Goal: Task Accomplishment & Management: Use online tool/utility

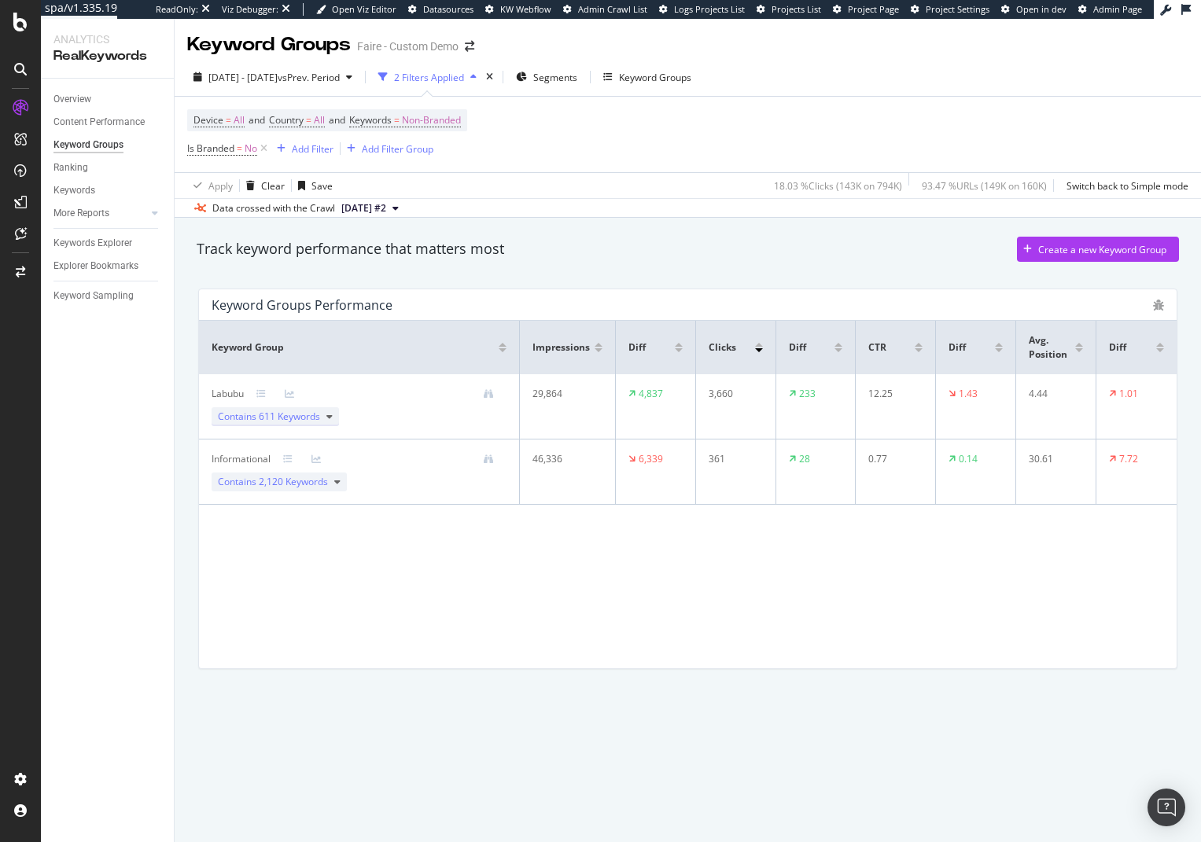
click at [319, 417] on span "611 Keywords" at bounding box center [289, 416] width 61 height 13
click at [325, 561] on span "2,120 Keywords" at bounding box center [293, 560] width 69 height 13
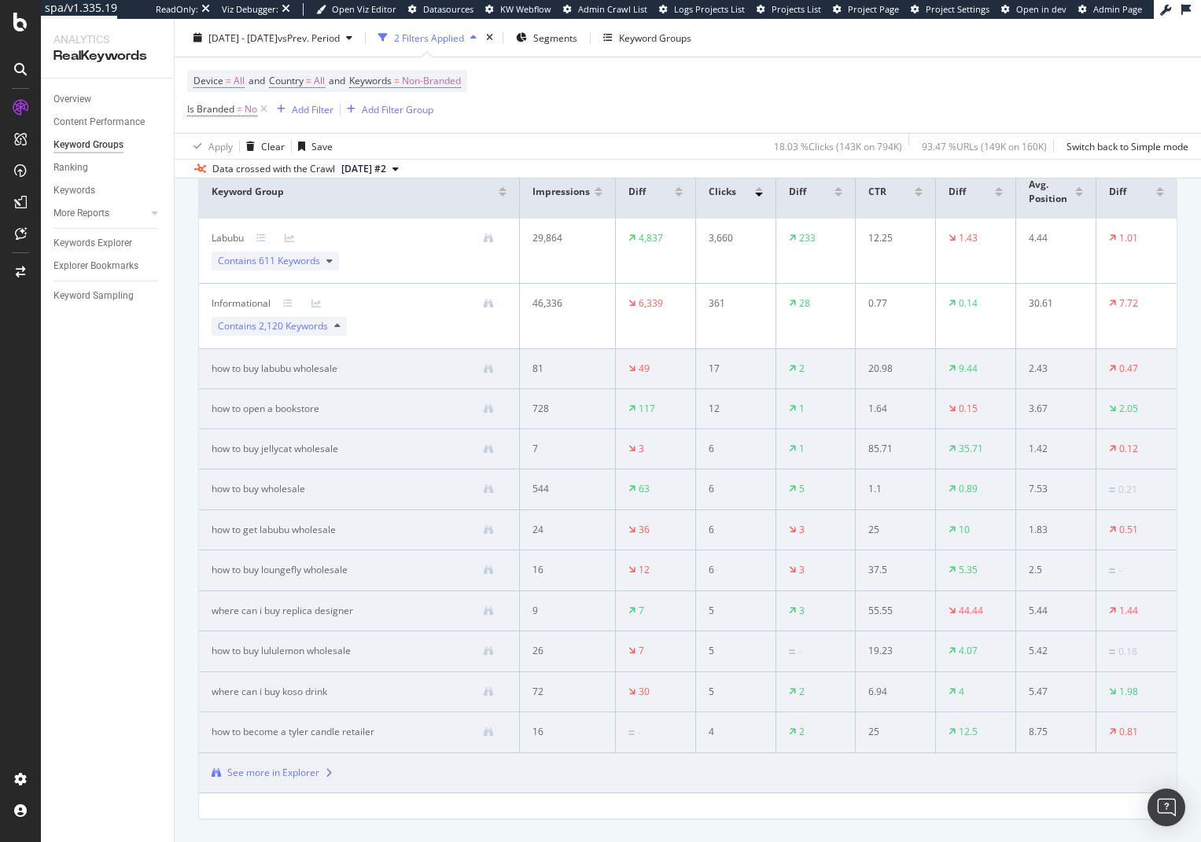
scroll to position [157, 0]
click at [65, 188] on div "Keywords" at bounding box center [74, 190] width 42 height 17
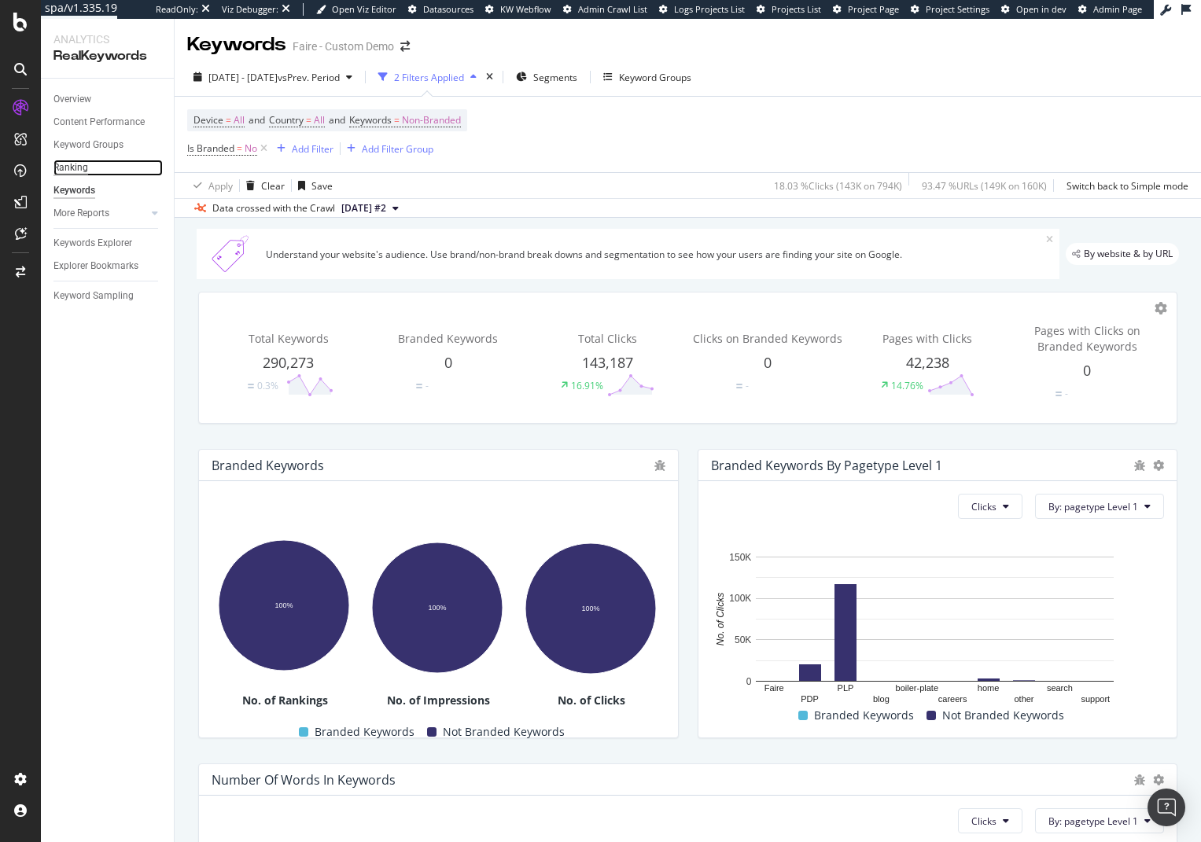
click at [74, 163] on div "Ranking" at bounding box center [70, 168] width 35 height 17
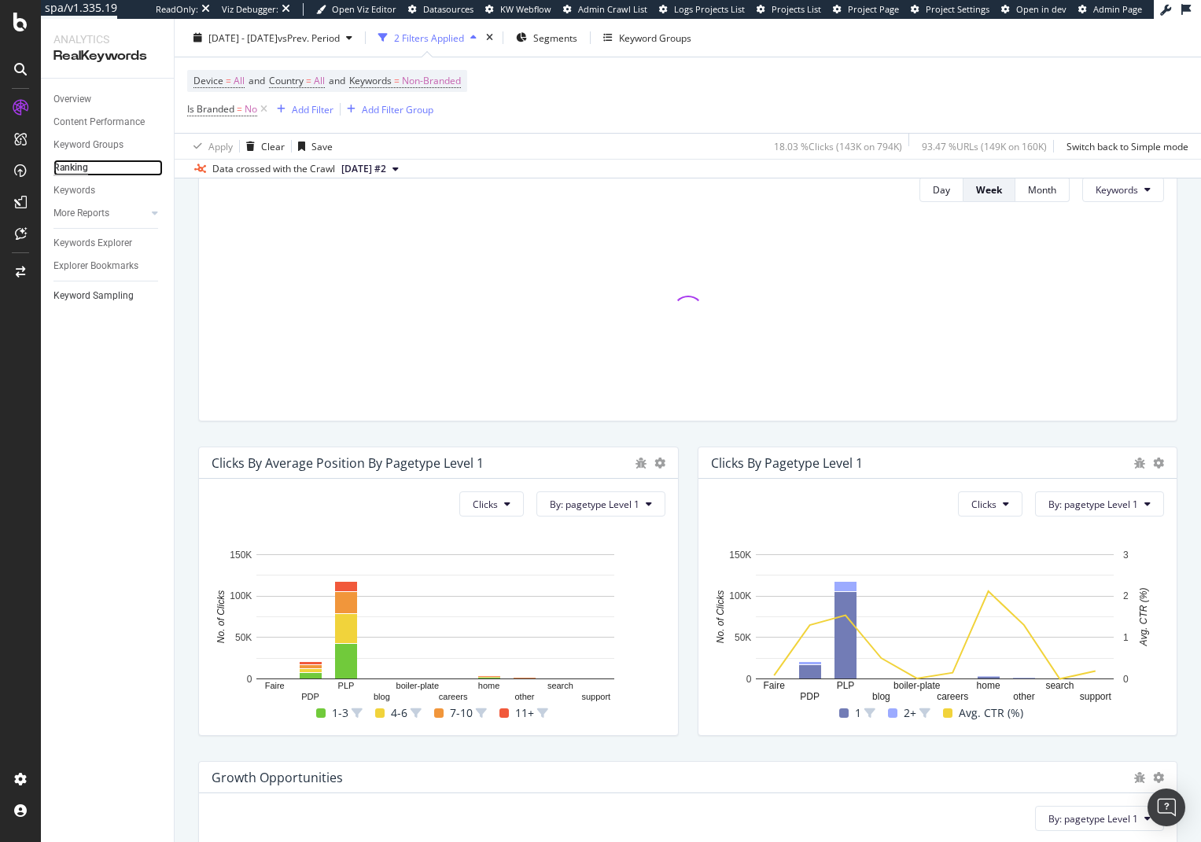
scroll to position [472, 0]
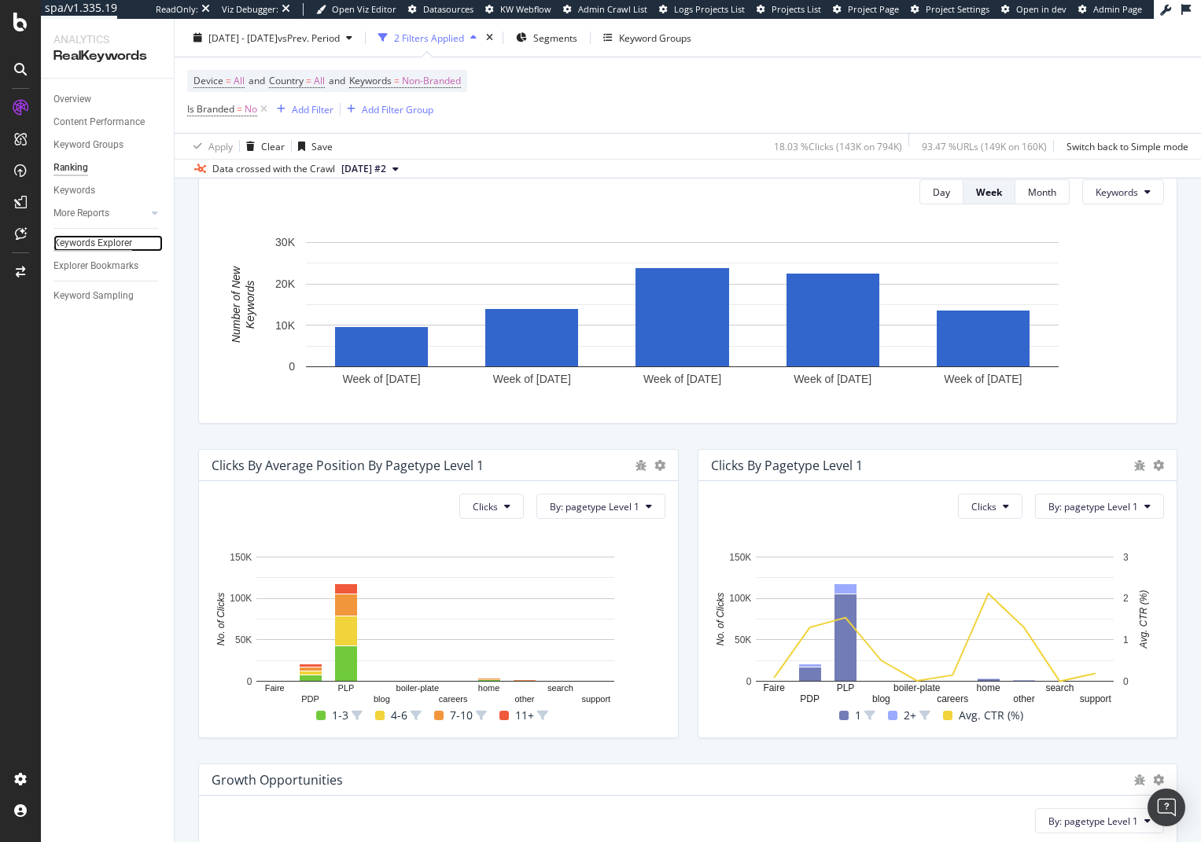
click at [101, 242] on div "Keywords Explorer" at bounding box center [92, 243] width 79 height 17
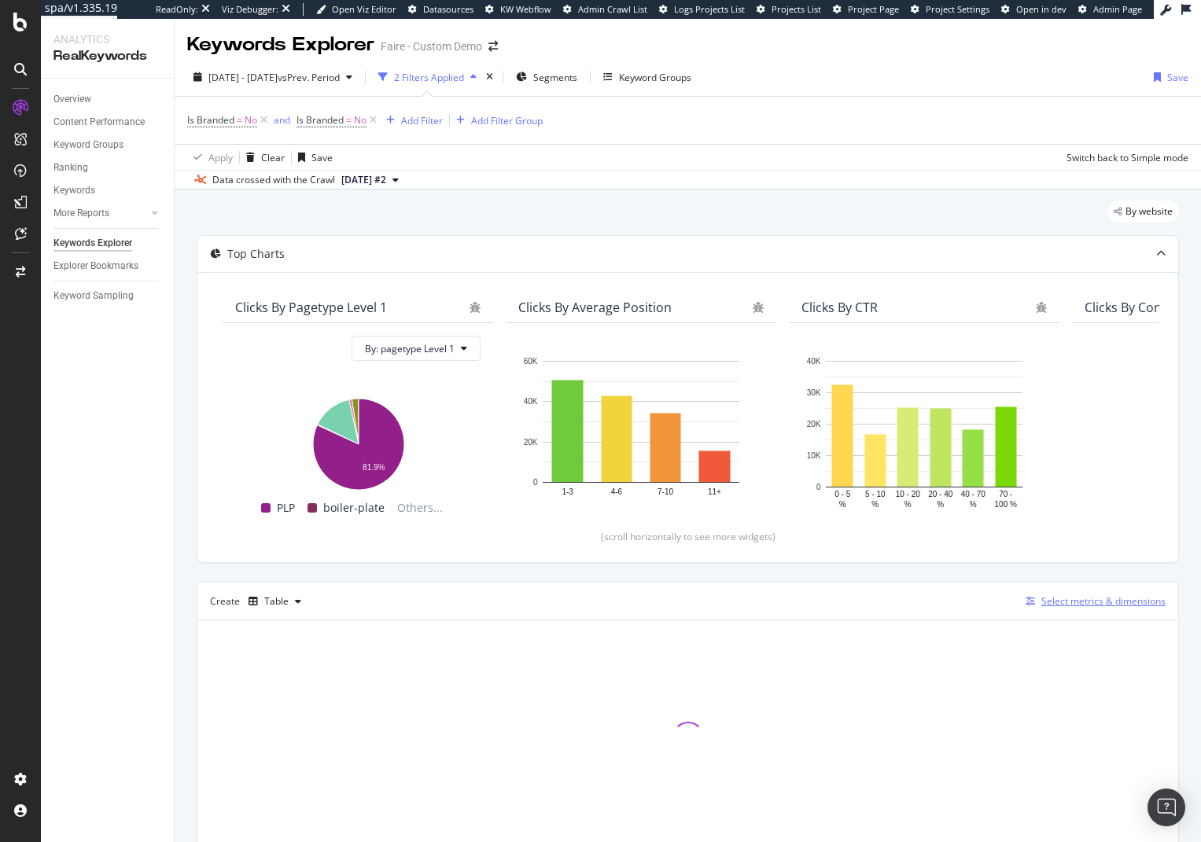
click at [1094, 602] on div "Select metrics & dimensions" at bounding box center [1103, 601] width 124 height 13
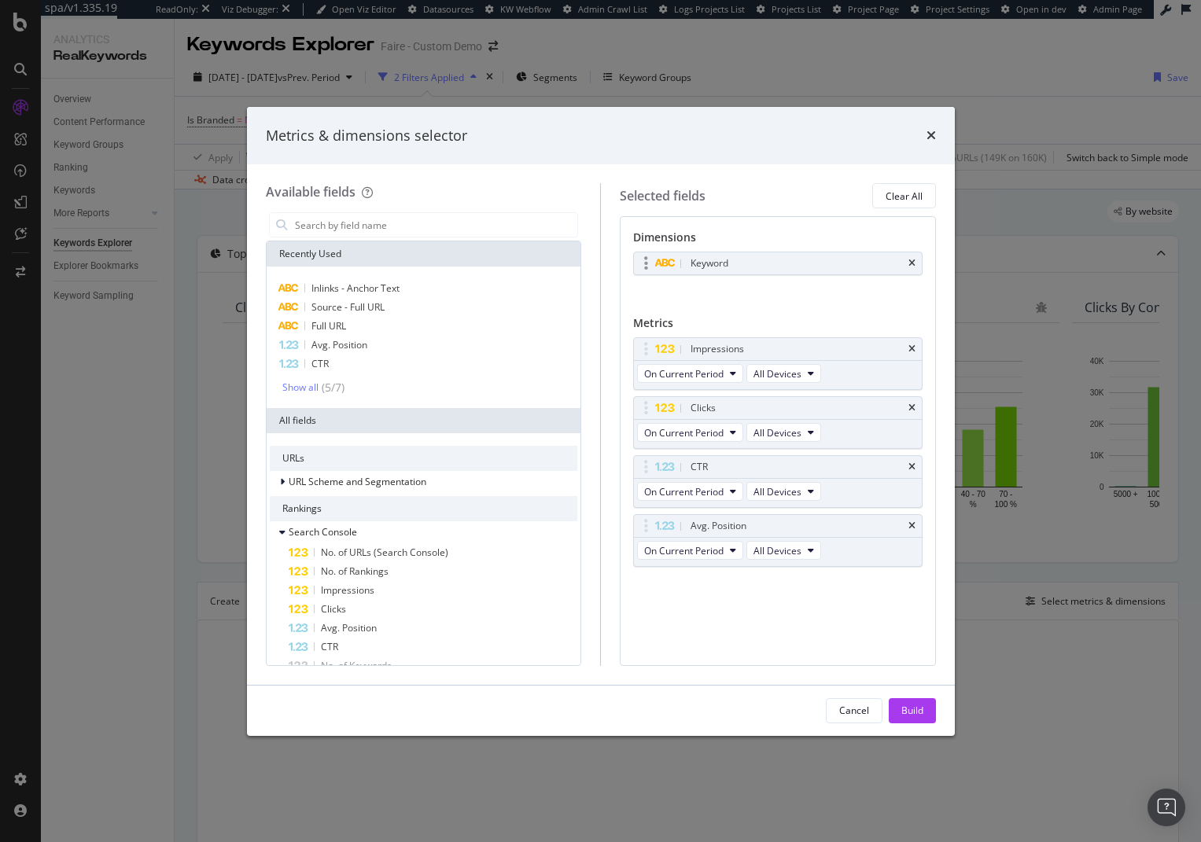
click at [907, 257] on div "Keyword" at bounding box center [778, 263] width 288 height 22
click at [911, 267] on icon "times" at bounding box center [911, 263] width 7 height 9
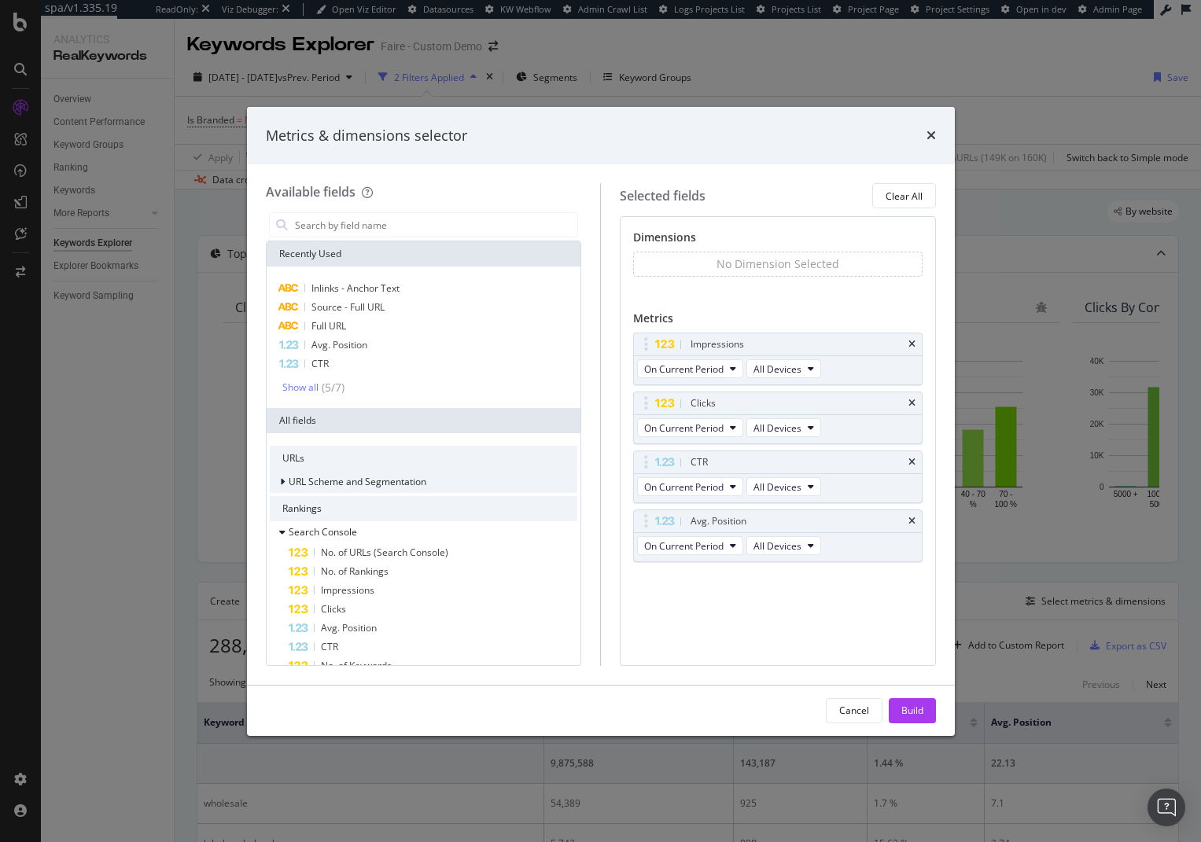
click at [386, 484] on span "URL Scheme and Segmentation" at bounding box center [358, 481] width 138 height 13
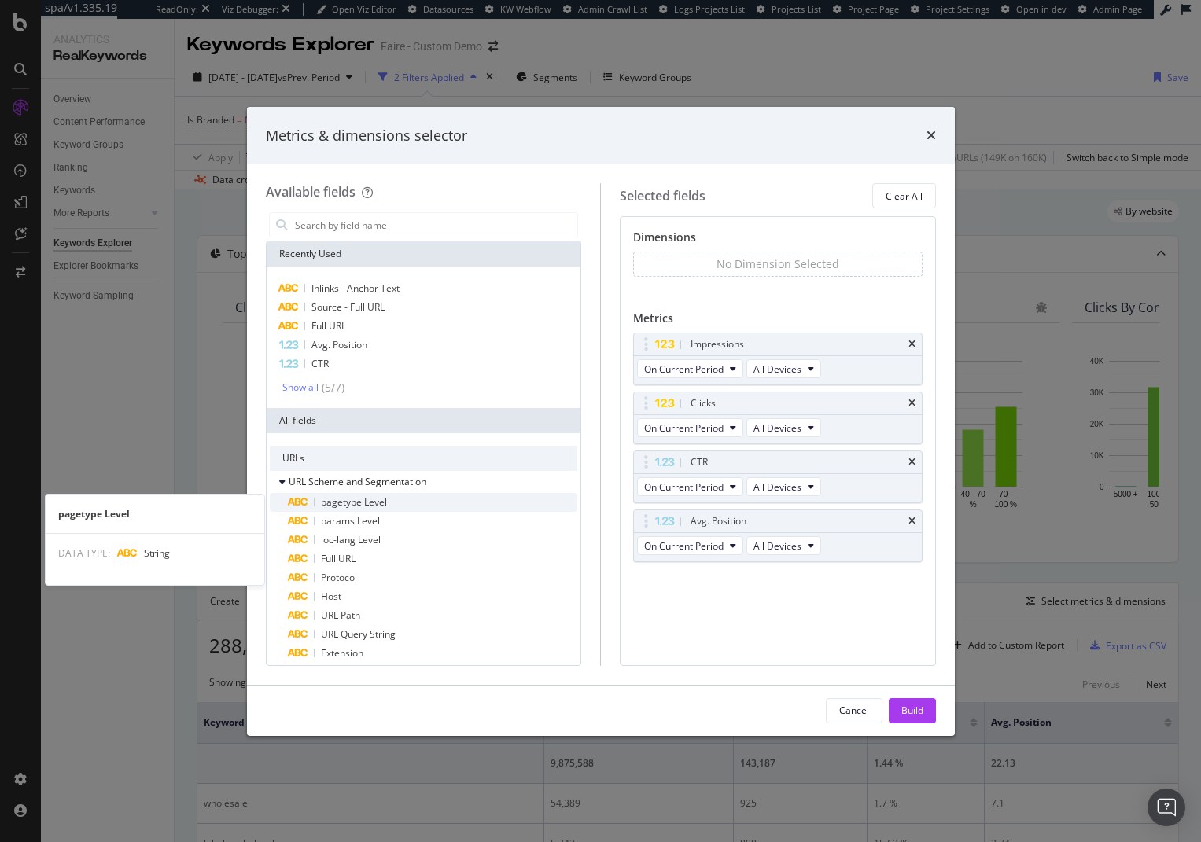
click at [421, 509] on div "pagetype Level" at bounding box center [433, 502] width 289 height 19
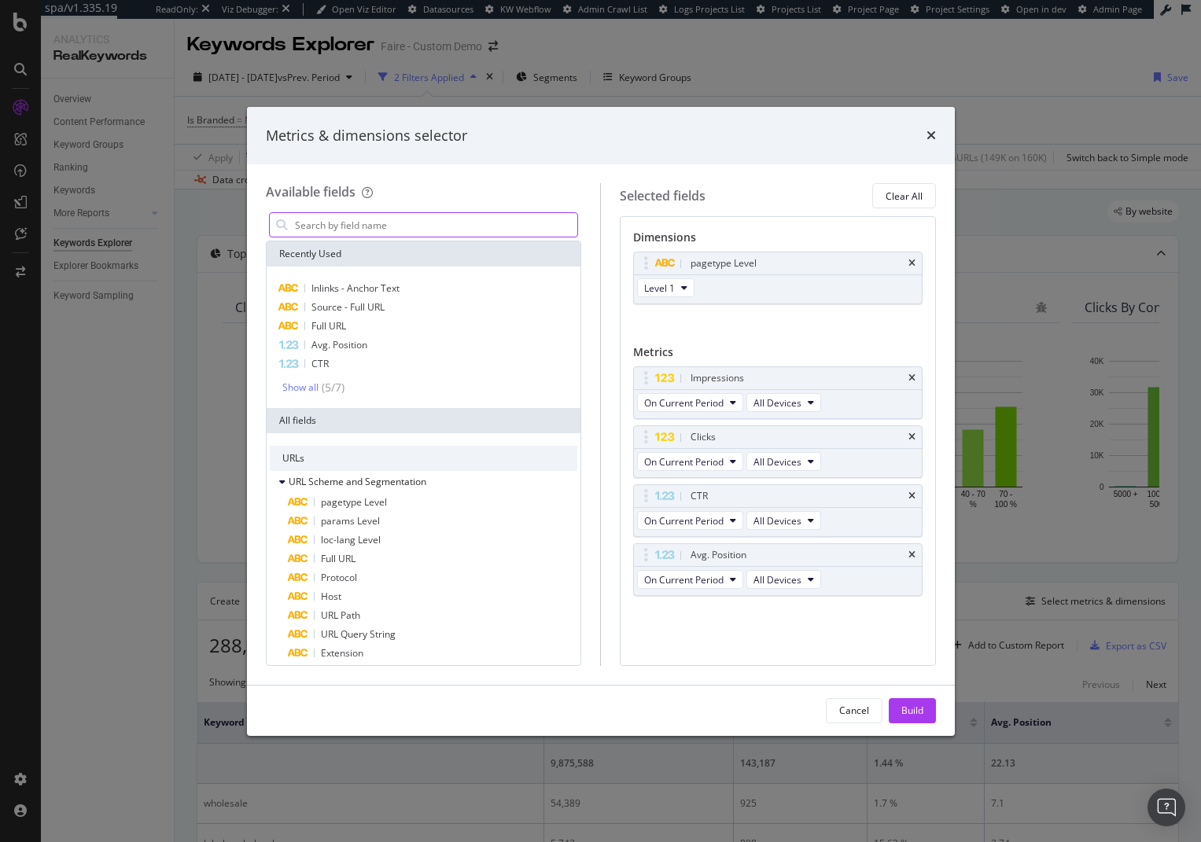
click at [373, 229] on input "modal" at bounding box center [435, 225] width 285 height 24
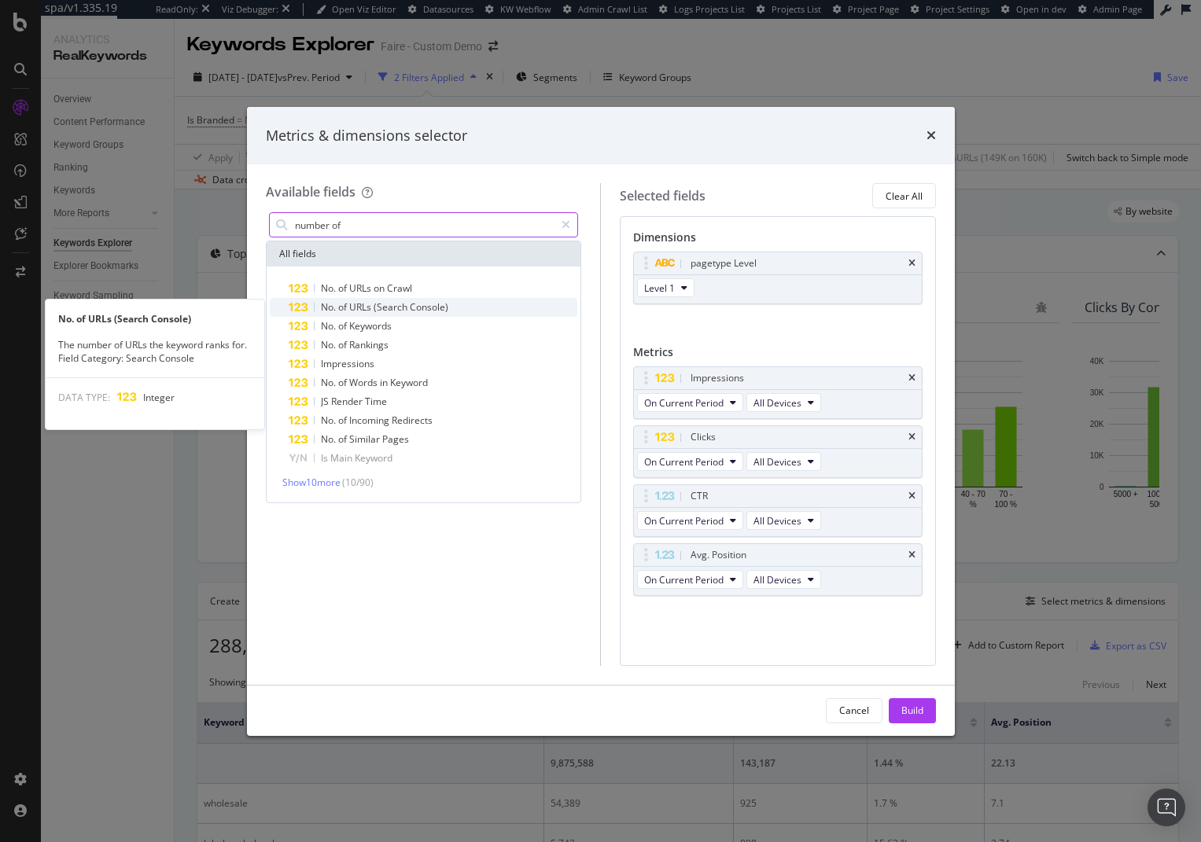
type input "number of"
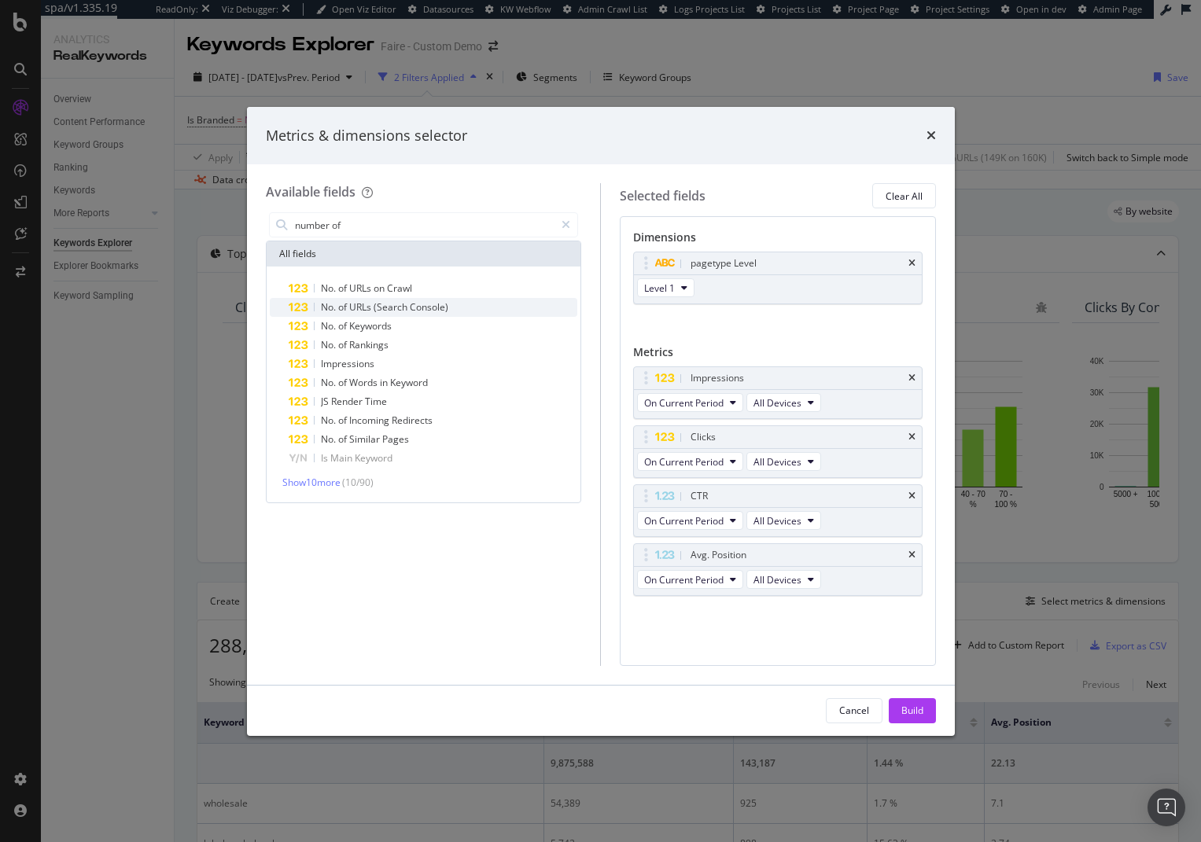
click at [455, 304] on div "No. of URLs (Search Console)" at bounding box center [433, 307] width 289 height 19
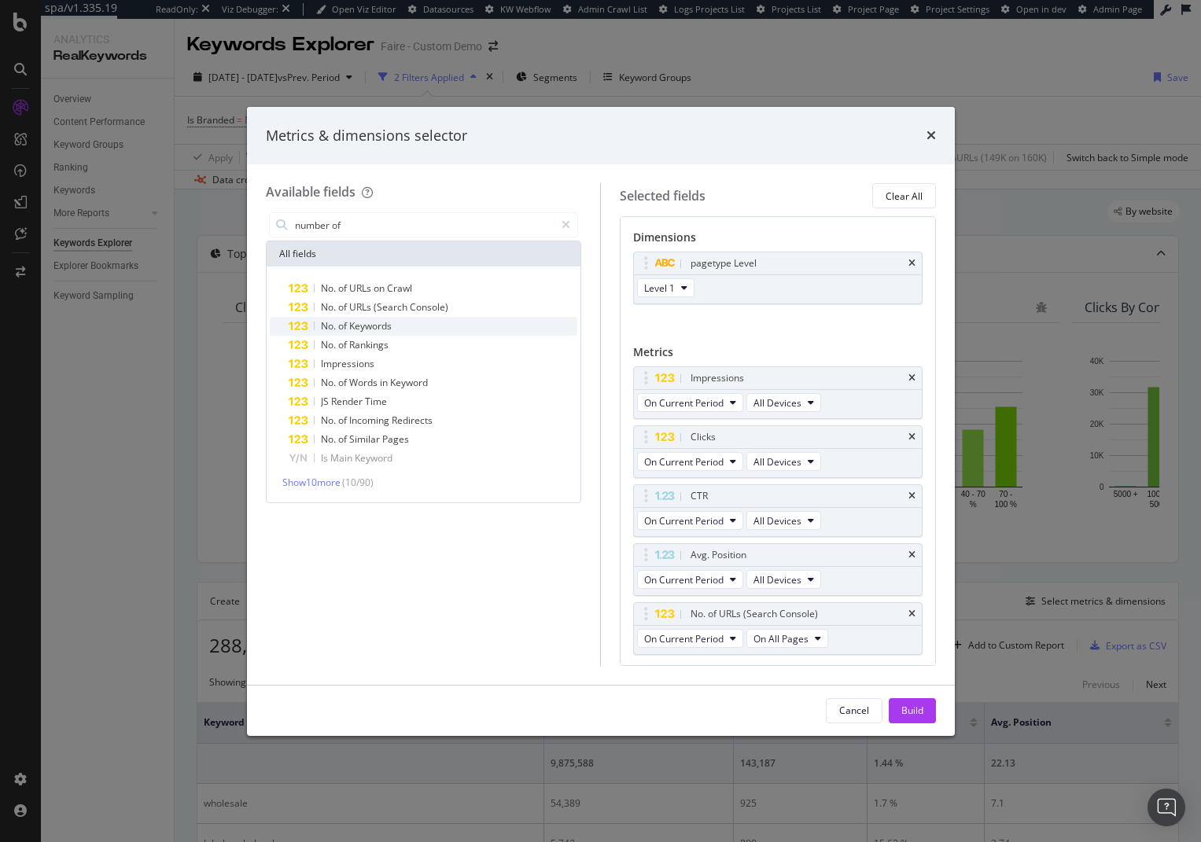
click at [461, 327] on div "No. of Keywords" at bounding box center [433, 326] width 289 height 19
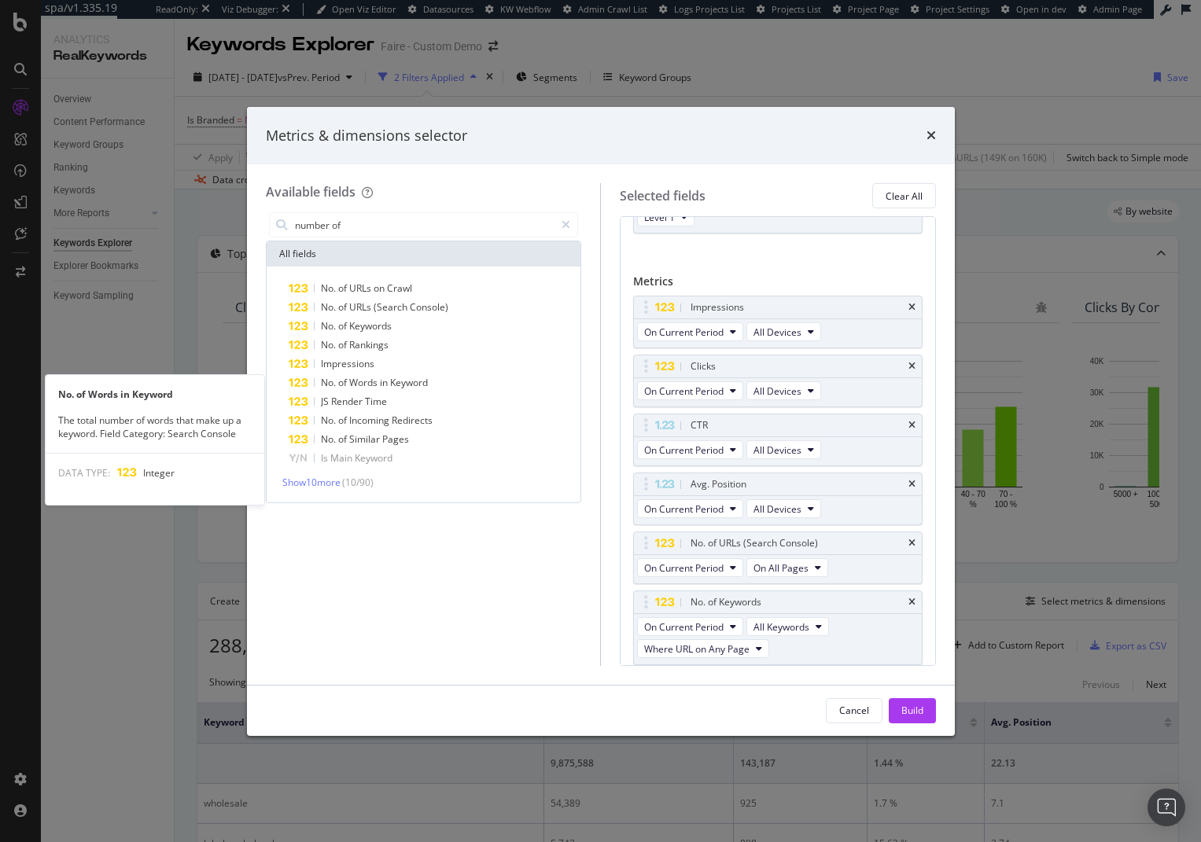
scroll to position [72, 0]
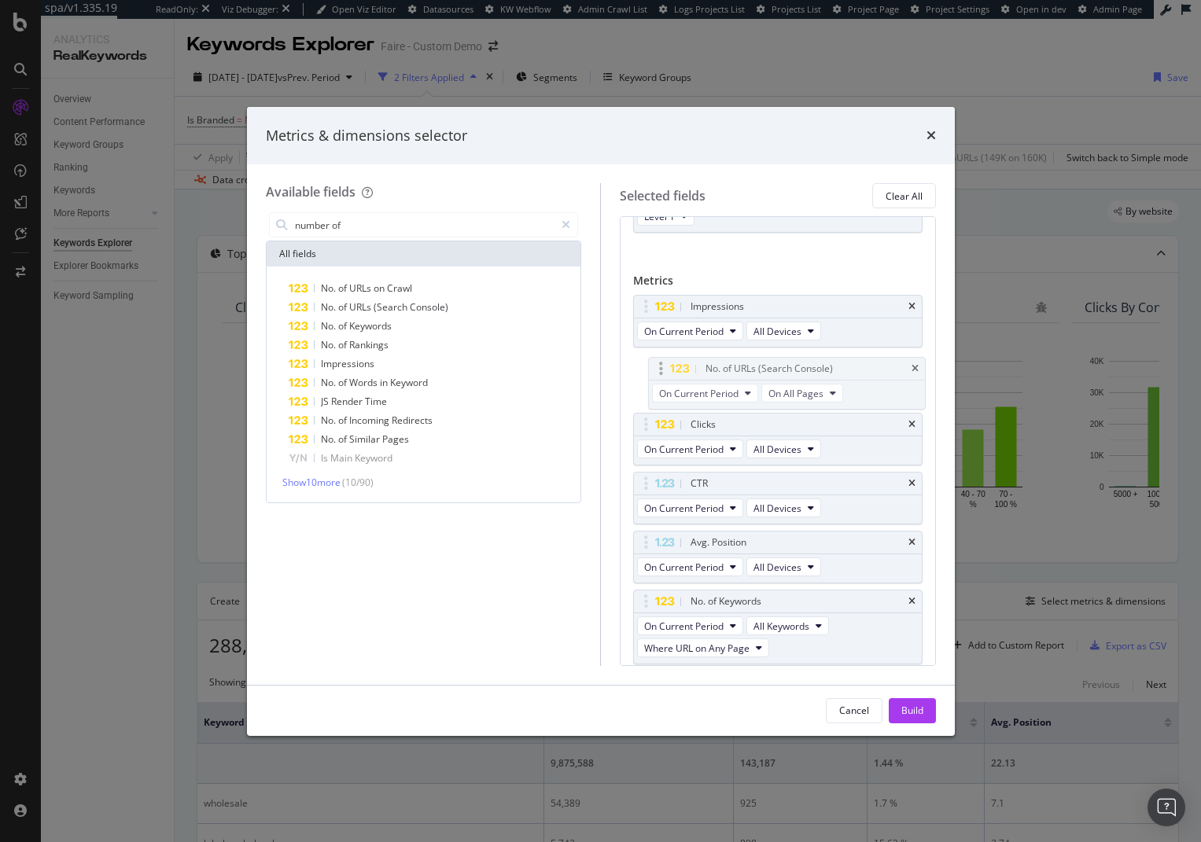
drag, startPoint x: 646, startPoint y: 545, endPoint x: 655, endPoint y: 307, distance: 237.7
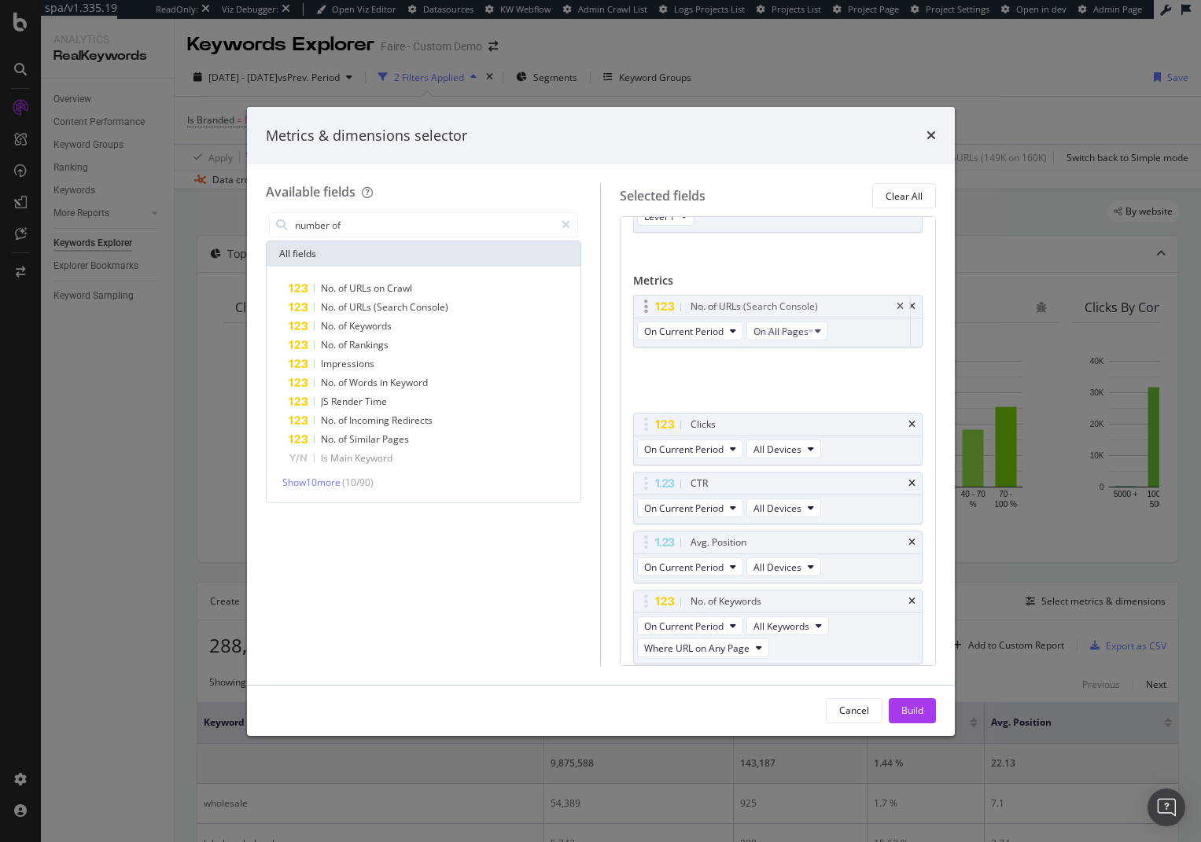
click at [655, 307] on body "spa/v1.335.19 ReadOnly: Viz Debugger: Open Viz Editor Datasources KW Webflow Ad…" at bounding box center [600, 421] width 1201 height 842
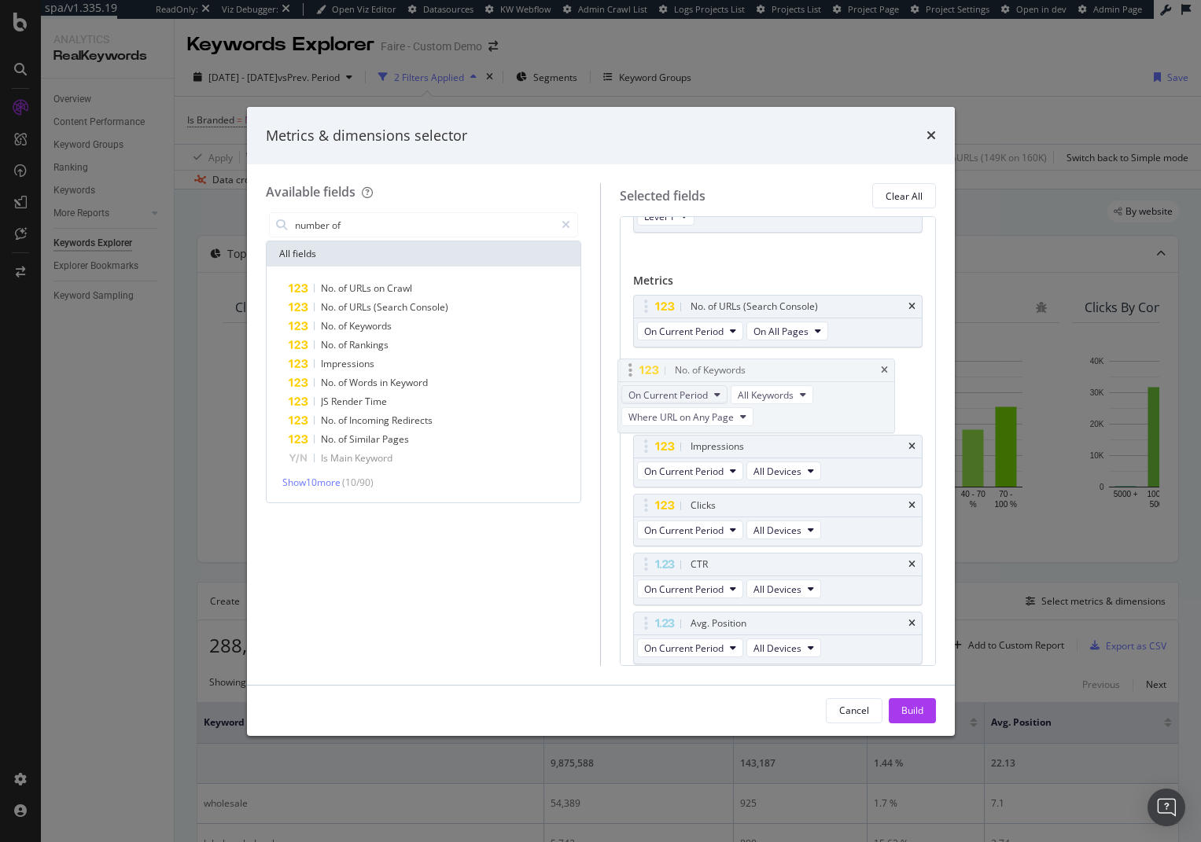
drag, startPoint x: 648, startPoint y: 597, endPoint x: 630, endPoint y: 363, distance: 235.0
click at [627, 334] on body "spa/v1.335.19 ReadOnly: Viz Debugger: Open Viz Editor Datasources KW Webflow Ad…" at bounding box center [600, 421] width 1201 height 842
drag, startPoint x: 911, startPoint y: 711, endPoint x: 598, endPoint y: 744, distance: 314.7
click at [911, 710] on div "Build" at bounding box center [912, 710] width 22 height 13
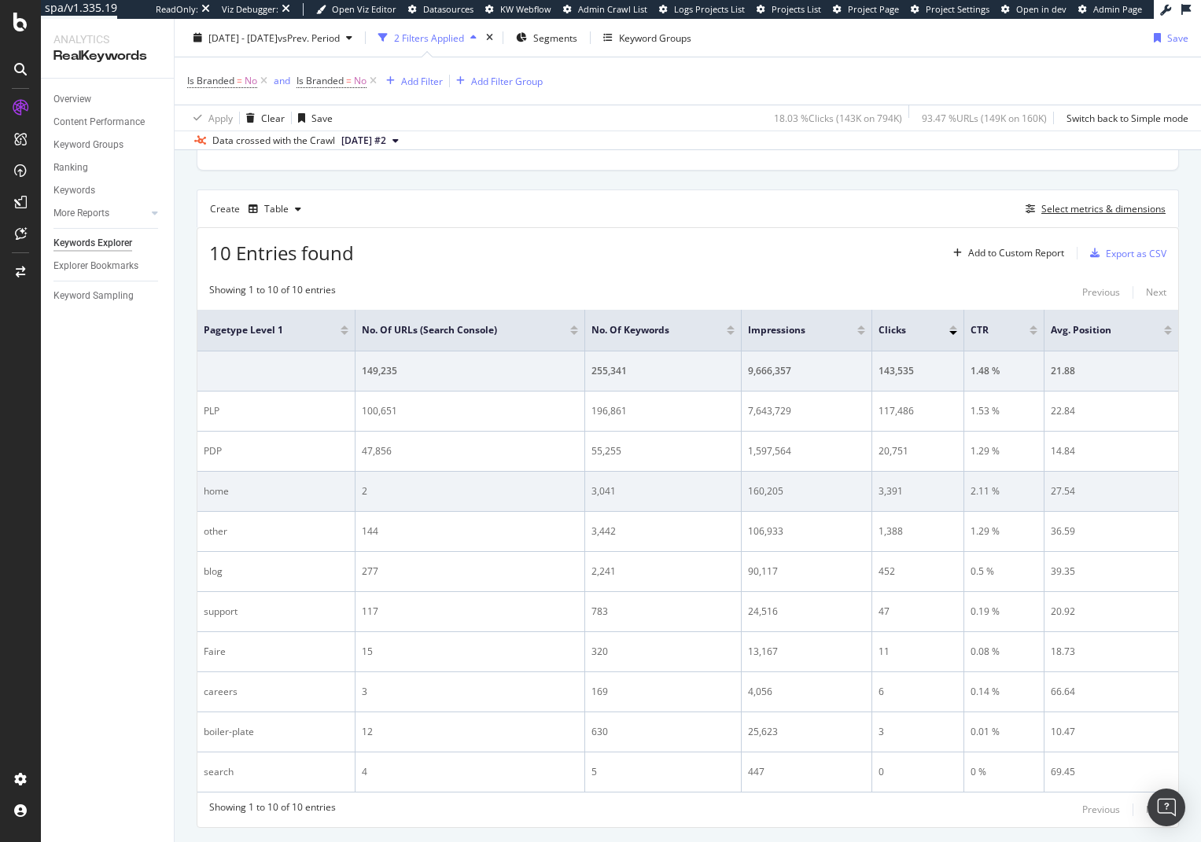
scroll to position [433, 0]
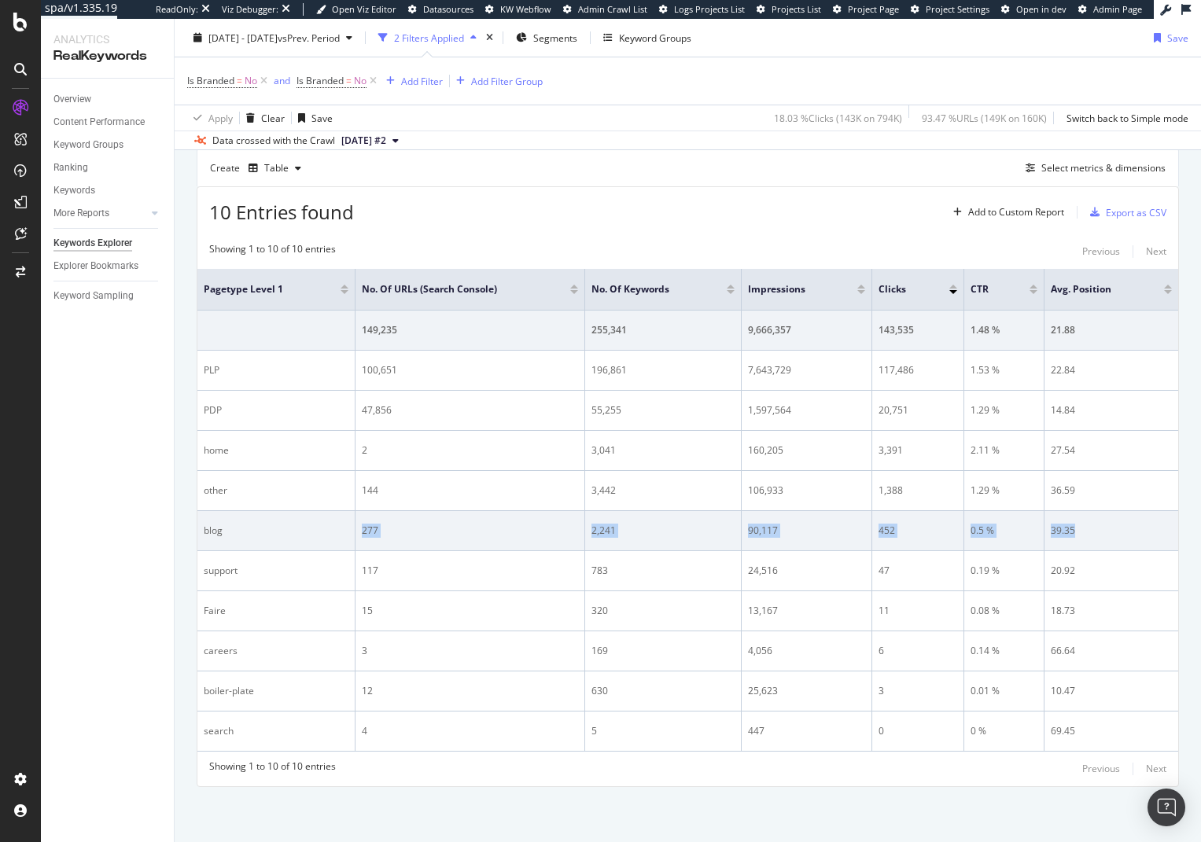
drag, startPoint x: 311, startPoint y: 524, endPoint x: 1102, endPoint y: 532, distance: 791.1
click at [1102, 532] on tr "blog 277 2,241 90,117 452 0.5 % 39.35" at bounding box center [687, 531] width 981 height 40
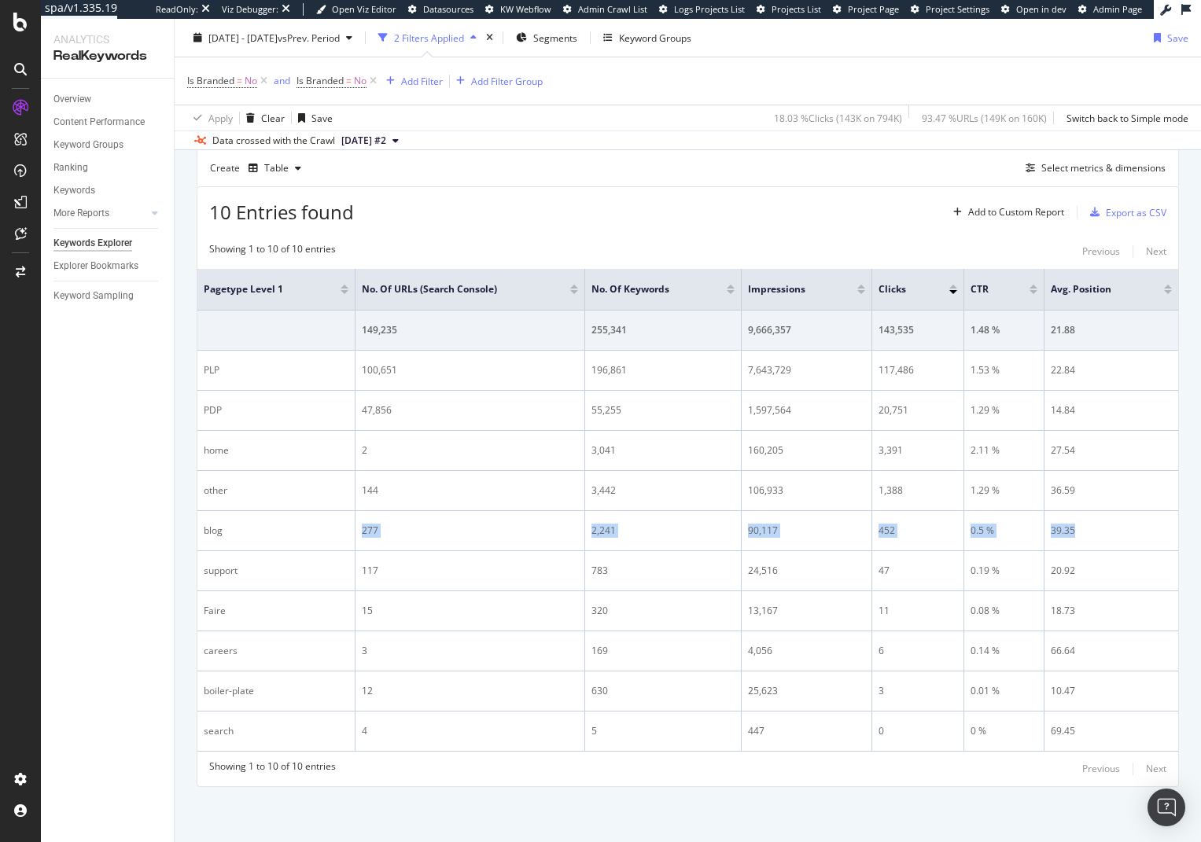
scroll to position [0, 0]
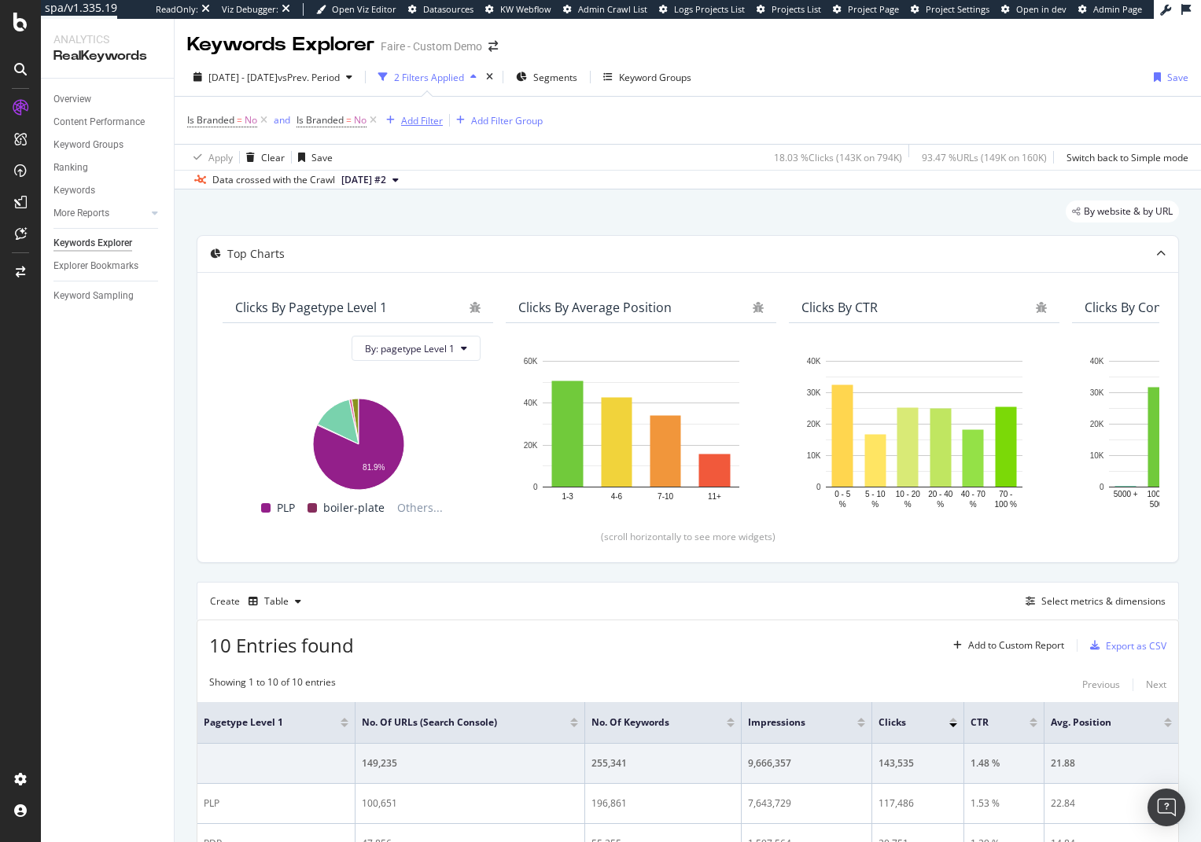
click at [421, 128] on div "Add Filter" at bounding box center [411, 120] width 63 height 17
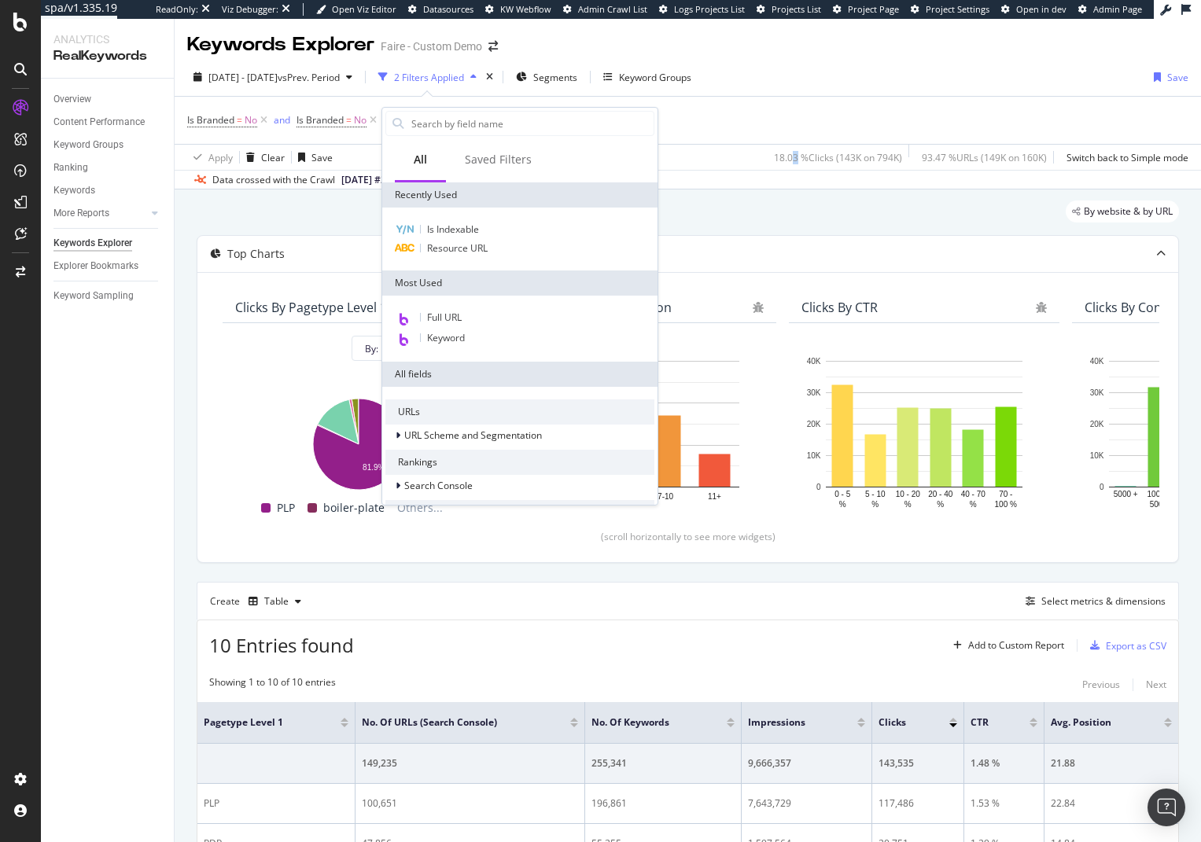
click at [775, 160] on div "18.03 % Clicks ( 143K on 794K )" at bounding box center [838, 157] width 128 height 13
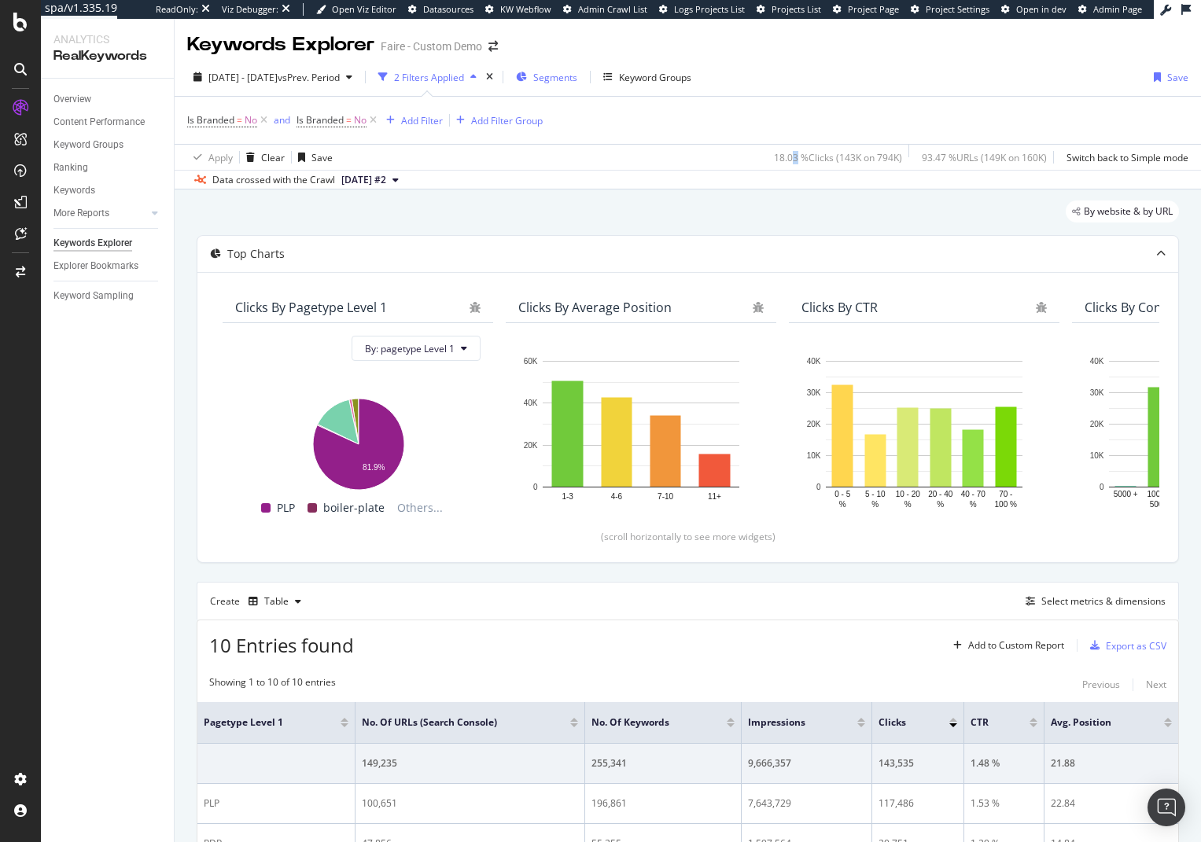
click at [577, 82] on span "Segments" at bounding box center [555, 77] width 44 height 13
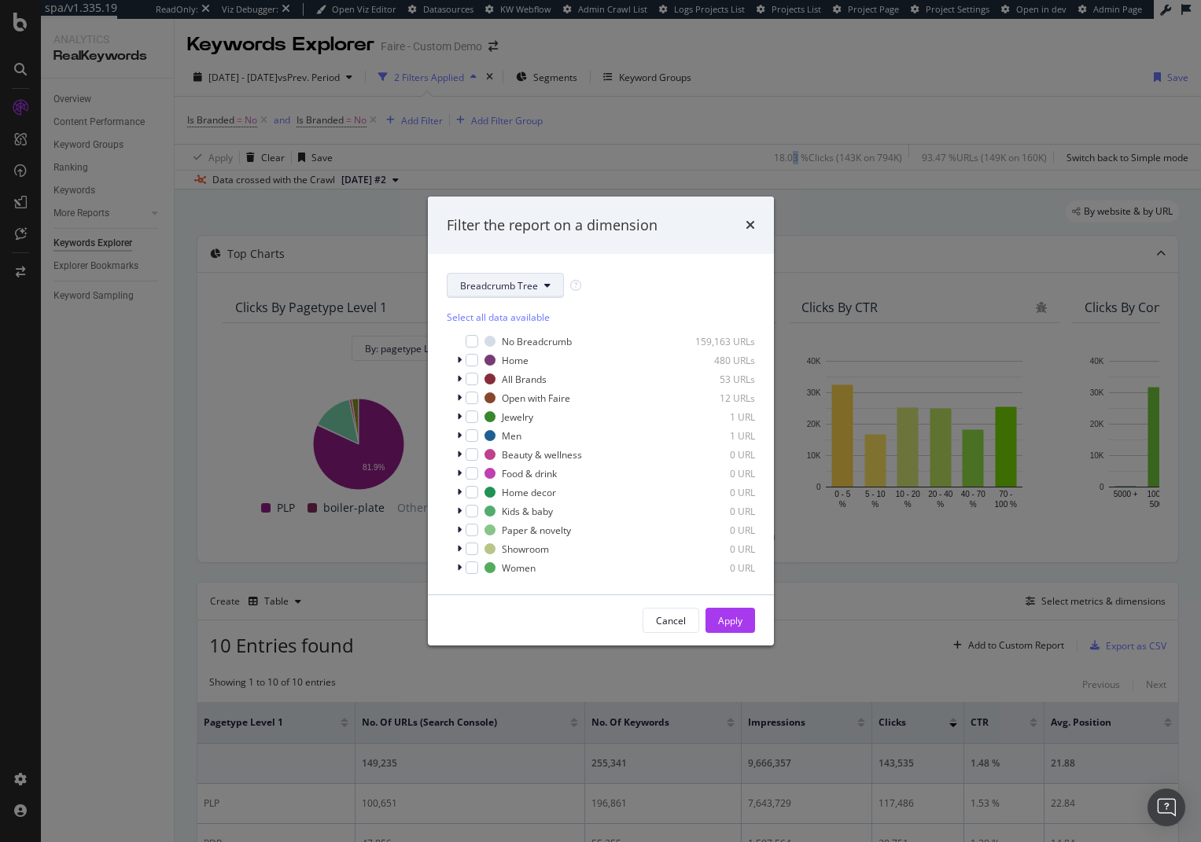
click at [493, 285] on span "Breadcrumb Tree" at bounding box center [499, 285] width 78 height 13
click at [502, 343] on span "pagetype" at bounding box center [510, 342] width 101 height 14
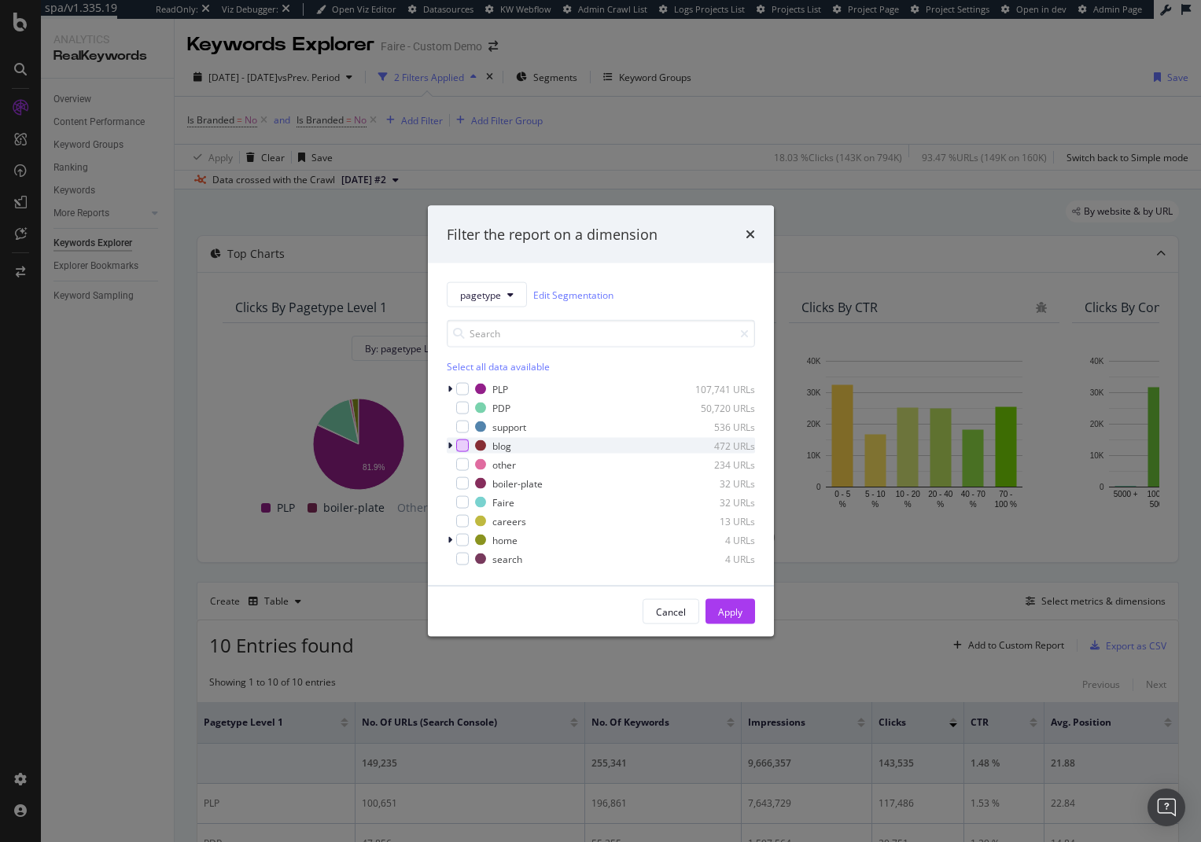
click at [464, 441] on div "modal" at bounding box center [462, 446] width 13 height 13
click at [729, 609] on div "Apply" at bounding box center [730, 611] width 24 height 13
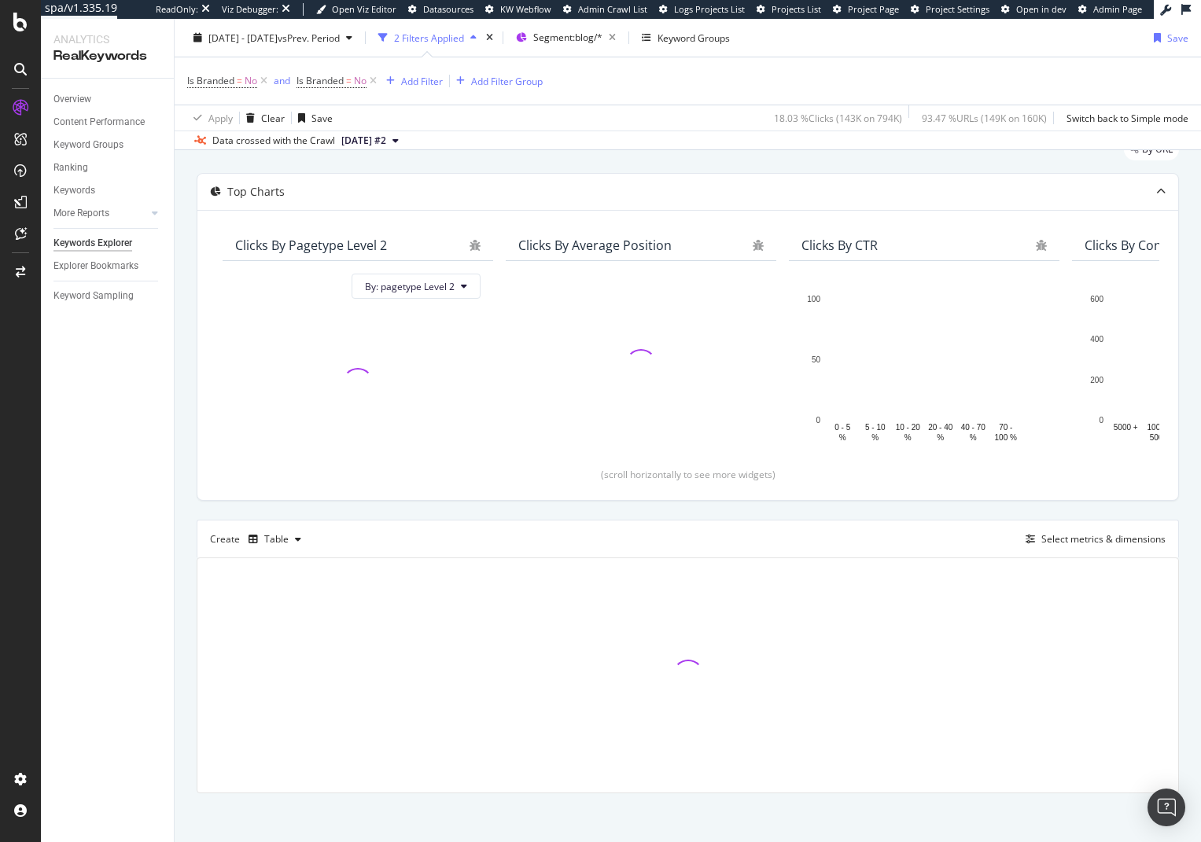
scroll to position [68, 0]
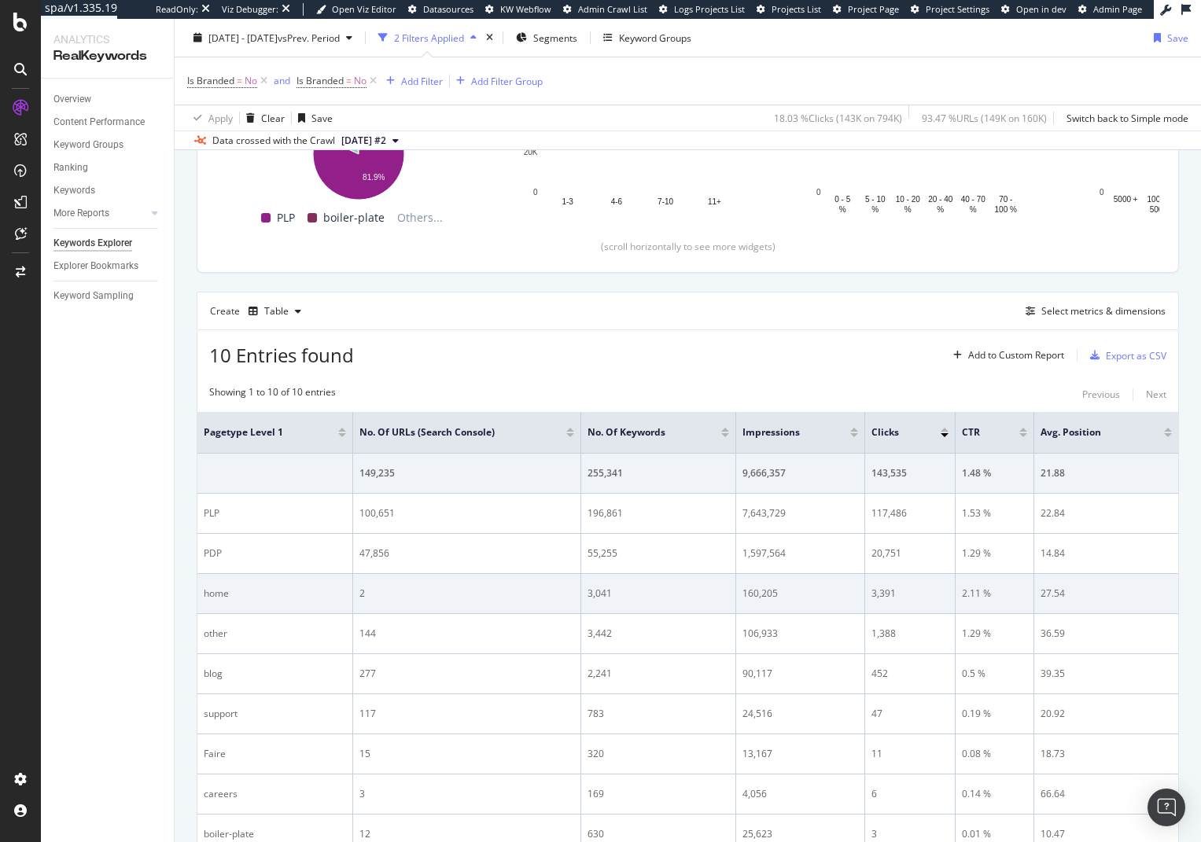
scroll to position [304, 0]
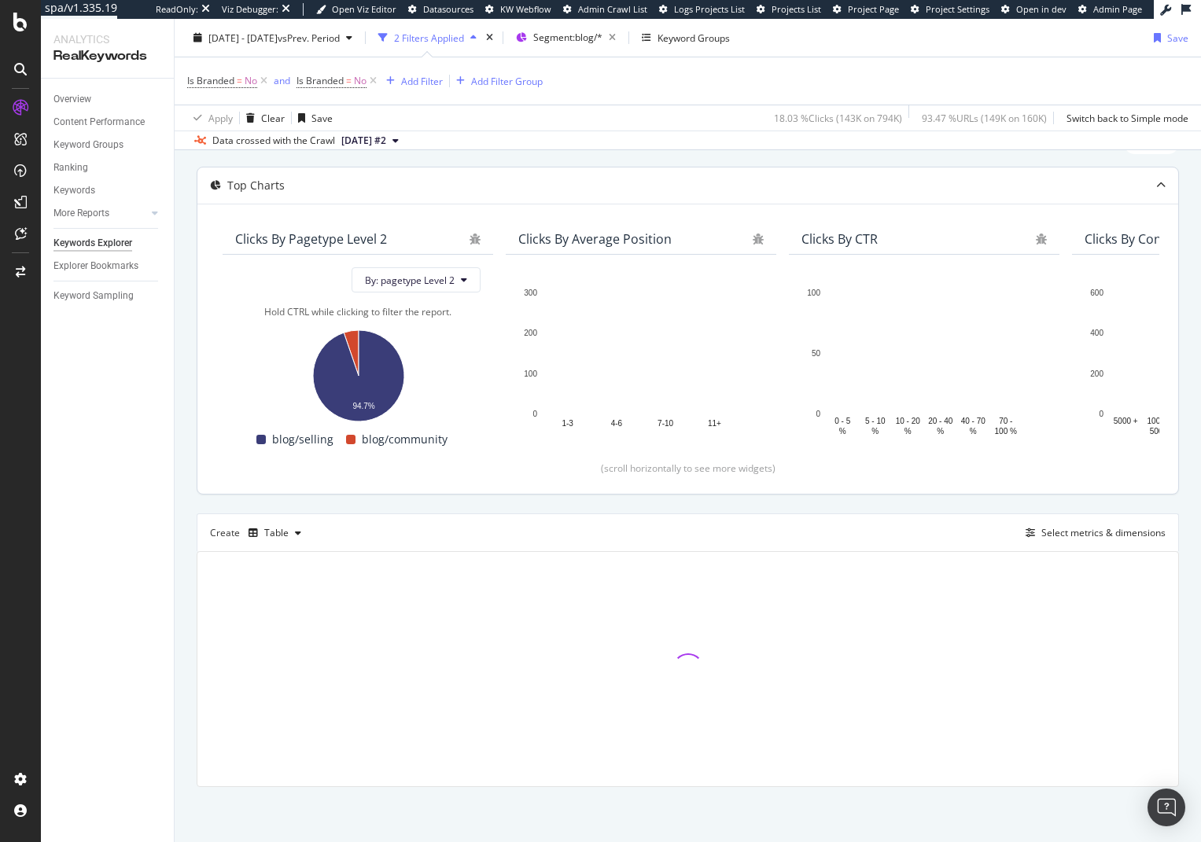
scroll to position [72, 0]
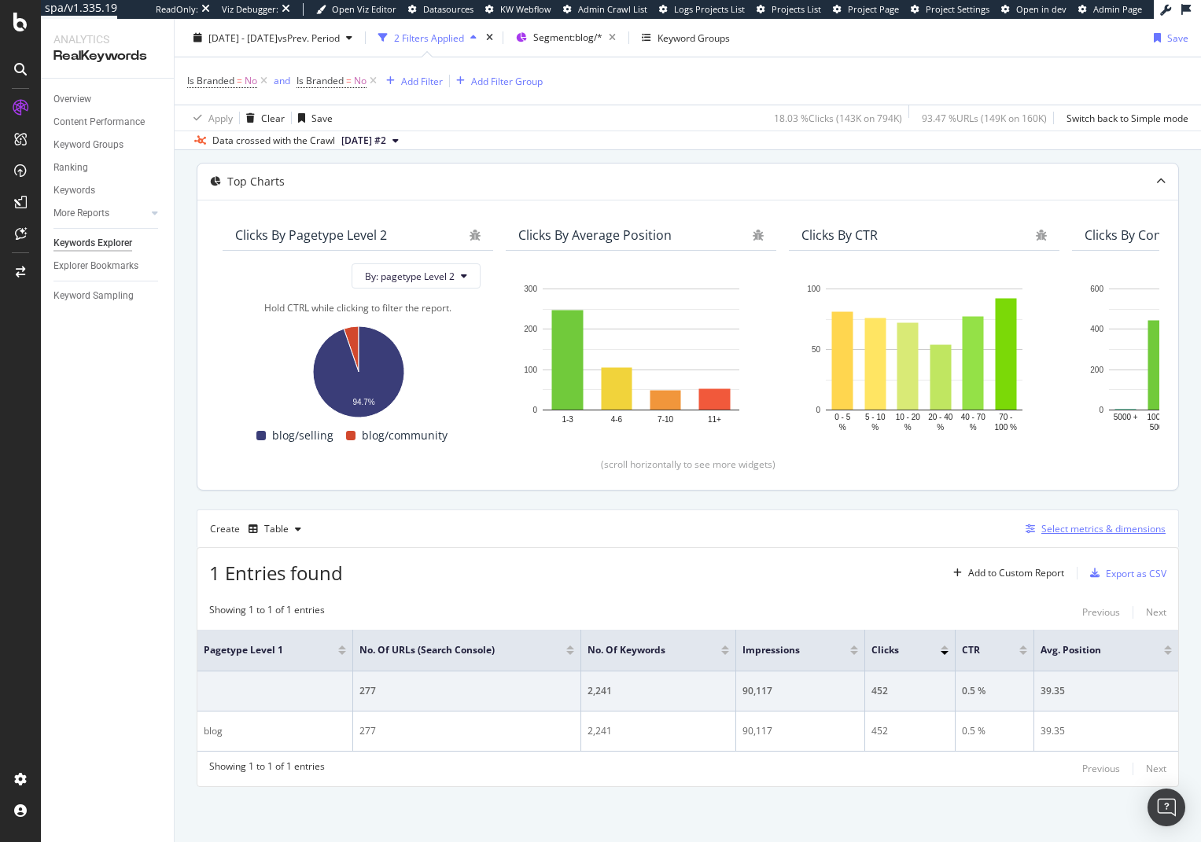
click at [1082, 525] on div "Select metrics & dimensions" at bounding box center [1103, 528] width 124 height 13
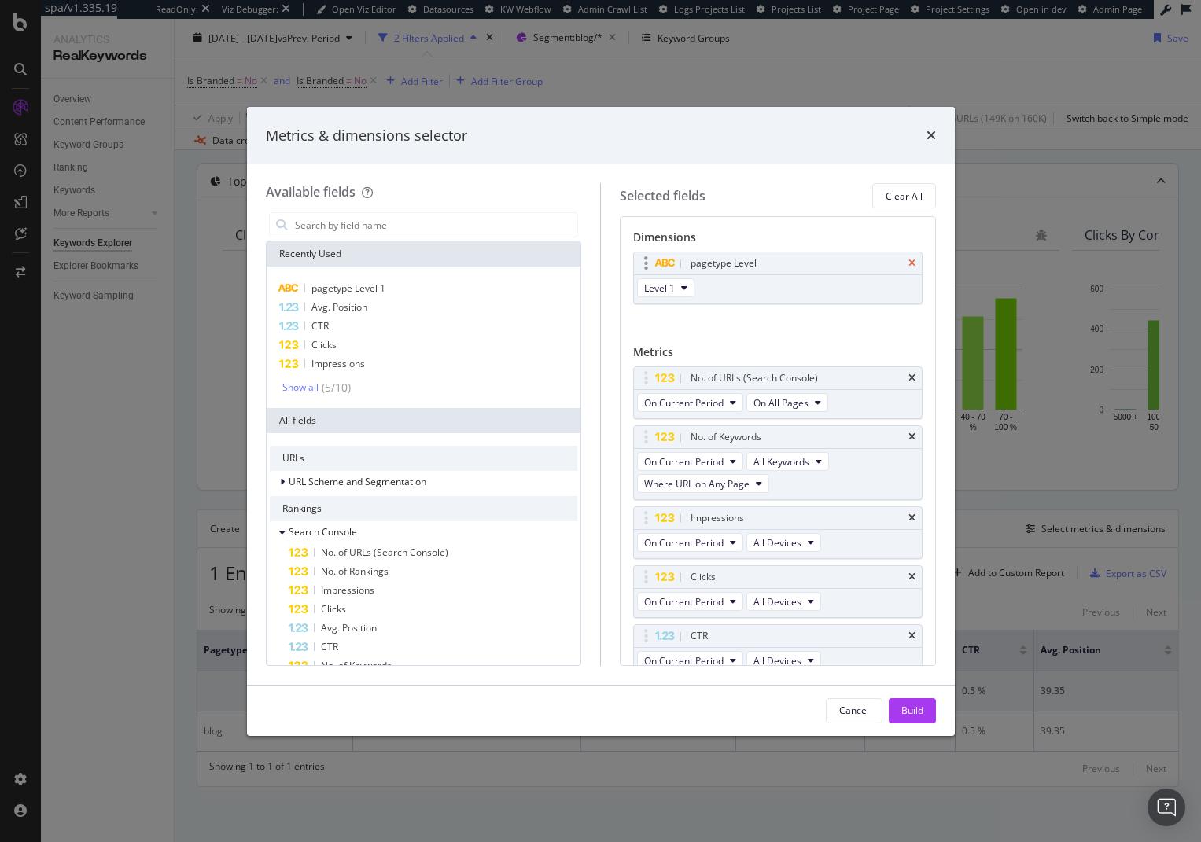
click at [908, 263] on icon "times" at bounding box center [911, 263] width 7 height 9
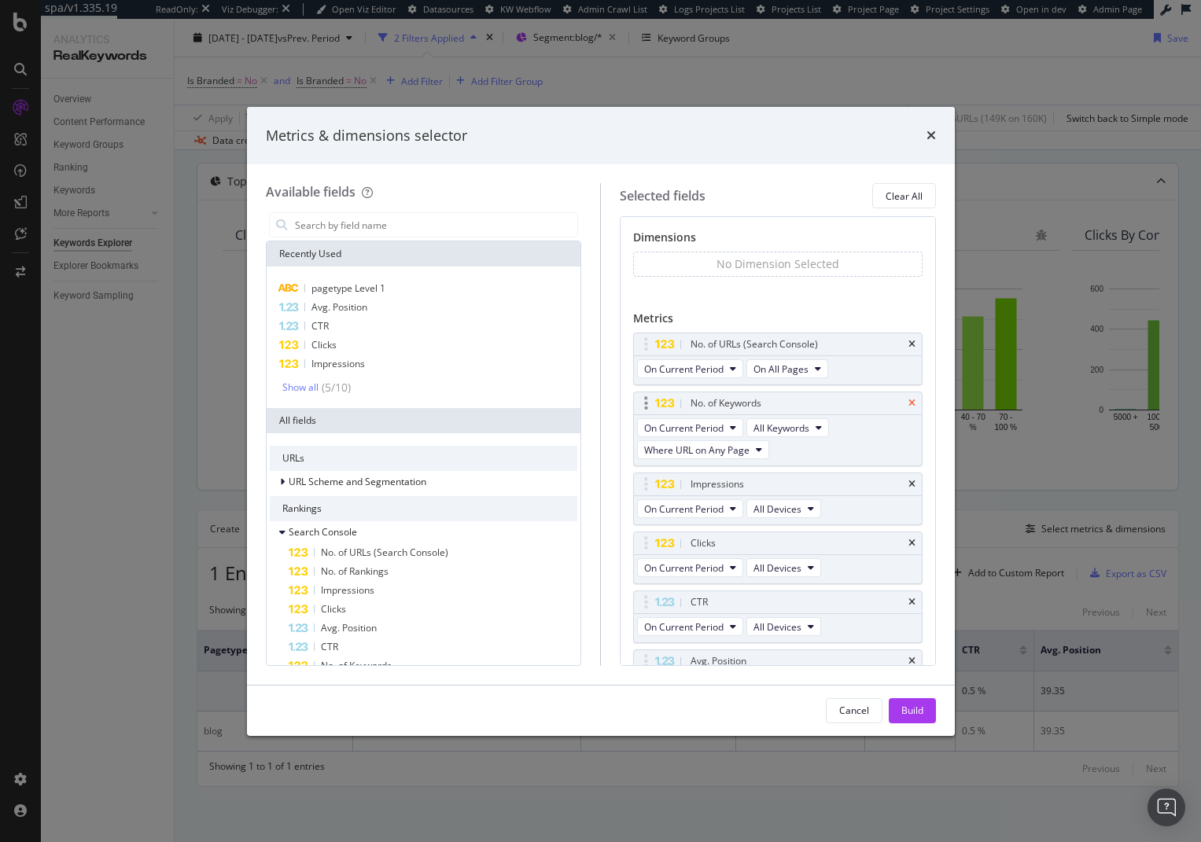
click at [908, 340] on icon "times" at bounding box center [911, 344] width 7 height 9
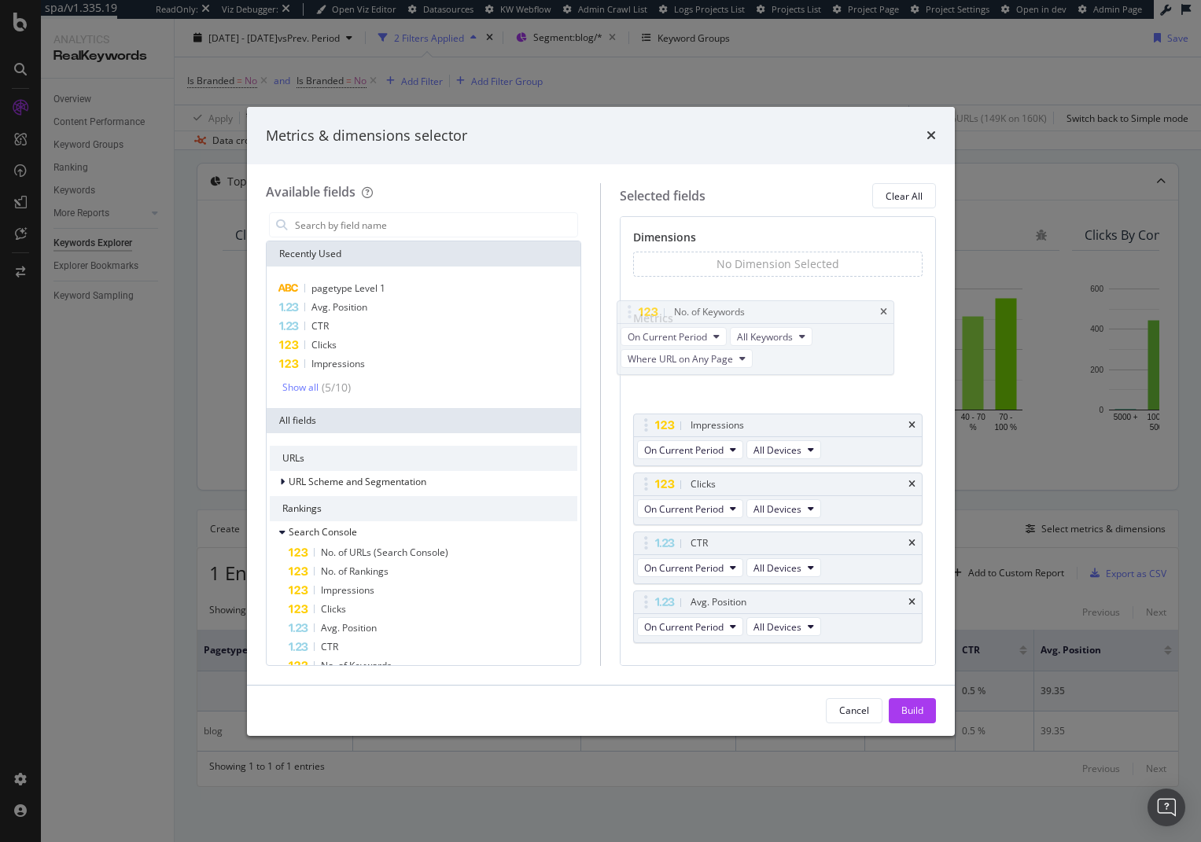
drag, startPoint x: 901, startPoint y: 340, endPoint x: 895, endPoint y: 315, distance: 25.2
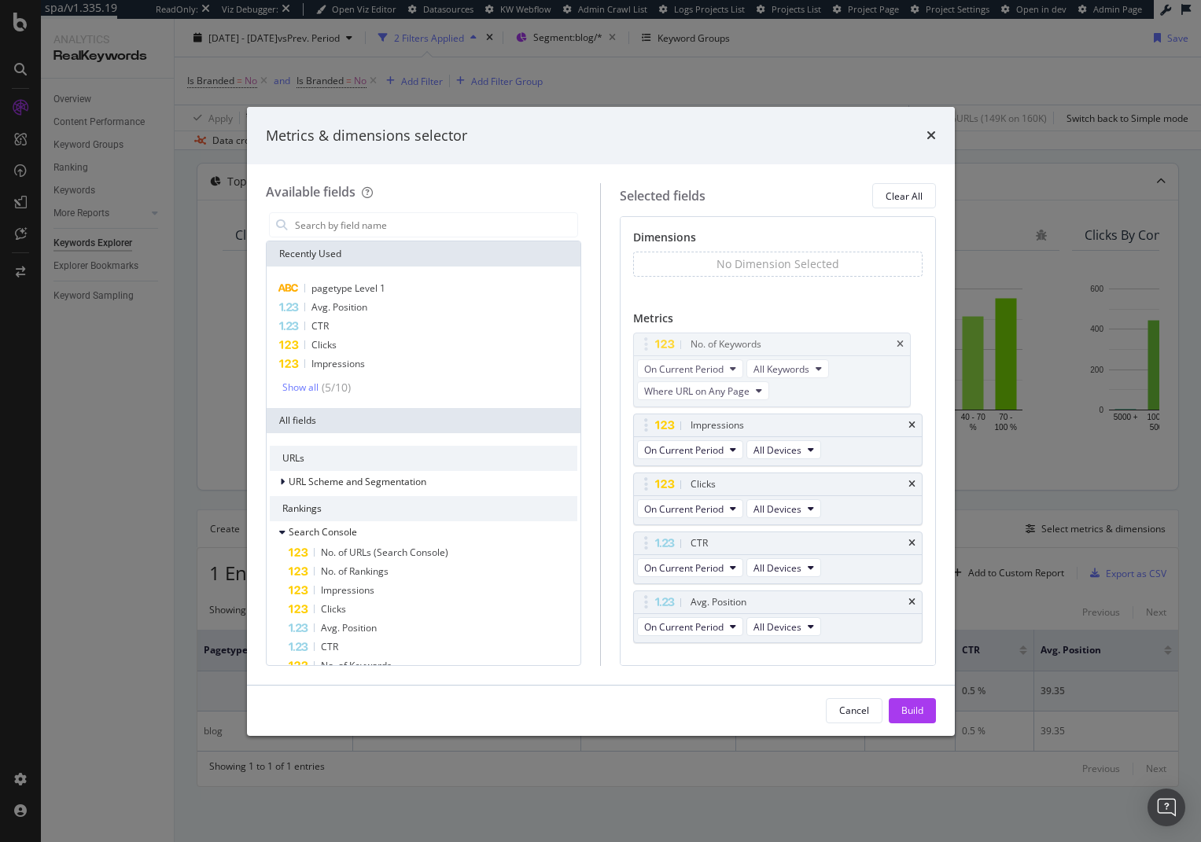
click at [885, 311] on body "spa/v1.335.19 ReadOnly: Viz Debugger: Open Viz Editor Datasources KW Webflow Ad…" at bounding box center [600, 421] width 1201 height 842
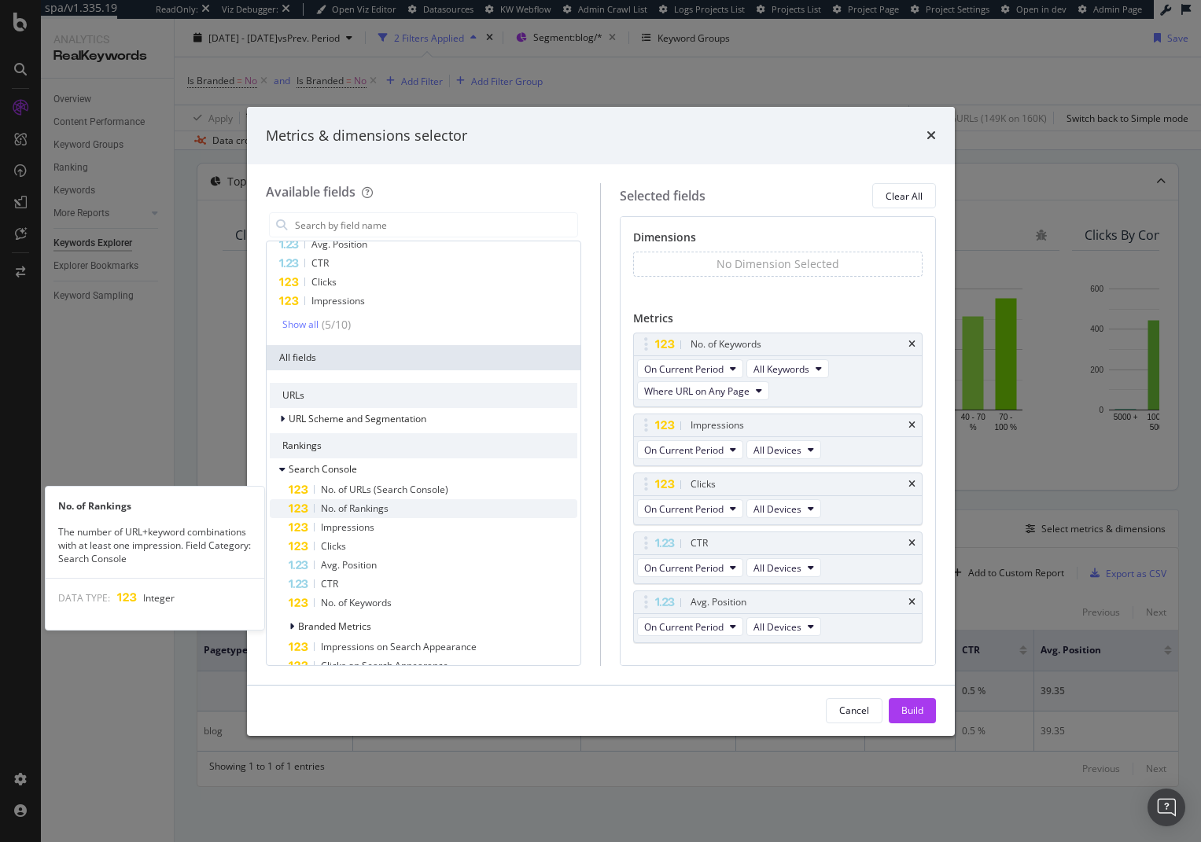
scroll to position [79, 0]
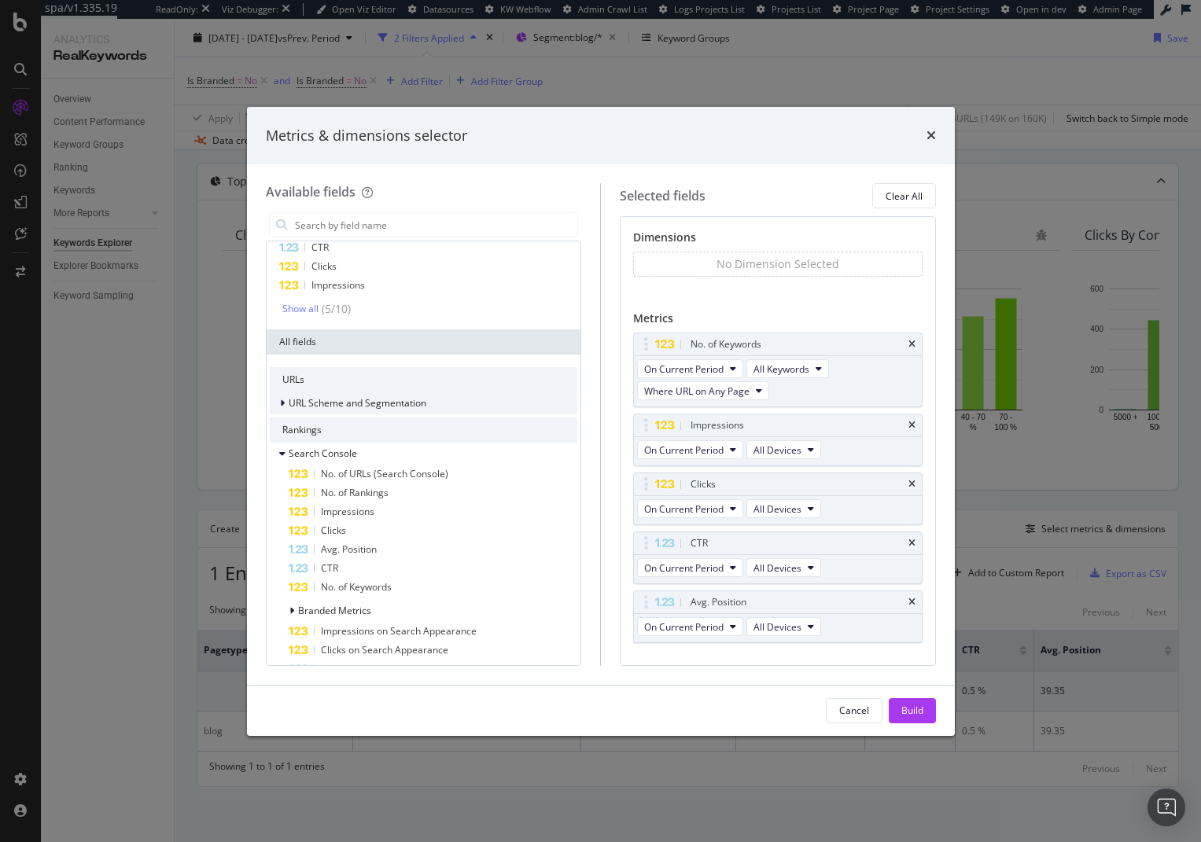
click at [433, 410] on div "URL Scheme and Segmentation" at bounding box center [424, 403] width 308 height 22
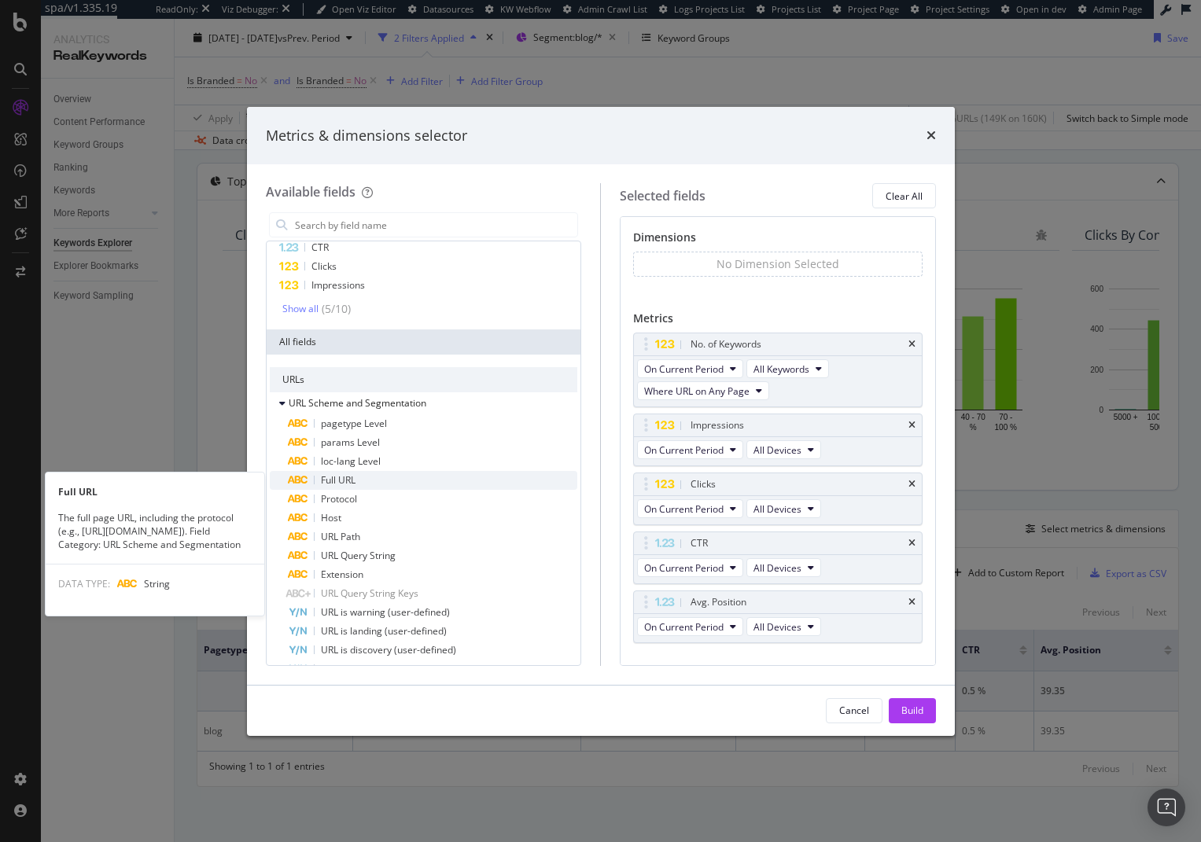
click at [438, 488] on div "Full URL" at bounding box center [433, 480] width 289 height 19
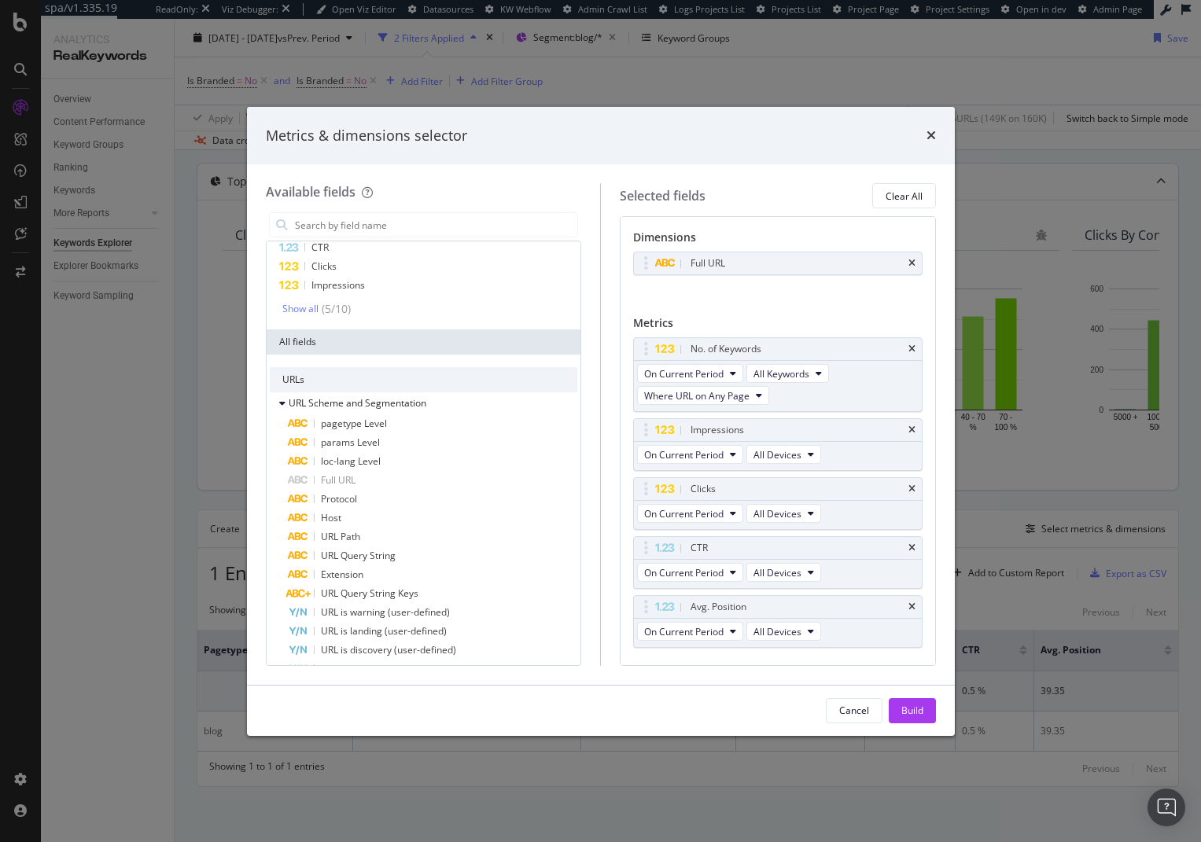
drag, startPoint x: 901, startPoint y: 713, endPoint x: 823, endPoint y: 620, distance: 122.2
click at [902, 712] on div "Build" at bounding box center [912, 710] width 22 height 13
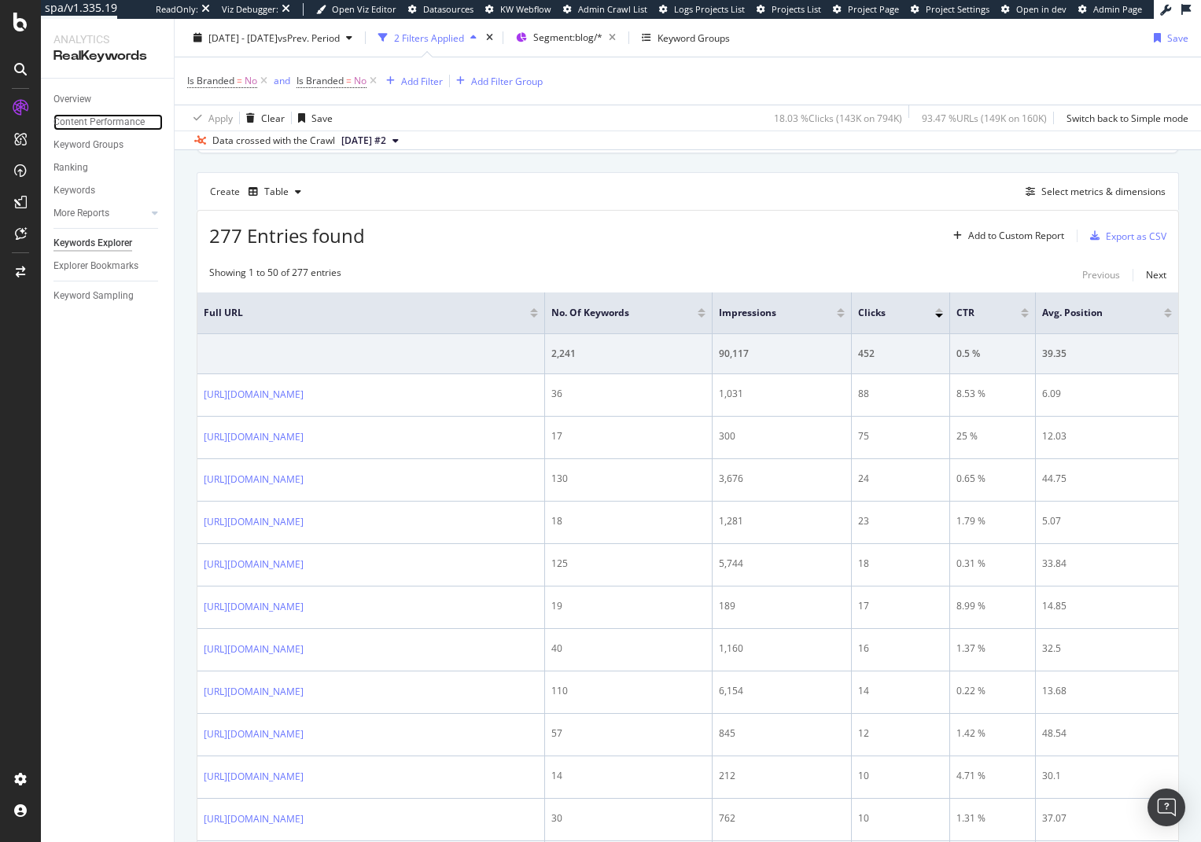
scroll to position [147, 0]
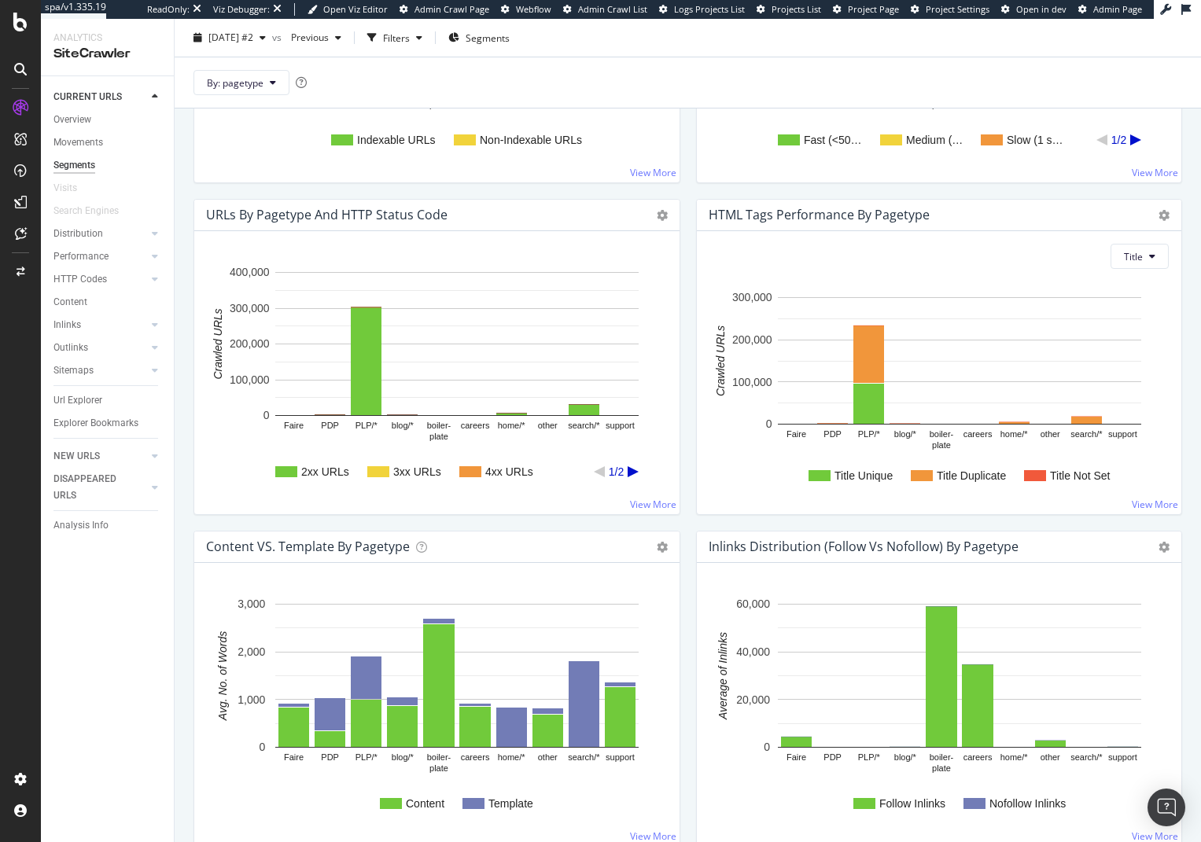
scroll to position [1022, 0]
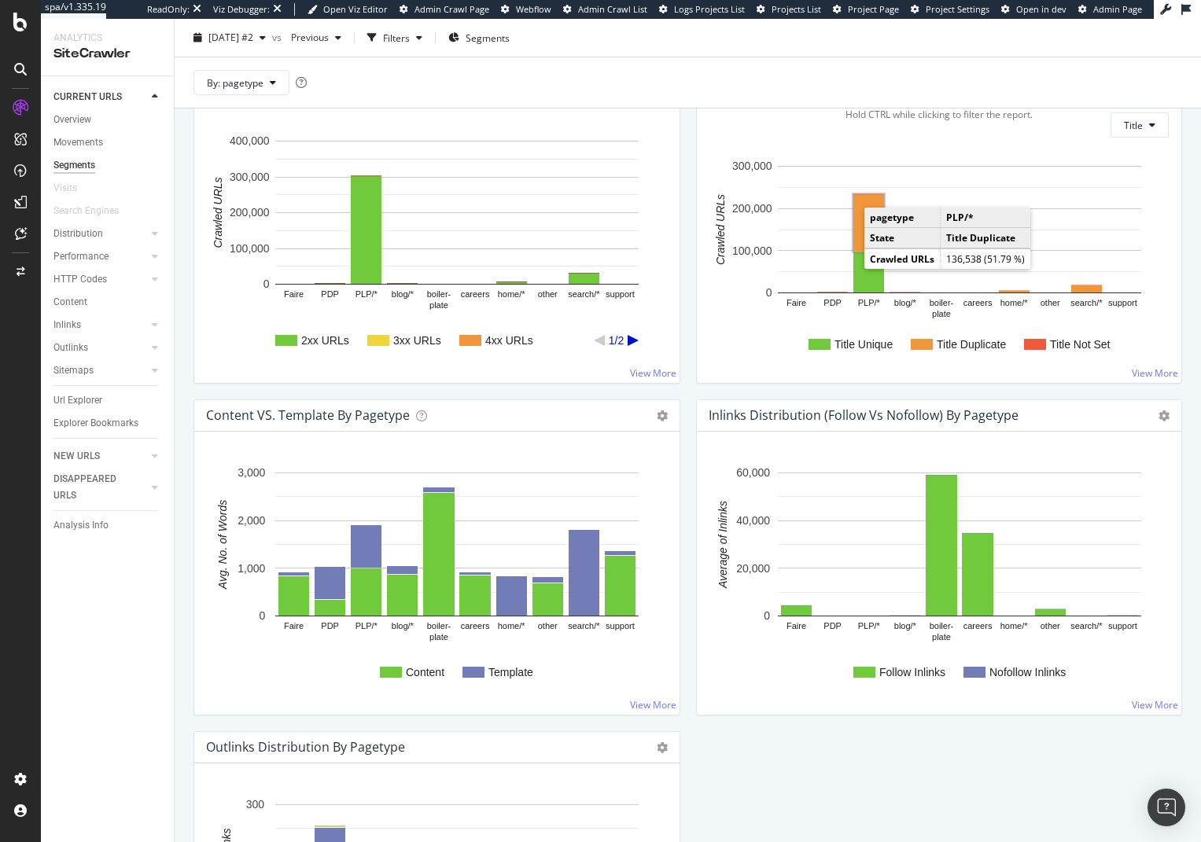
click at [853, 223] on rect "A chart." at bounding box center [868, 222] width 31 height 57
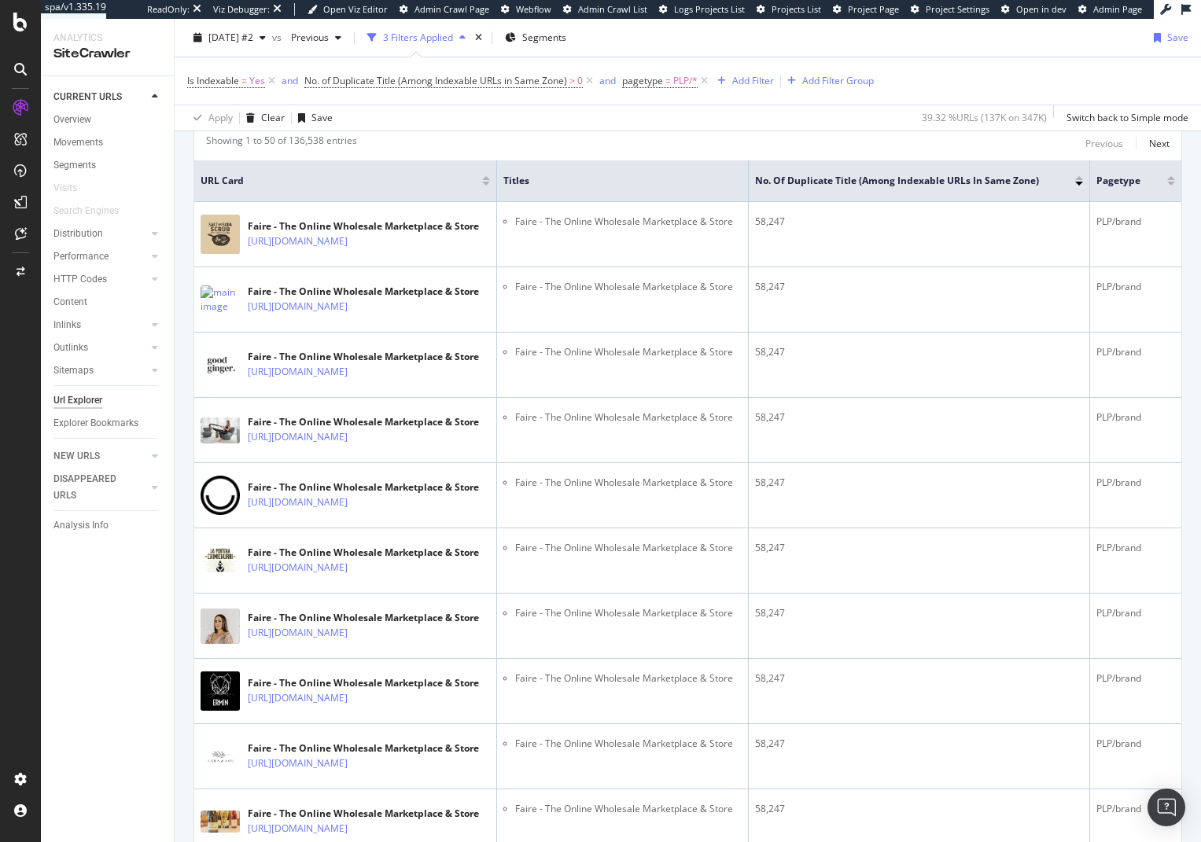
scroll to position [944, 0]
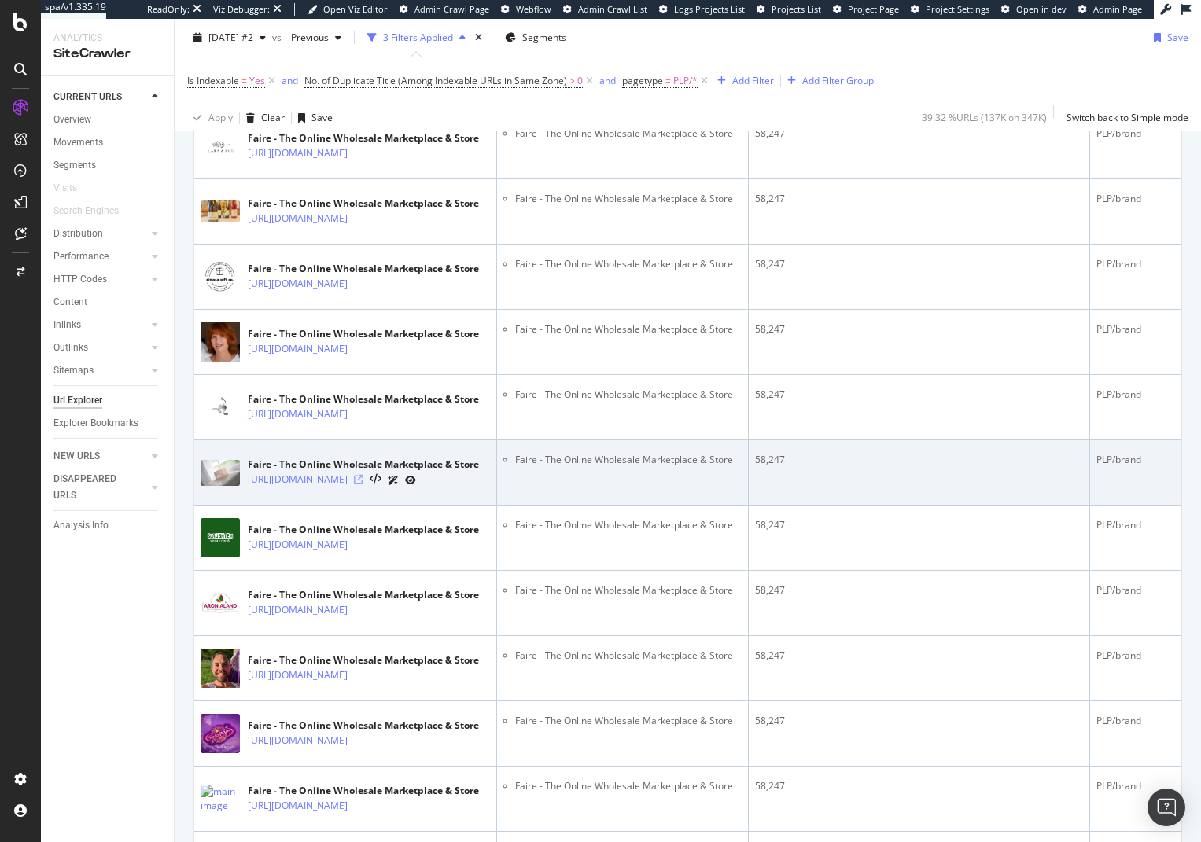
click at [363, 480] on icon at bounding box center [358, 479] width 9 height 9
click at [363, 481] on icon at bounding box center [358, 479] width 9 height 9
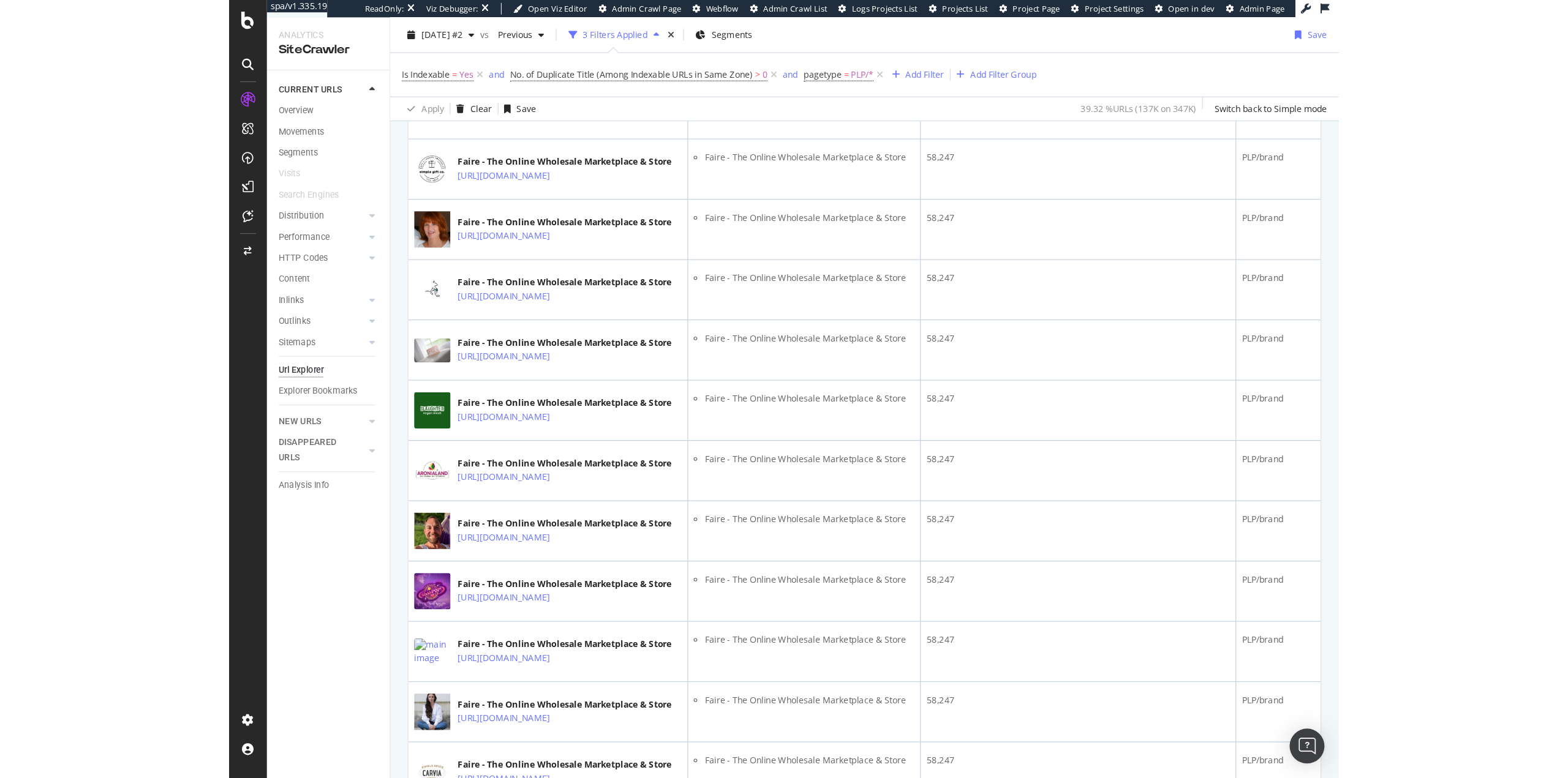
scroll to position [1347, 0]
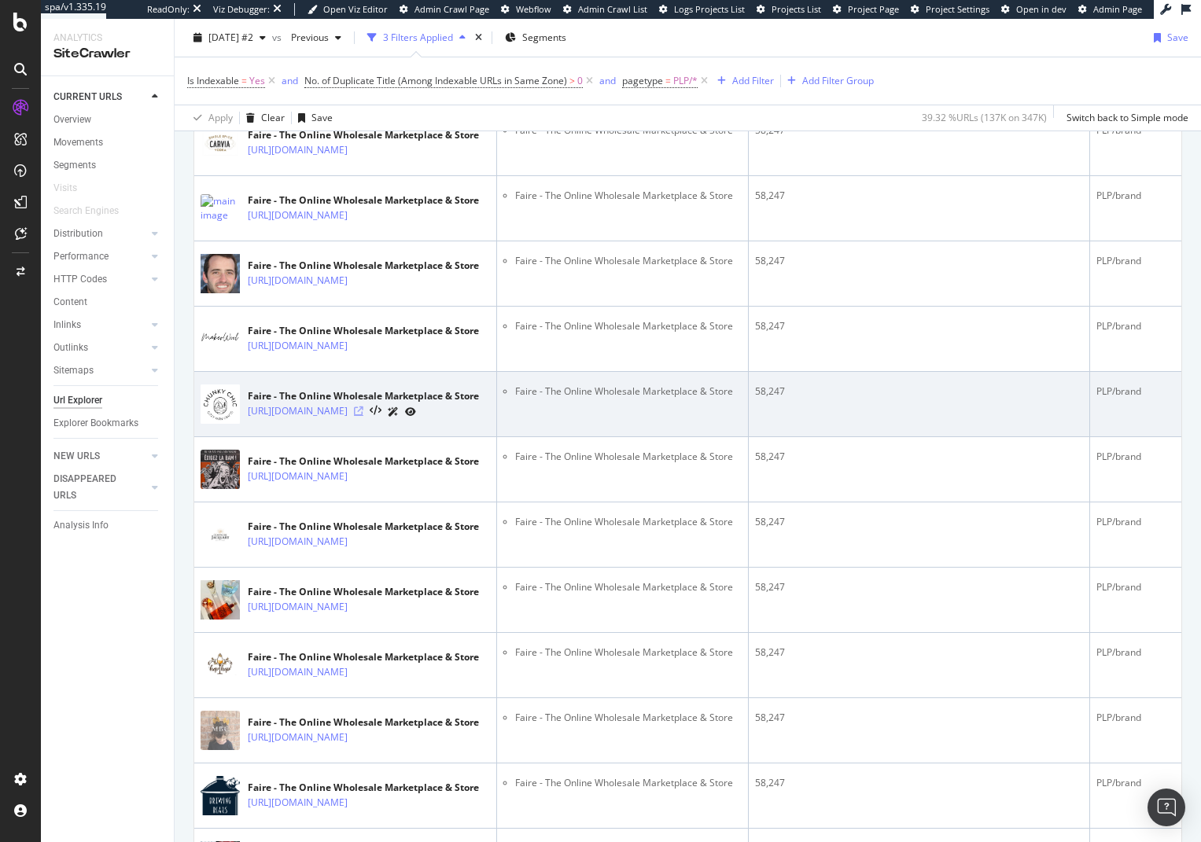
click at [363, 411] on icon at bounding box center [358, 411] width 9 height 9
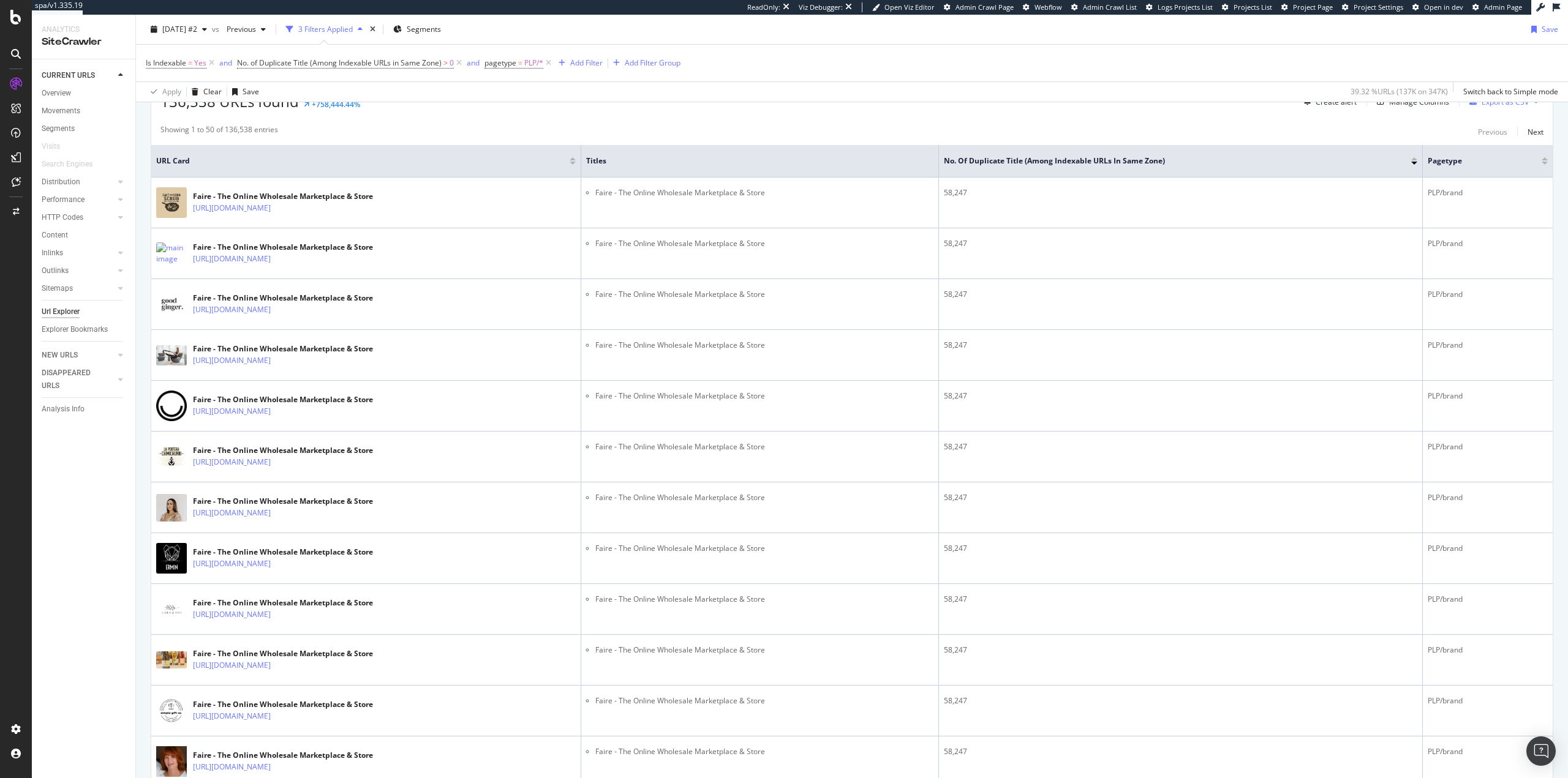
scroll to position [0, 0]
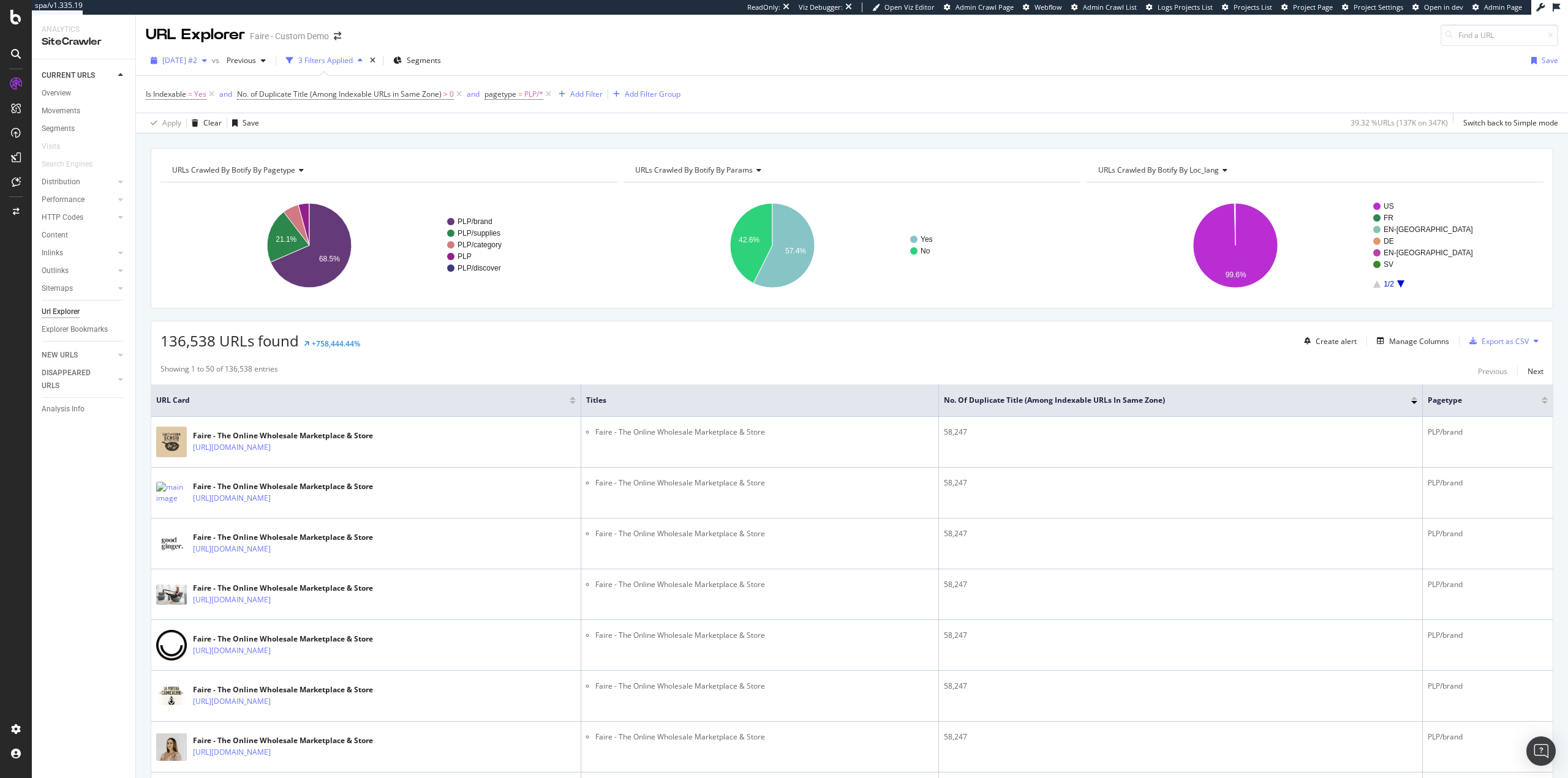
click at [197, 65] on span "[DATE] #2" at bounding box center [179, 60] width 35 height 10
click at [218, 125] on div "2025 Aug. 4th" at bounding box center [197, 127] width 68 height 11
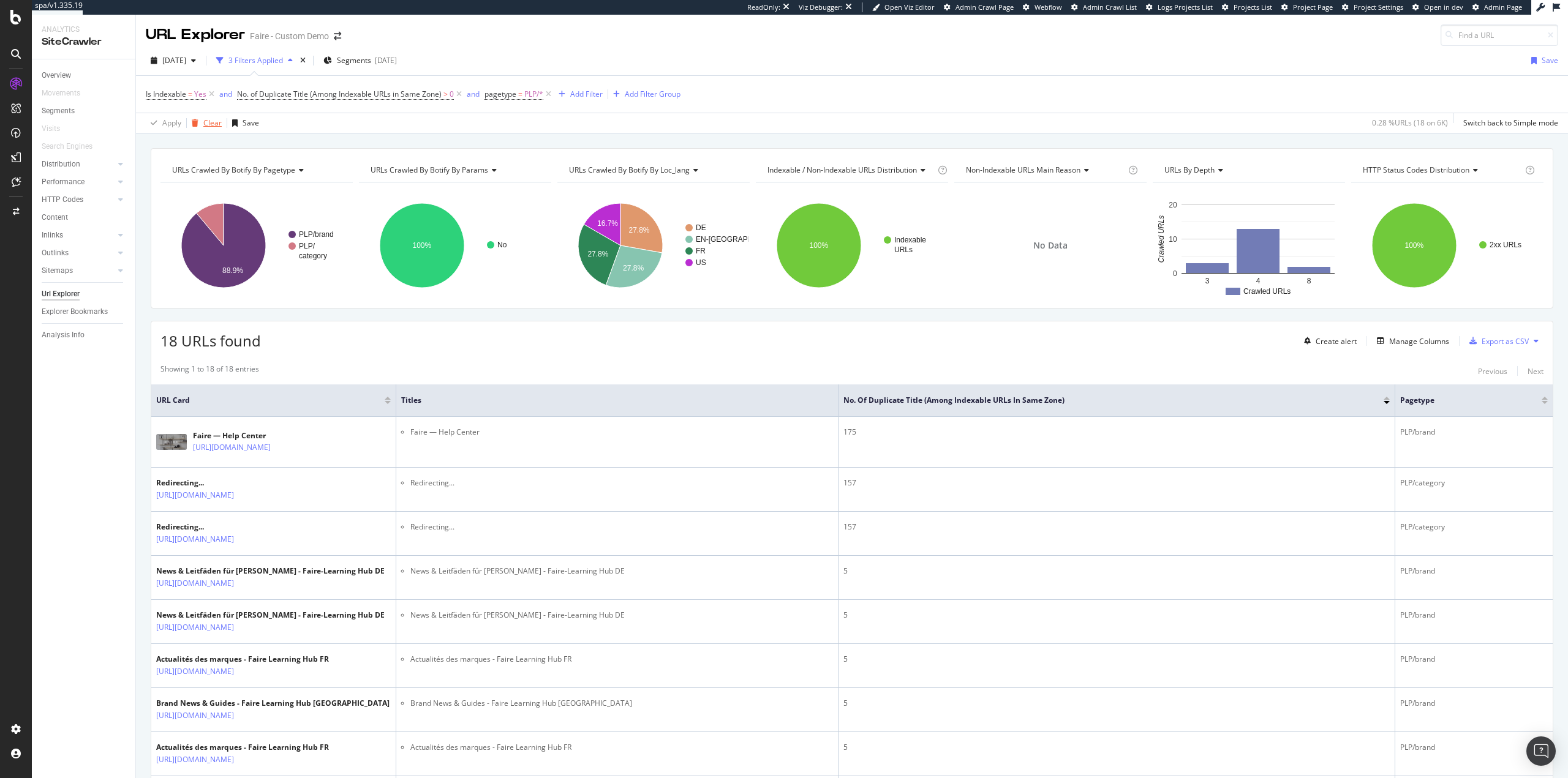
click at [204, 122] on div "Clear" at bounding box center [213, 122] width 19 height 10
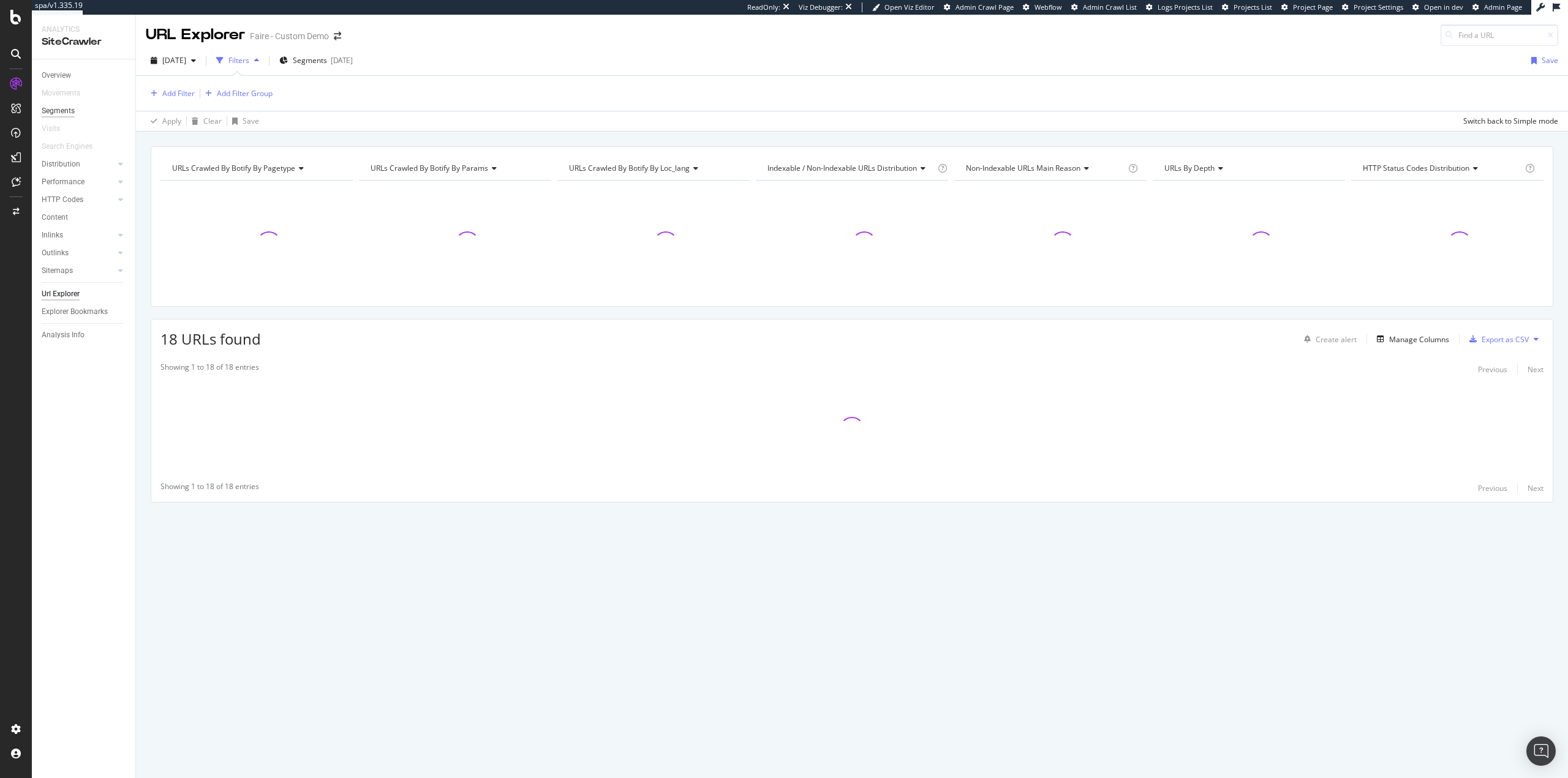
click at [55, 114] on div "Segments" at bounding box center [58, 111] width 33 height 13
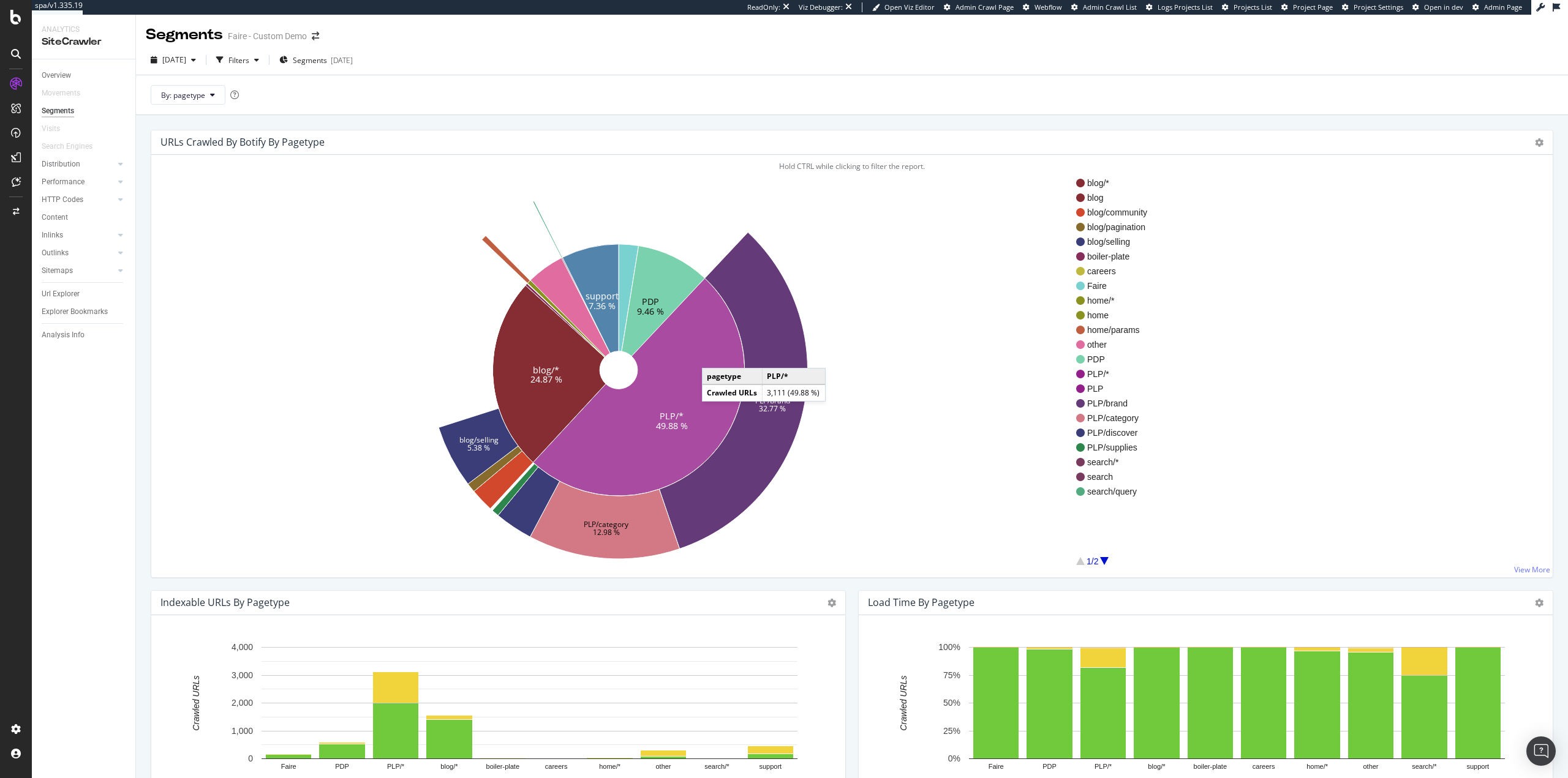
click at [714, 356] on icon at bounding box center [638, 387] width 211 height 218
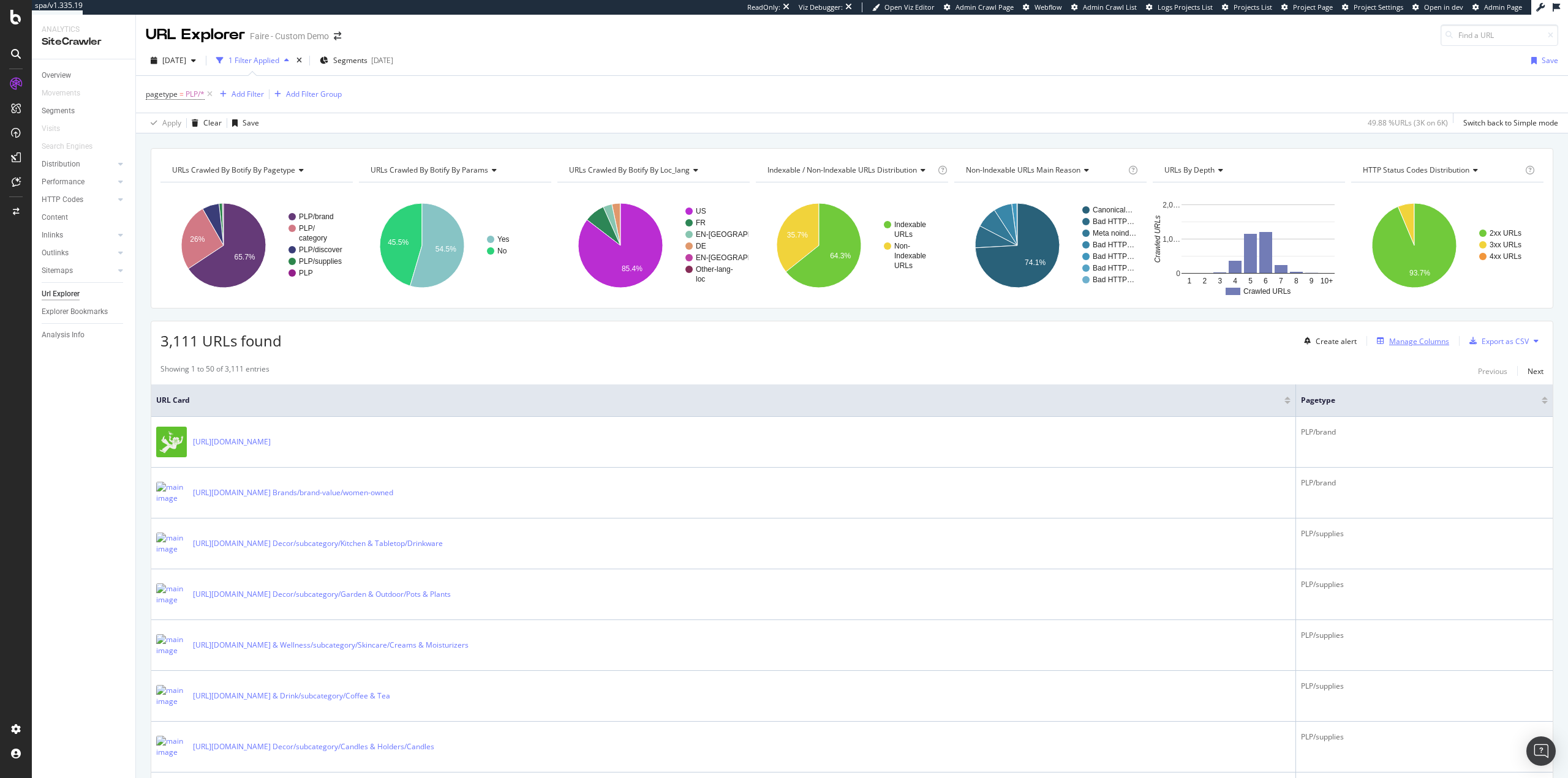
click at [935, 338] on div "Manage Columns" at bounding box center [1419, 341] width 60 height 10
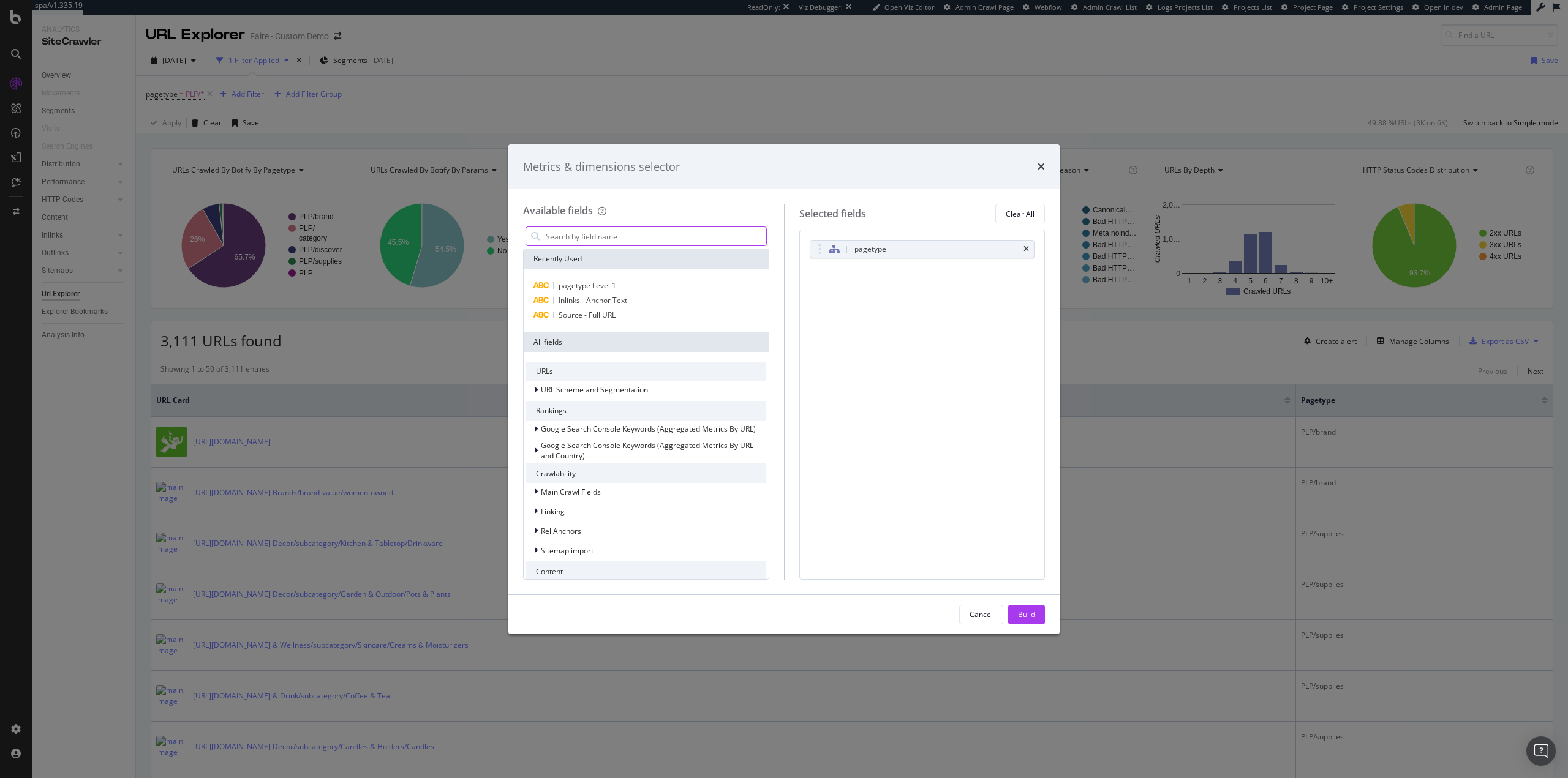
click at [643, 234] on input "modal" at bounding box center [655, 237] width 222 height 19
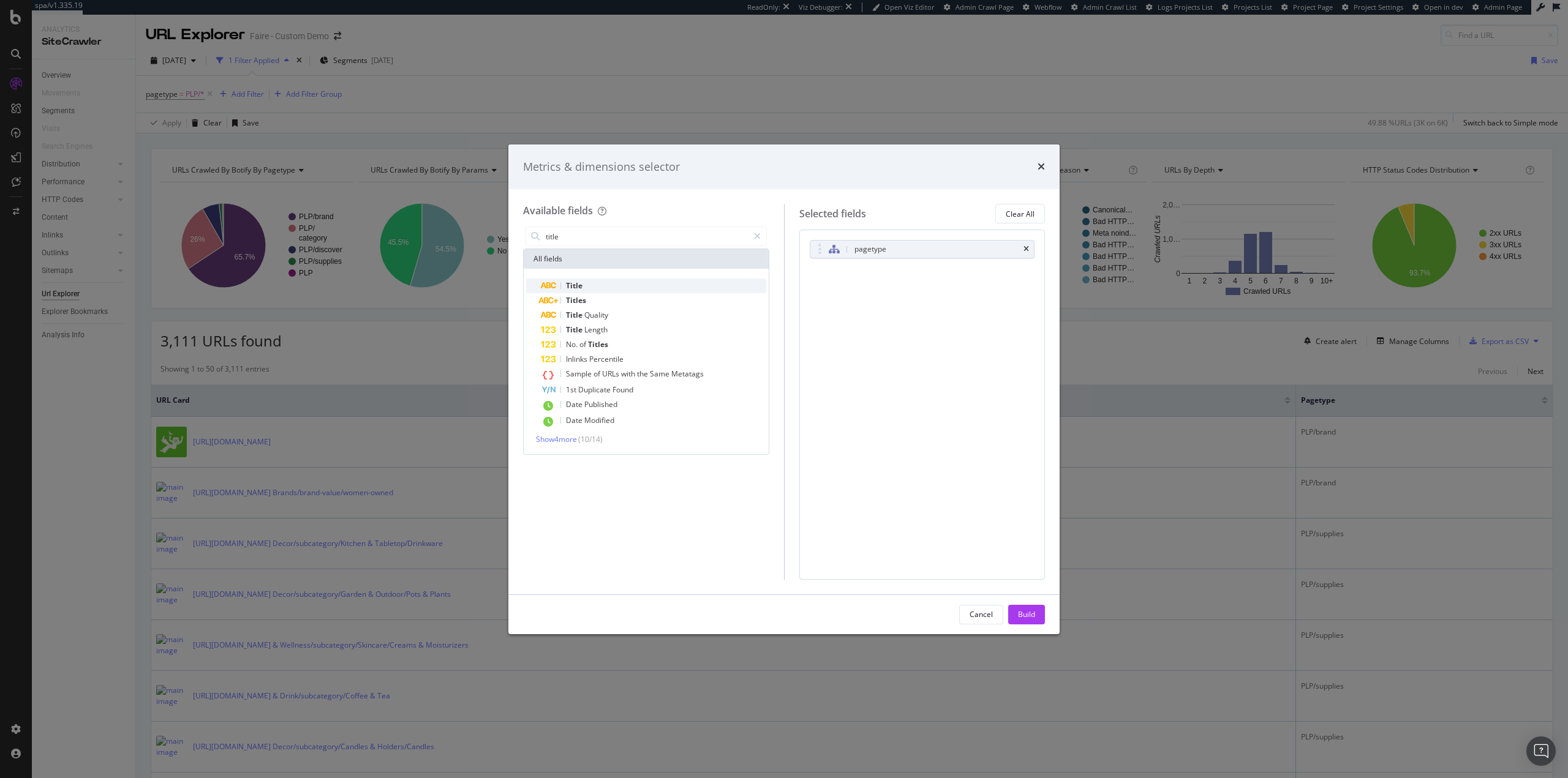
type input "title"
click at [639, 284] on div "Title" at bounding box center [653, 286] width 225 height 15
click at [935, 244] on div "pagetype" at bounding box center [922, 249] width 224 height 17
click at [935, 250] on icon "times" at bounding box center [1026, 248] width 5 height 7
click at [935, 611] on div "Build" at bounding box center [1027, 614] width 17 height 10
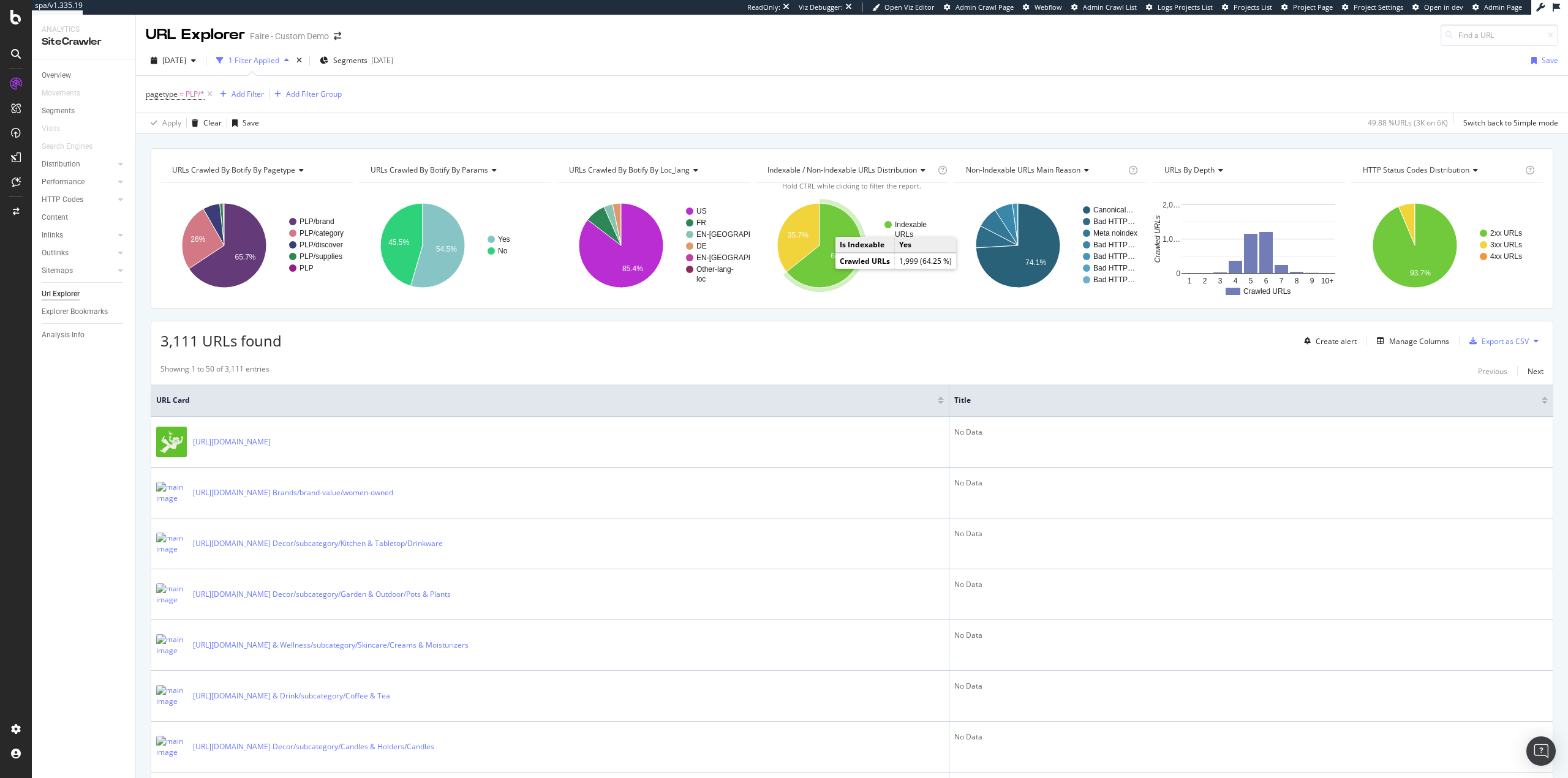
click at [810, 278] on icon "A chart." at bounding box center [824, 245] width 76 height 85
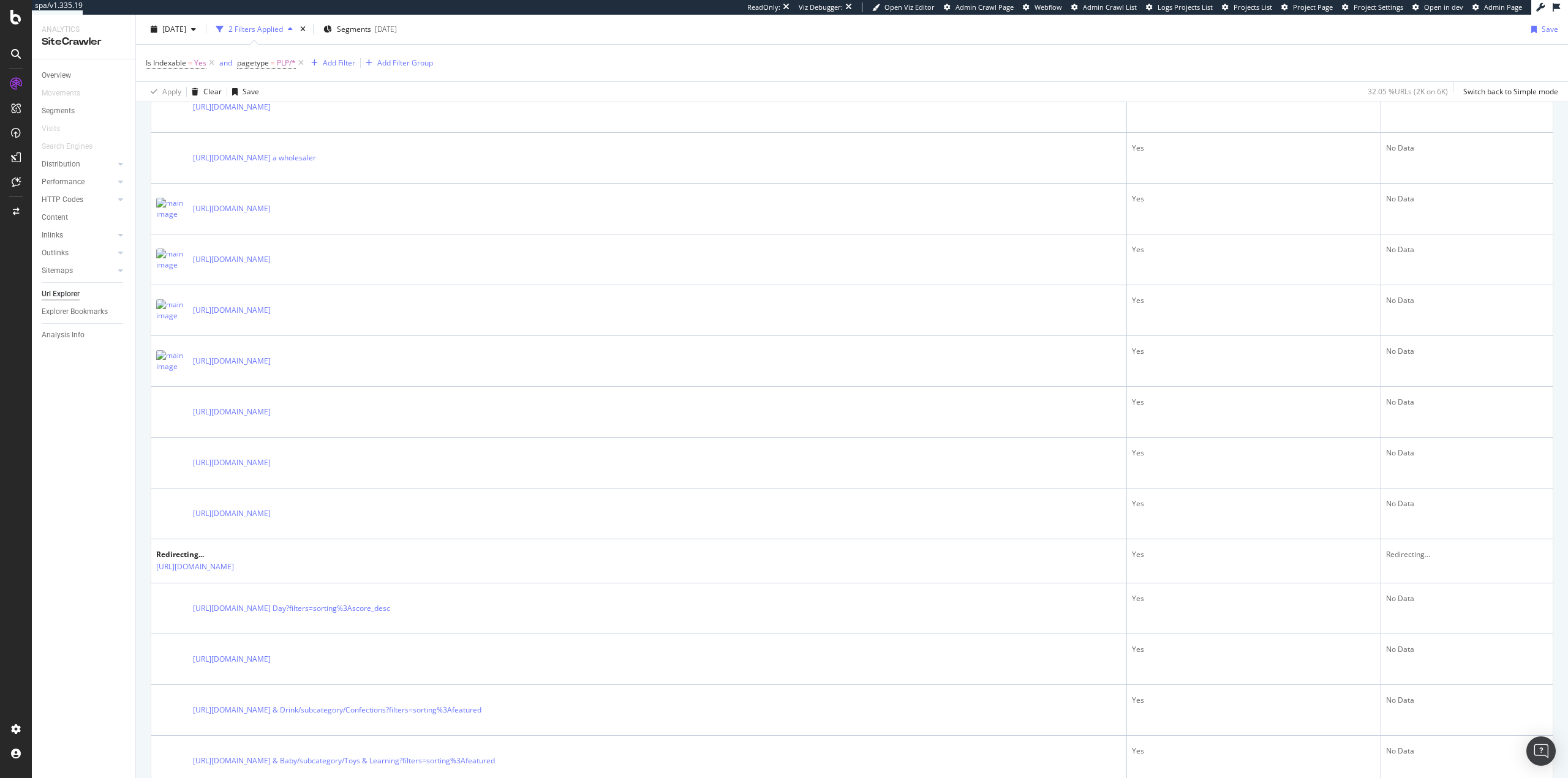
scroll to position [774, 0]
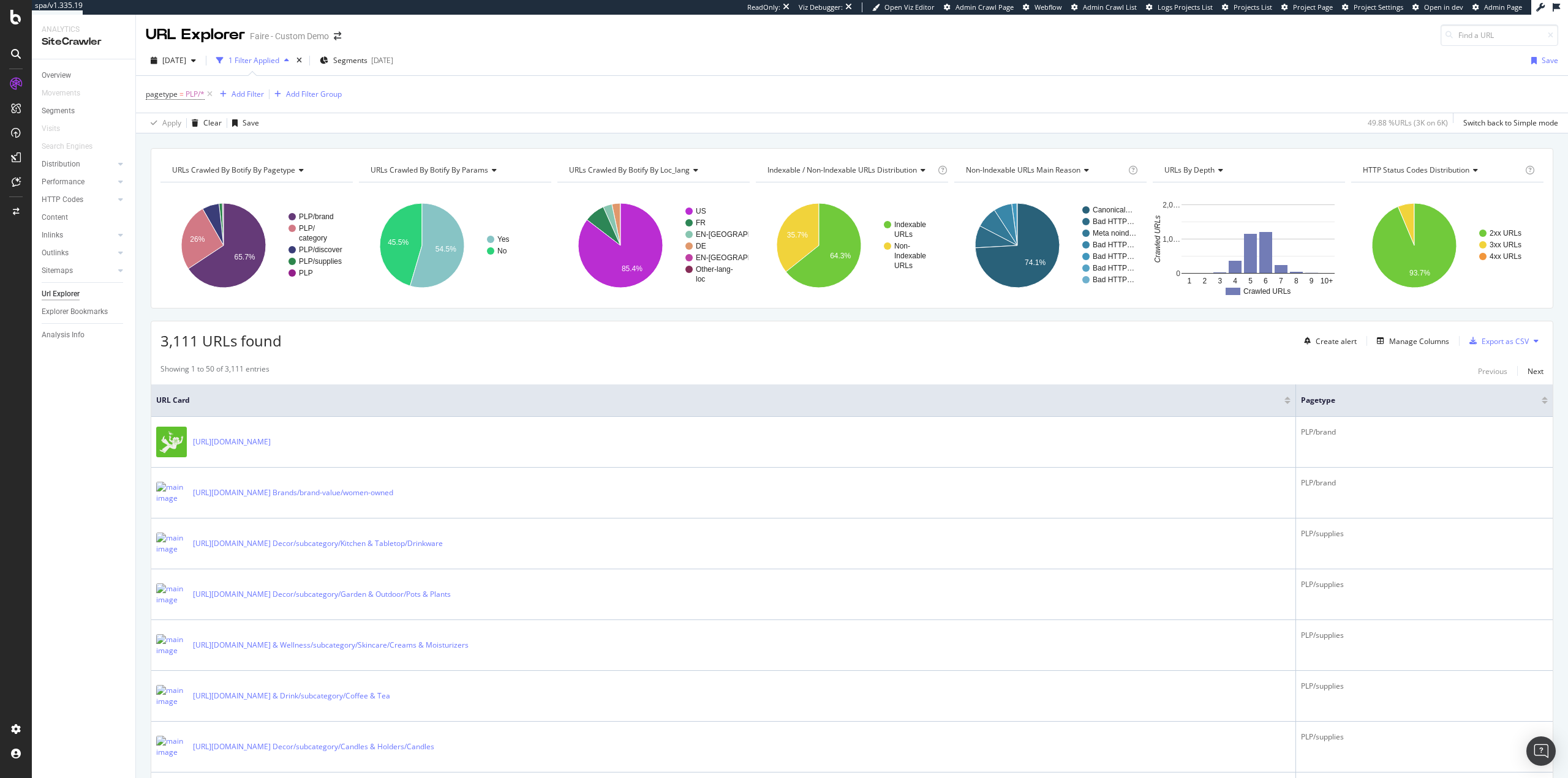
drag, startPoint x: 492, startPoint y: 105, endPoint x: 489, endPoint y: 99, distance: 6.7
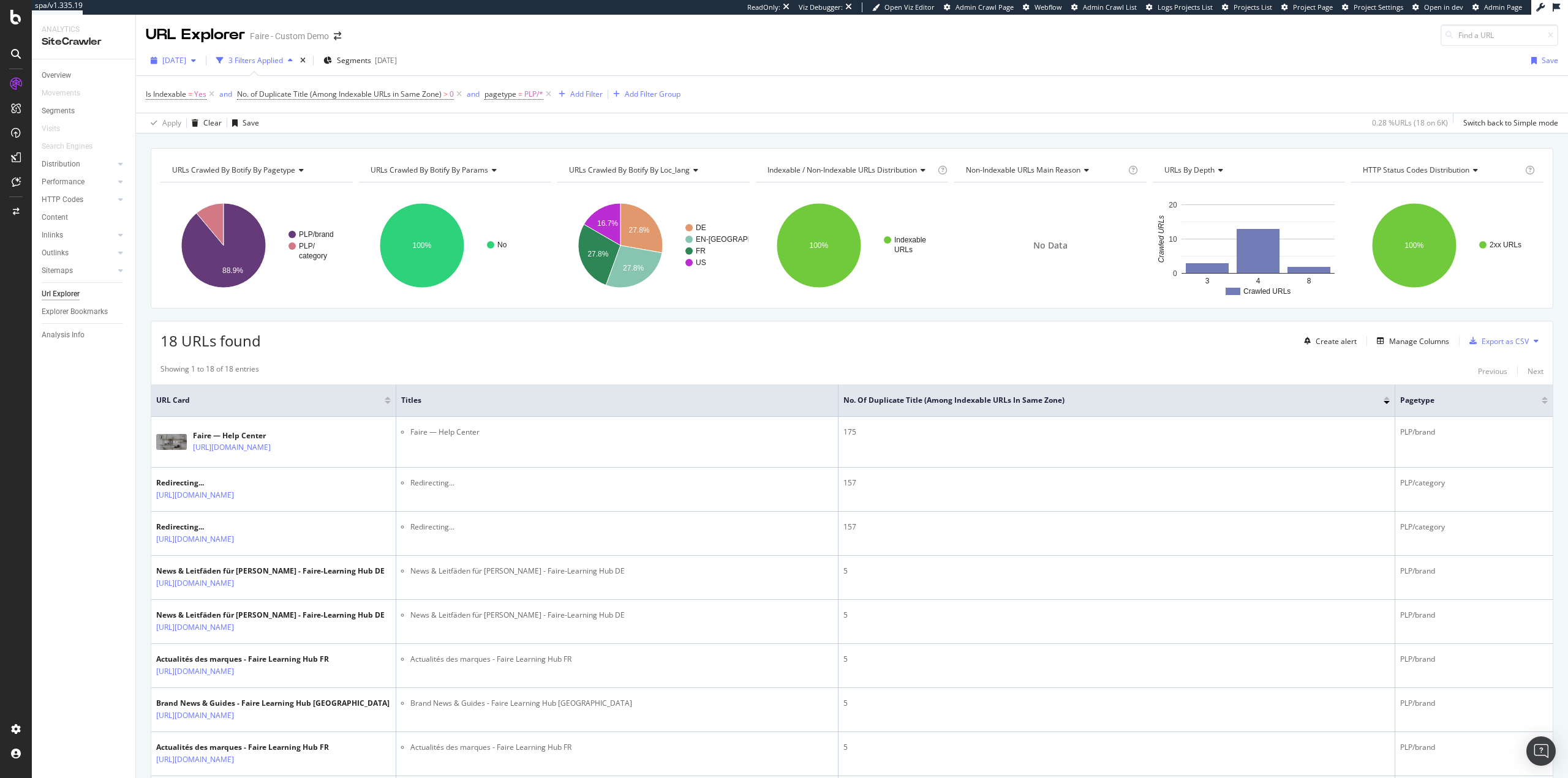
click at [174, 57] on span "2025 Aug. 4th" at bounding box center [174, 60] width 24 height 10
click at [196, 109] on div "[DATE] #2" at bounding box center [181, 104] width 35 height 11
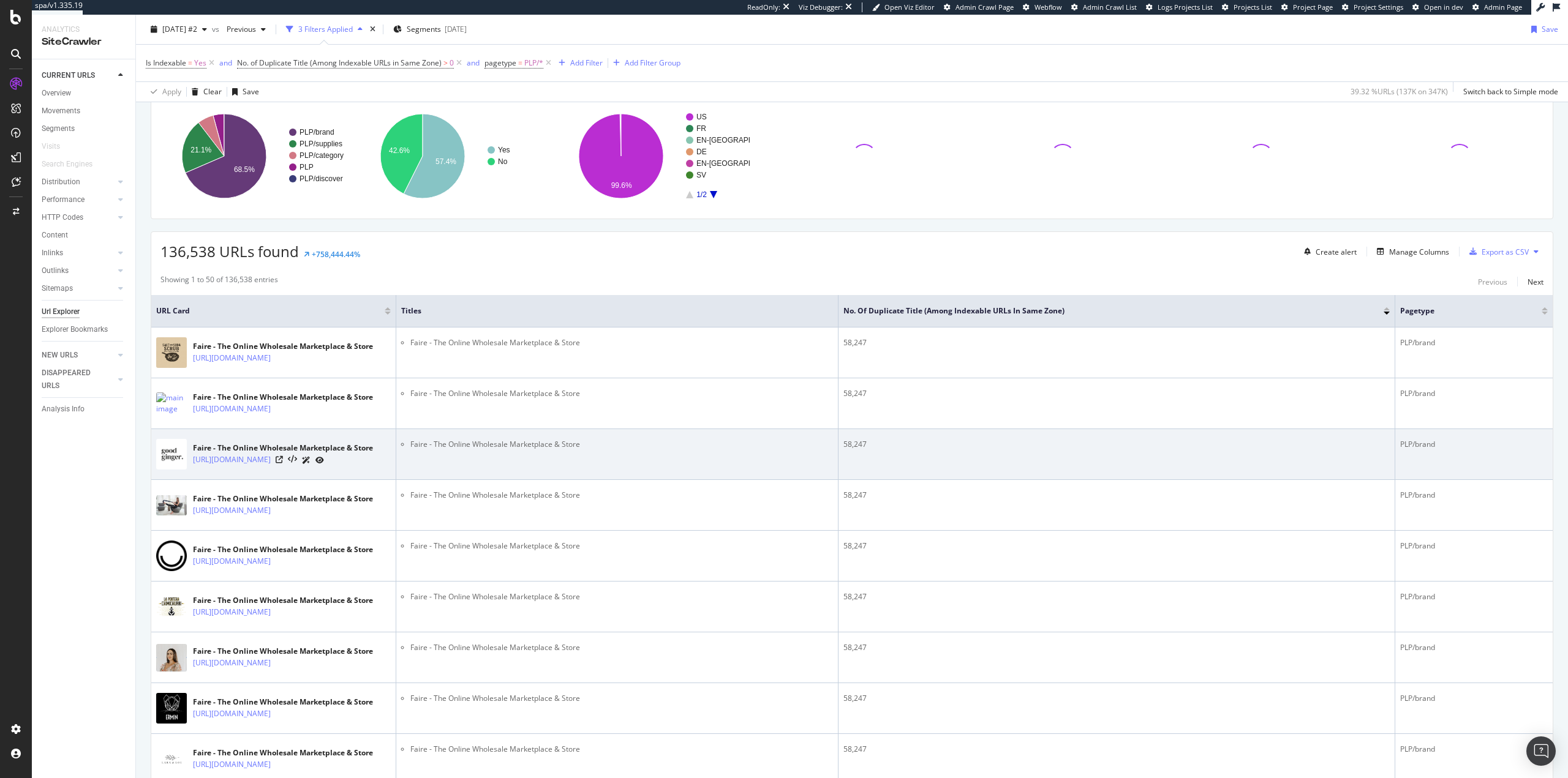
scroll to position [122, 0]
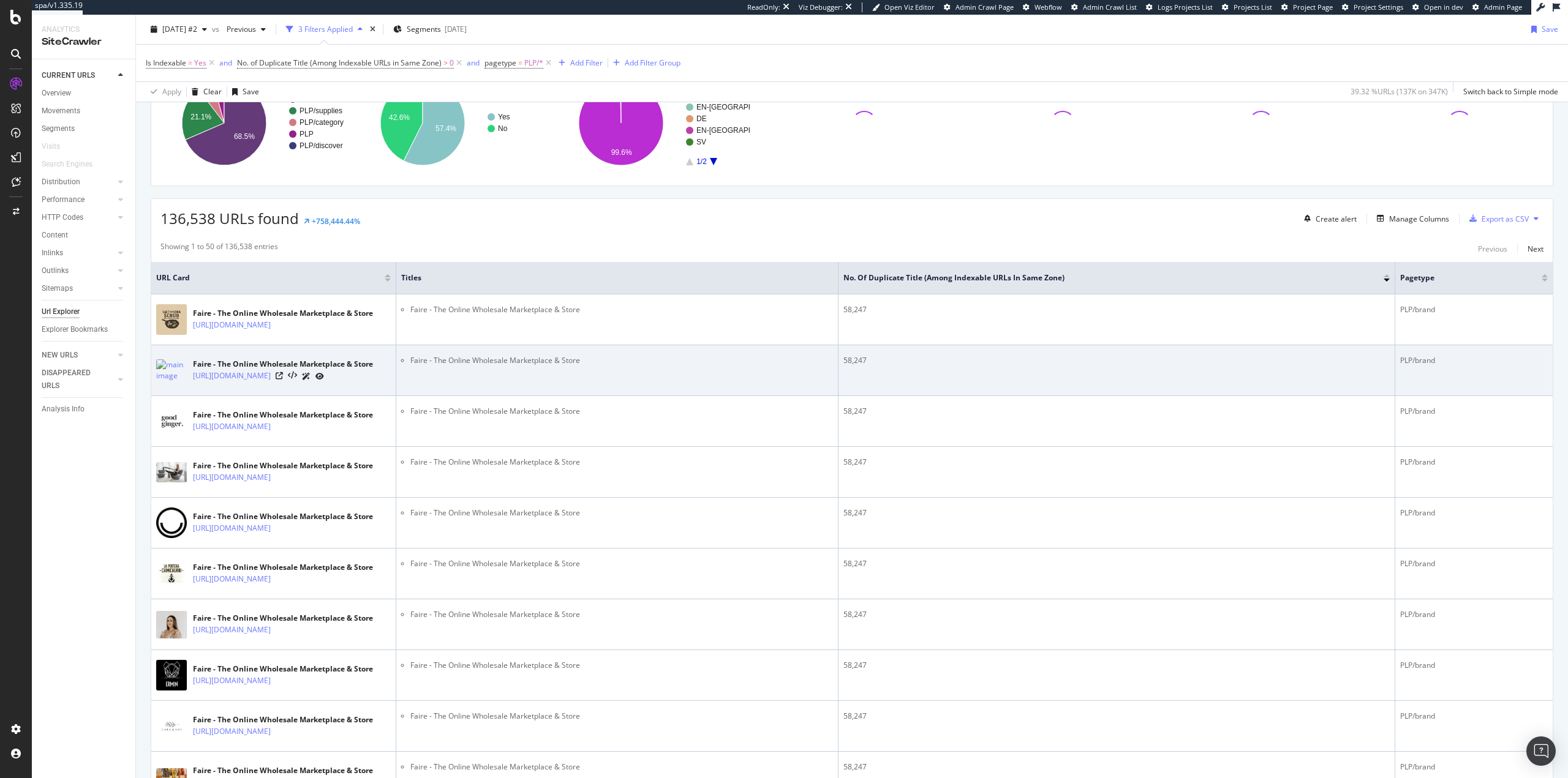
click at [410, 364] on li "Faire - The Online Wholesale Marketplace & Store" at bounding box center [622, 361] width 423 height 11
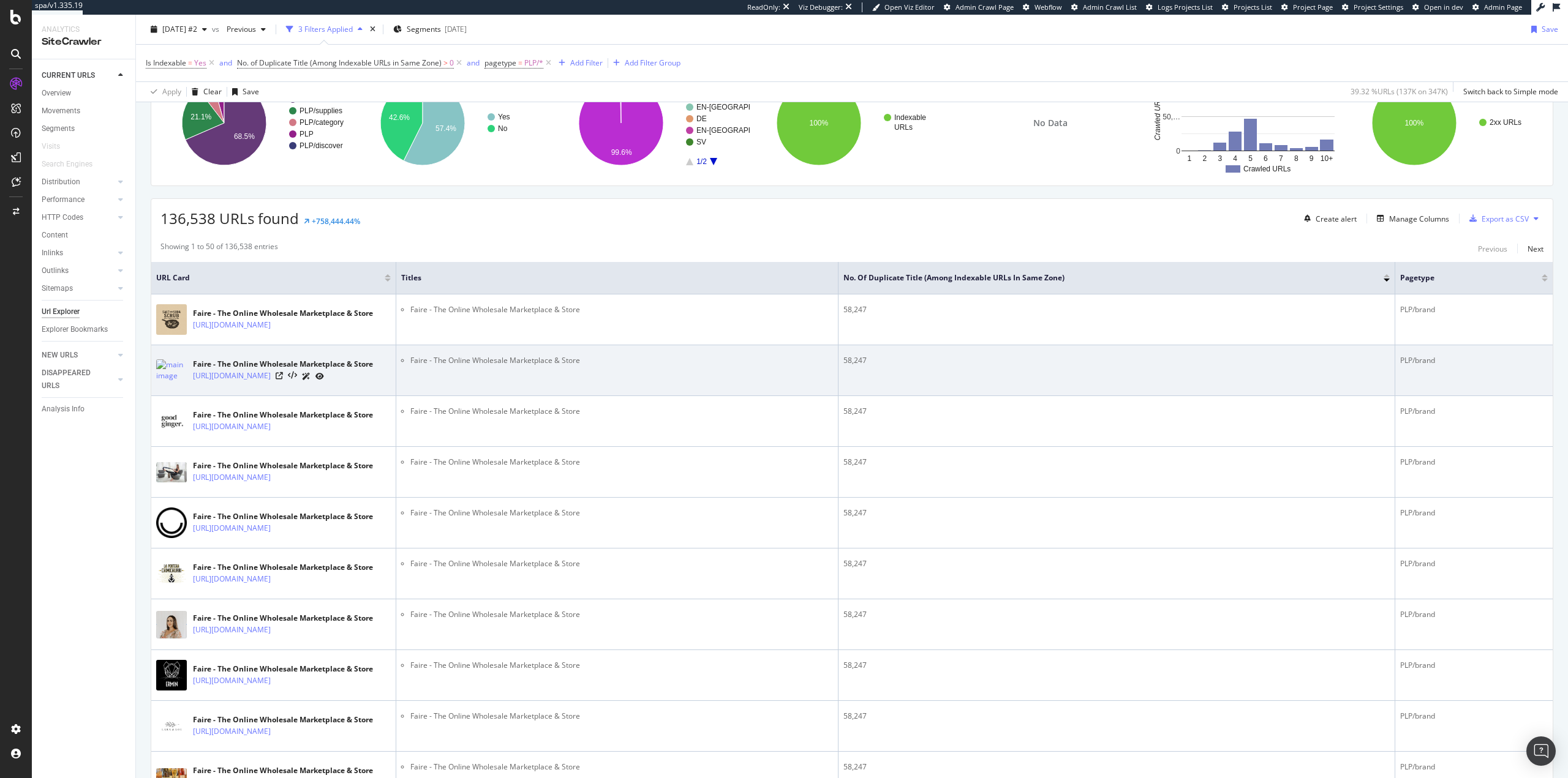
click at [416, 361] on li "Faire - The Online Wholesale Marketplace & Store" at bounding box center [622, 361] width 423 height 11
drag, startPoint x: 579, startPoint y: 367, endPoint x: 411, endPoint y: 364, distance: 168.0
click at [411, 364] on li "Faire - The Online Wholesale Marketplace & Store" at bounding box center [622, 361] width 423 height 11
copy li "Faire - The Online Wholesale Marketplace & Store"
click at [297, 380] on icon at bounding box center [293, 375] width 9 height 9
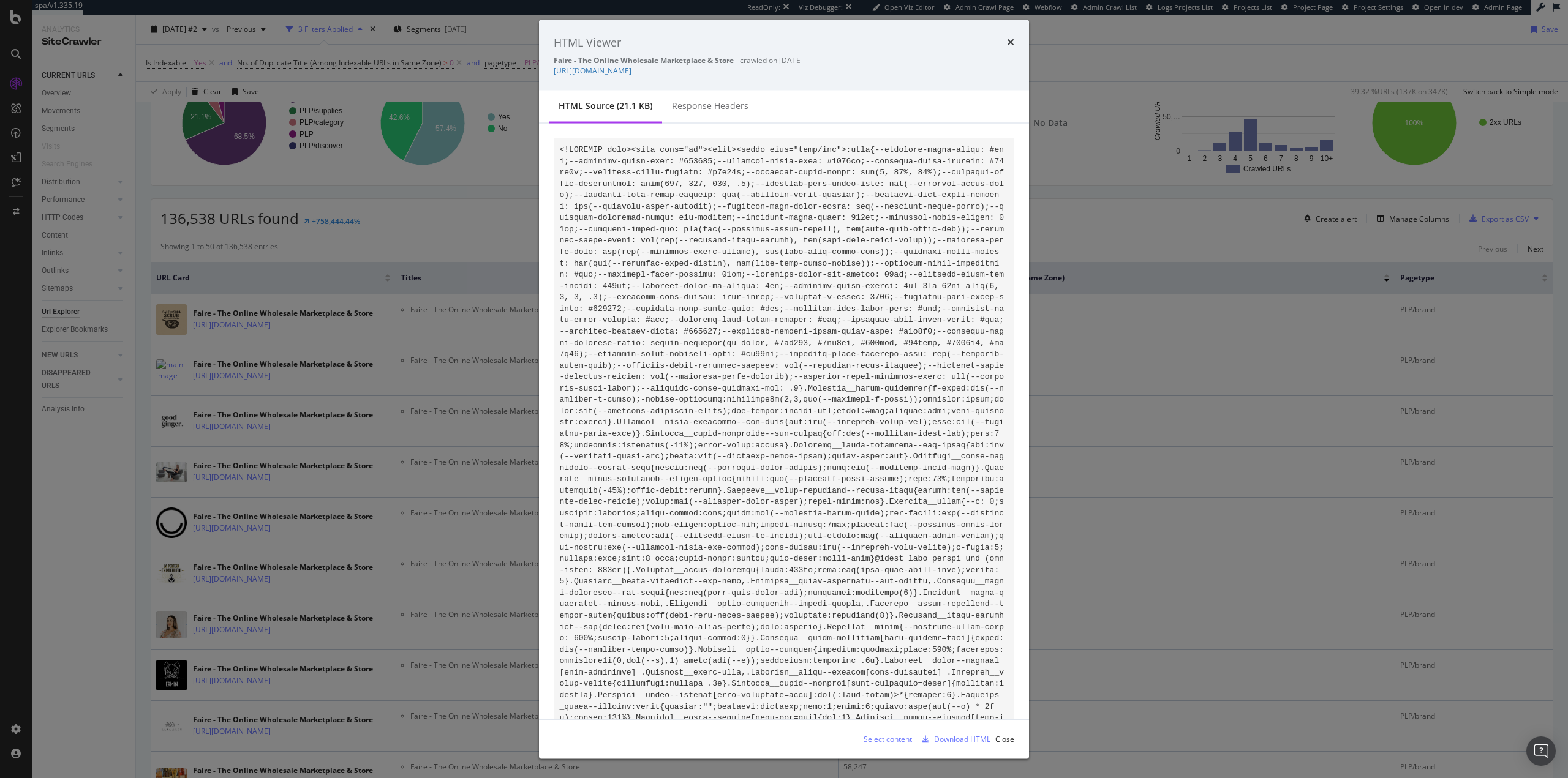
scroll to position [1638, 0]
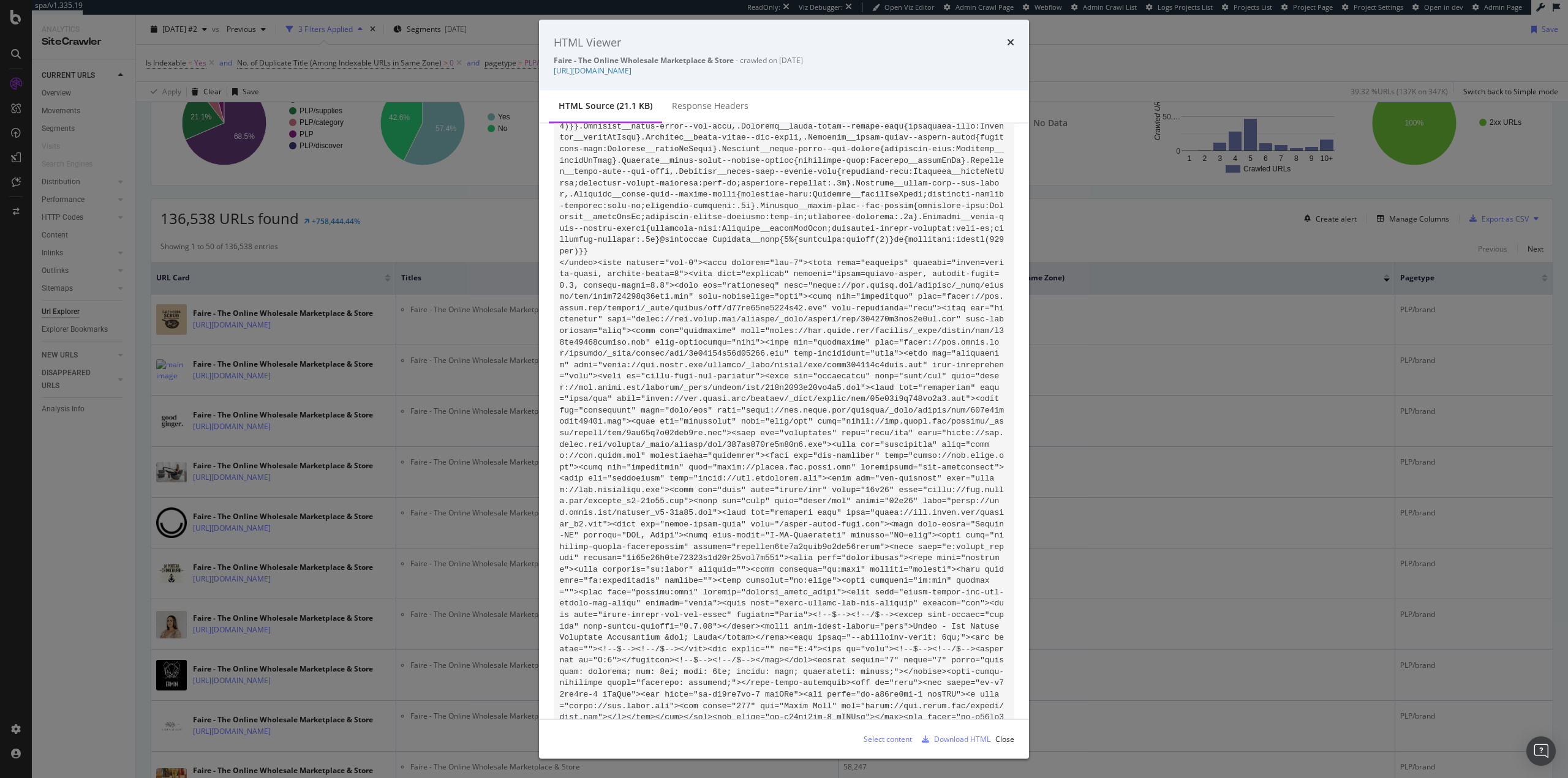
click at [19, 655] on div "HTML Viewer Faire - The Online Wholesale Marketplace & Store - crawled on 2025-…" at bounding box center [784, 389] width 1568 height 778
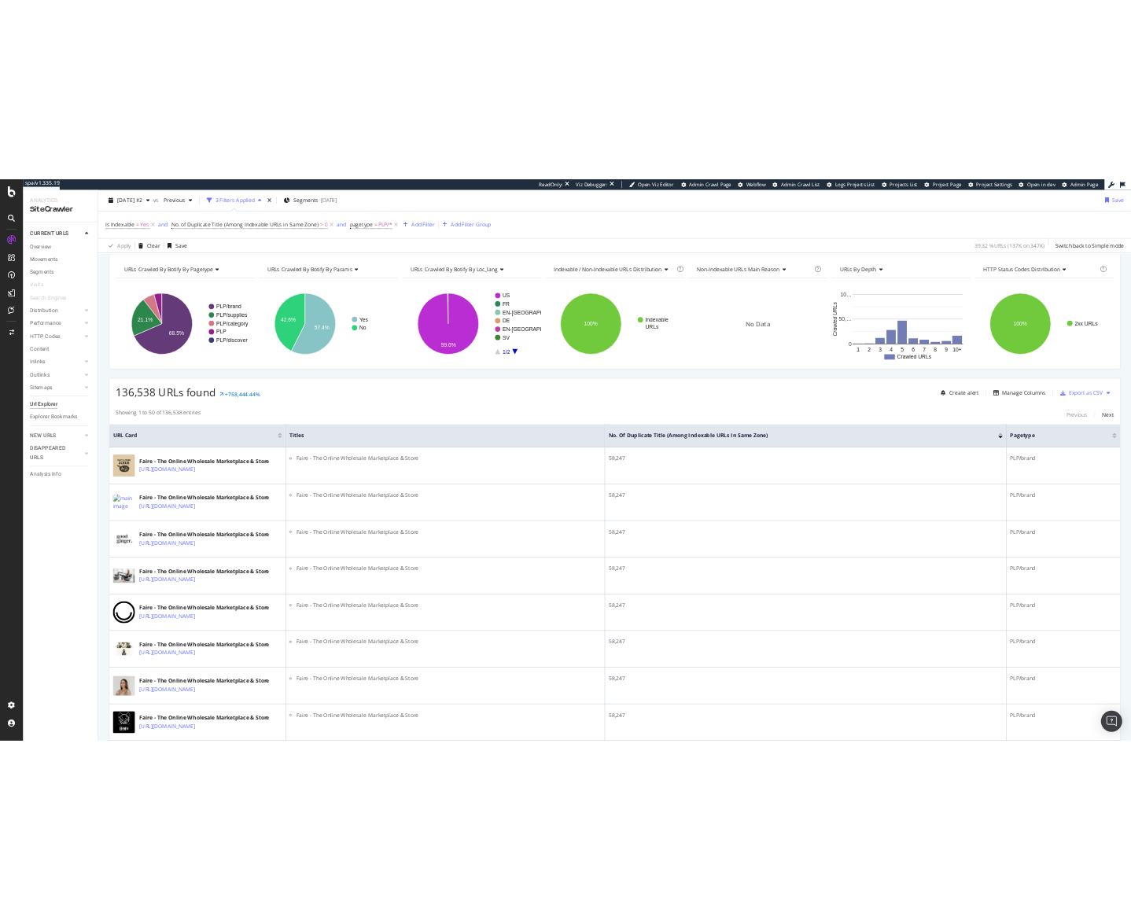
scroll to position [0, 0]
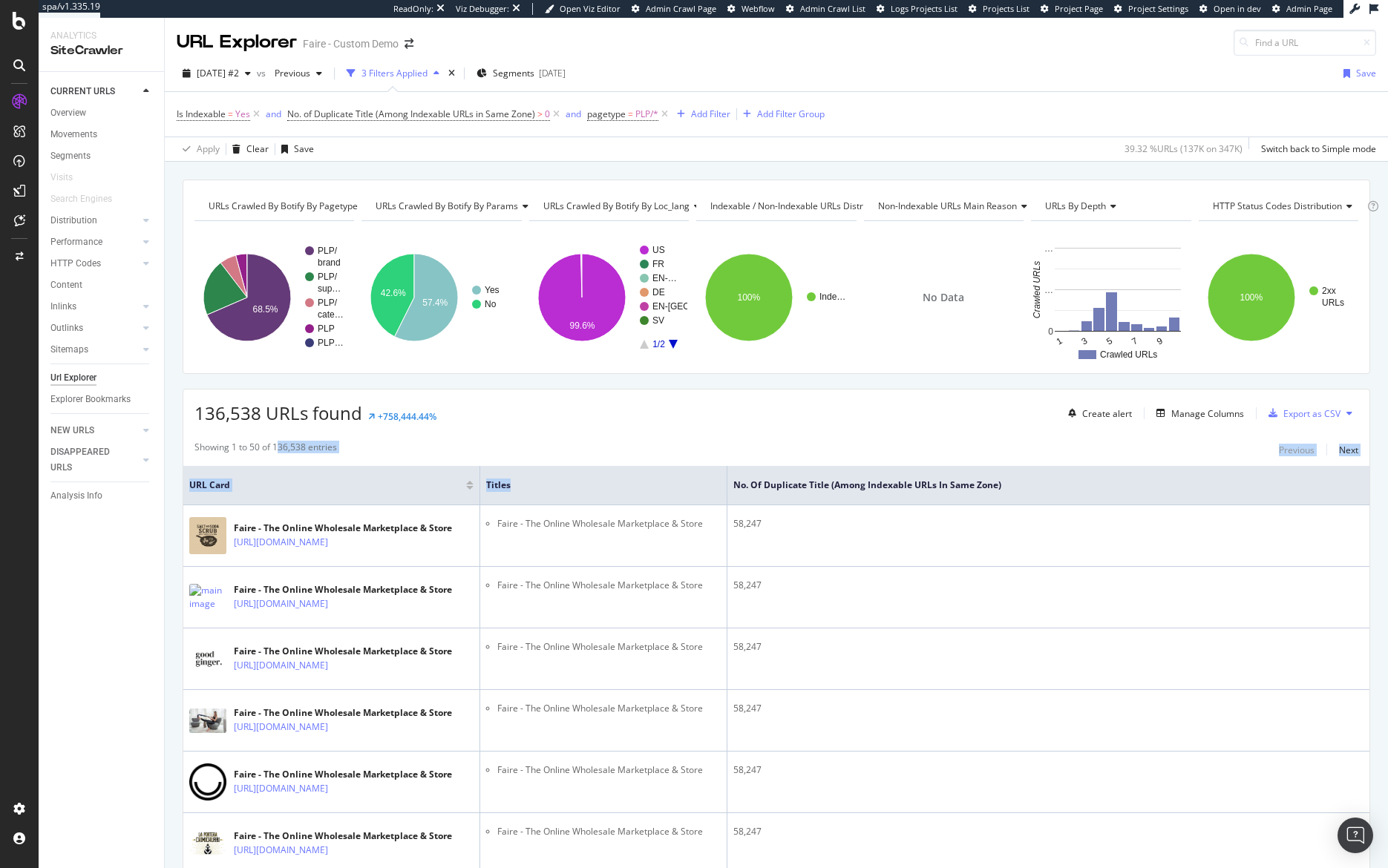
drag, startPoint x: 1015, startPoint y: 470, endPoint x: 277, endPoint y: 446, distance: 738.4
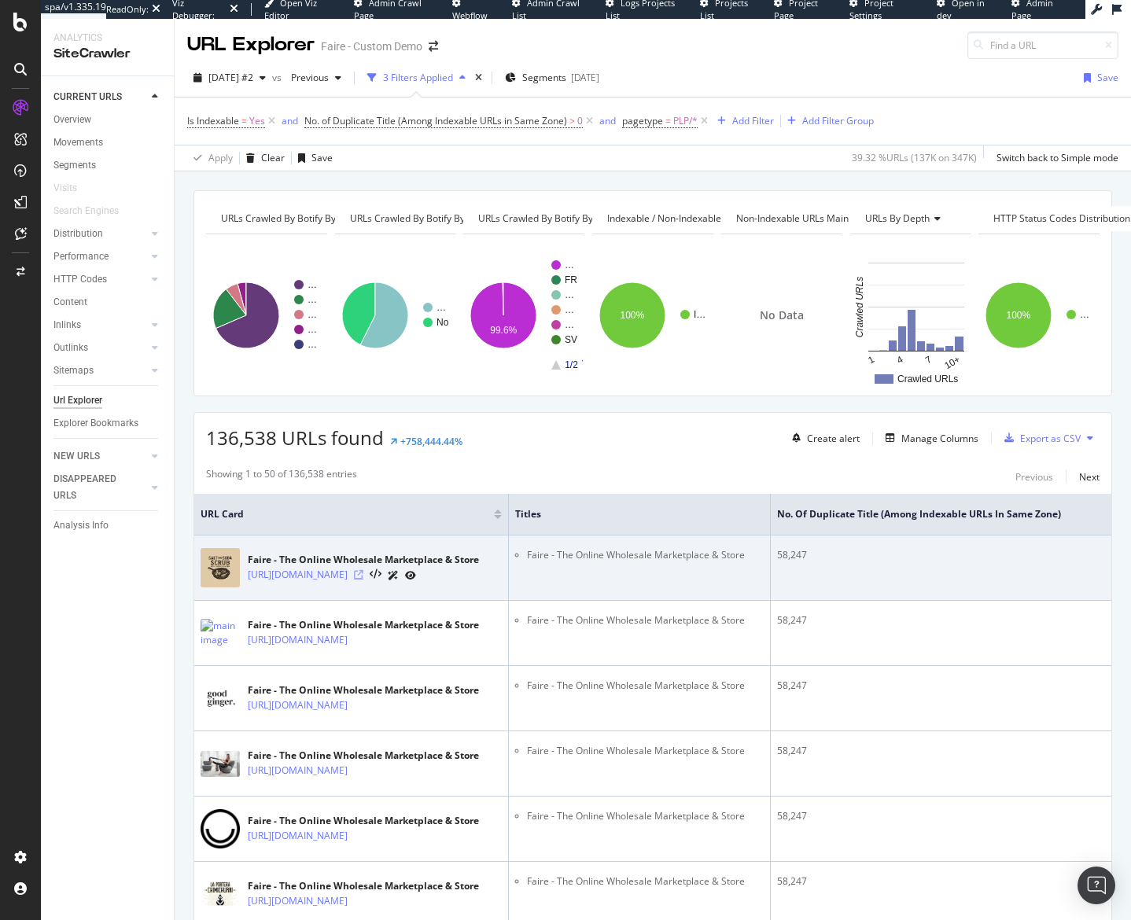
click at [363, 580] on icon at bounding box center [358, 574] width 9 height 9
drag, startPoint x: 693, startPoint y: 554, endPoint x: 528, endPoint y: 554, distance: 164.4
click at [528, 554] on li "Faire - The Online Wholesale Marketplace & Store" at bounding box center [645, 555] width 237 height 14
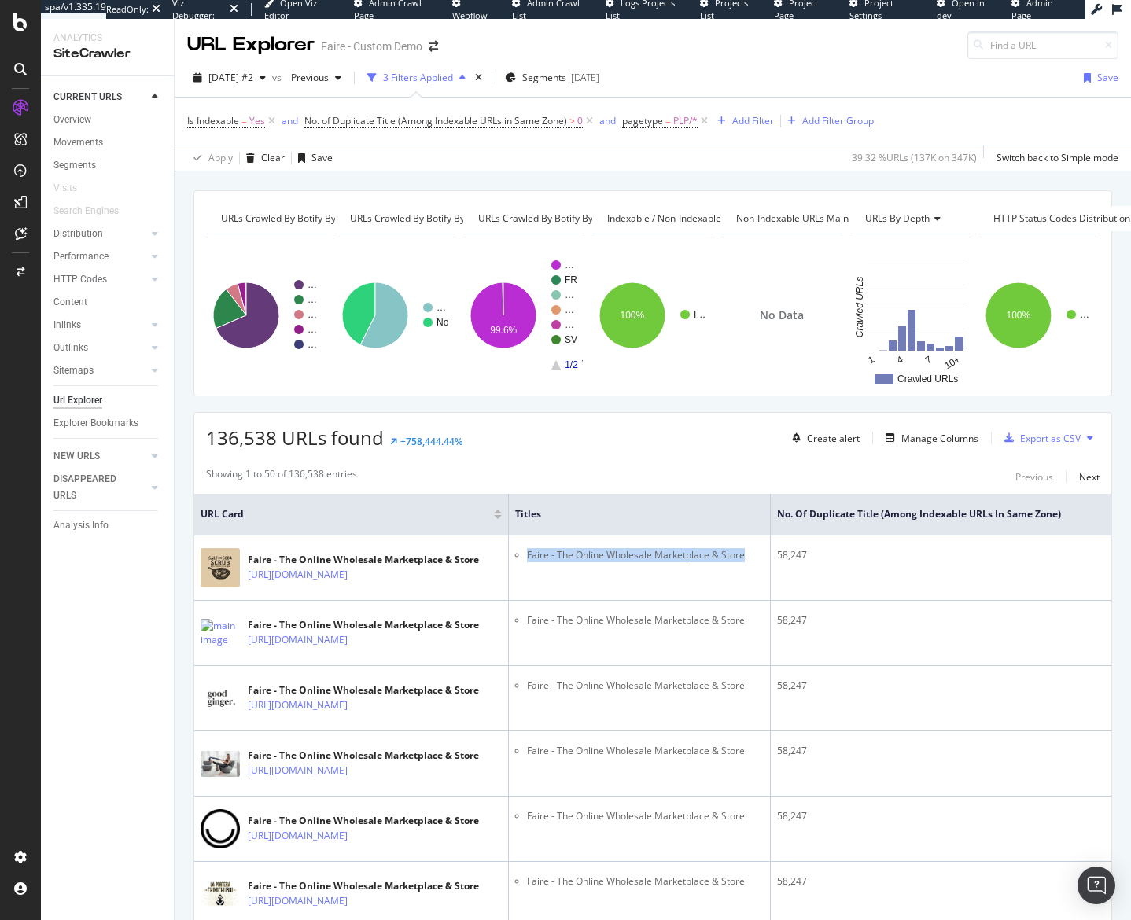
copy li "Faire - The Online Wholesale Marketplace & Store"
click at [765, 120] on div "Add Filter" at bounding box center [753, 120] width 42 height 13
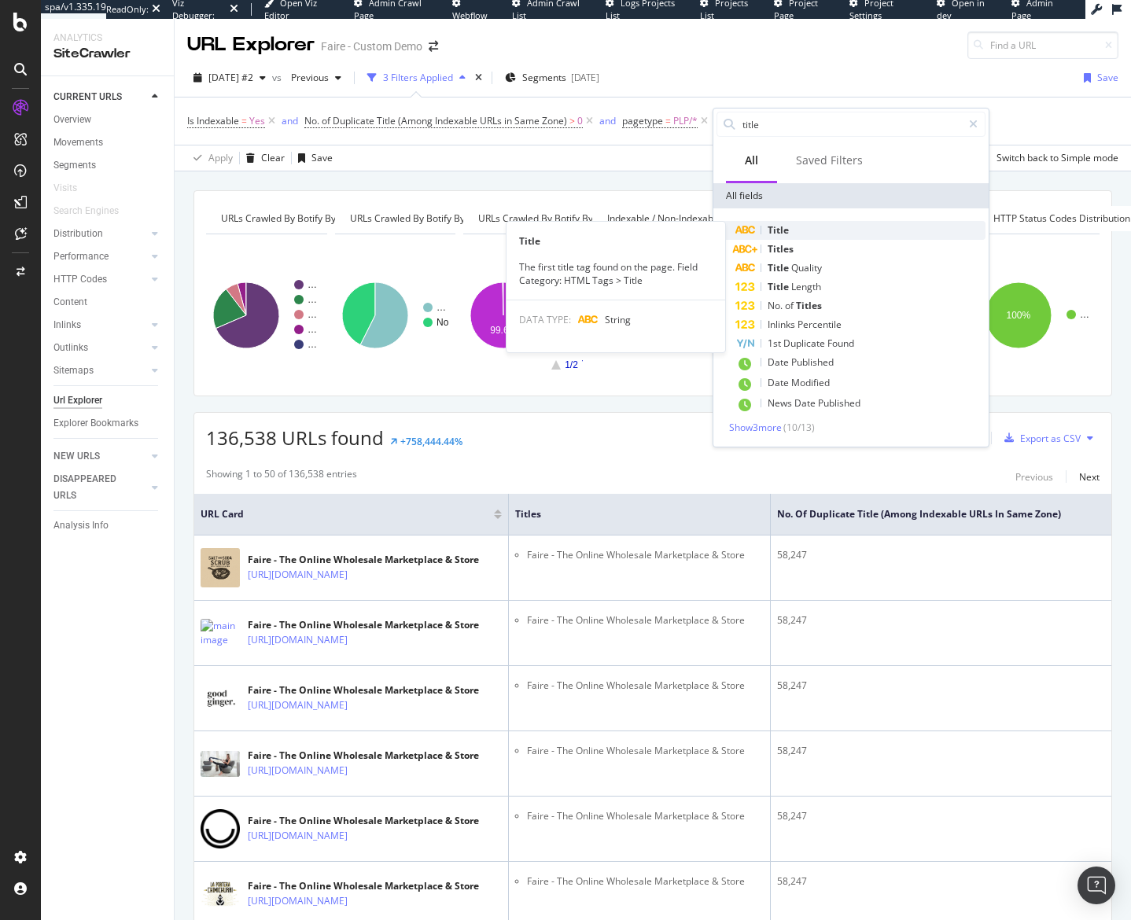
type input "title"
click at [808, 227] on div "Title" at bounding box center [860, 230] width 250 height 19
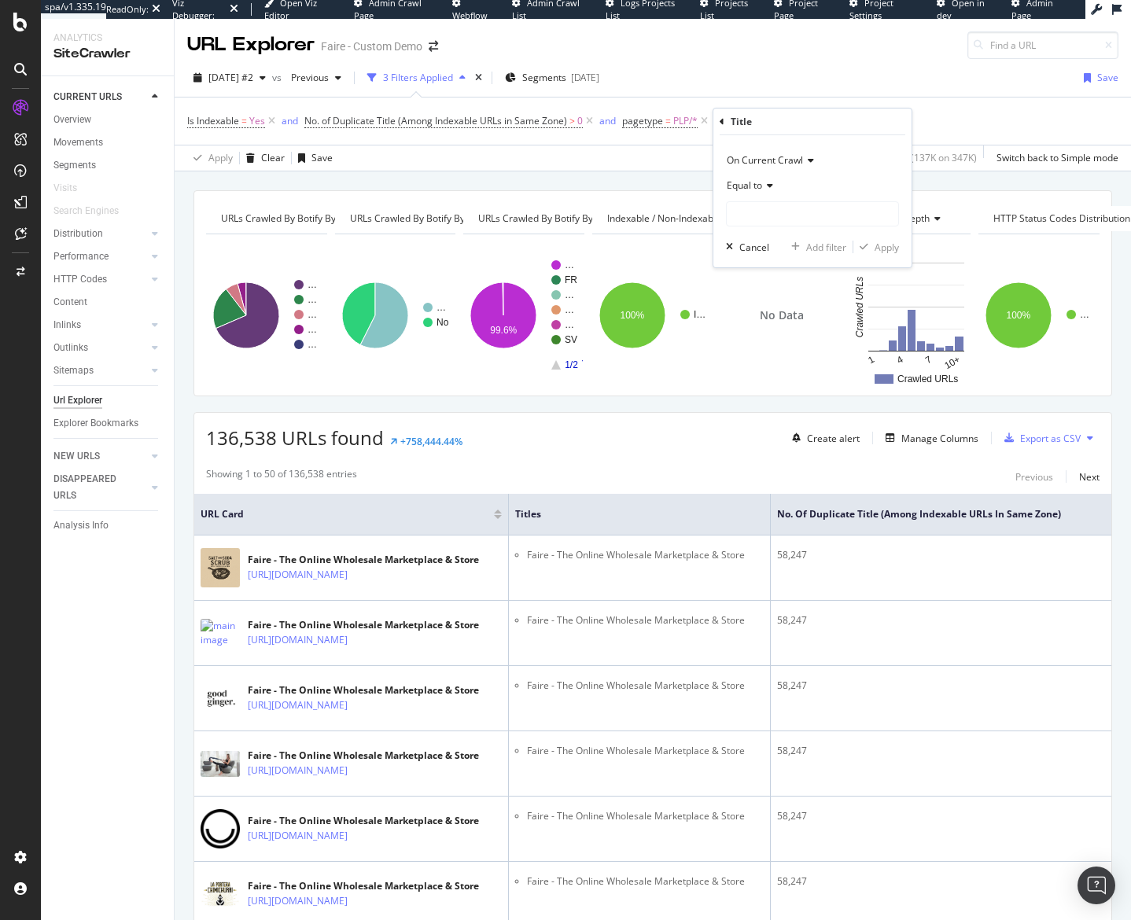
click at [759, 186] on span "Equal to" at bounding box center [744, 185] width 35 height 13
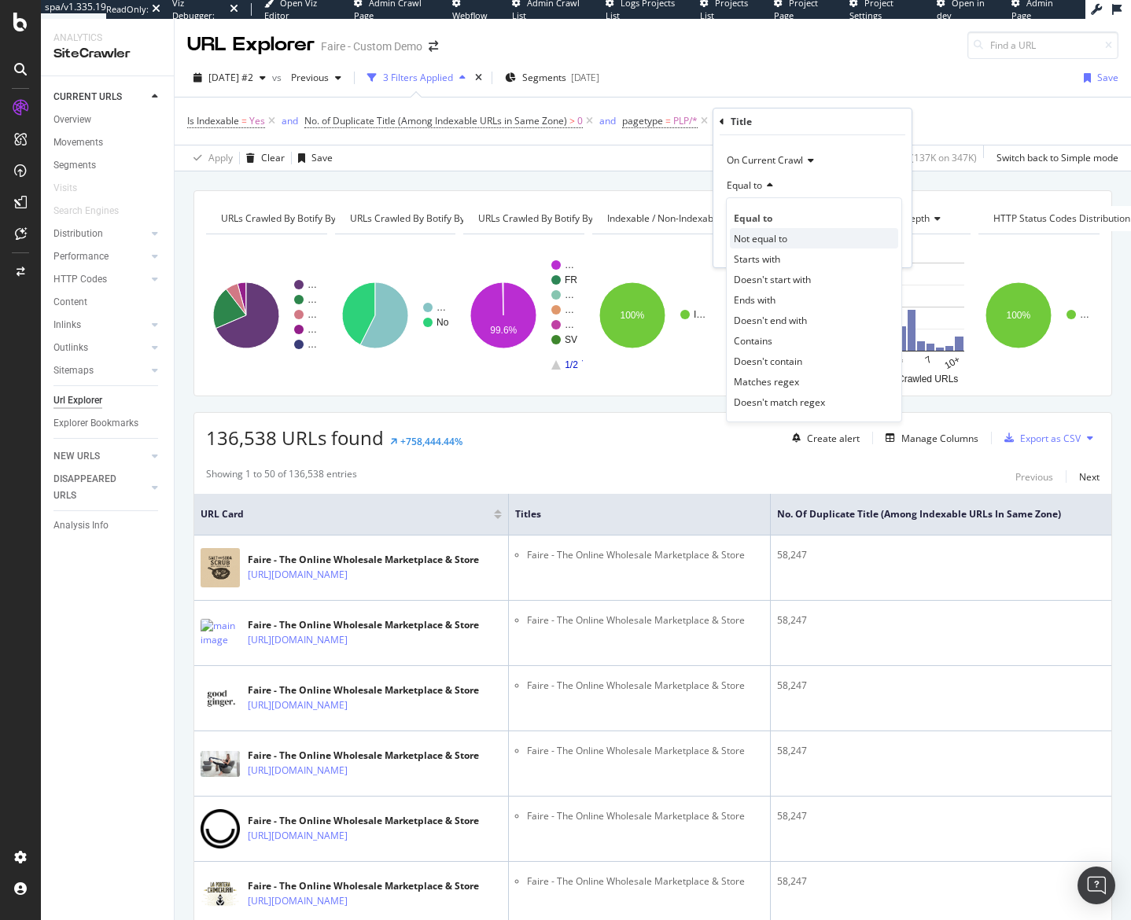
click at [781, 236] on span "Not equal to" at bounding box center [760, 238] width 53 height 13
click at [782, 218] on input "text" at bounding box center [812, 213] width 171 height 25
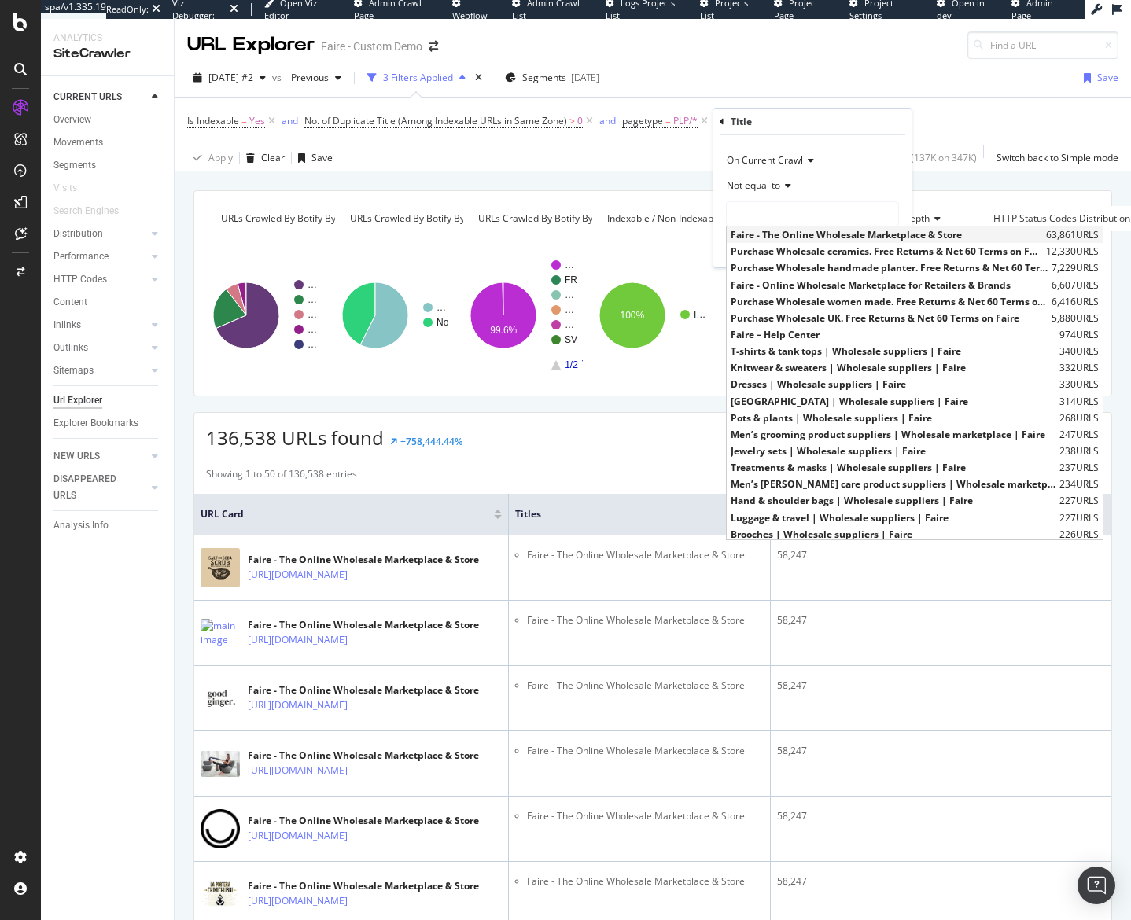
click at [785, 232] on span "Faire - The Online Wholesale Marketplace & Store" at bounding box center [886, 234] width 311 height 13
type input "Faire - The Online Wholesale Marketplace & Store"
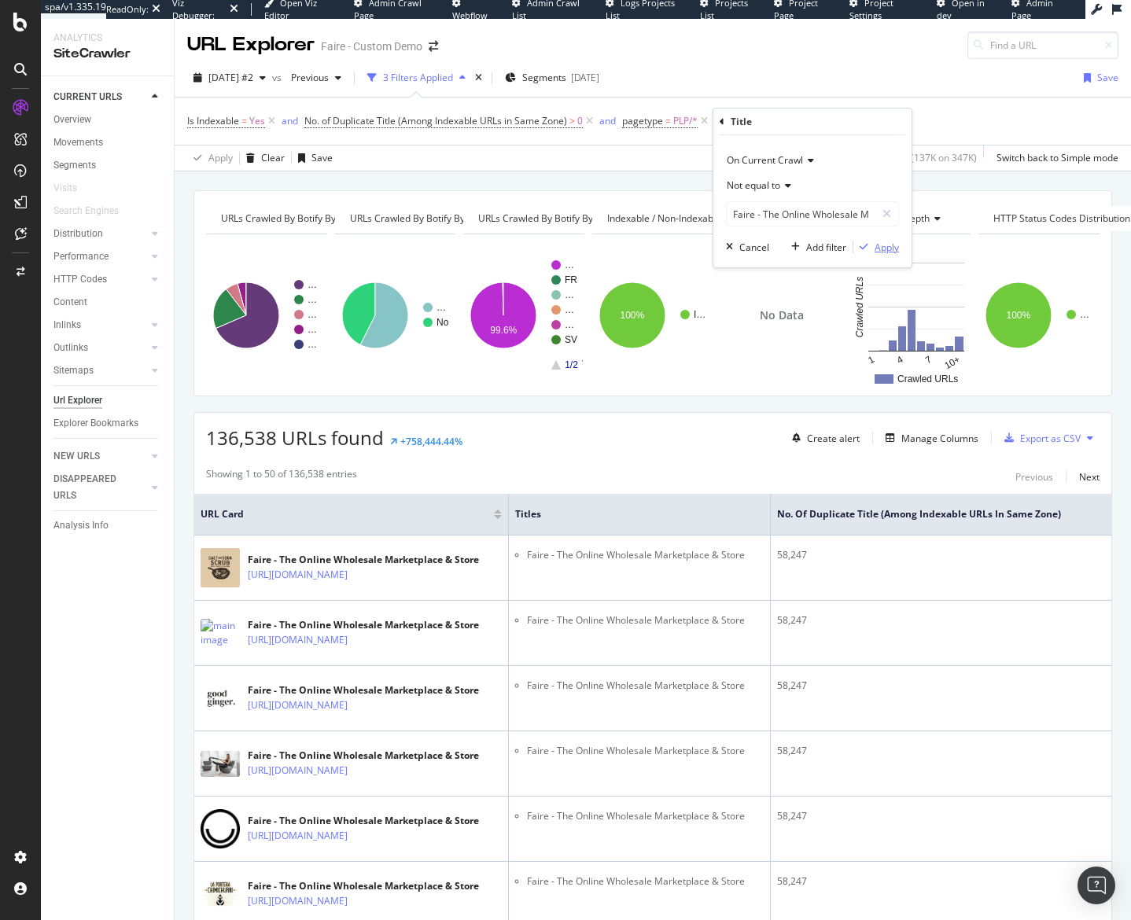
click at [881, 247] on div "Apply" at bounding box center [886, 247] width 24 height 13
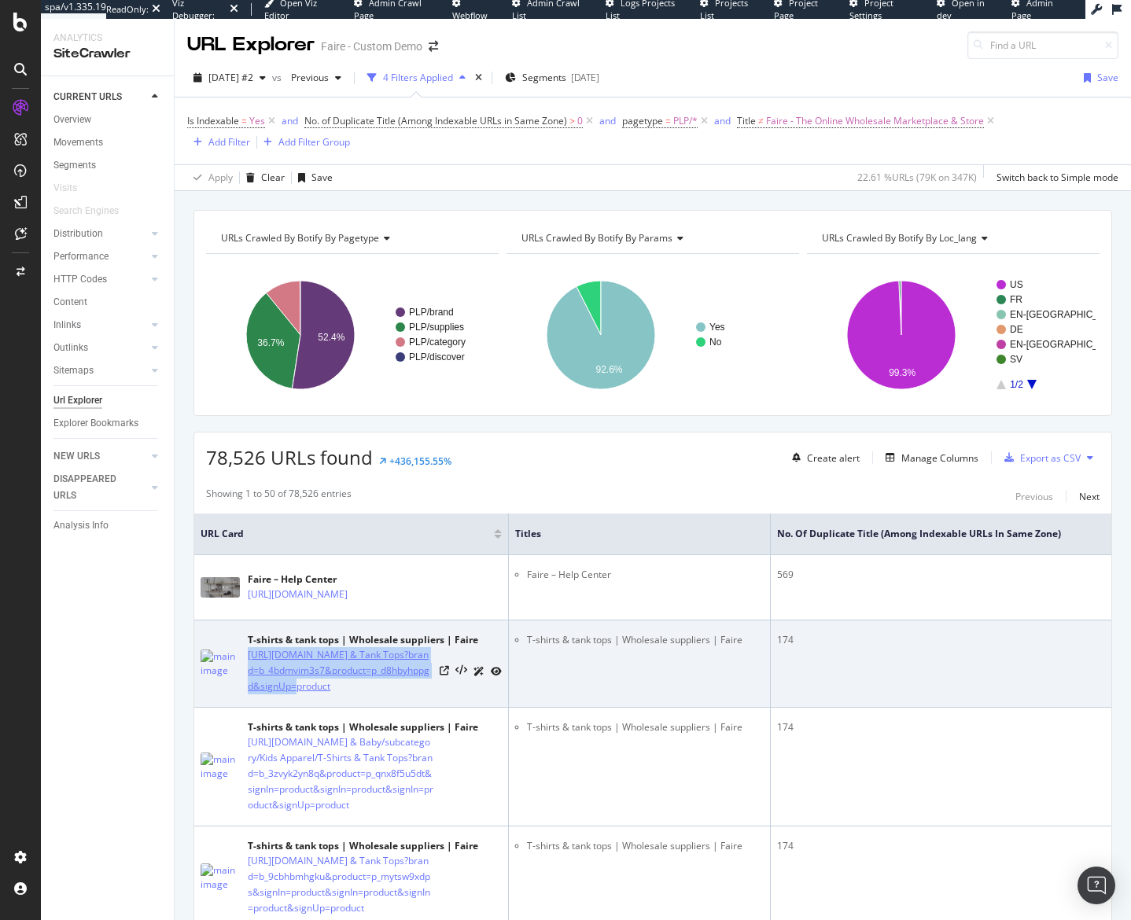
copy link "https://www.faire.com/suppliers/Women/subcategory/Apparel/T-Shirts & Tank Tops"
drag, startPoint x: 247, startPoint y: 651, endPoint x: 749, endPoint y: 694, distance: 503.6
click at [716, 697] on tr "T-shirts & tank tops | Wholesale suppliers | Faire https://www.faire.com/suppli…" at bounding box center [883, 663] width 1379 height 87
click at [756, 694] on td "T-shirts & tank tops | Wholesale suppliers | Faire" at bounding box center [640, 663] width 262 height 87
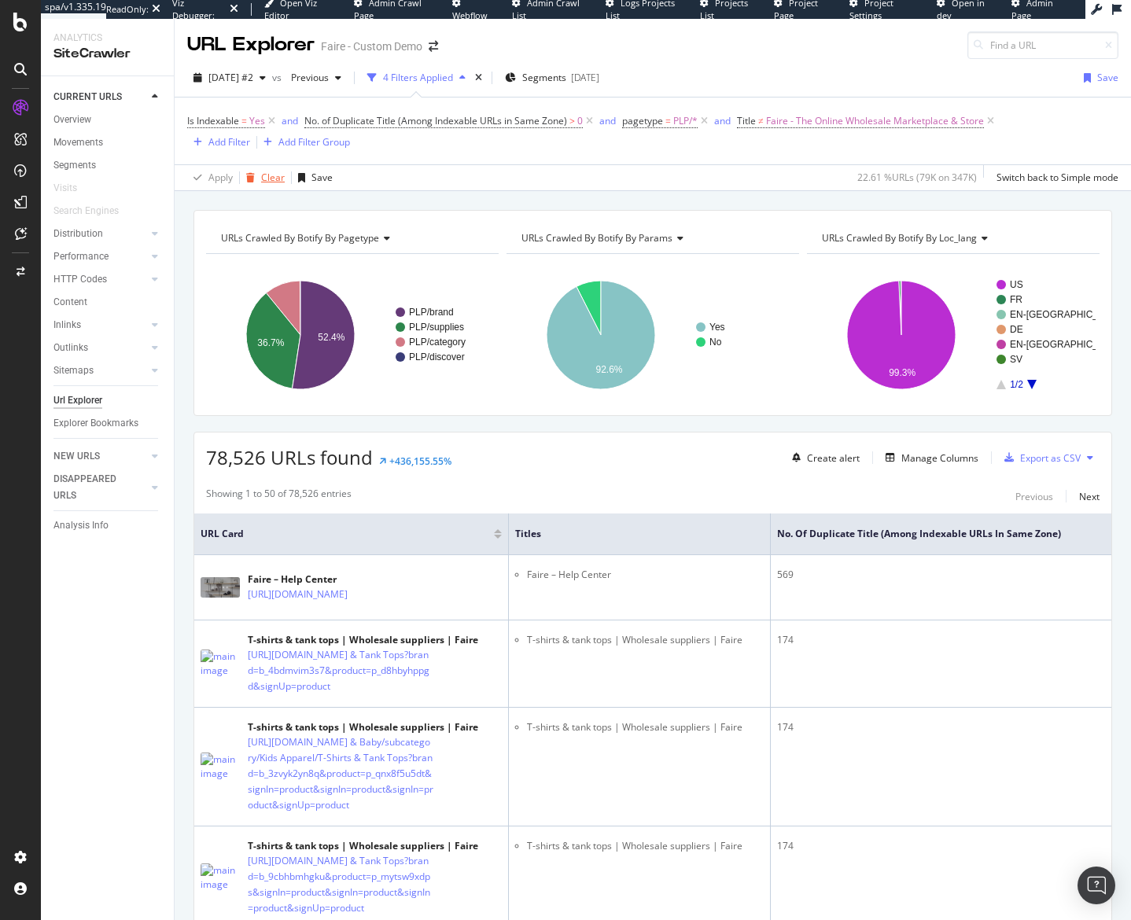
click at [267, 177] on div "Clear" at bounding box center [273, 177] width 24 height 13
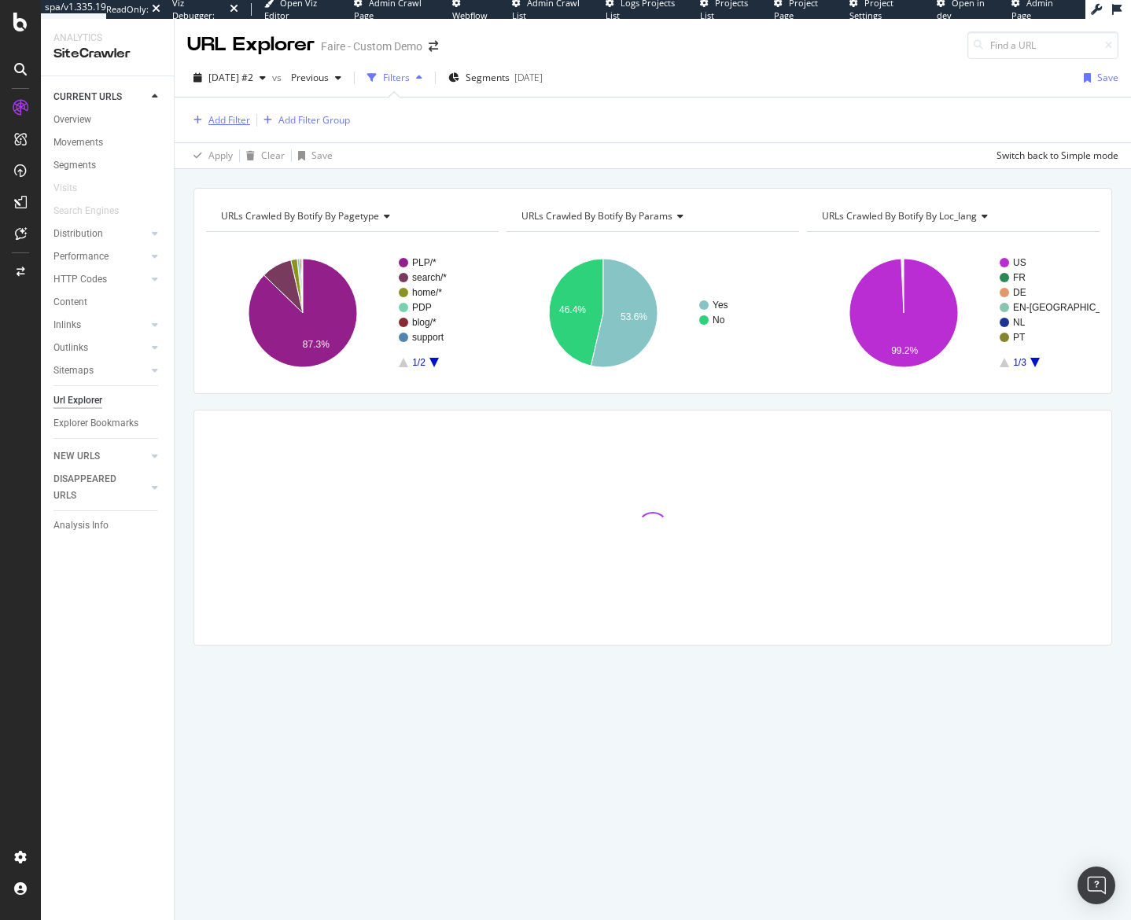
click at [225, 117] on div "Add Filter" at bounding box center [229, 119] width 42 height 13
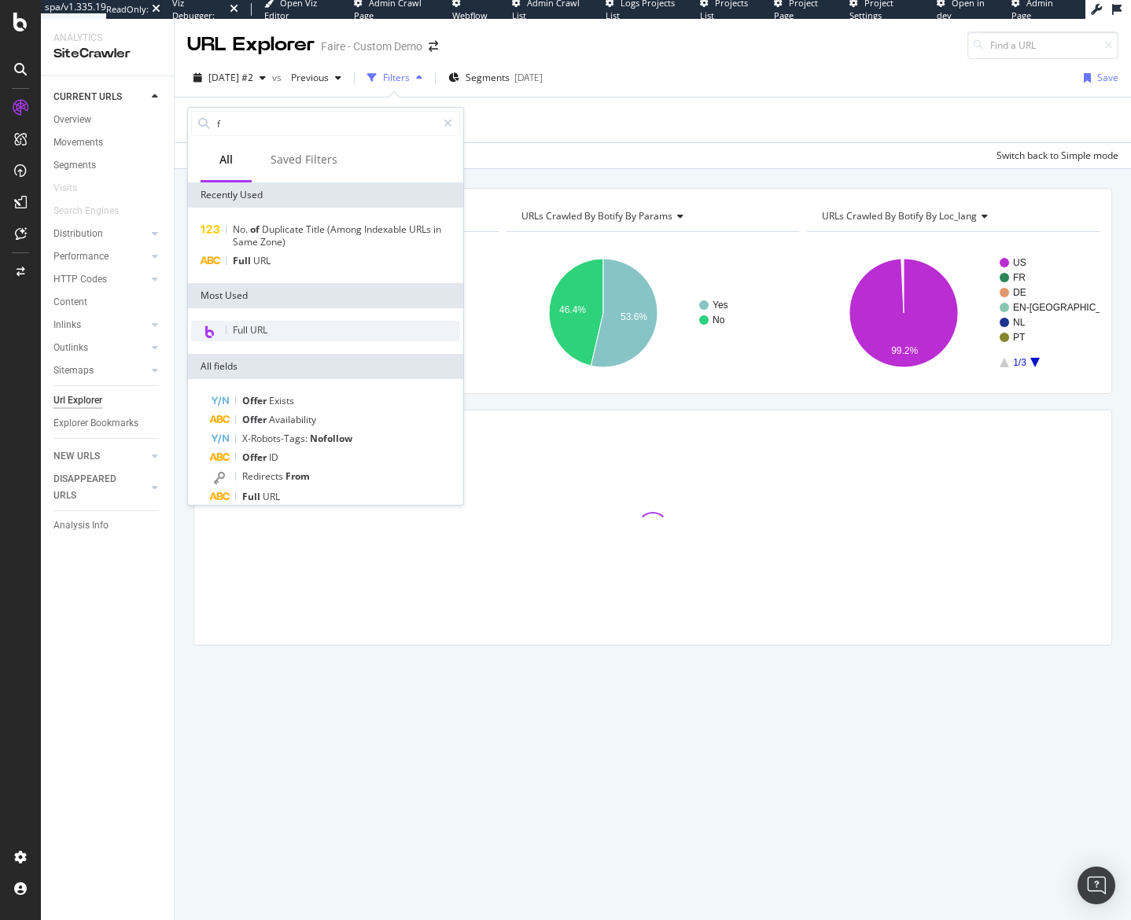
type input "f"
click at [303, 326] on div "Full URL" at bounding box center [325, 331] width 269 height 20
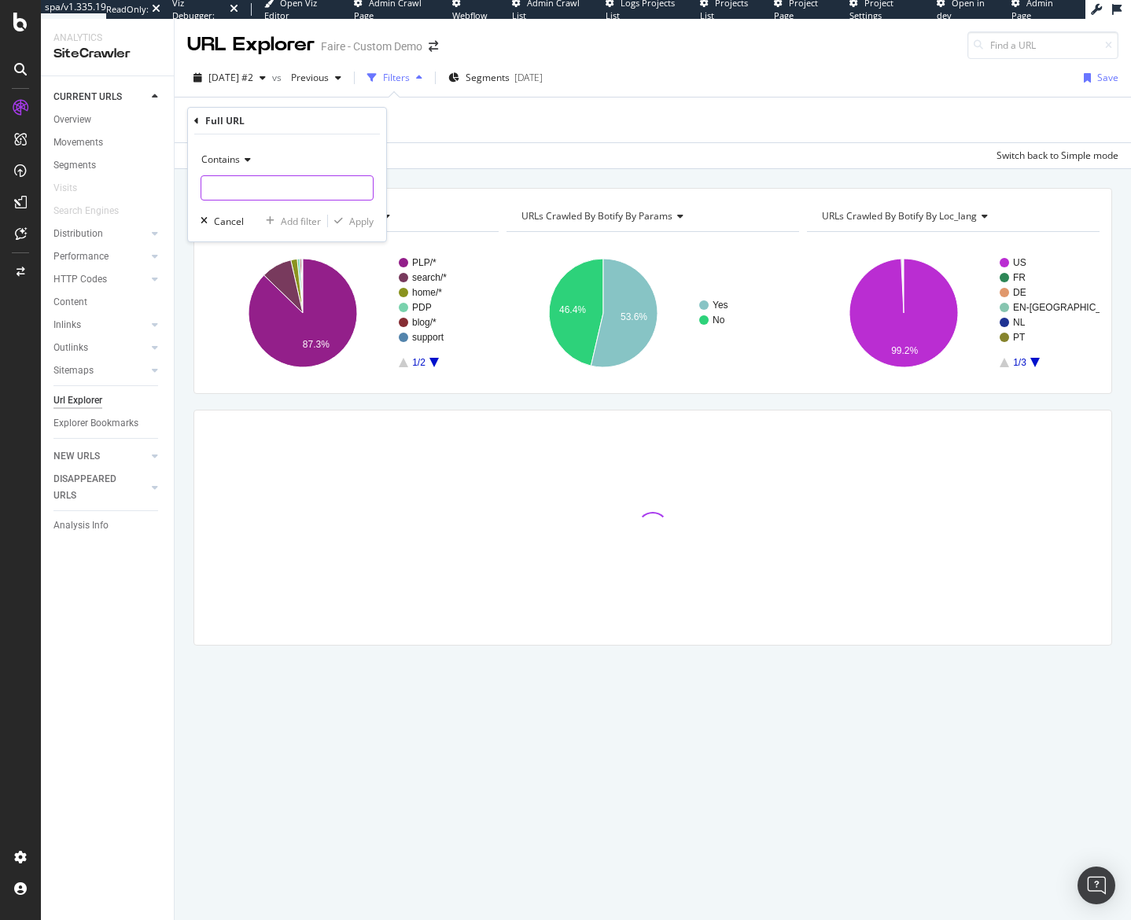
click at [285, 193] on input "text" at bounding box center [286, 187] width 171 height 25
paste input "https://www.faire.com/suppliers/Women/subcategory/Apparel/T-Shirts & Tank Tops"
type input "https://www.faire.com/suppliers/Women/subcategory/Apparel/T-Shirts & Tank Tops"
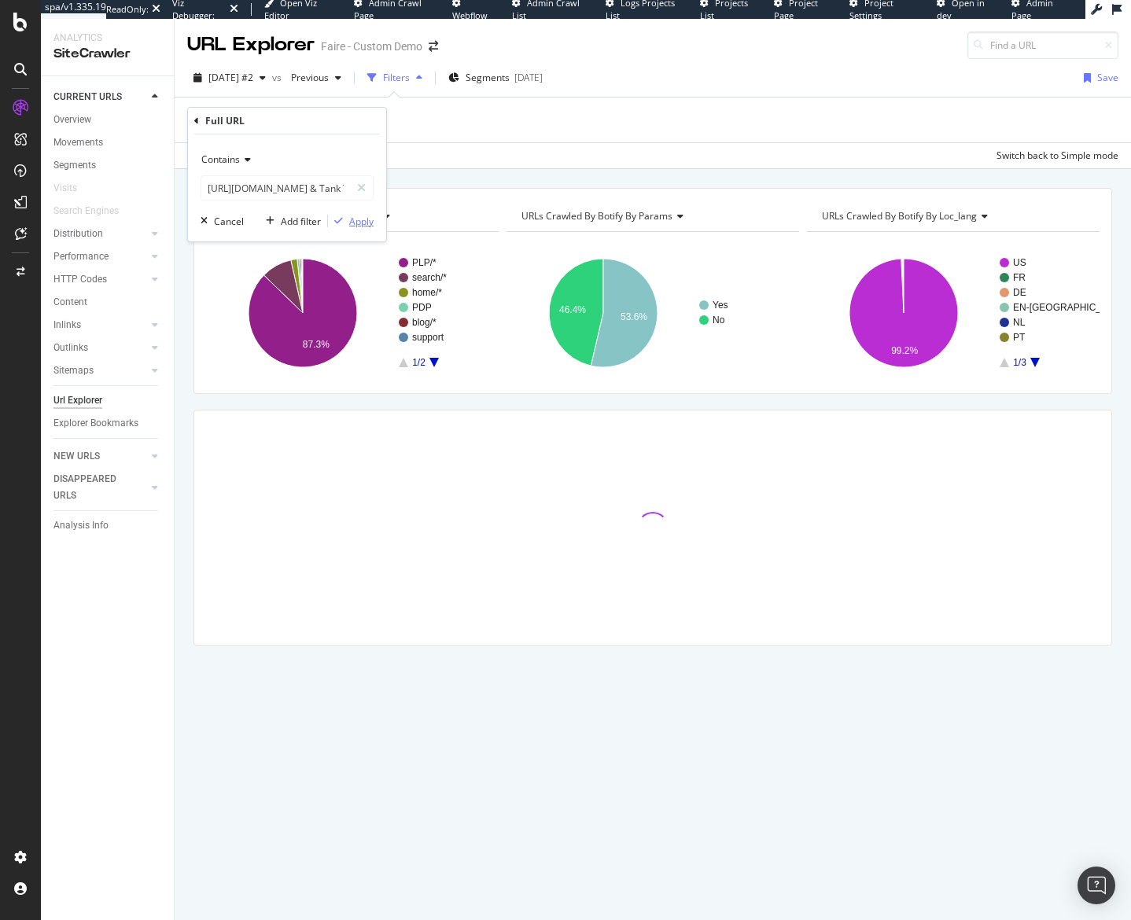
click at [358, 223] on div "Apply" at bounding box center [361, 221] width 24 height 13
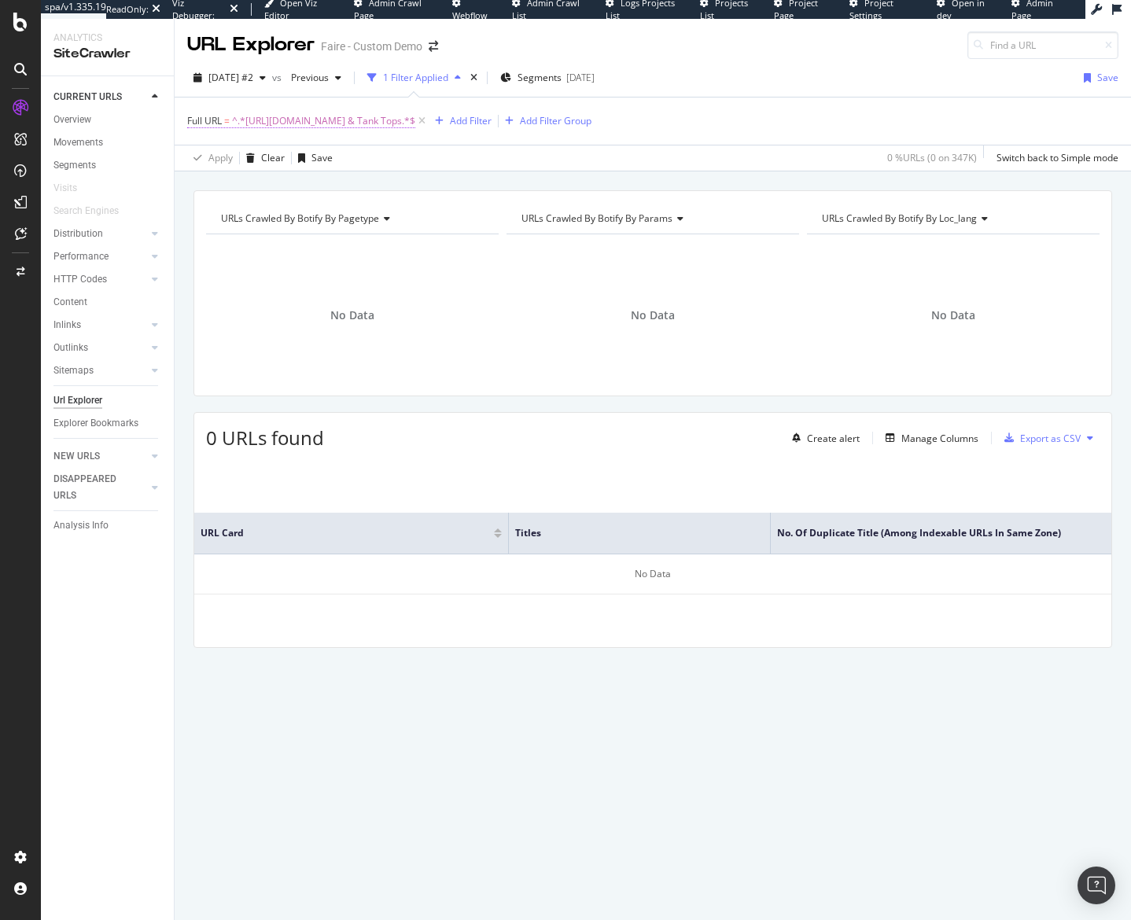
click at [358, 127] on span "^.*https://www.faire.com/suppliers/Women/subcategory/Apparel/T-Shirts & Tank To…" at bounding box center [323, 121] width 183 height 22
click at [547, 179] on div "URLs Crawled By Botify By pagetype Chart (by Value) Table Expand Export as CSV …" at bounding box center [653, 190] width 956 height 38
click at [387, 125] on span "^.*https://www.faire.com/suppliers/Women/subcategory/Apparel/T-Shirts & Tank To…" at bounding box center [323, 121] width 183 height 22
click at [333, 189] on input "https://www.faire.com/suppliers/Women/subcategory/Apparel/T-Shirts & Tank Tops" at bounding box center [275, 186] width 149 height 25
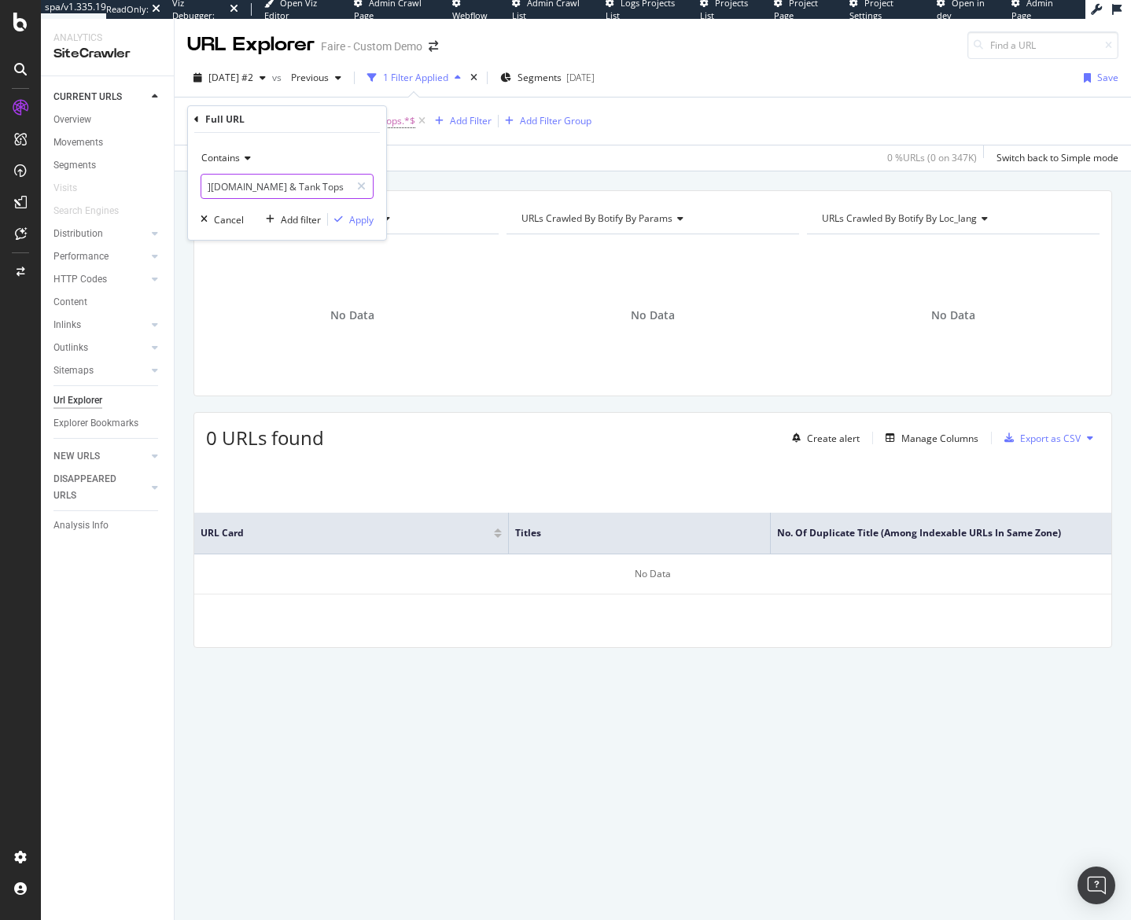
drag, startPoint x: 289, startPoint y: 188, endPoint x: 406, endPoint y: 185, distance: 117.2
click at [406, 185] on body "spa/v1.335.19 ReadOnly: Viz Debugger: Open Viz Editor Admin Crawl Page Webflow …" at bounding box center [565, 460] width 1131 height 920
click at [293, 175] on input "https://www.faire.com/suppliers/Women/subcategory/Apparel/T-Shirts & Tank Tops" at bounding box center [275, 186] width 149 height 25
drag, startPoint x: 289, startPoint y: 186, endPoint x: 446, endPoint y: 187, distance: 156.5
click at [447, 192] on body "spa/v1.335.19 ReadOnly: Viz Debugger: Open Viz Editor Admin Crawl Page Webflow …" at bounding box center [565, 460] width 1131 height 920
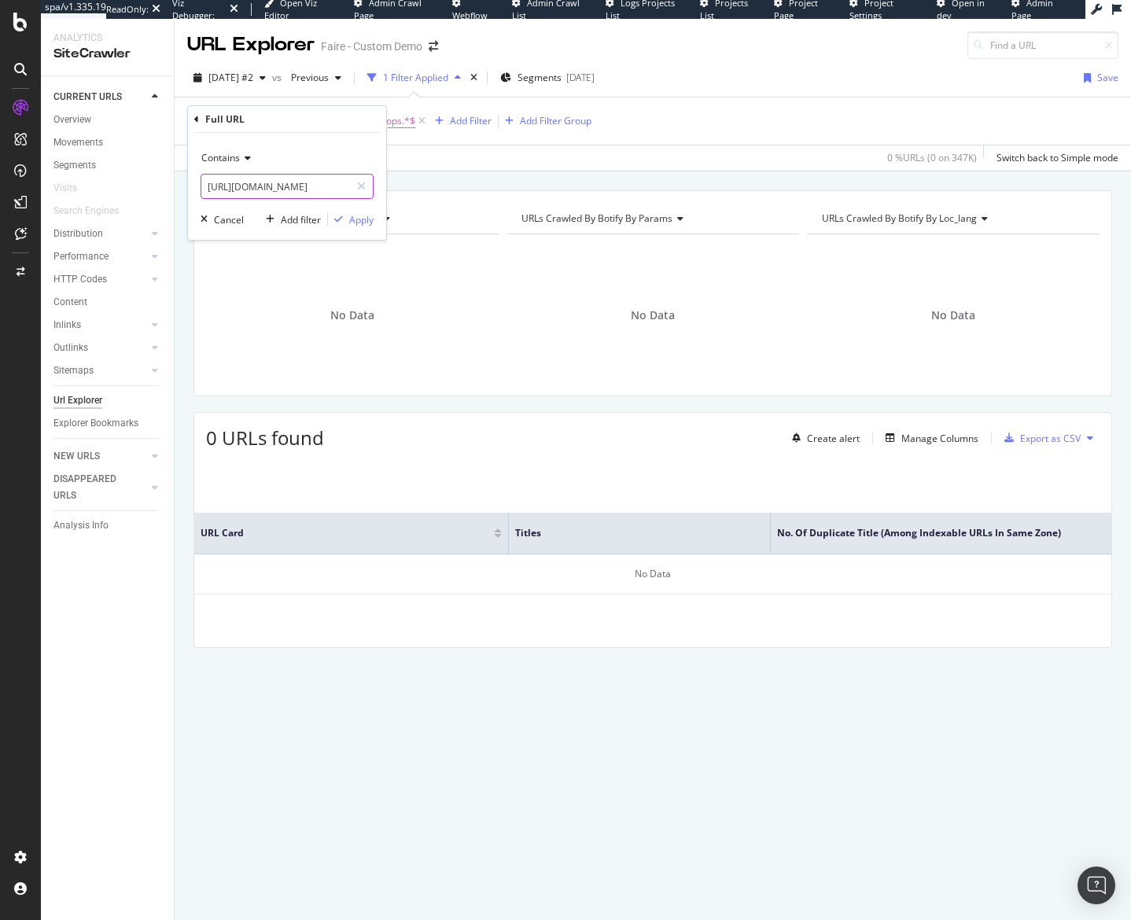
scroll to position [0, 175]
type input "https://www.faire.com/suppliers/Women/subcategory/Apparel/T-Shirts"
click at [341, 220] on icon "button" at bounding box center [338, 219] width 9 height 9
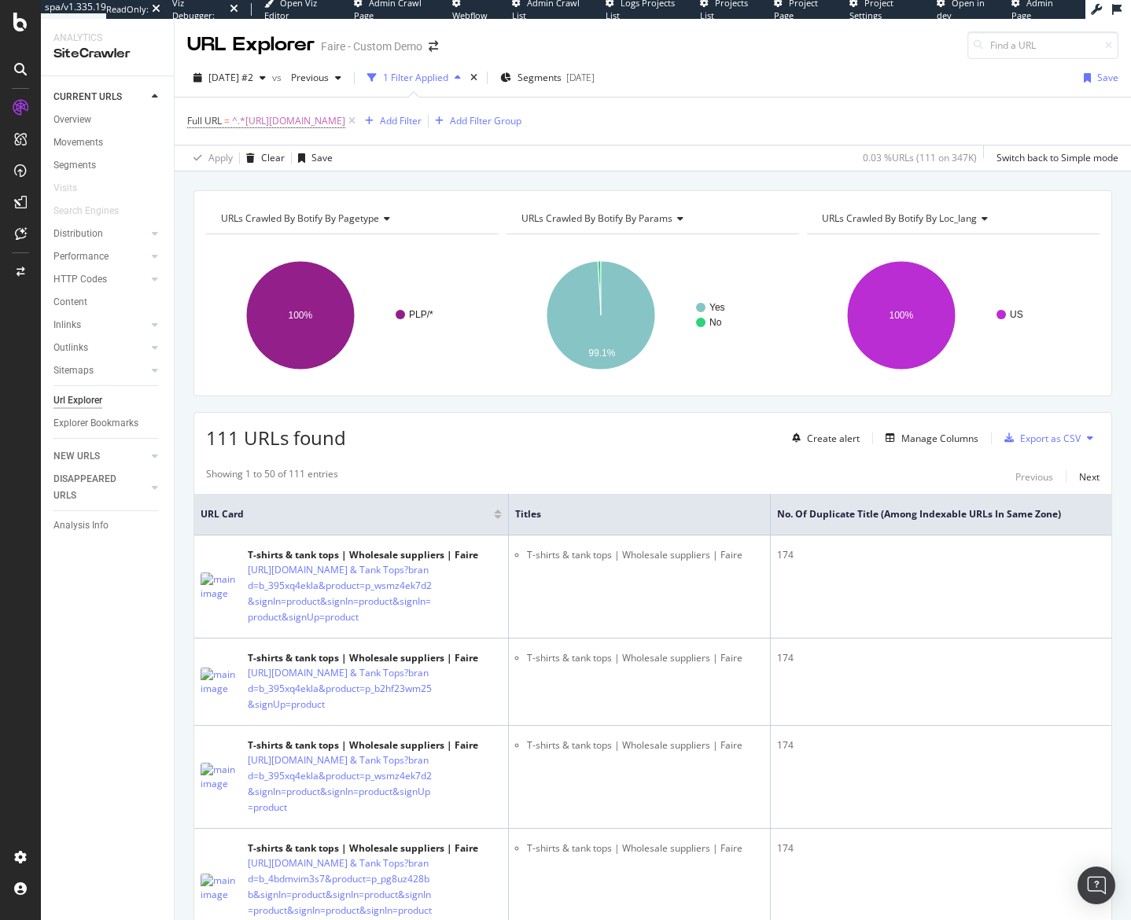
click at [595, 215] on span "URLs Crawled By Botify By params" at bounding box center [596, 218] width 151 height 13
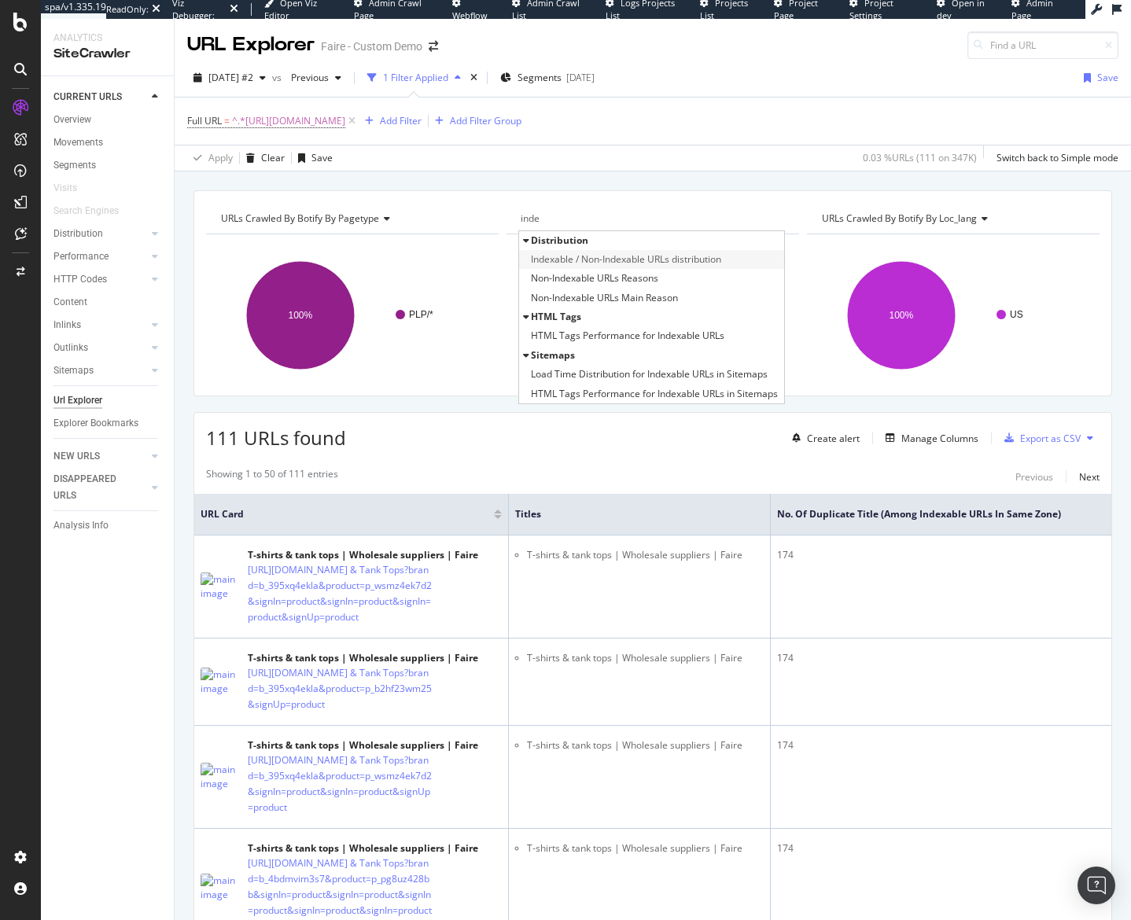
type input "inde"
click at [628, 258] on span "Indexable / Non-Indexable URLs distribution" at bounding box center [626, 260] width 190 height 16
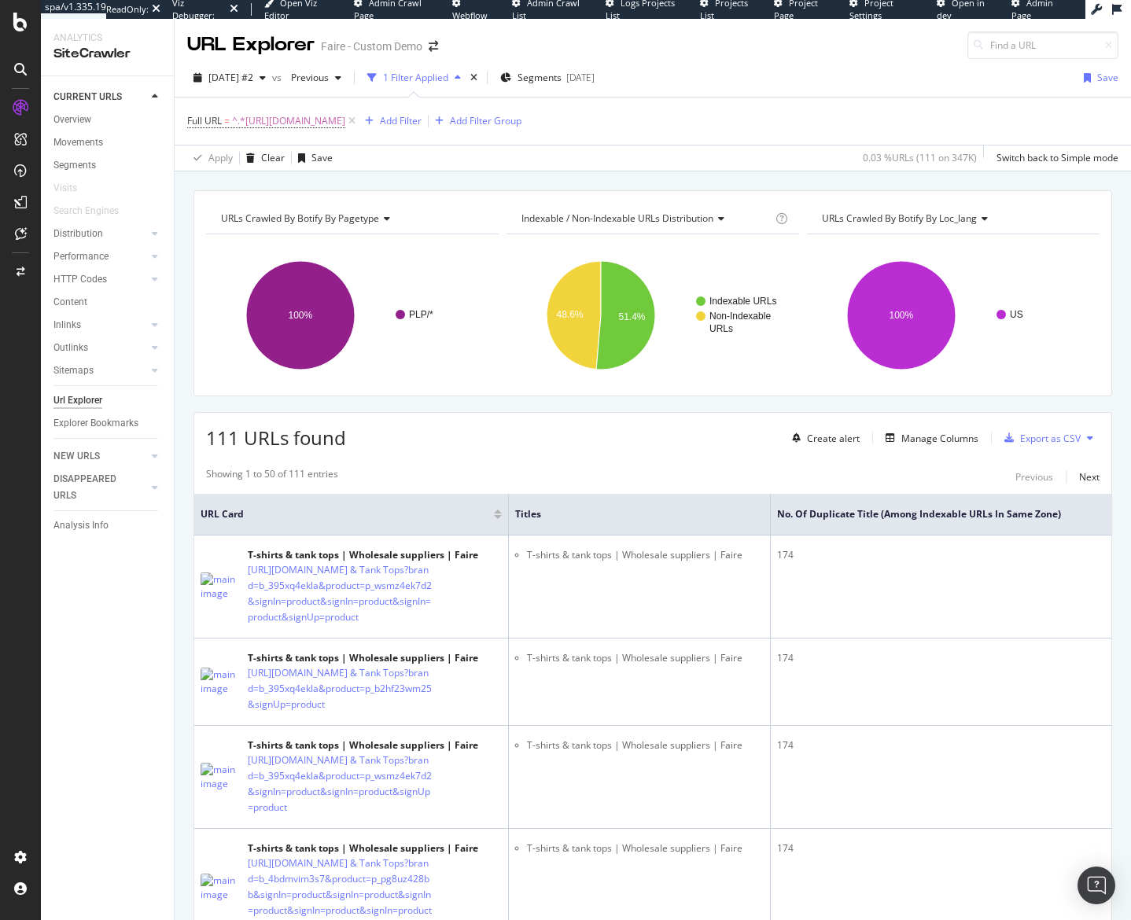
click at [912, 214] on span "URLs Crawled By Botify By loc_lang" at bounding box center [899, 218] width 155 height 13
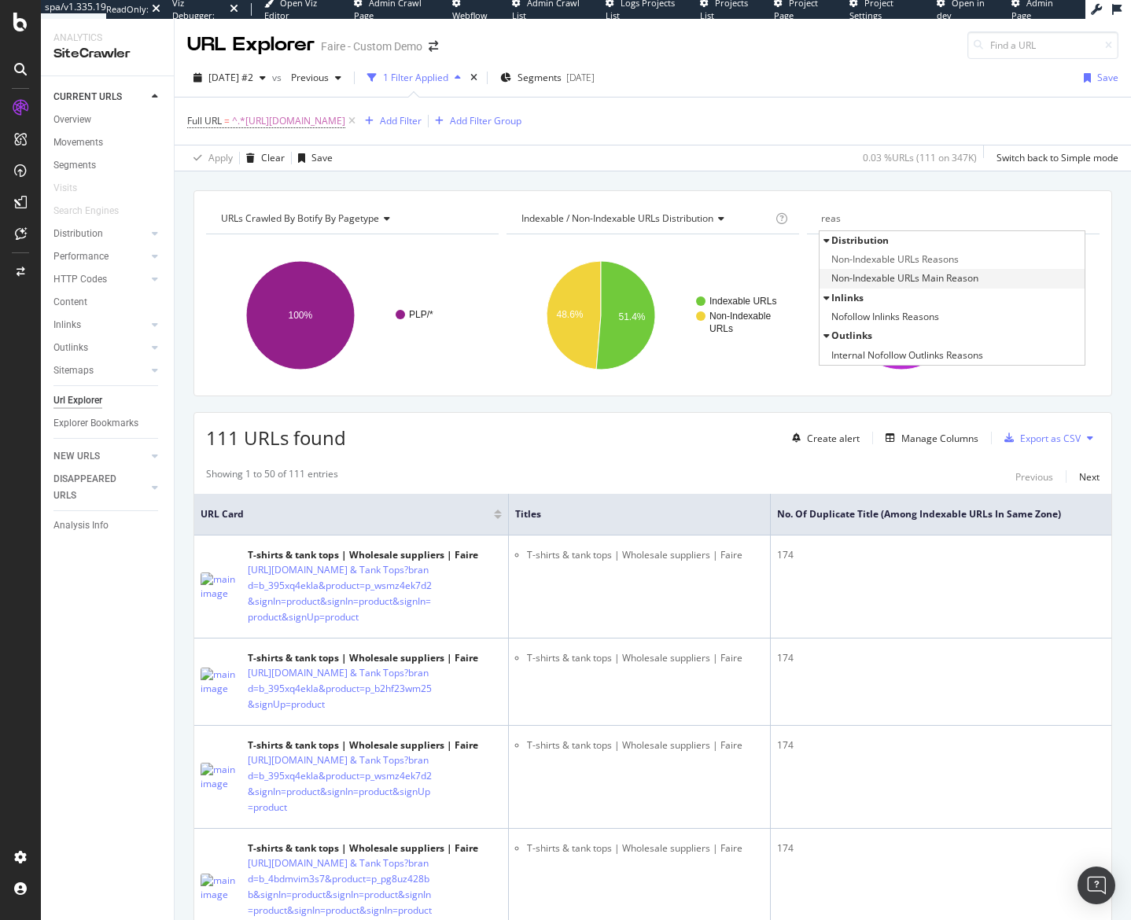
type input "reas"
click at [900, 281] on span "Non-Indexable URLs Main Reason" at bounding box center [904, 279] width 147 height 16
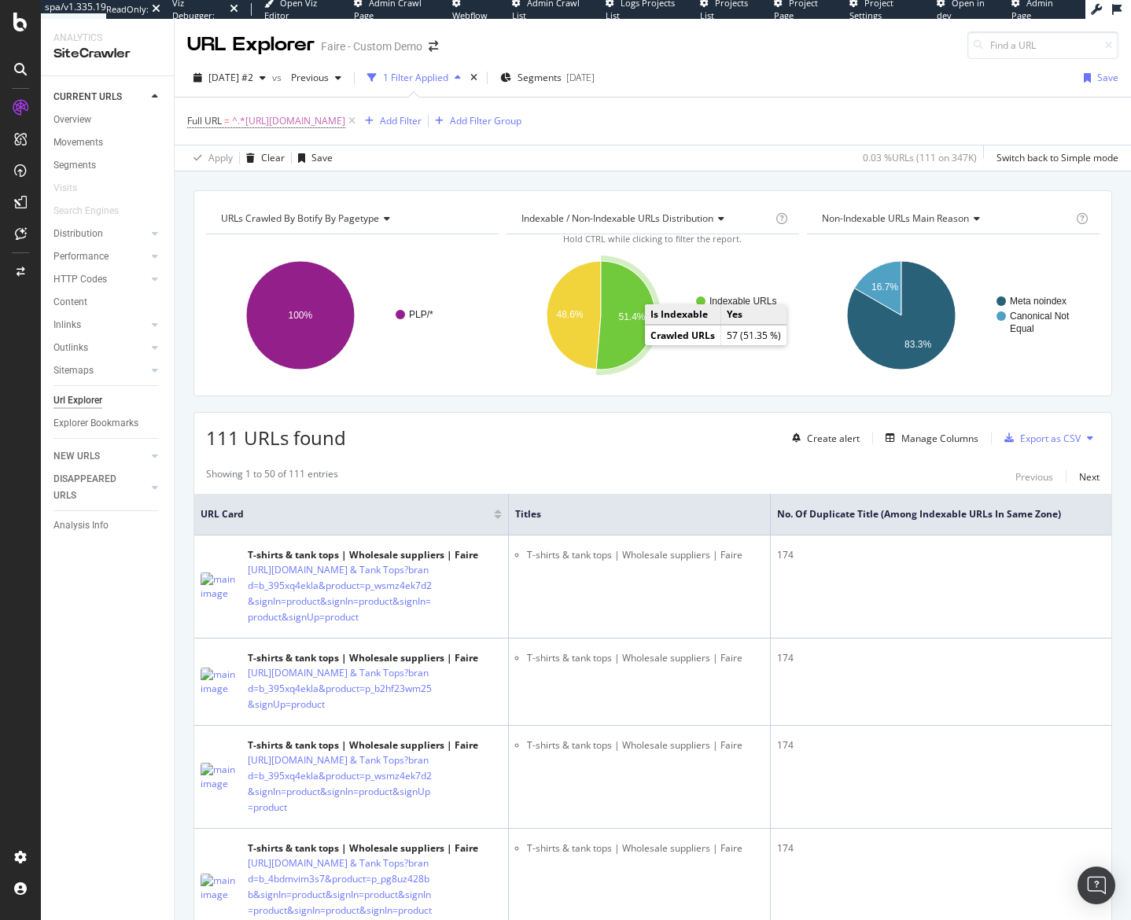
click at [624, 318] on text "51.4%" at bounding box center [631, 316] width 27 height 11
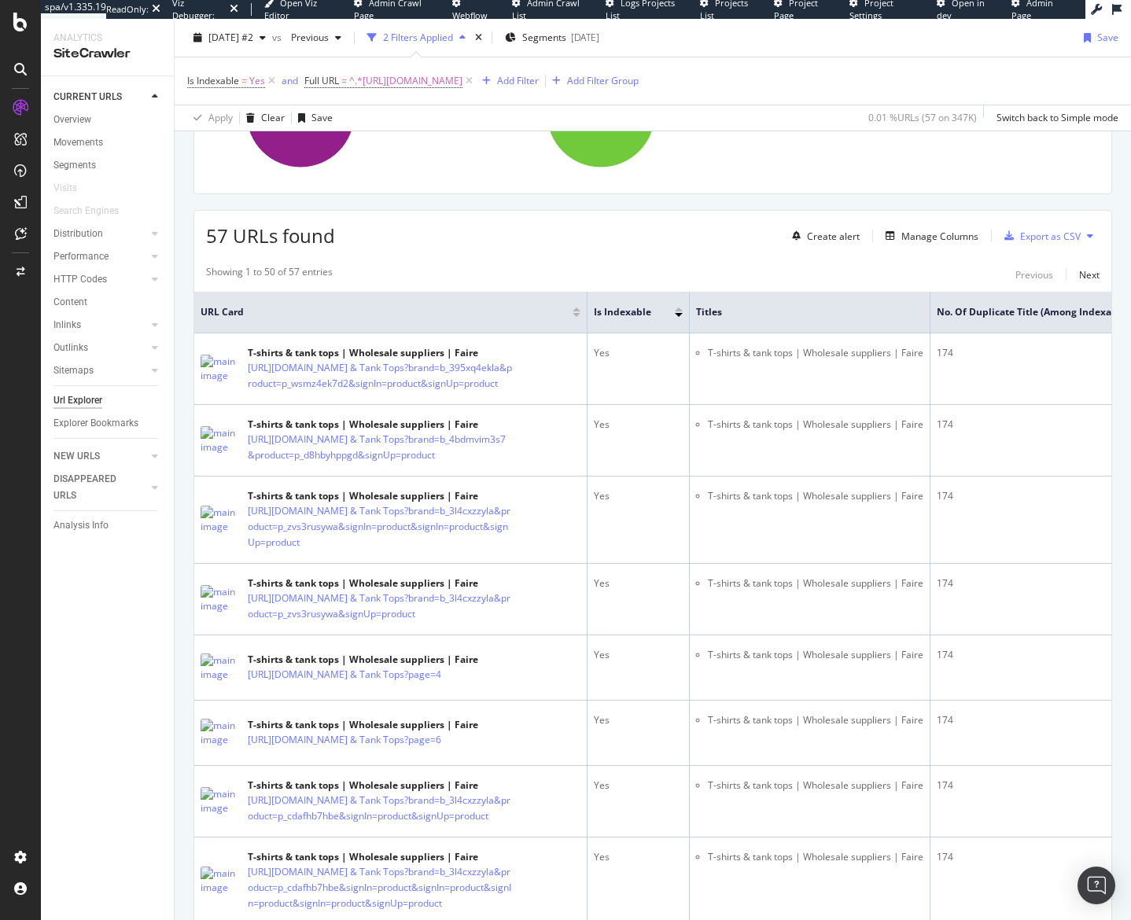
scroll to position [236, 0]
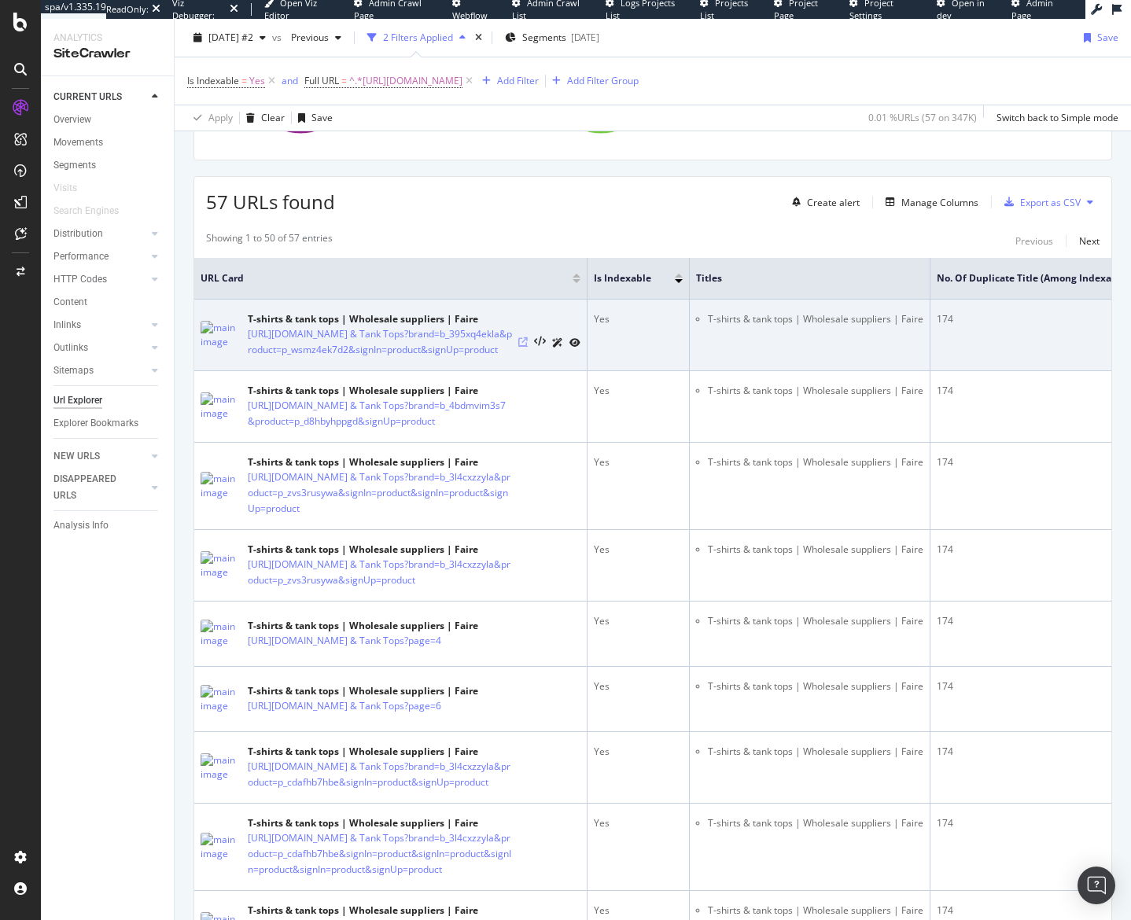
click at [523, 347] on icon at bounding box center [522, 341] width 9 height 9
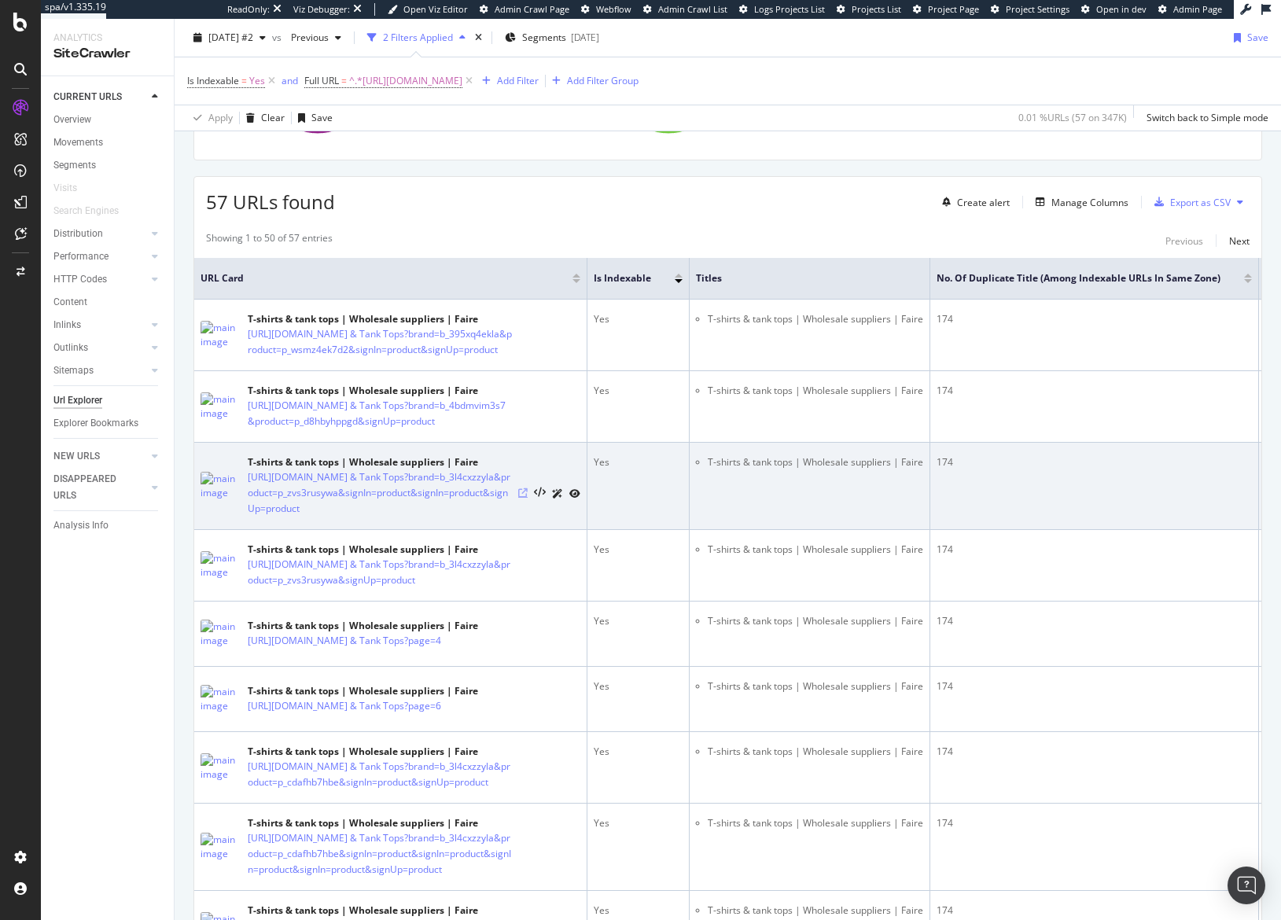
click at [528, 498] on icon at bounding box center [522, 492] width 9 height 9
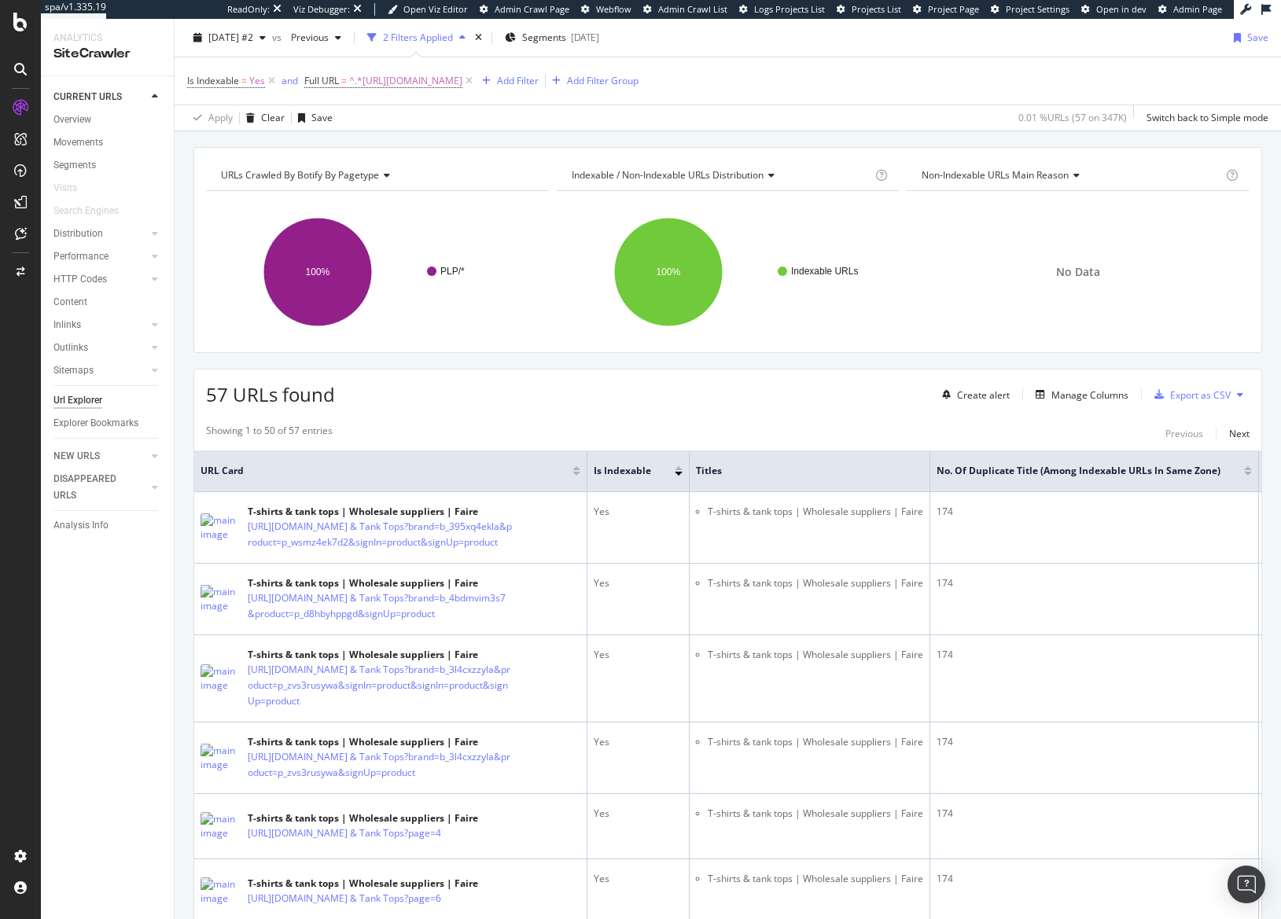
scroll to position [0, 0]
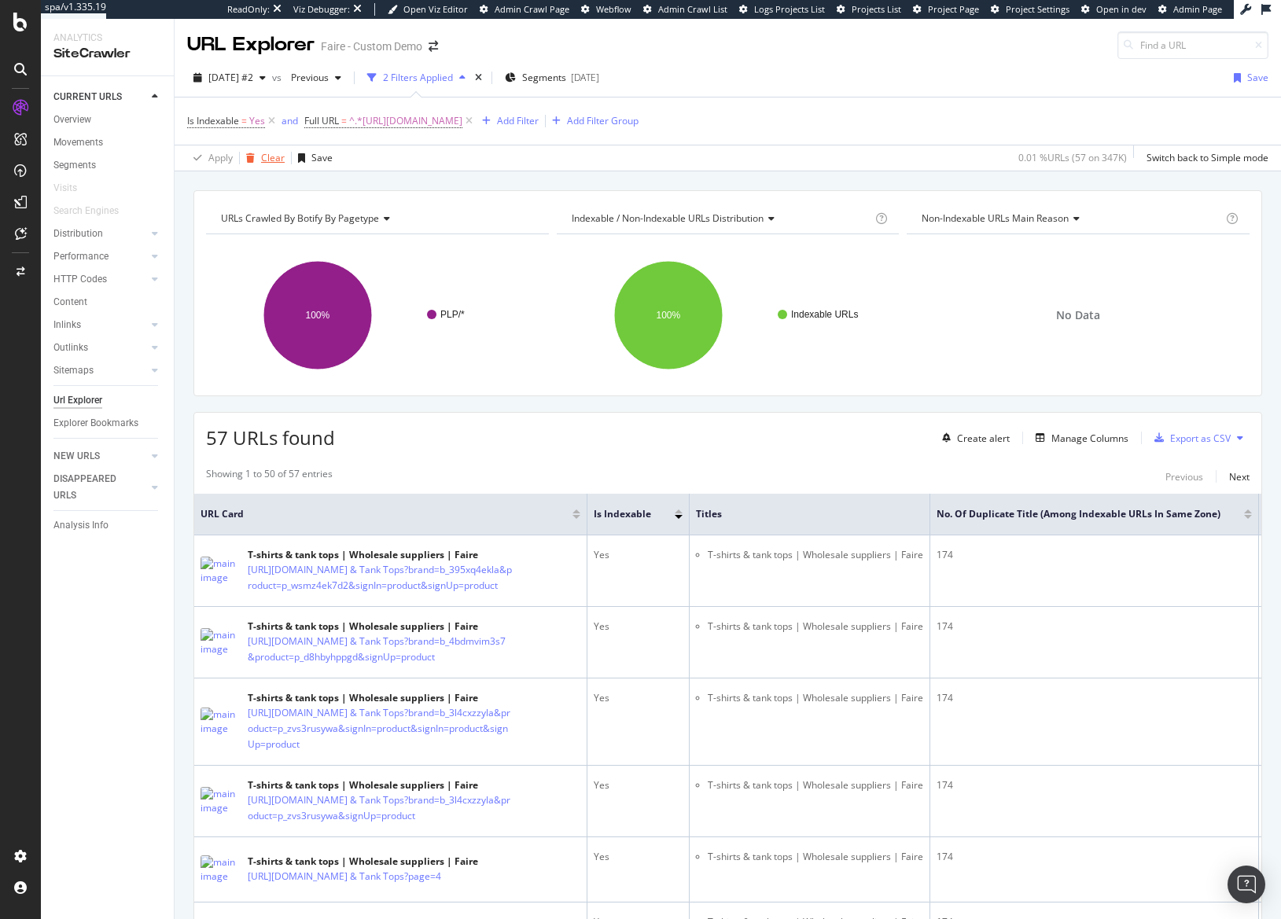
click at [274, 164] on div "Clear" at bounding box center [273, 157] width 24 height 13
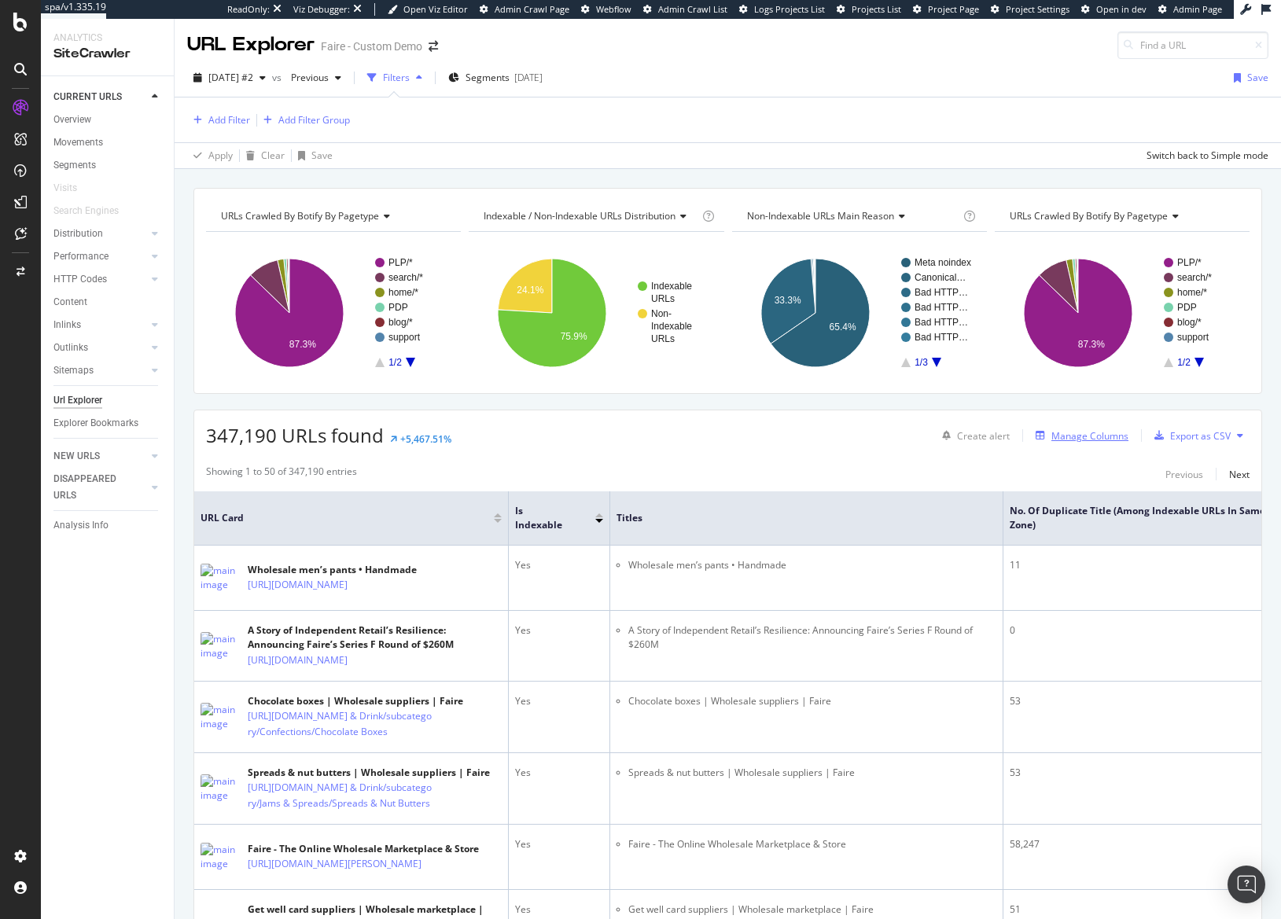
click at [1090, 437] on div "Manage Columns" at bounding box center [1089, 435] width 77 height 13
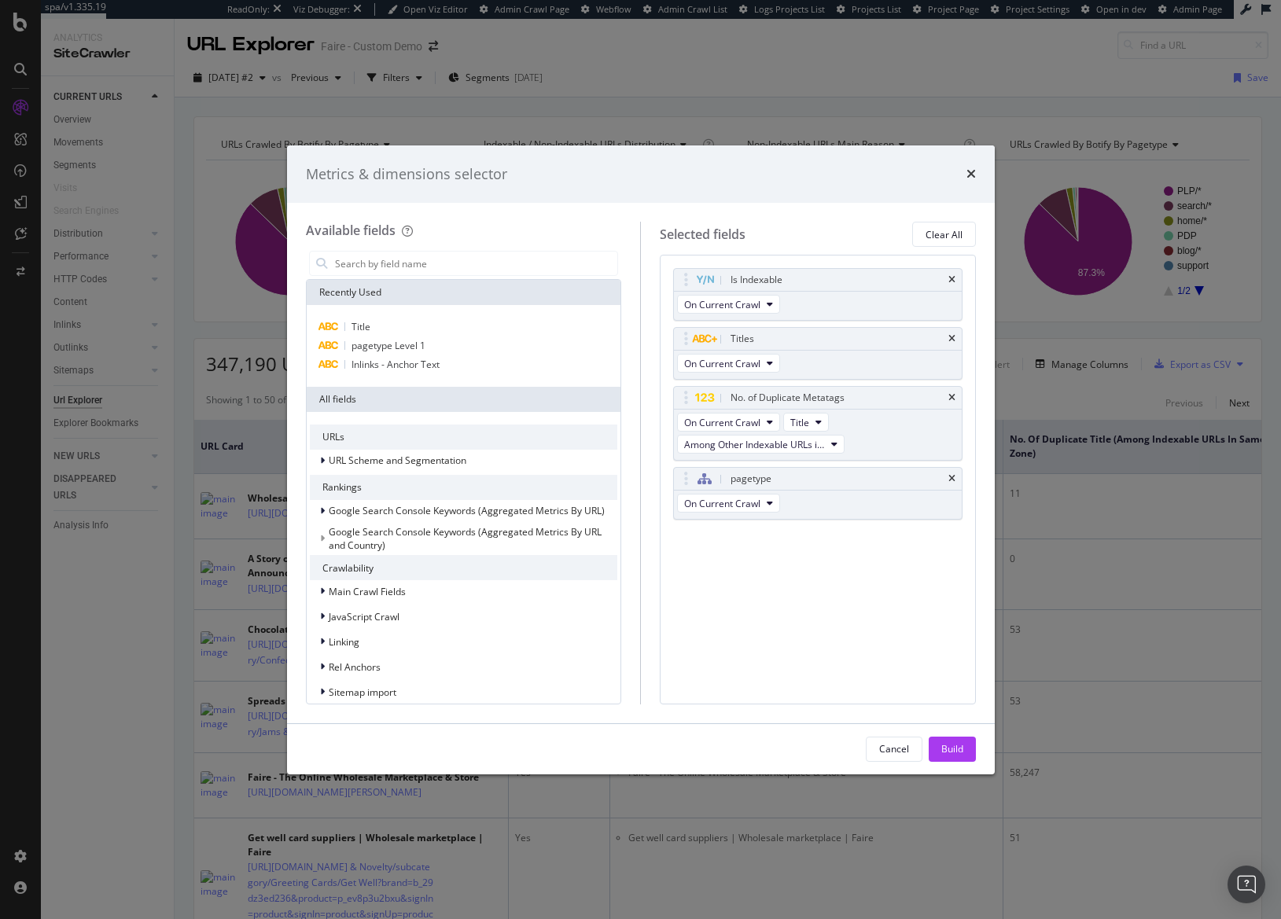
click at [953, 474] on icon "times" at bounding box center [951, 478] width 7 height 9
click at [948, 412] on div "On Current Crawl Title Among Other Indexable URLs in Same Zone" at bounding box center [818, 435] width 288 height 50
click at [950, 395] on icon "times" at bounding box center [951, 397] width 7 height 9
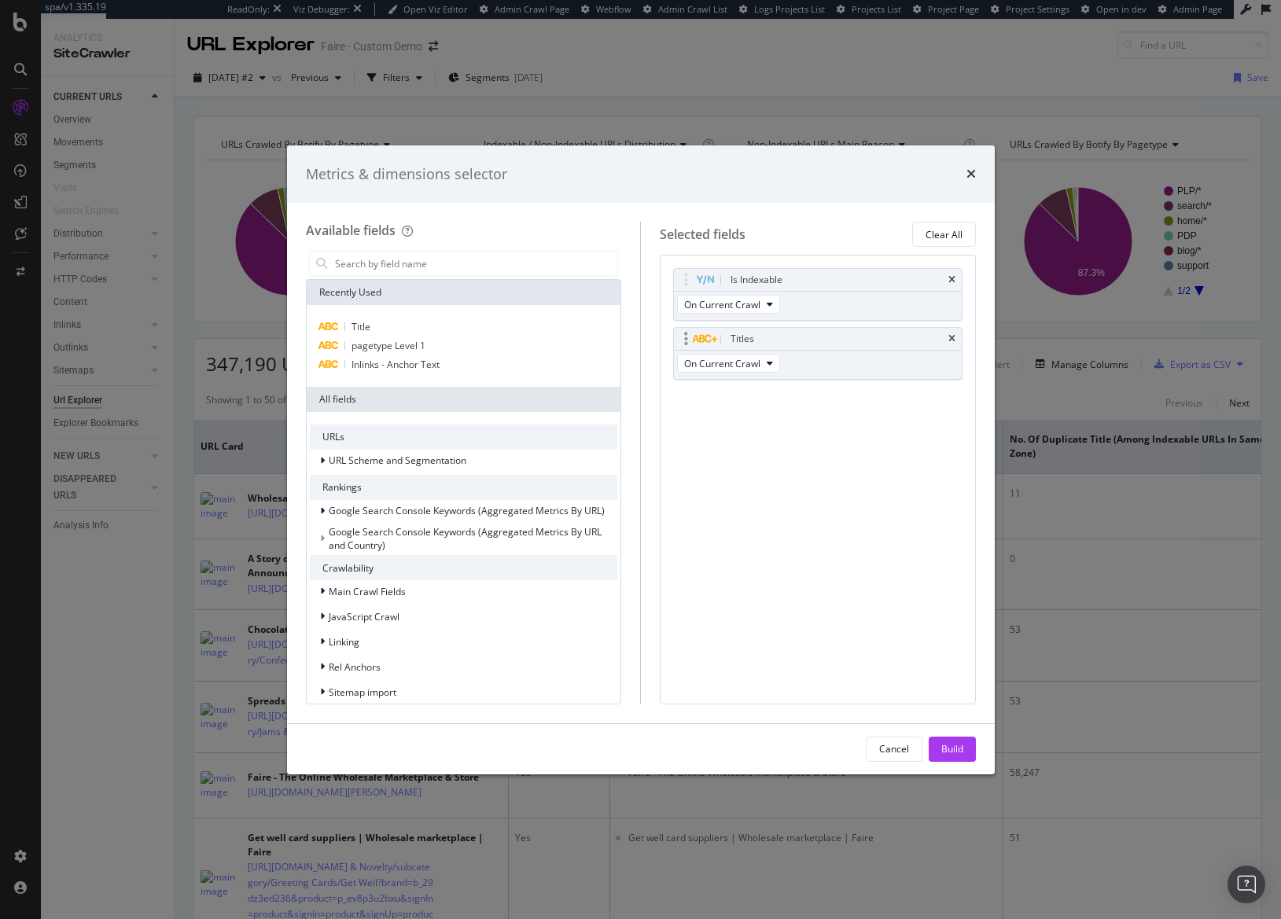
click at [948, 344] on div "Titles" at bounding box center [818, 339] width 288 height 22
click at [955, 340] on icon "times" at bounding box center [951, 338] width 7 height 9
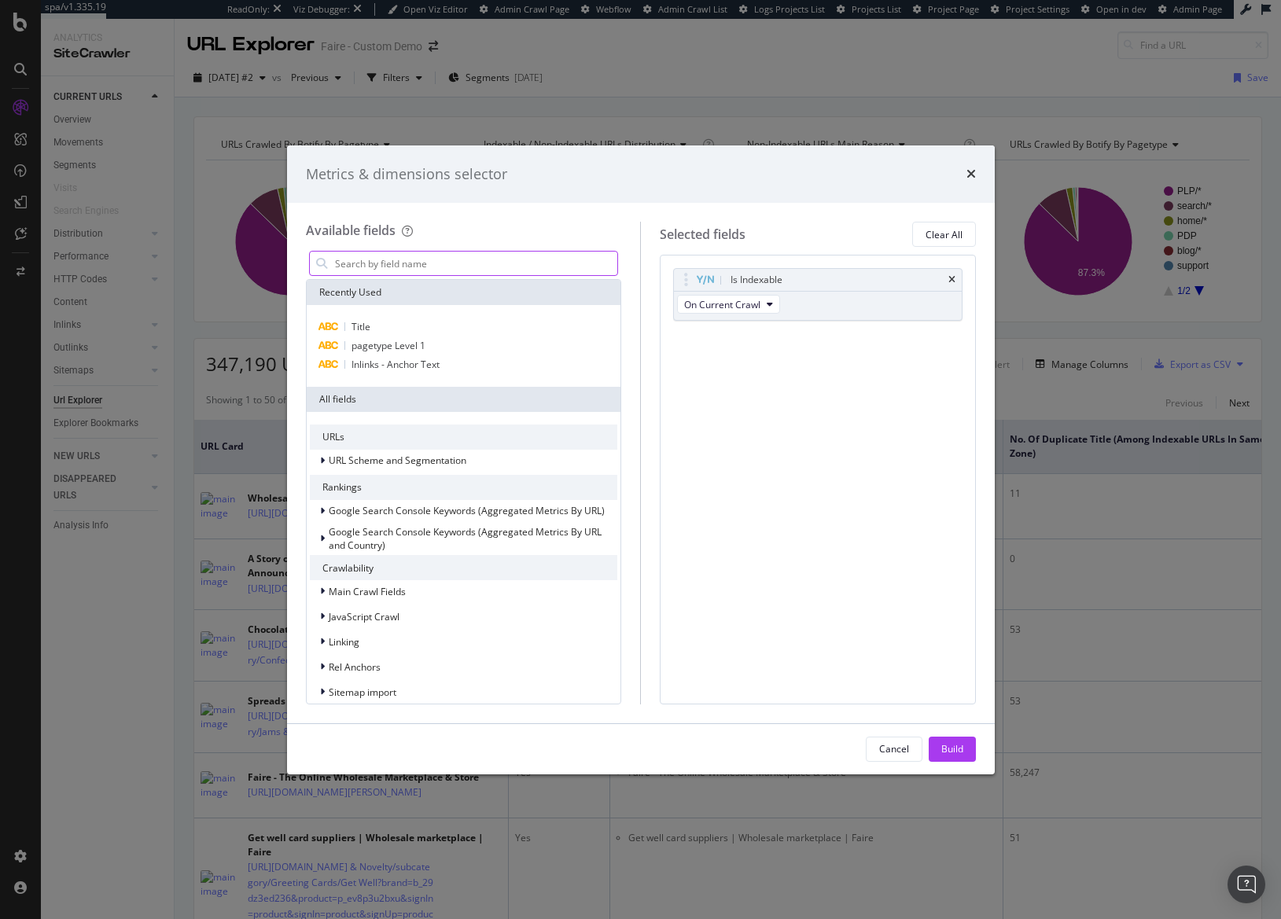
drag, startPoint x: 462, startPoint y: 263, endPoint x: 469, endPoint y: 268, distance: 8.4
click at [462, 264] on input "modal" at bounding box center [475, 264] width 285 height 24
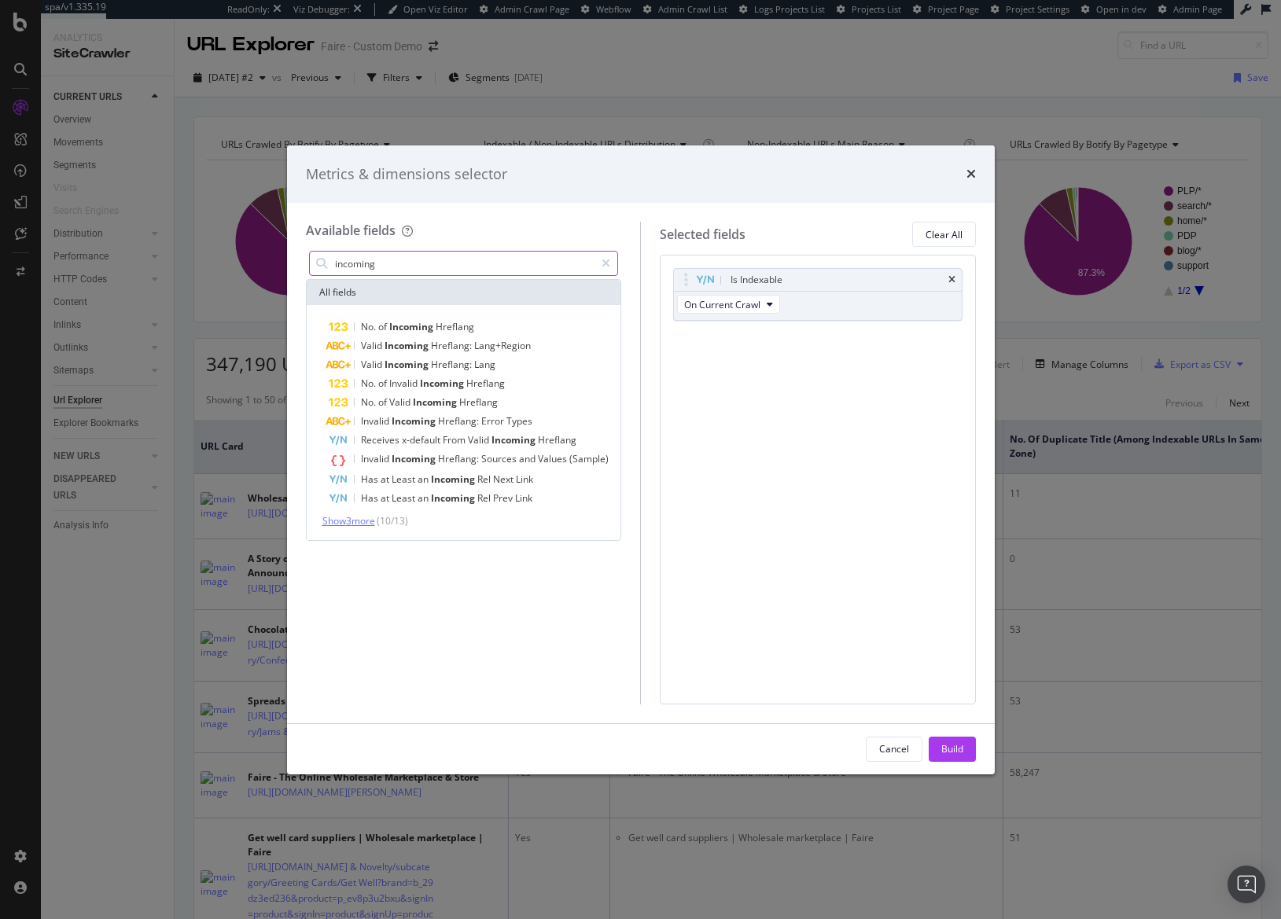
type input "incoming"
click at [375, 527] on span "Show 3 more" at bounding box center [348, 520] width 53 height 13
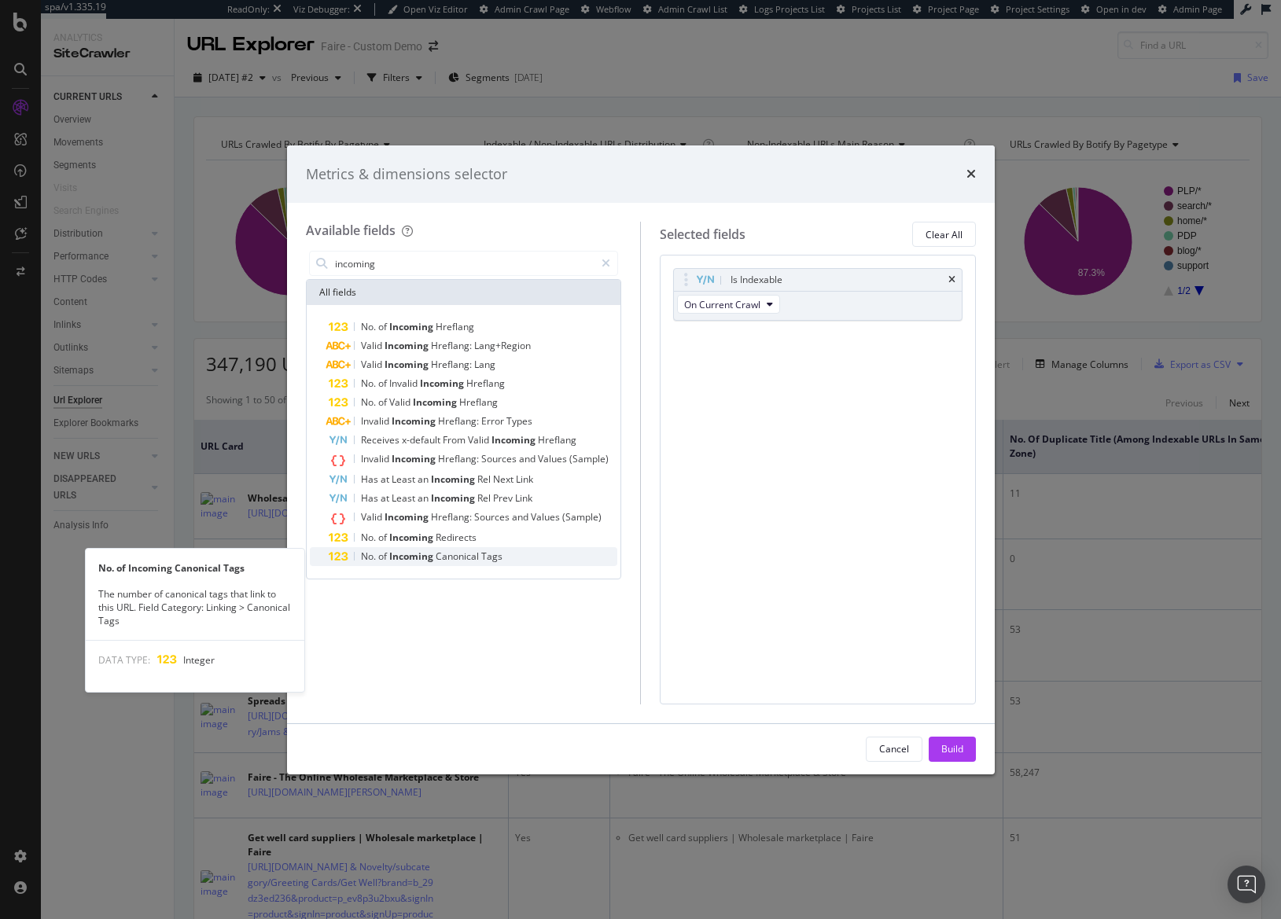
click at [499, 556] on span "Tags" at bounding box center [491, 556] width 21 height 13
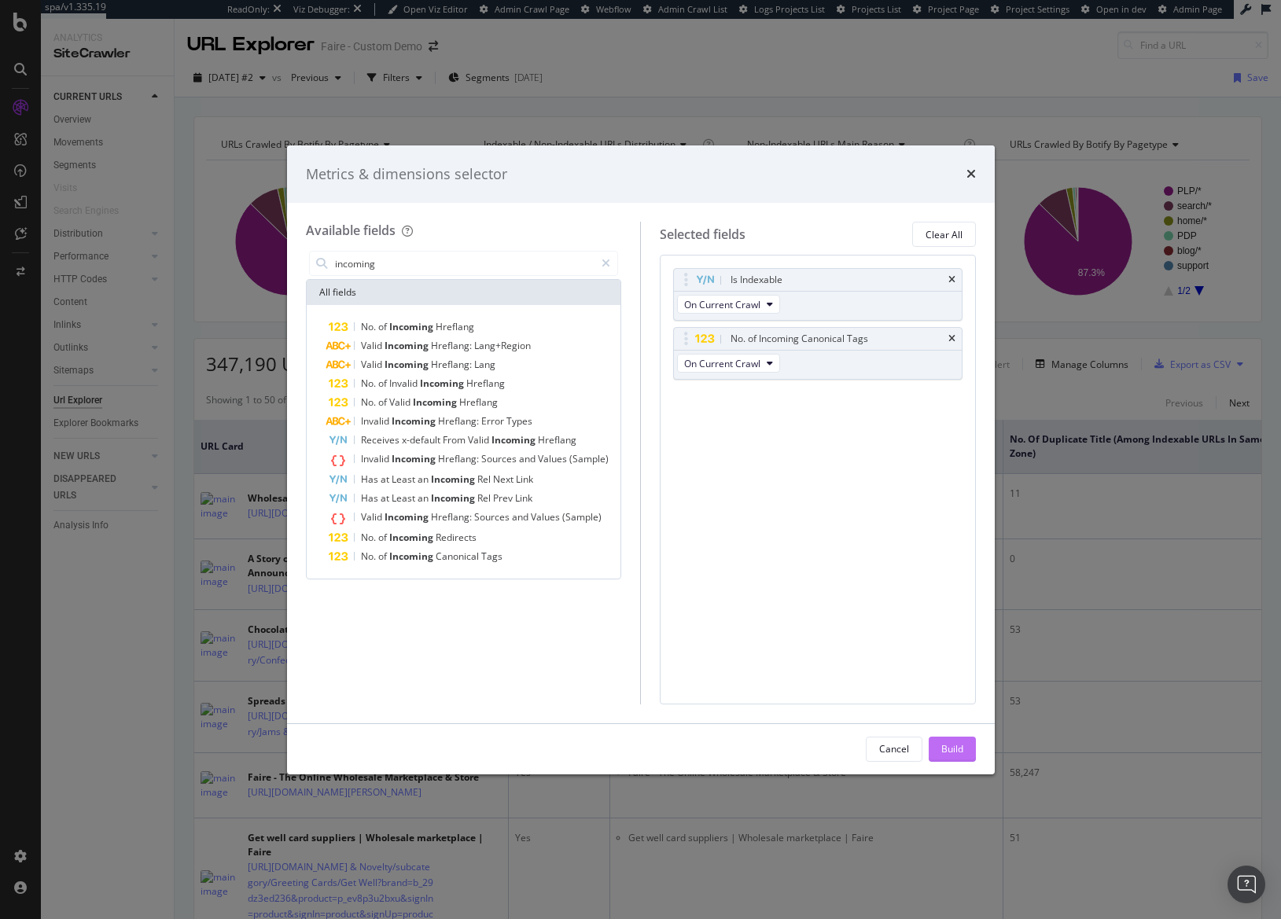
click at [955, 740] on div "Build" at bounding box center [952, 750] width 22 height 24
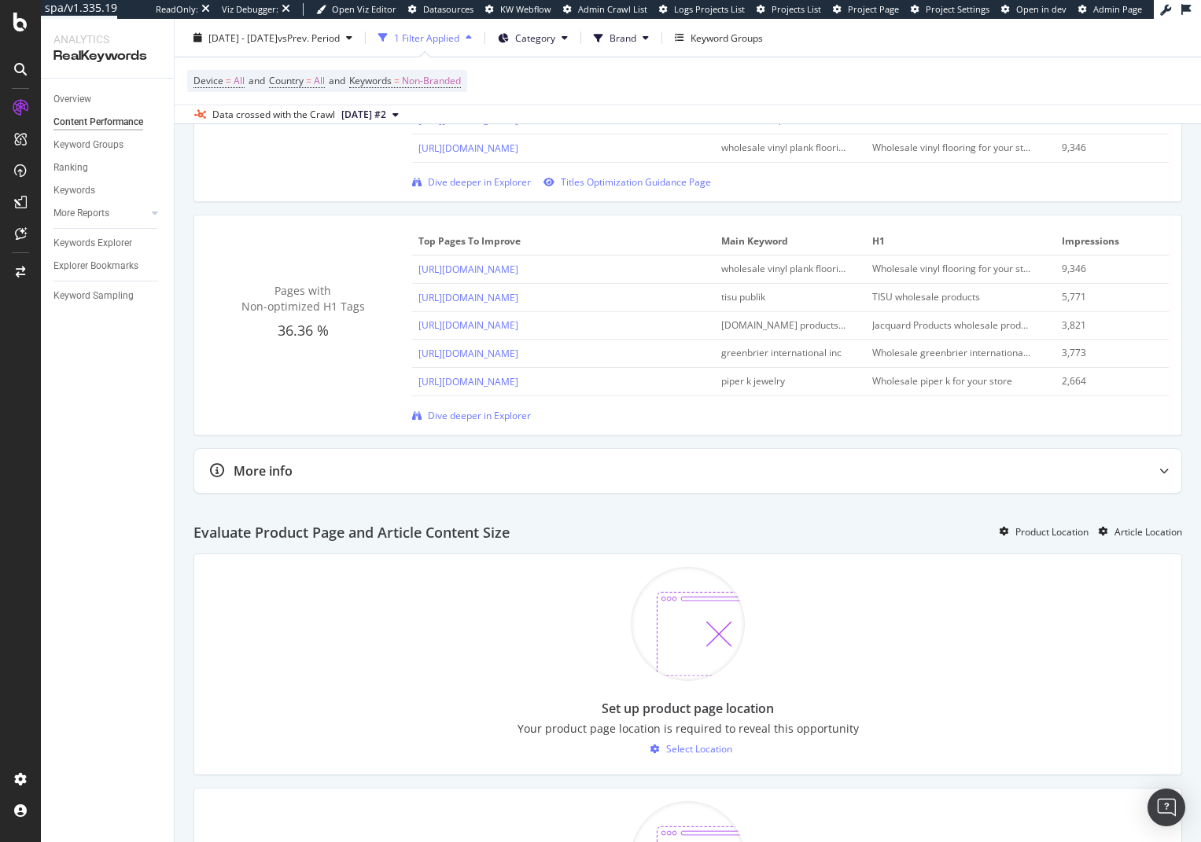
scroll to position [865, 0]
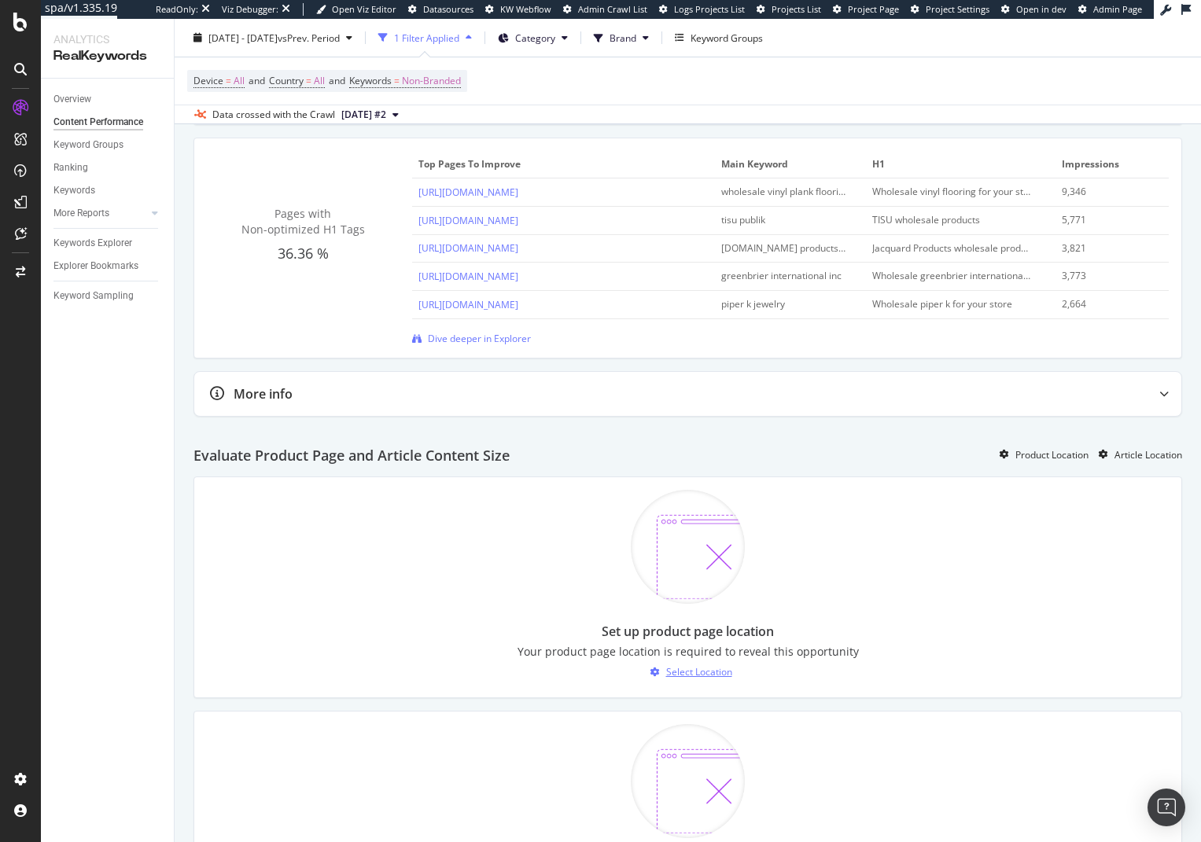
click at [708, 671] on div "Select Location" at bounding box center [699, 671] width 66 height 13
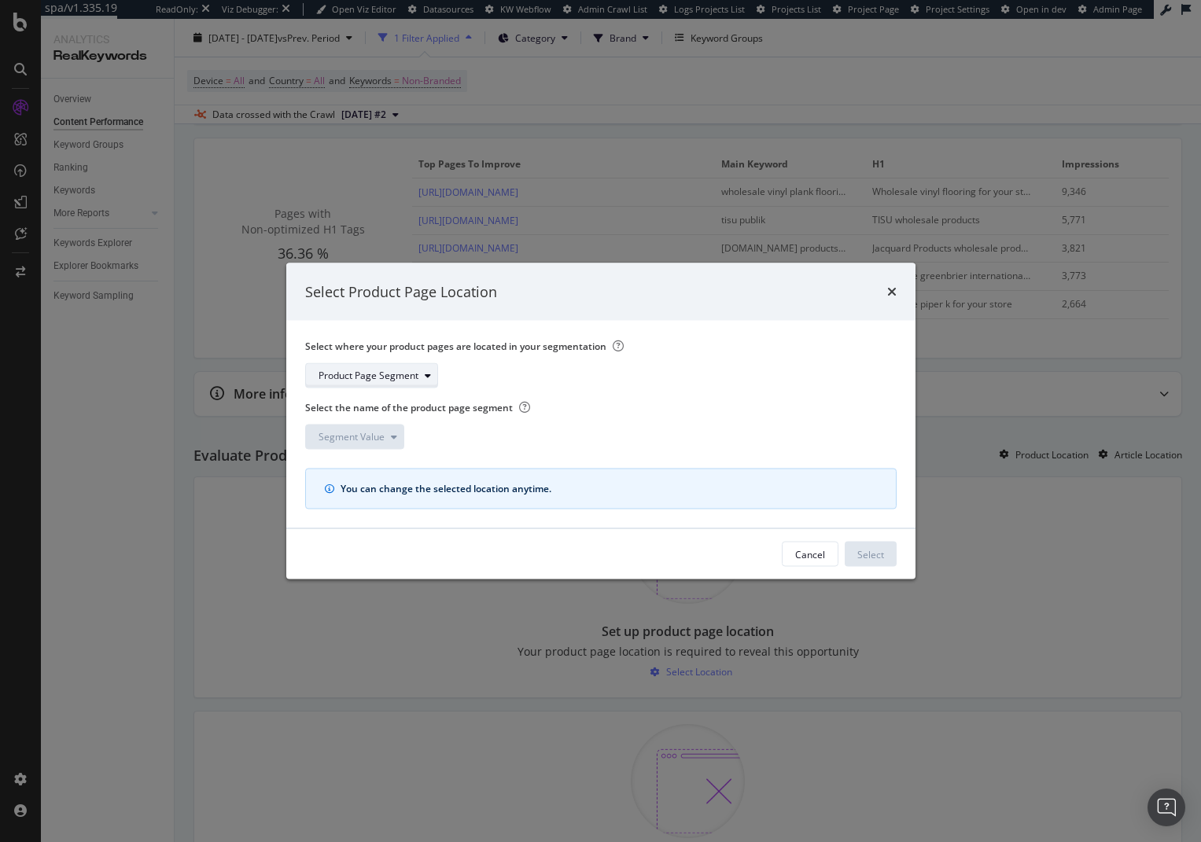
click at [366, 371] on div "Product Page Segment" at bounding box center [368, 375] width 100 height 9
click at [370, 436] on div "pagetype" at bounding box center [363, 428] width 103 height 20
click at [366, 447] on div "Segment Value" at bounding box center [360, 437] width 85 height 22
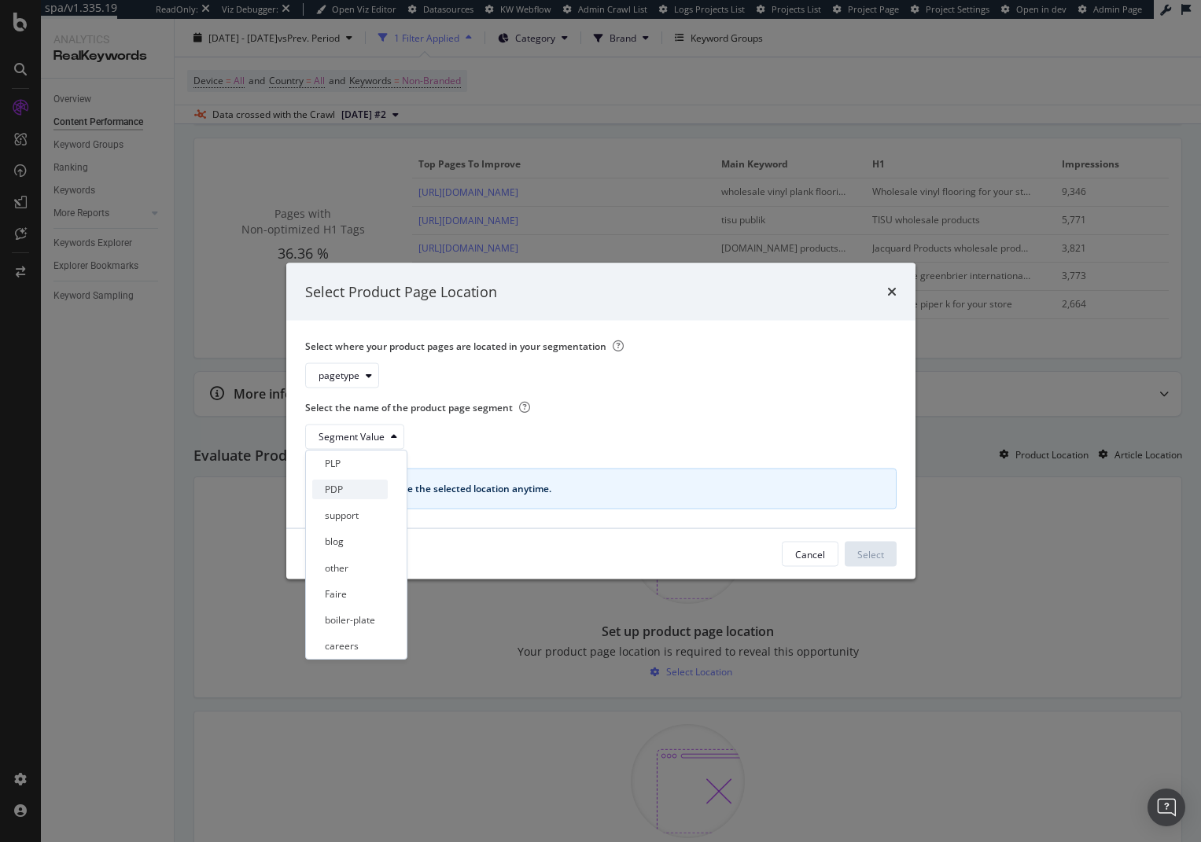
click at [372, 487] on div "PDP" at bounding box center [349, 490] width 75 height 20
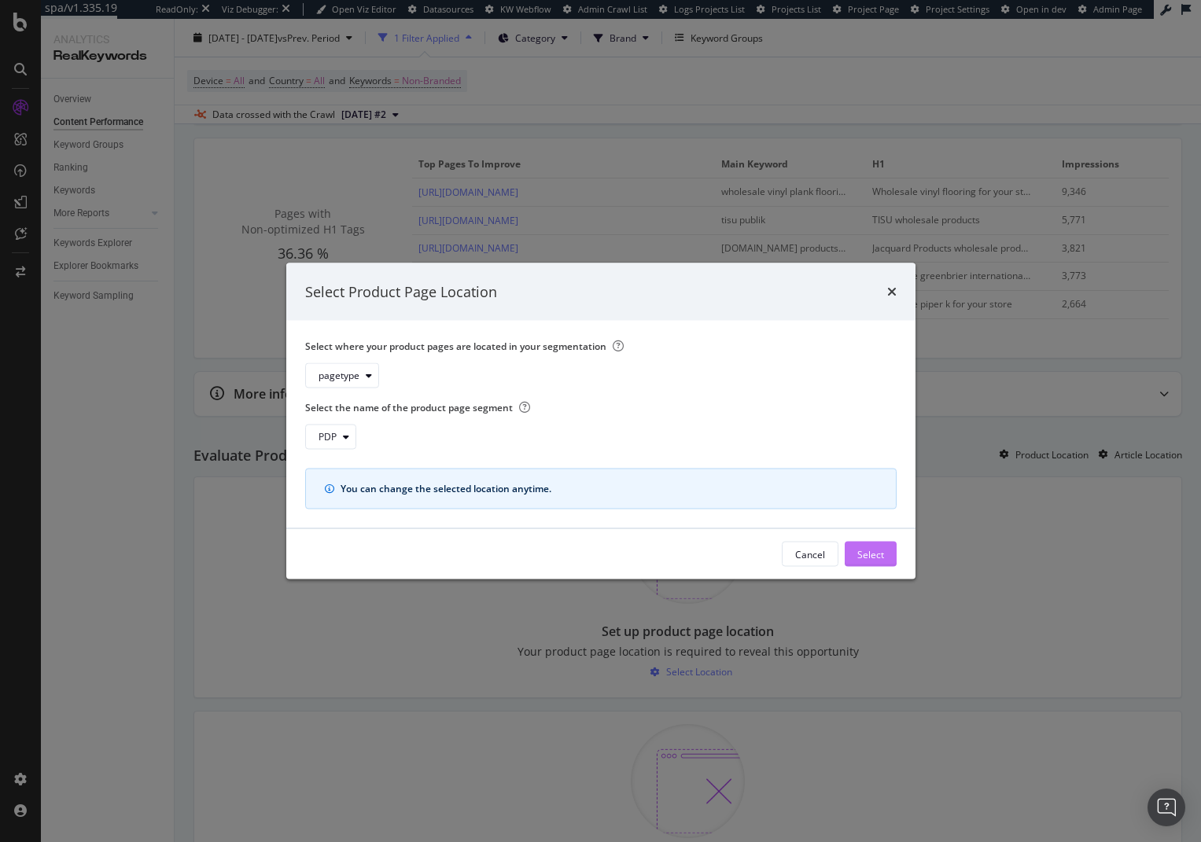
click at [863, 557] on div "Select" at bounding box center [870, 553] width 27 height 13
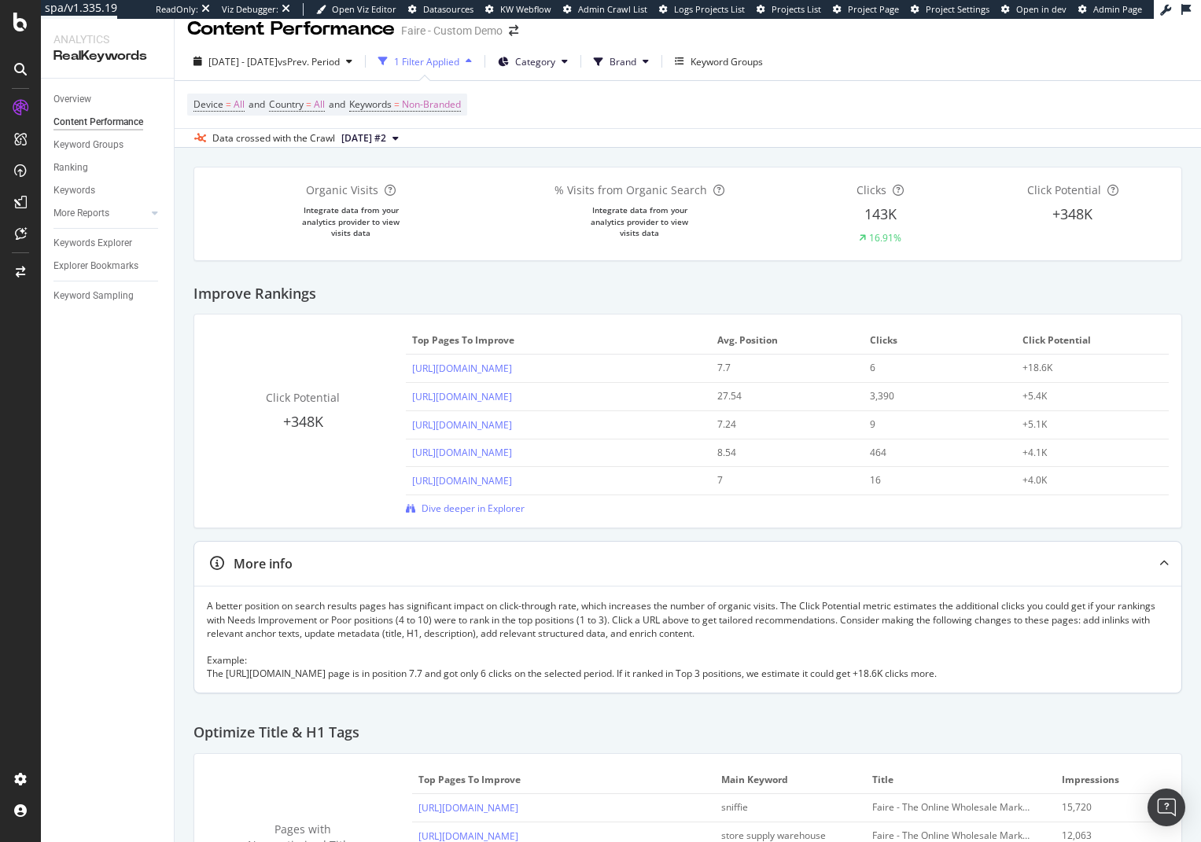
scroll to position [0, 0]
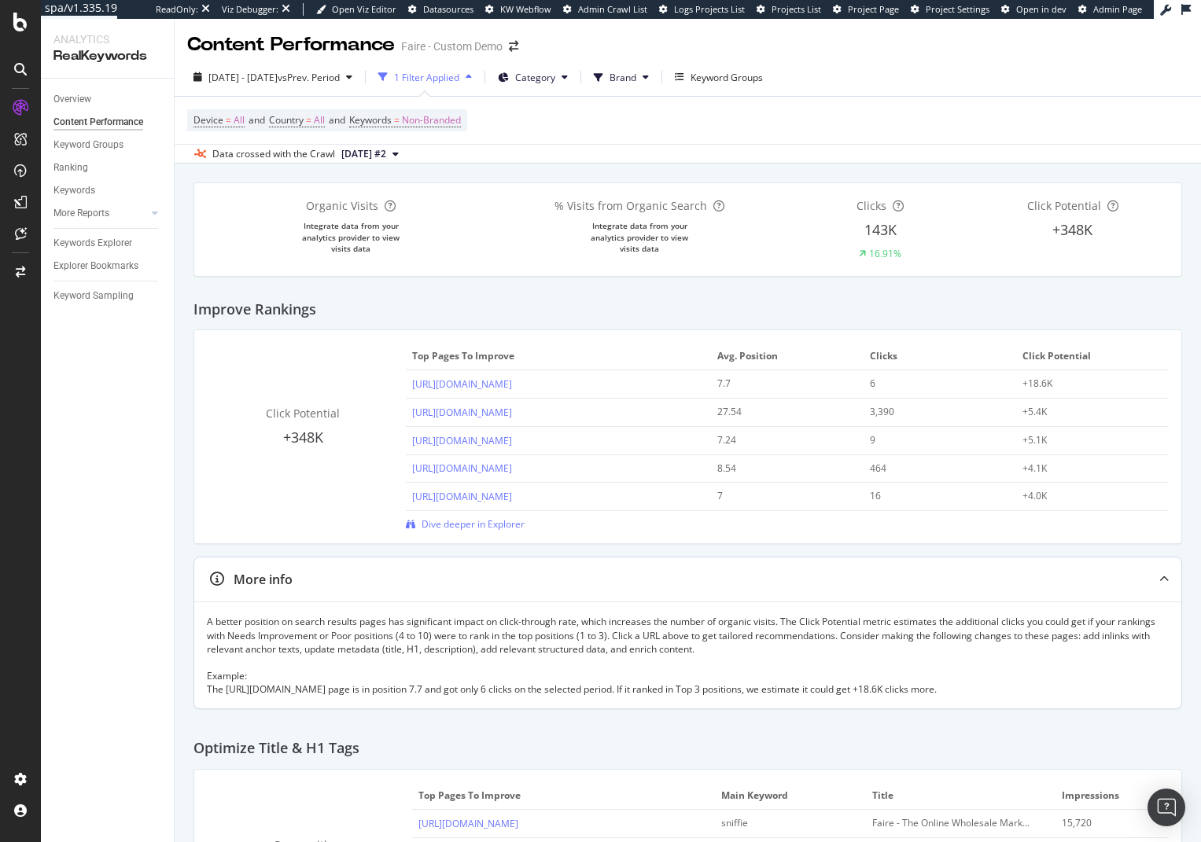
click at [1151, 585] on div at bounding box center [1164, 580] width 35 height 44
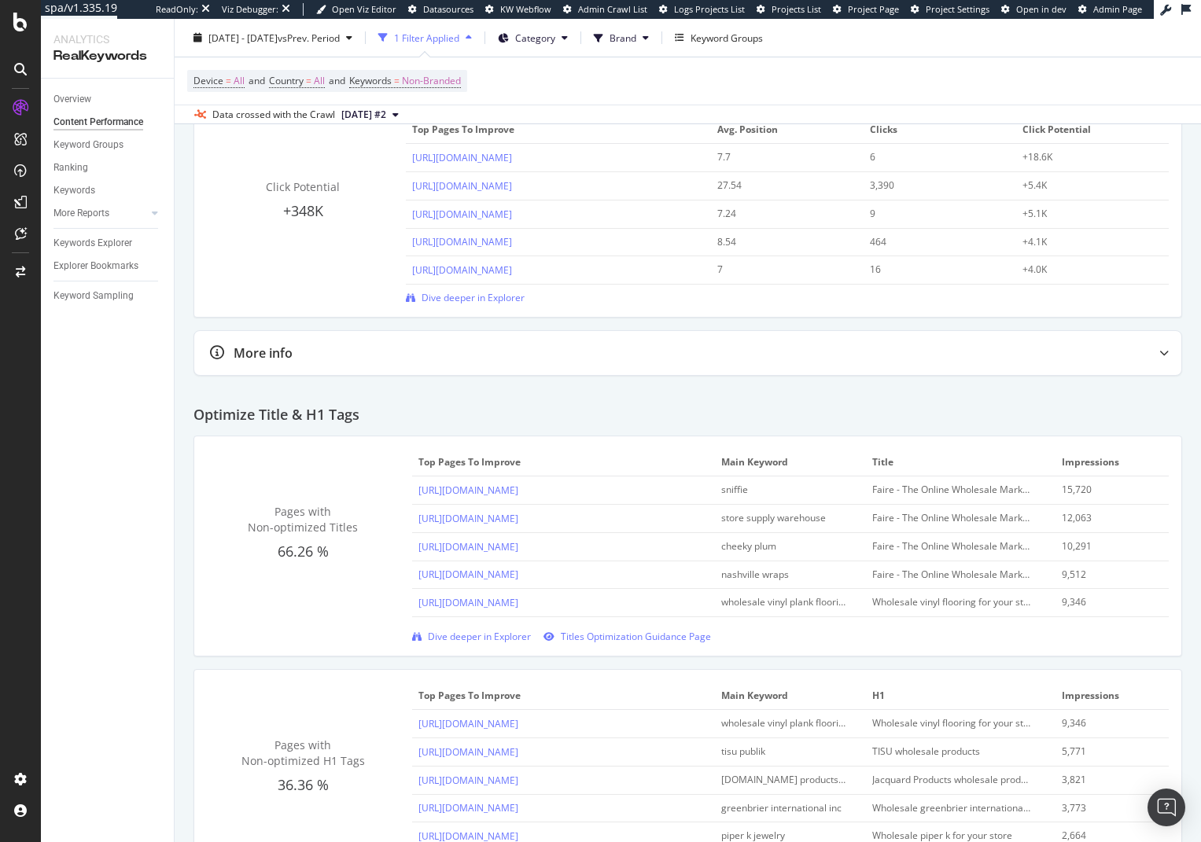
scroll to position [236, 0]
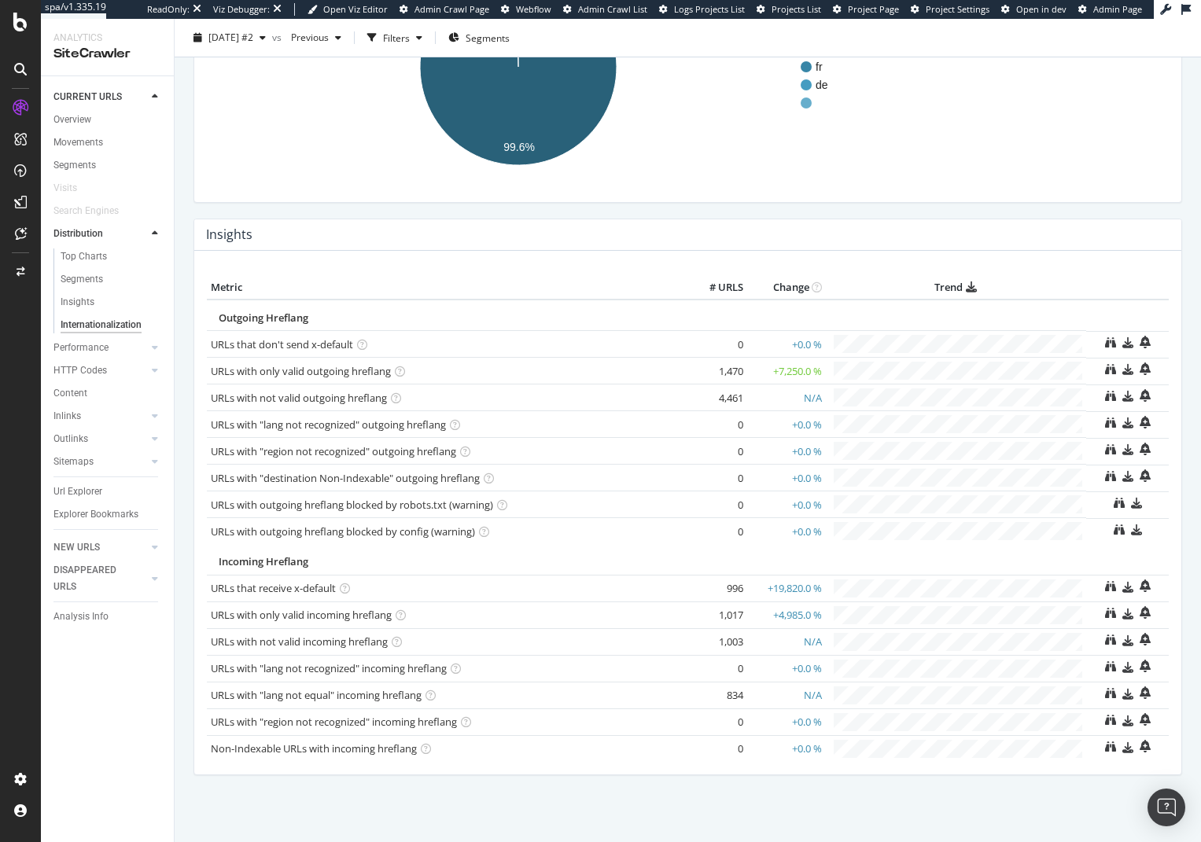
scroll to position [233, 0]
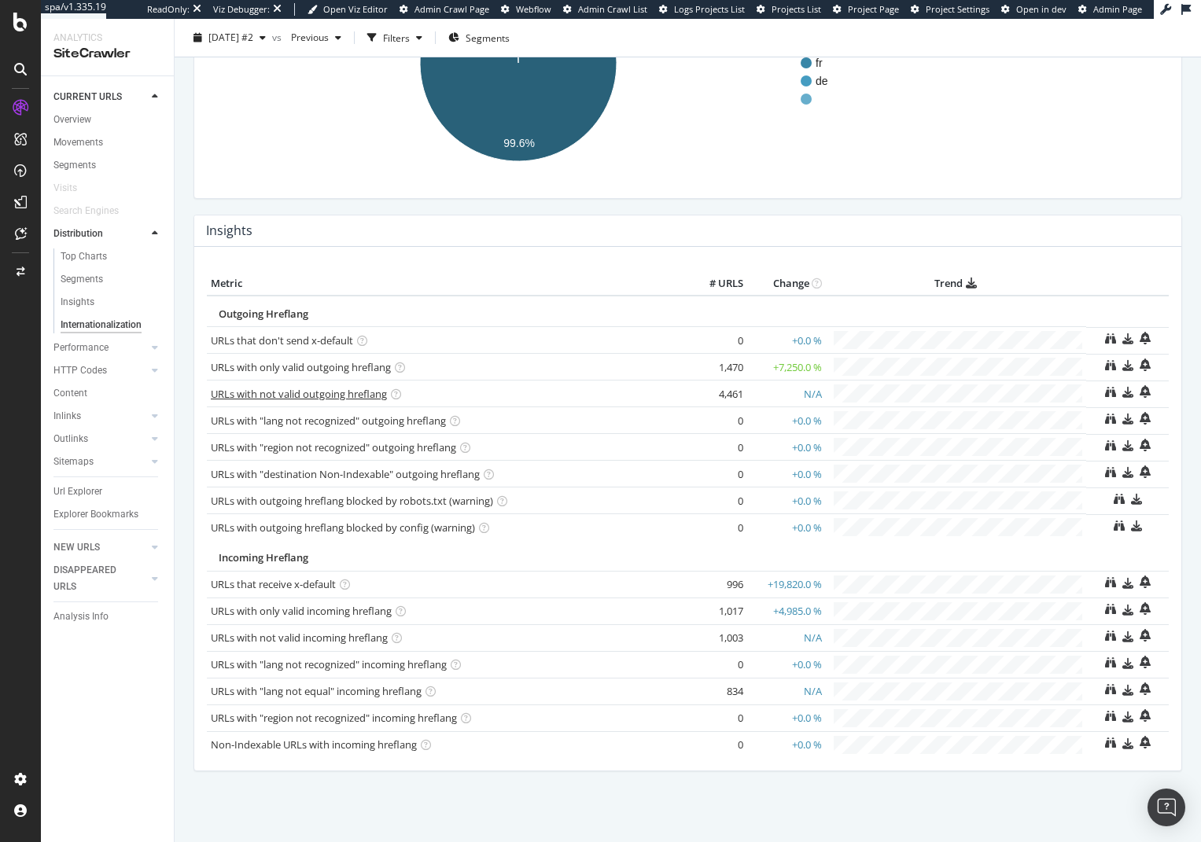
click at [353, 394] on link "URLs with not valid outgoing hreflang" at bounding box center [299, 394] width 176 height 14
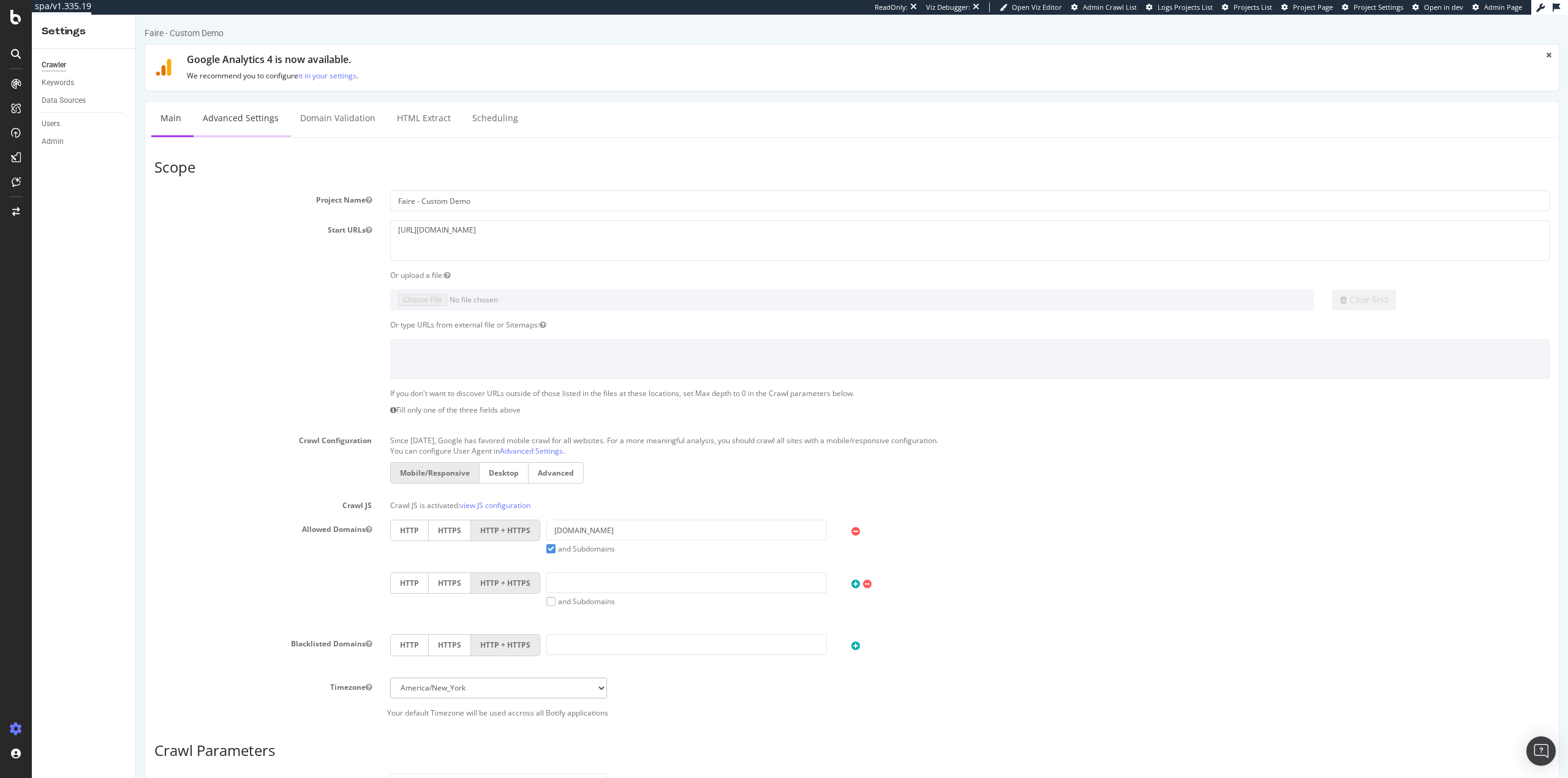
click at [231, 125] on link "Advanced Settings" at bounding box center [240, 118] width 94 height 33
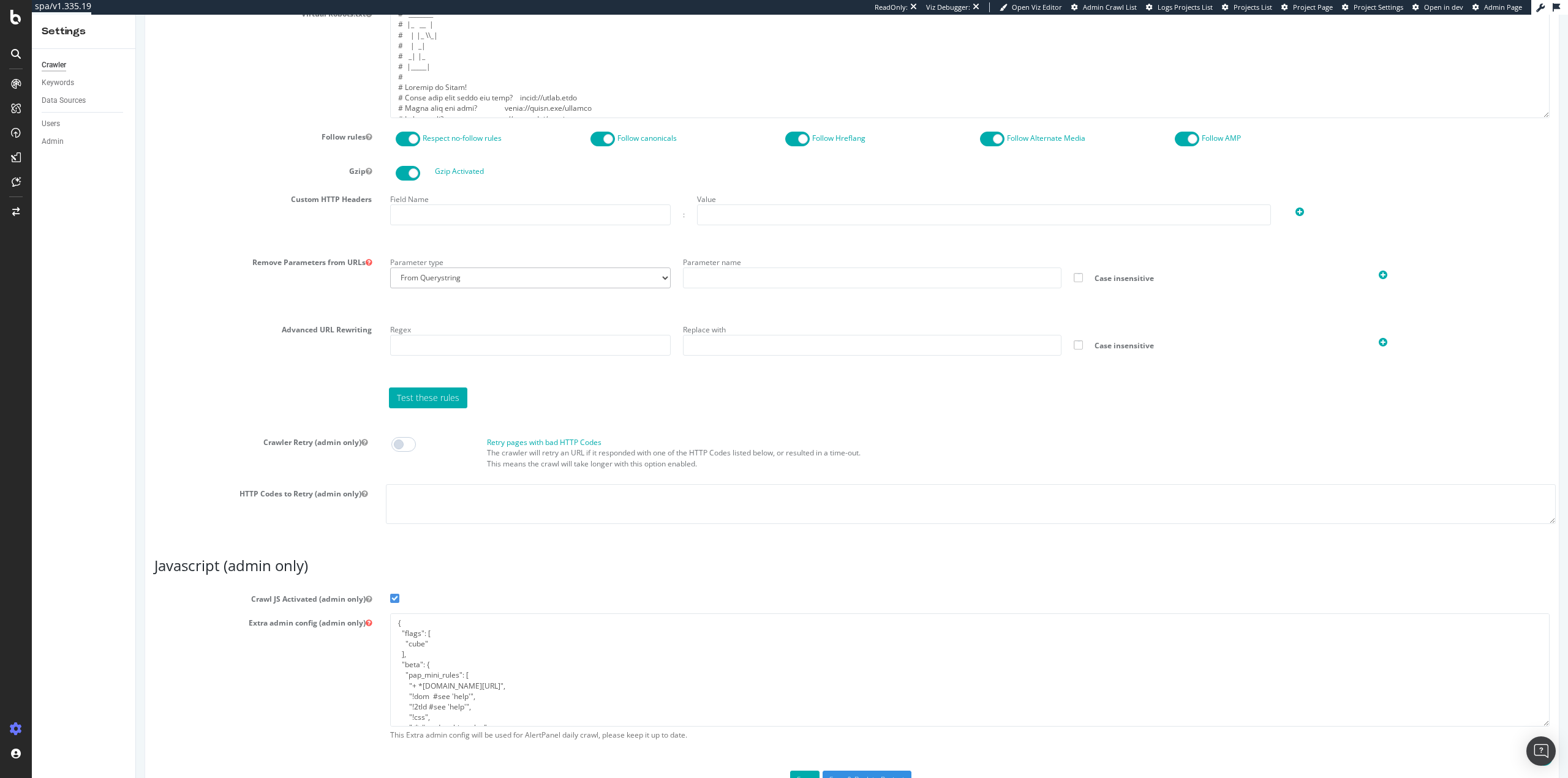
scroll to position [701, 0]
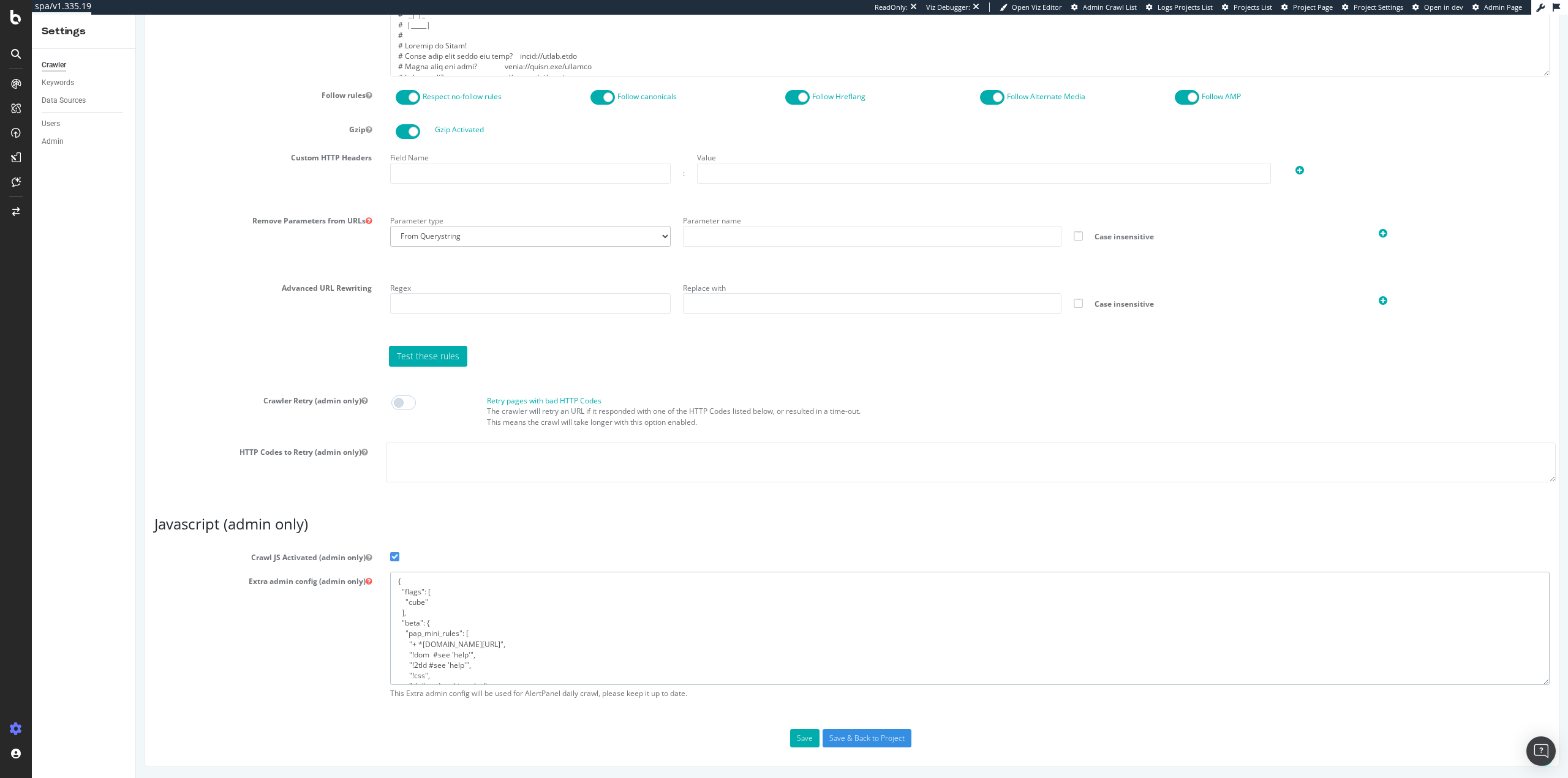
drag, startPoint x: 544, startPoint y: 670, endPoint x: 544, endPoint y: 661, distance: 9.0
click at [544, 669] on textarea "{ "flags": [ "cube" ], "beta": { "pap_mini_rules": [ "+ *[DOMAIN_NAME][URL]", "…" at bounding box center [970, 628] width 1160 height 113
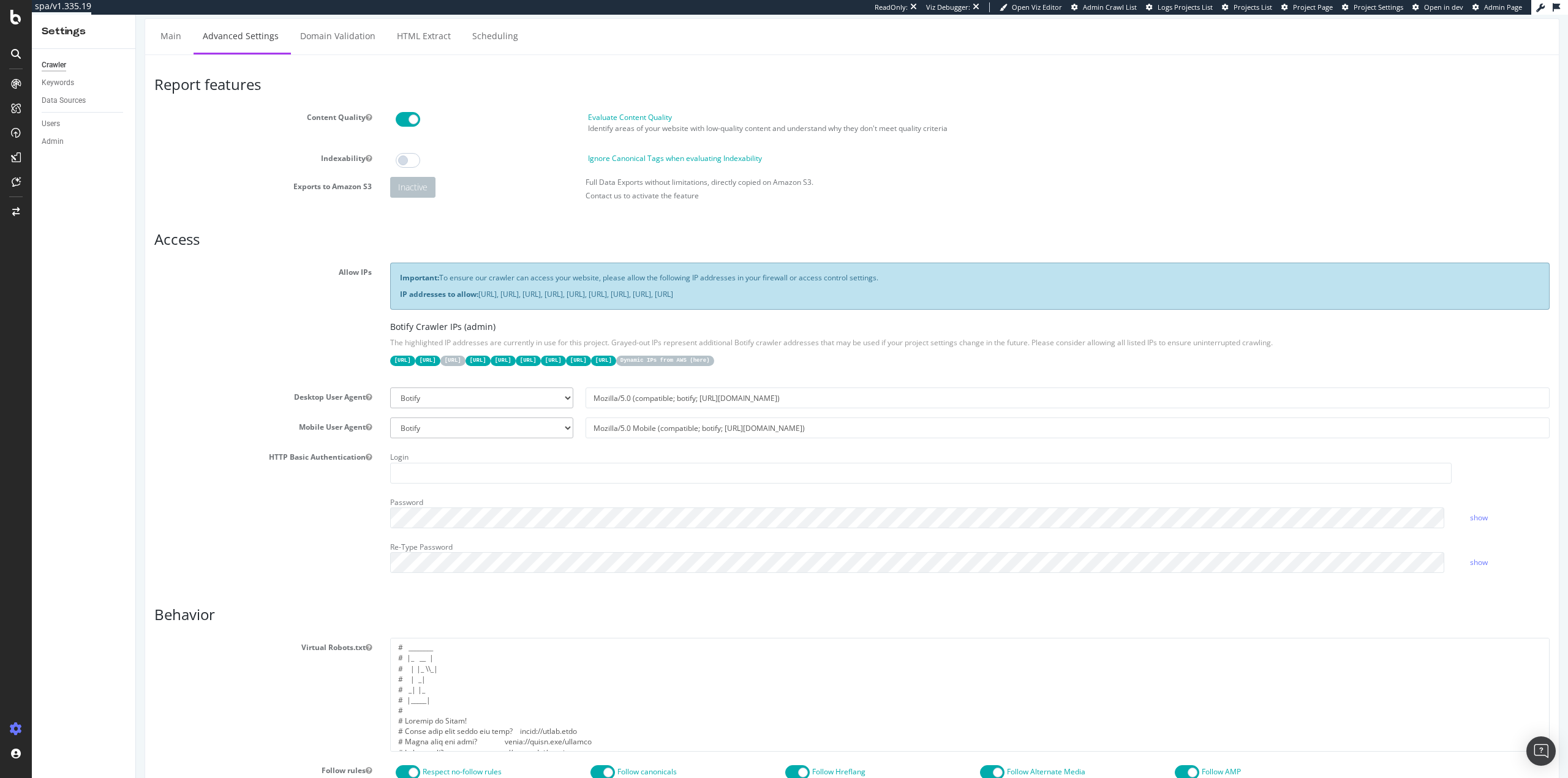
scroll to position [0, 0]
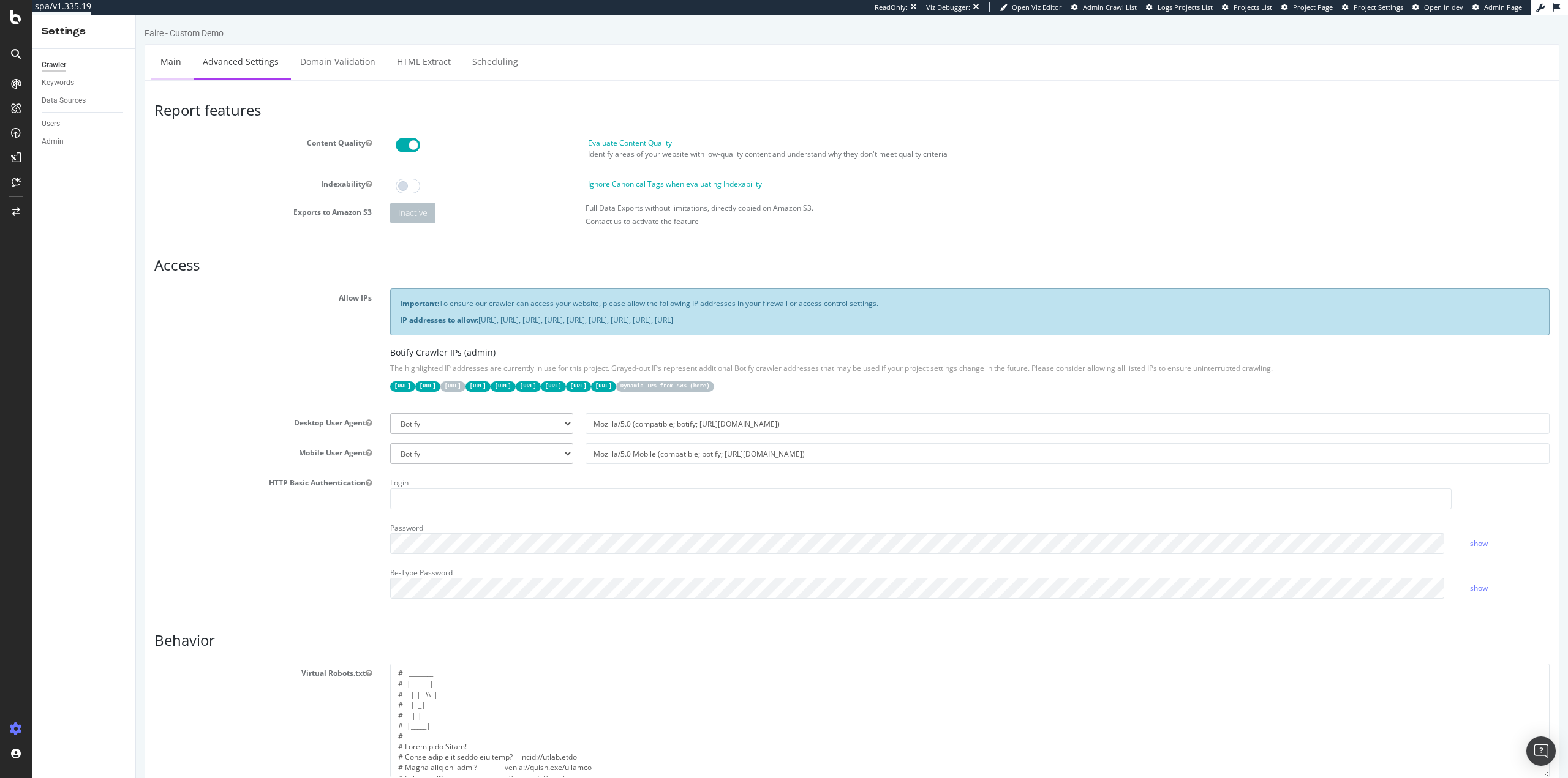
click at [174, 69] on link "Main" at bounding box center [171, 61] width 39 height 33
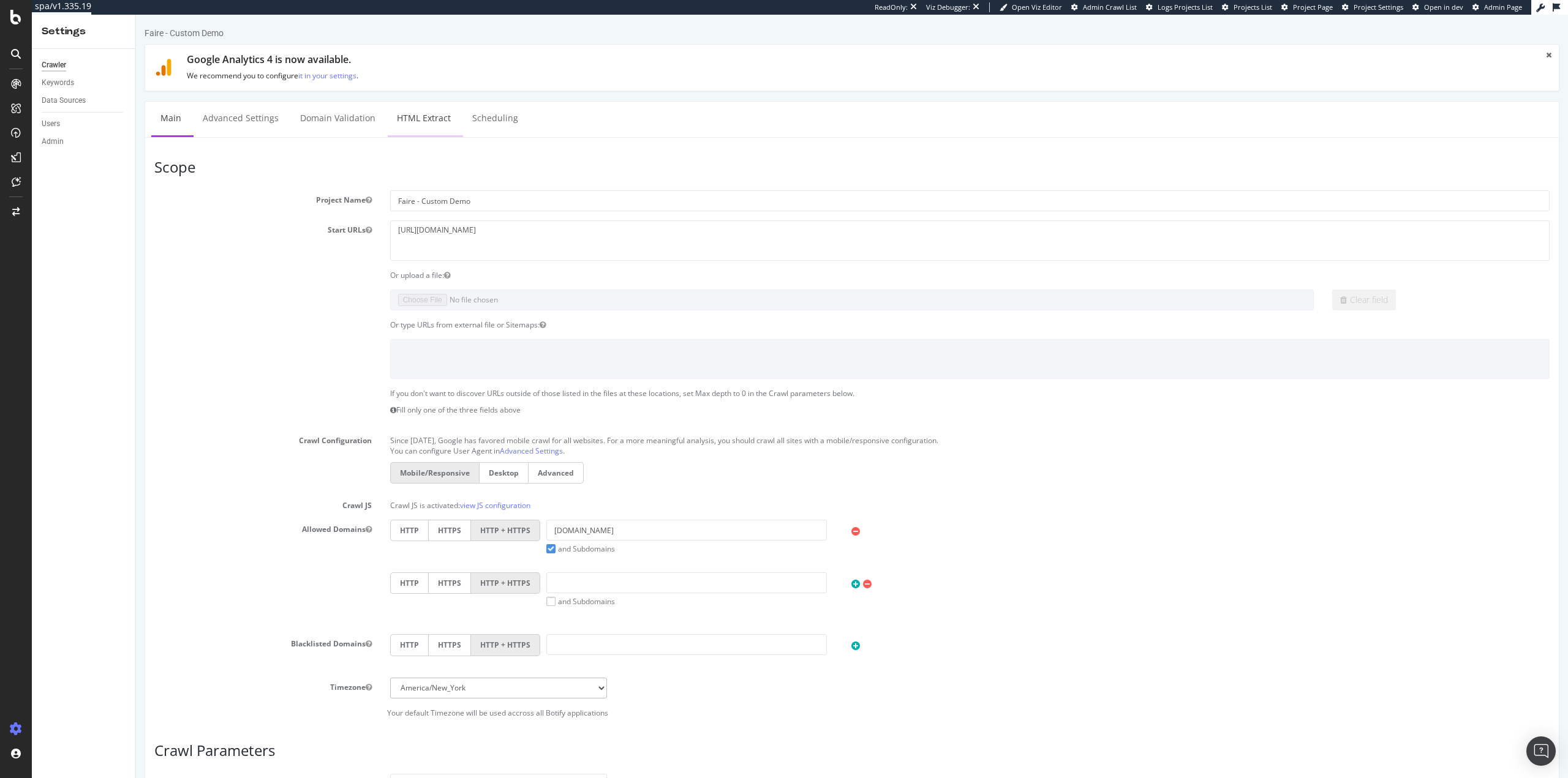
click at [411, 125] on link "HTML Extract" at bounding box center [424, 118] width 72 height 33
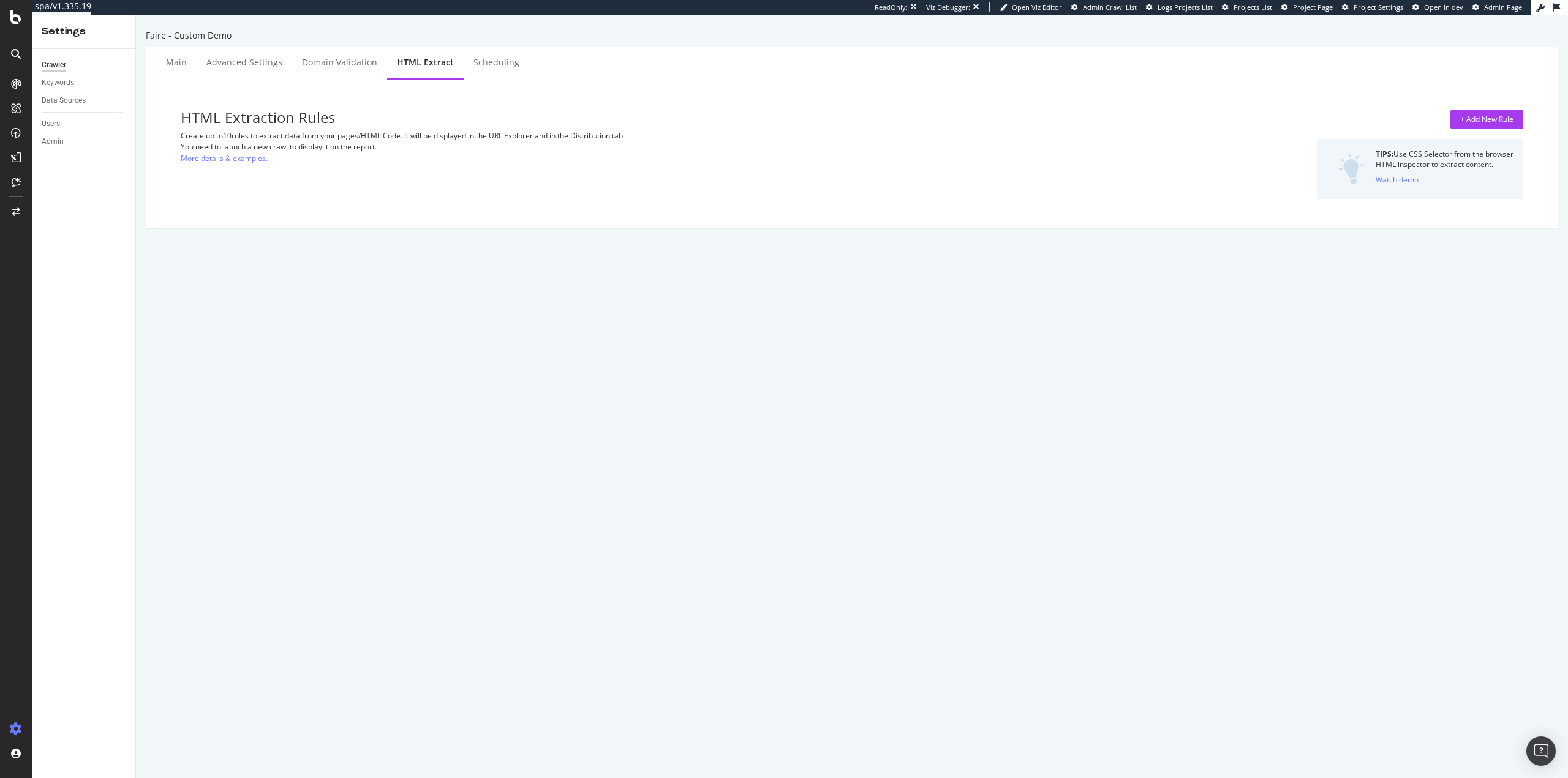
drag, startPoint x: 1489, startPoint y: 124, endPoint x: 1463, endPoint y: 131, distance: 26.9
click at [1492, 123] on div "+ Add New Rule" at bounding box center [1487, 118] width 53 height 10
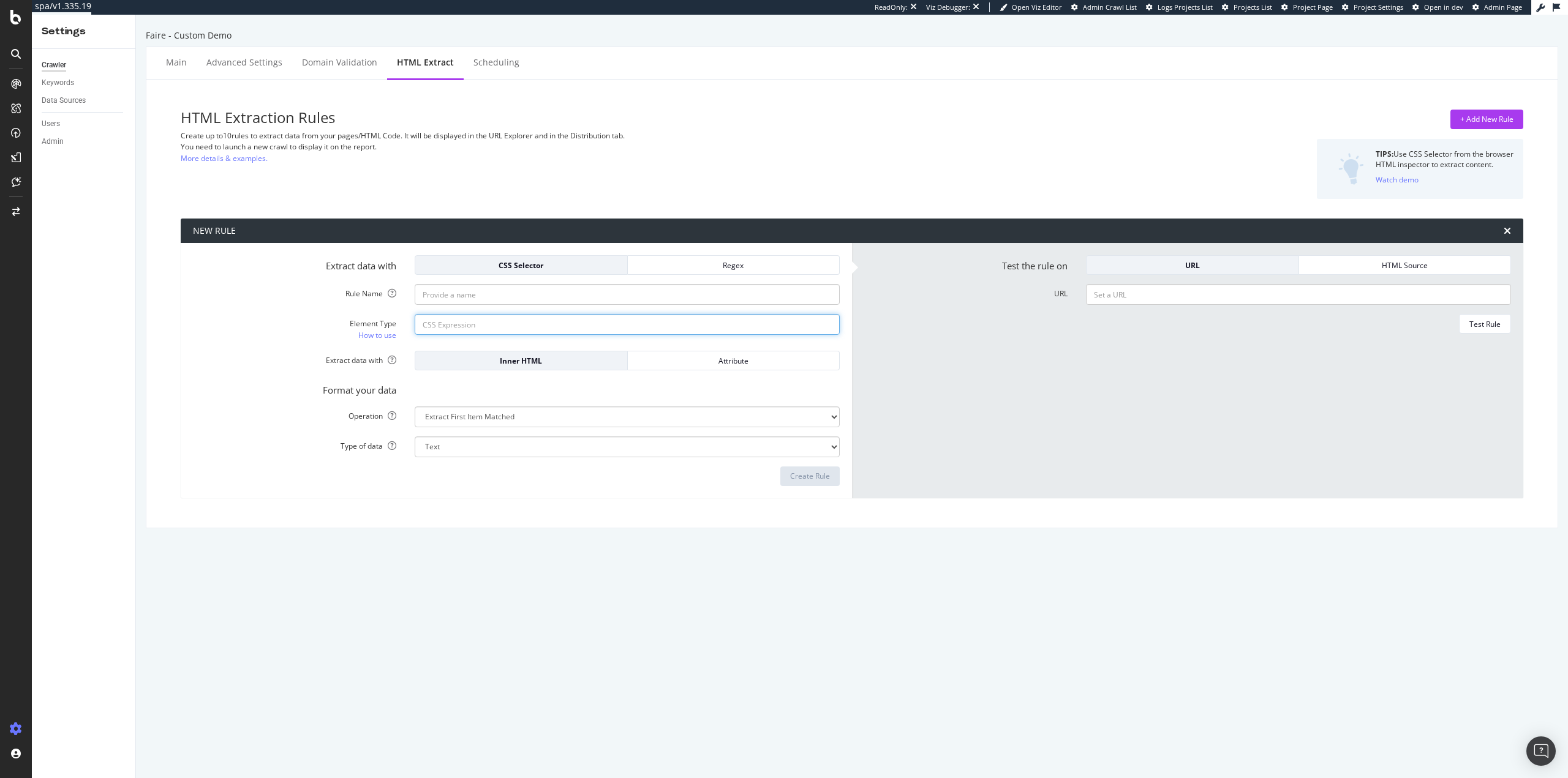
click at [531, 320] on input "Element Type How to use" at bounding box center [627, 324] width 425 height 21
paste input "#main > div > div:nth-child(2) > div.f_flex_base.f_flex_single_value_direction …"
type input "#main > div > div:nth-child(2) > div.f_flex_base.f_flex_single_value_direction …"
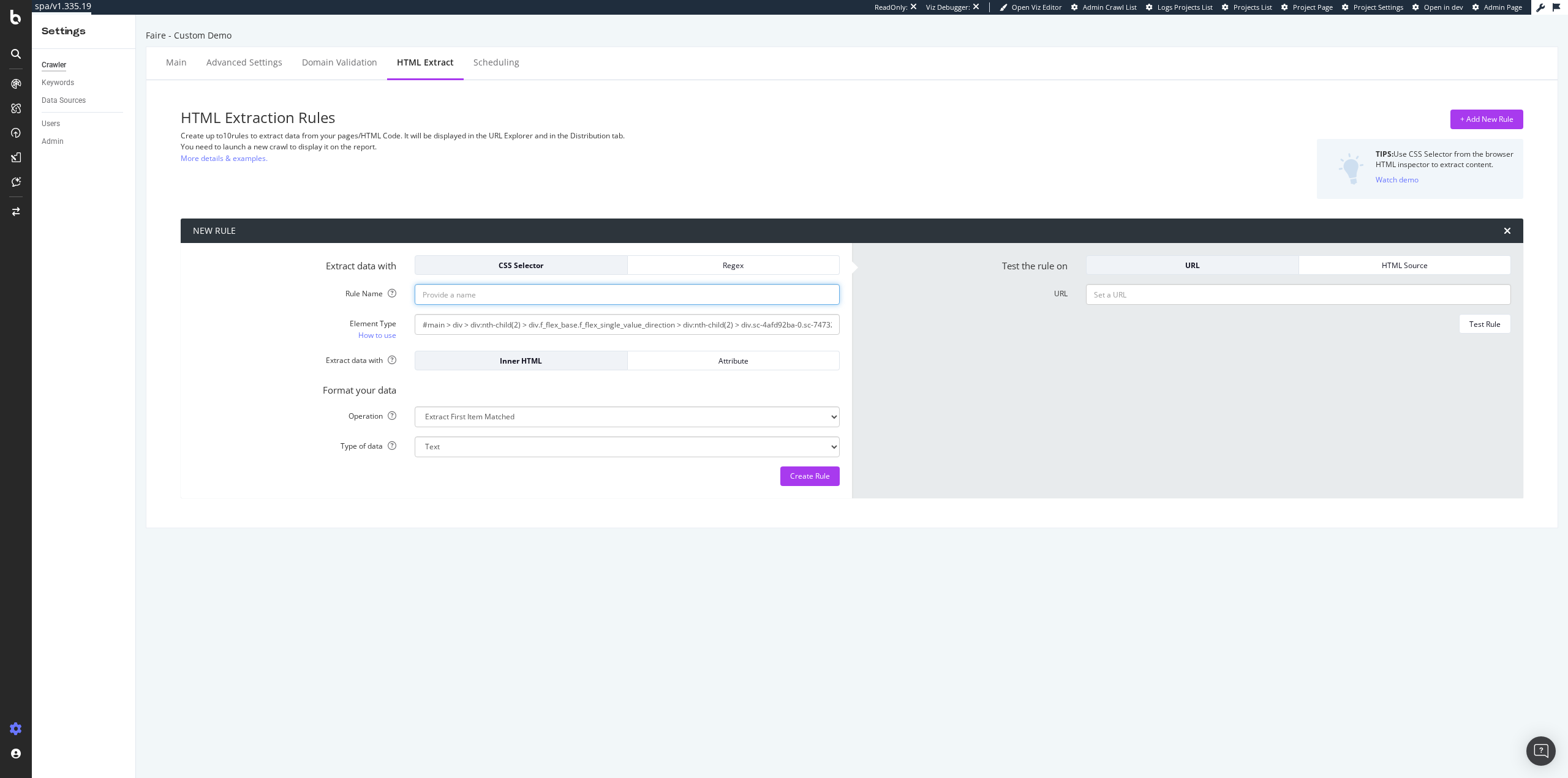
click at [541, 297] on input "Rule Name" at bounding box center [627, 294] width 425 height 21
paste input "[URL][DOMAIN_NAME]"
type input "https://www.faire.com/category/Food%20&%20Drink/brand-value/made-in-usa?page=10"
click at [1182, 294] on input "URL" at bounding box center [1298, 294] width 425 height 21
paste input "https://www.faire.com/category/Food%20&%20Drink/brand-value/made-in-usa?page=10"
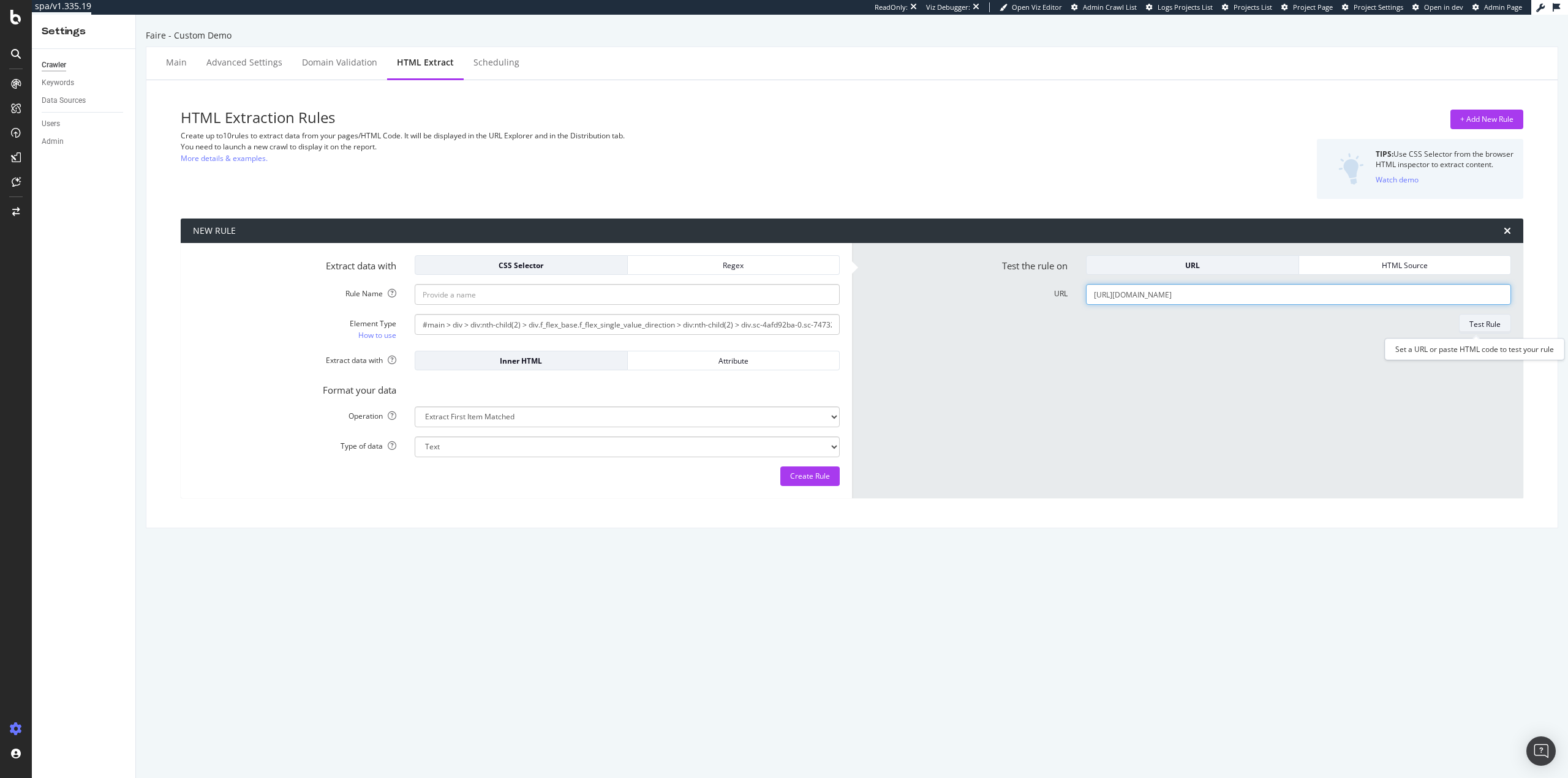
type input "https://www.faire.com/category/Food%20&%20Drink/brand-value/made-in-usa?page=10"
click at [1478, 324] on div "Test Rule" at bounding box center [1485, 324] width 31 height 10
click at [1406, 262] on div "HTML Source" at bounding box center [1404, 265] width 192 height 10
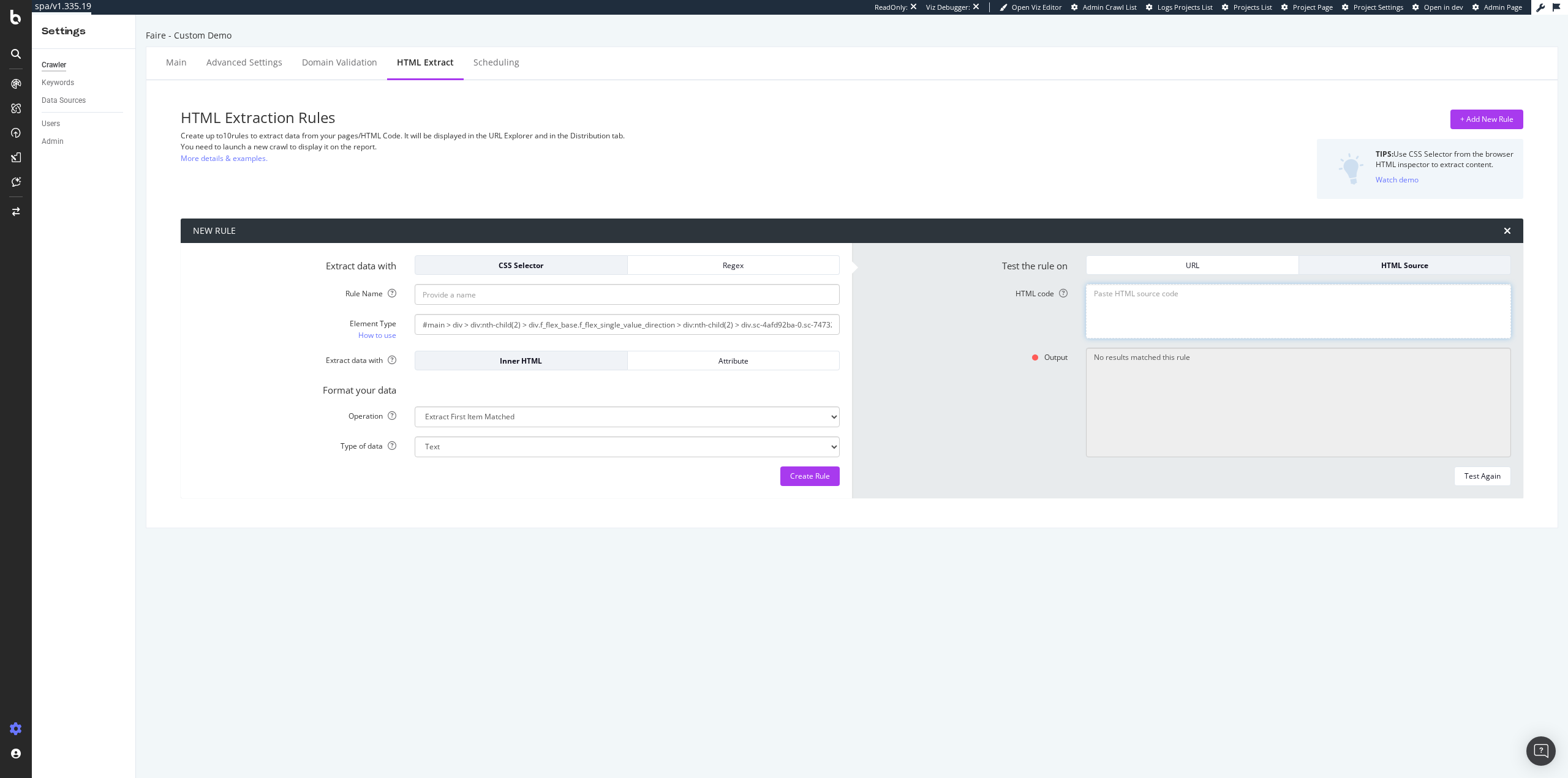
click at [1217, 297] on textarea "HTML code" at bounding box center [1298, 312] width 425 height 55
paste textarea "<html lang="en"><head><style type="text/css">:root{--toastify-color-light: #fff…"
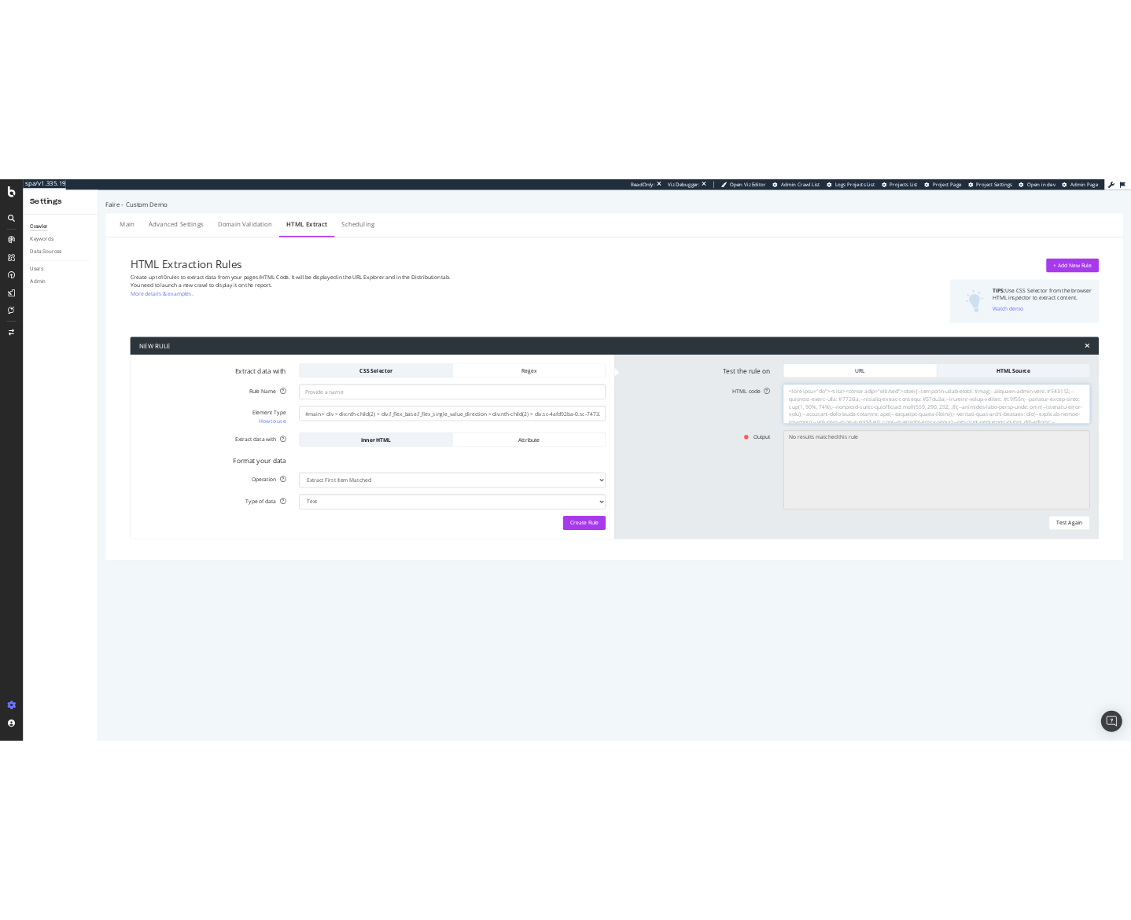
scroll to position [119078, 0]
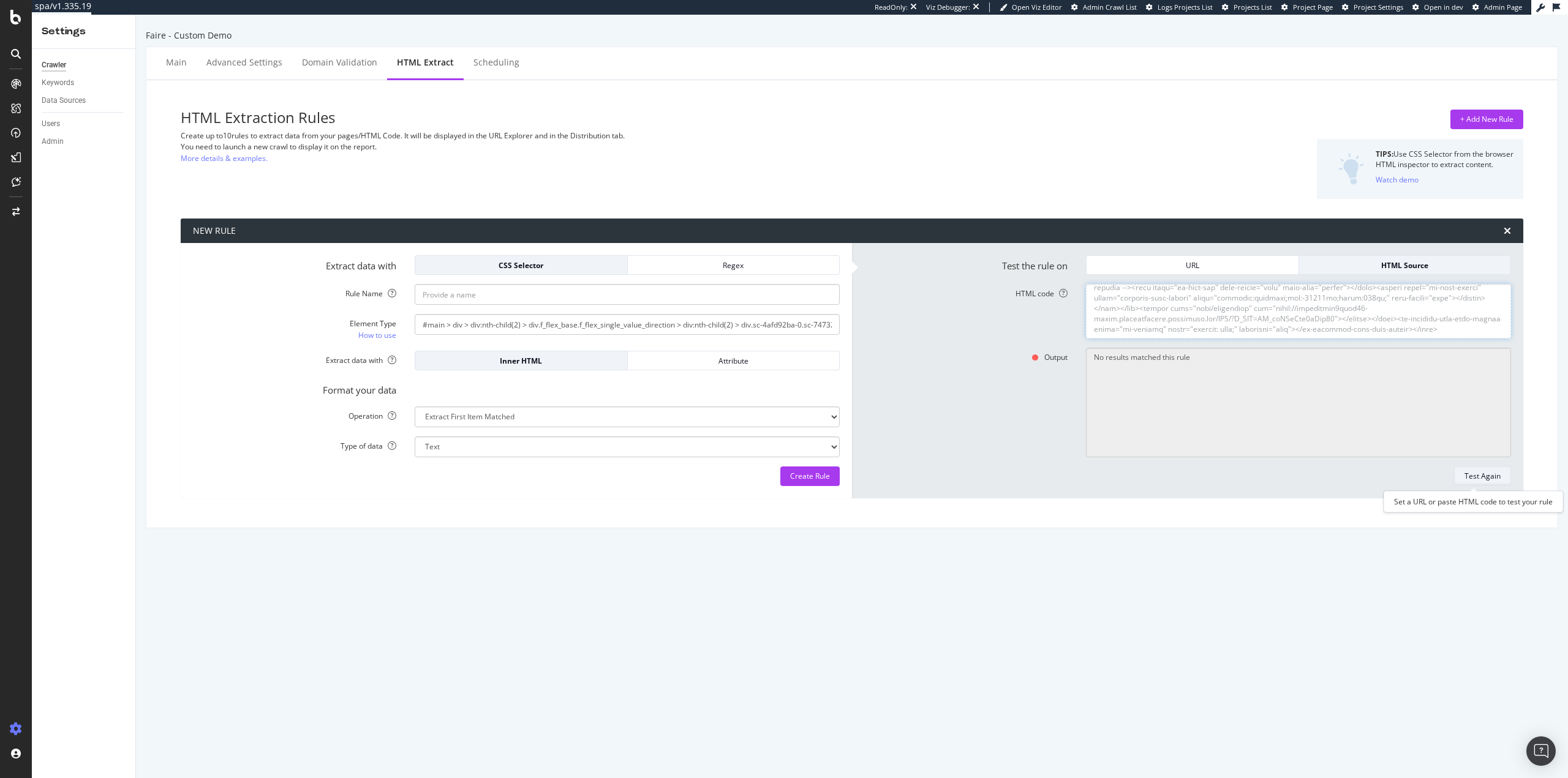
type textarea "<html lang="en"><head><style type="text/css">:root{--toastify-color-light: #fff…"
click at [1471, 479] on div "Test Again" at bounding box center [1482, 476] width 36 height 10
type textarea "No results match these filters"
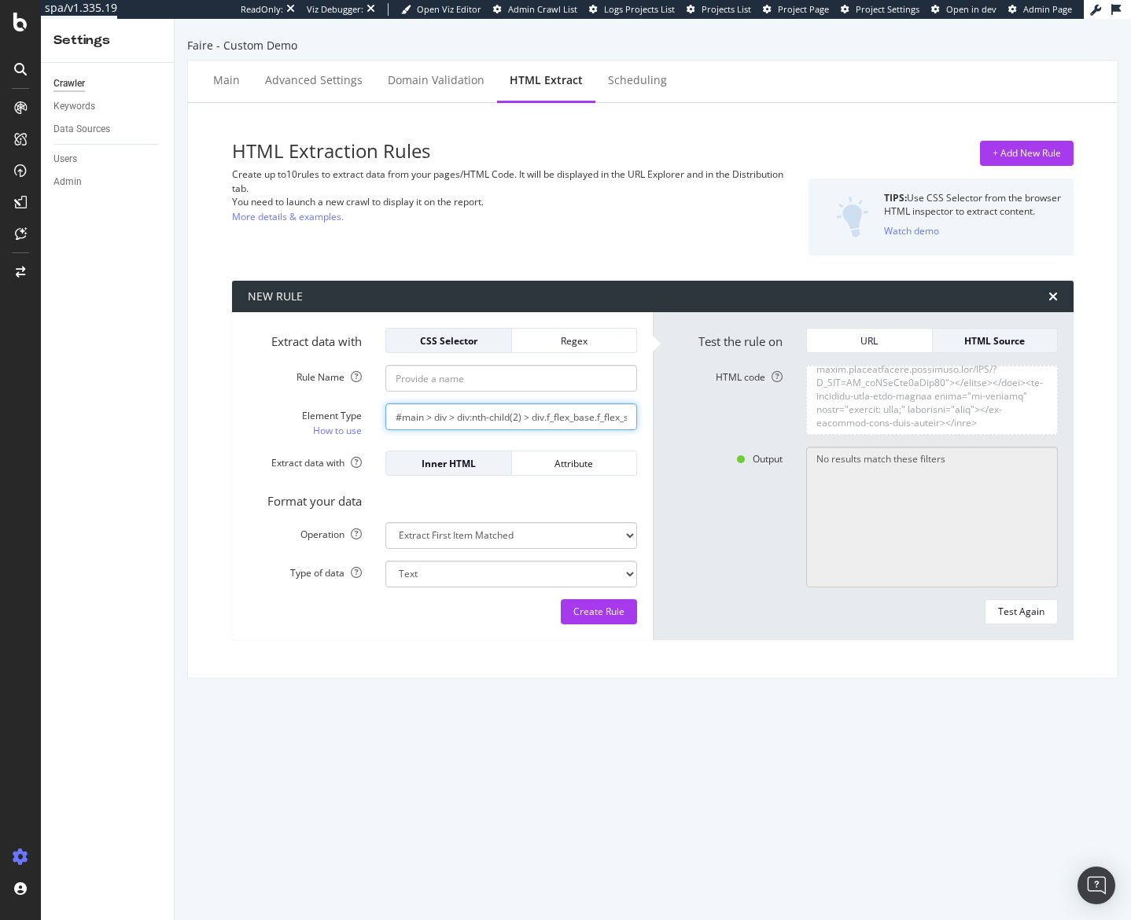
scroll to position [0, 1033]
drag, startPoint x: 562, startPoint y: 416, endPoint x: 701, endPoint y: 421, distance: 138.5
click at [701, 421] on div "Extract data with CSS Selector Regex Rule Name Element Type How to use #main > …" at bounding box center [652, 476] width 841 height 328
click at [521, 419] on input "#main > div > div:nth-child(2) > div.f_flex_base.f_flex_single_value_direction …" at bounding box center [511, 416] width 252 height 27
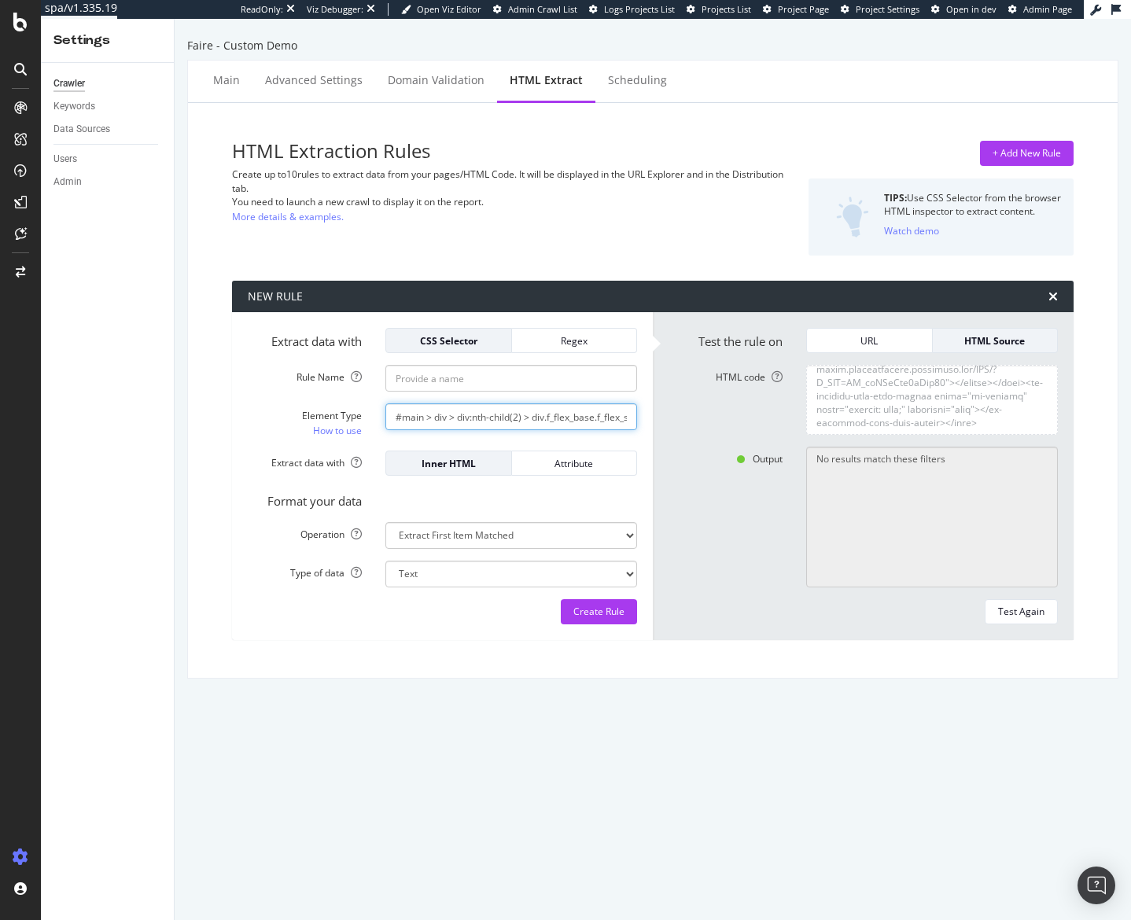
paste input "text"
type input "#main > div > div:nth-child(2) > div.f_flex_base.f_flex_single_value_direction …"
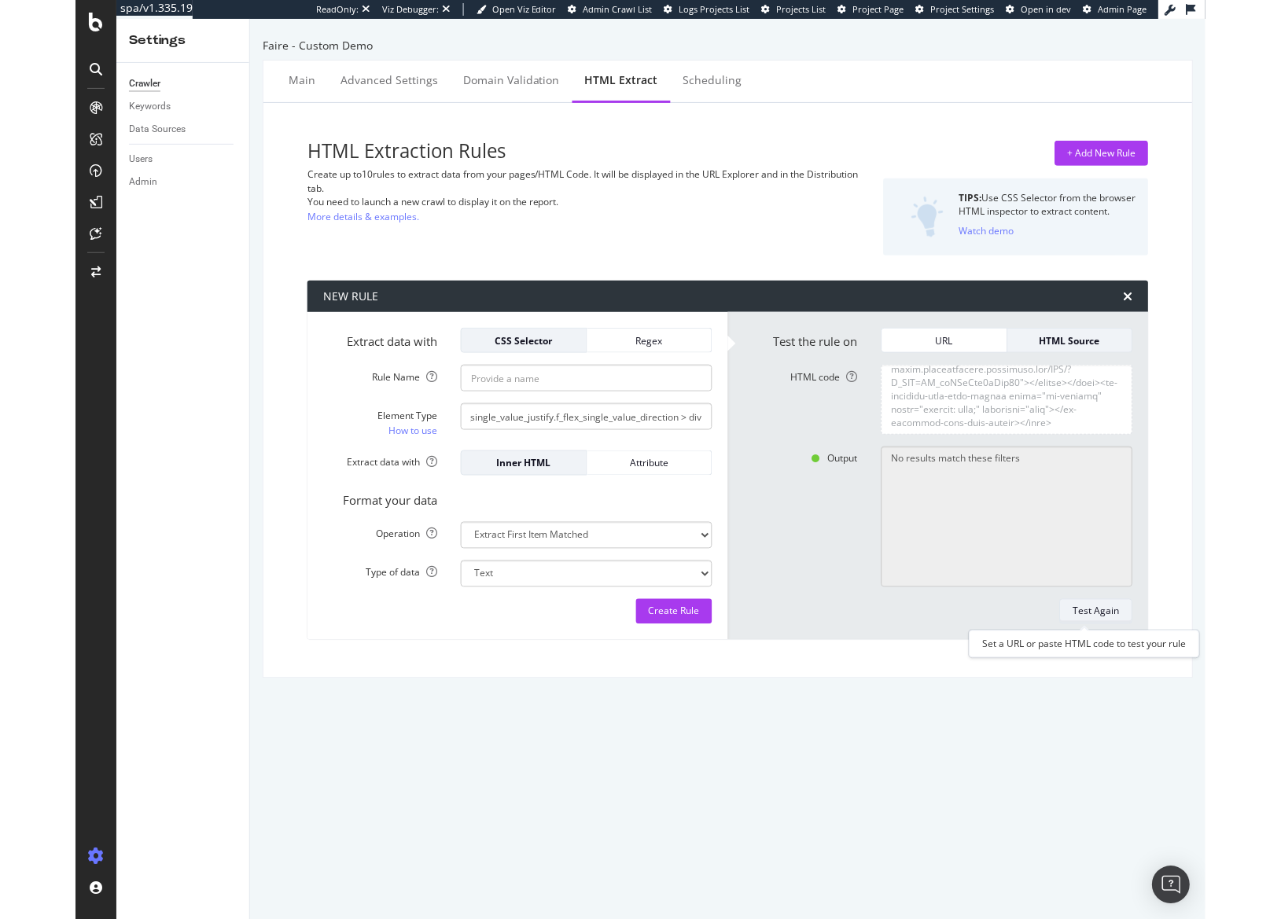
scroll to position [0, 0]
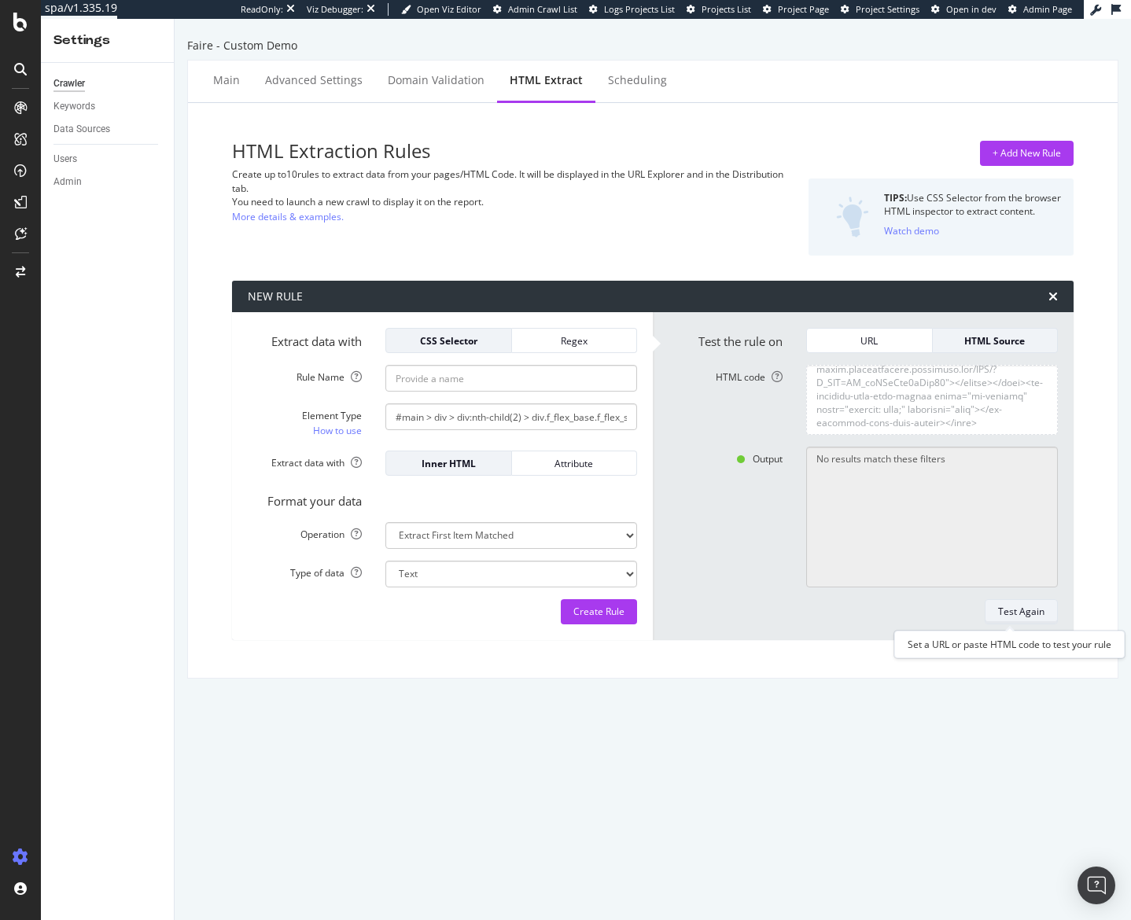
click at [1016, 607] on div "Test Again" at bounding box center [1021, 611] width 46 height 13
type textarea "No results match these filters Adjust or clear your filters to see more results…"
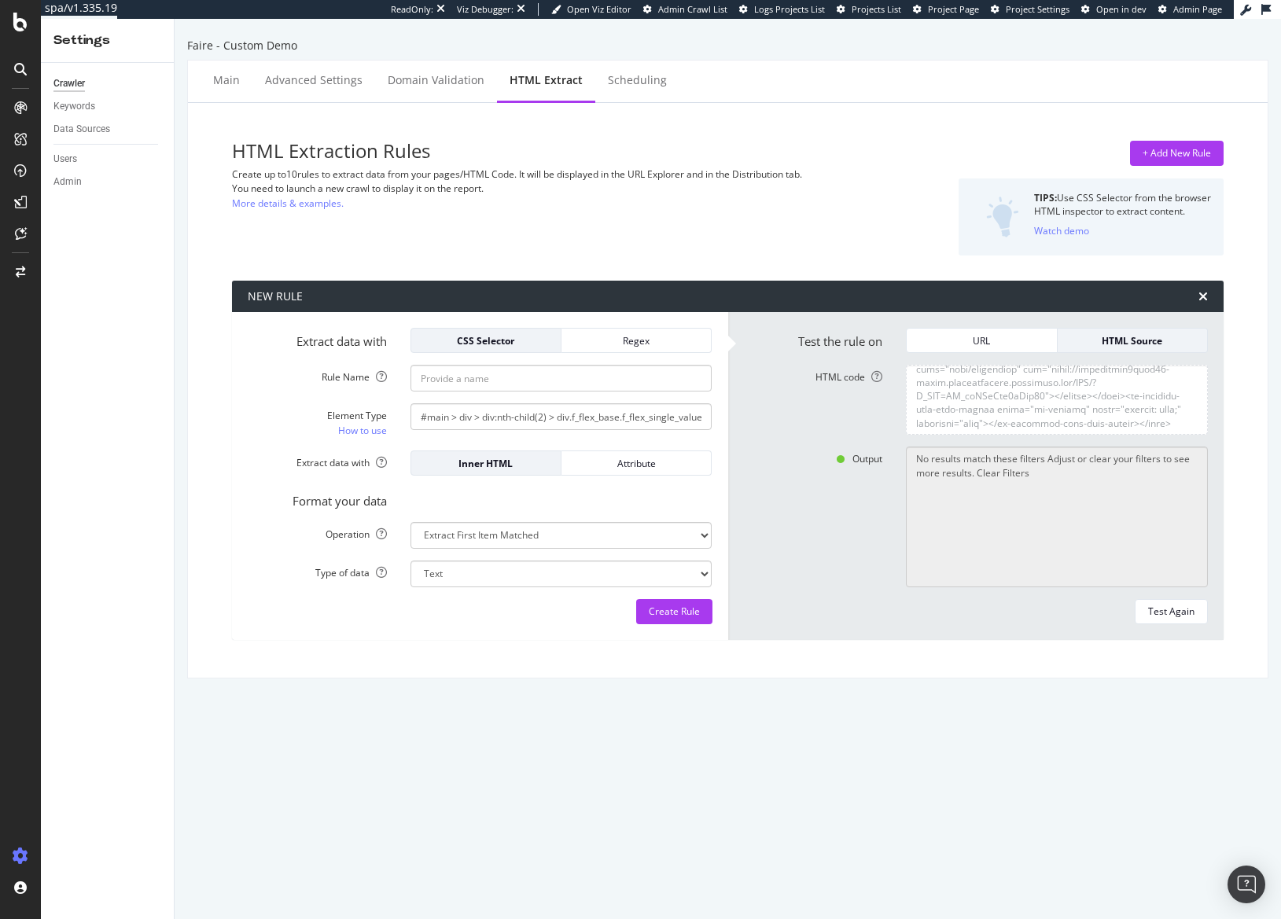
scroll to position [225926, 0]
click at [1012, 486] on textarea "No results match these filters Adjust or clear your filters to see more results…" at bounding box center [1057, 517] width 302 height 140
click at [1011, 401] on textarea "HTML code" at bounding box center [1057, 400] width 302 height 70
paste textarea "type="text/javascript" async="" src="https://analytics.tiktok.com/i18n/pixel/ev…"
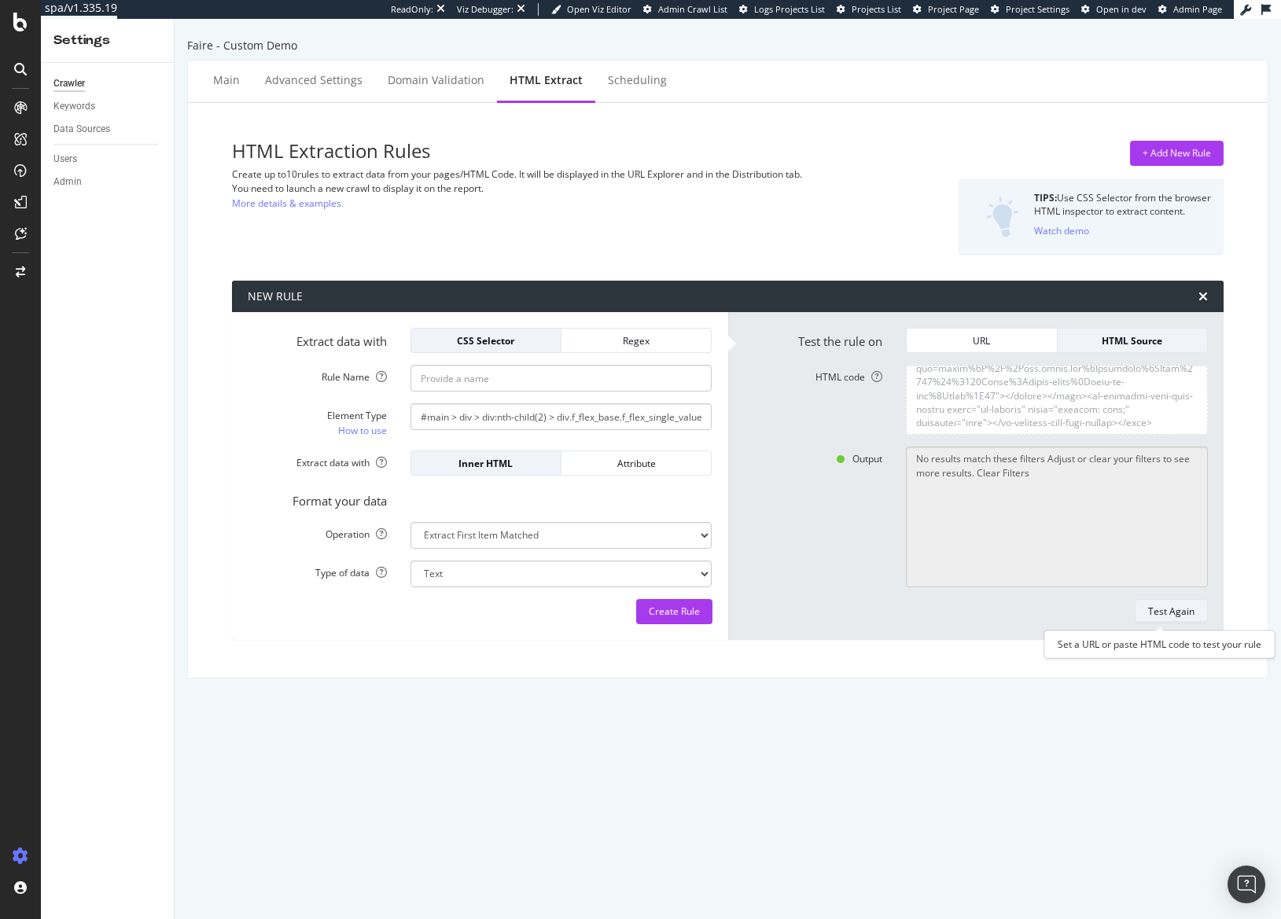
click at [1174, 613] on div "Test Again" at bounding box center [1171, 611] width 46 height 13
click at [1007, 400] on textarea "HTML code" at bounding box center [1057, 400] width 302 height 70
paste textarea "https://cdn.faire.com/visitor-compiler/_next/static/chunks/design-tokens-489d64…"
type textarea "<html lang="en"><head><style type="text/css">:root{--toastify-color-light: #fff…"
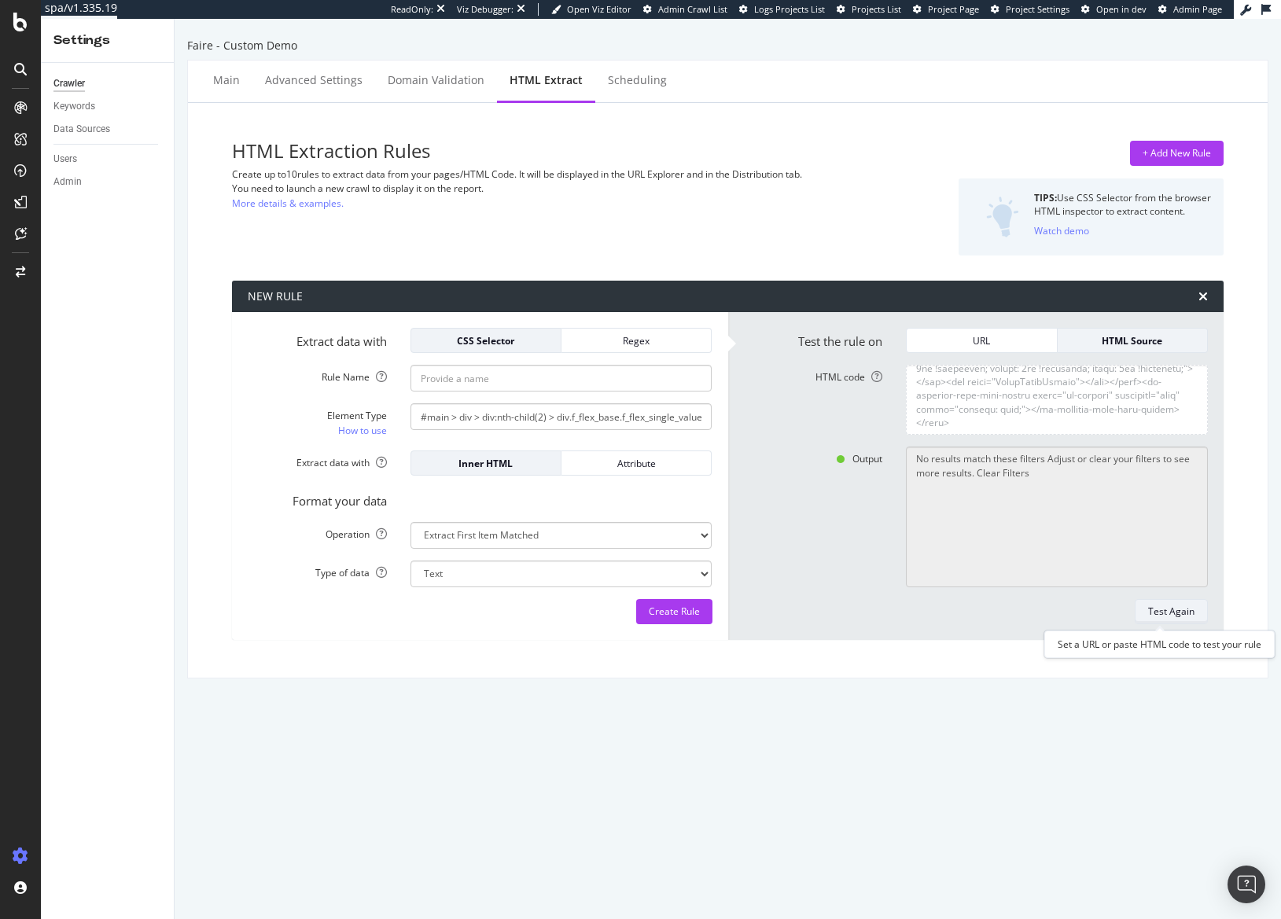
click at [1148, 615] on div "Test Again" at bounding box center [1171, 611] width 46 height 13
click at [606, 384] on input "Rule Name" at bounding box center [561, 378] width 302 height 27
type input "B"
type input "No Results Found PO"
type textarea "No results matched this rule"
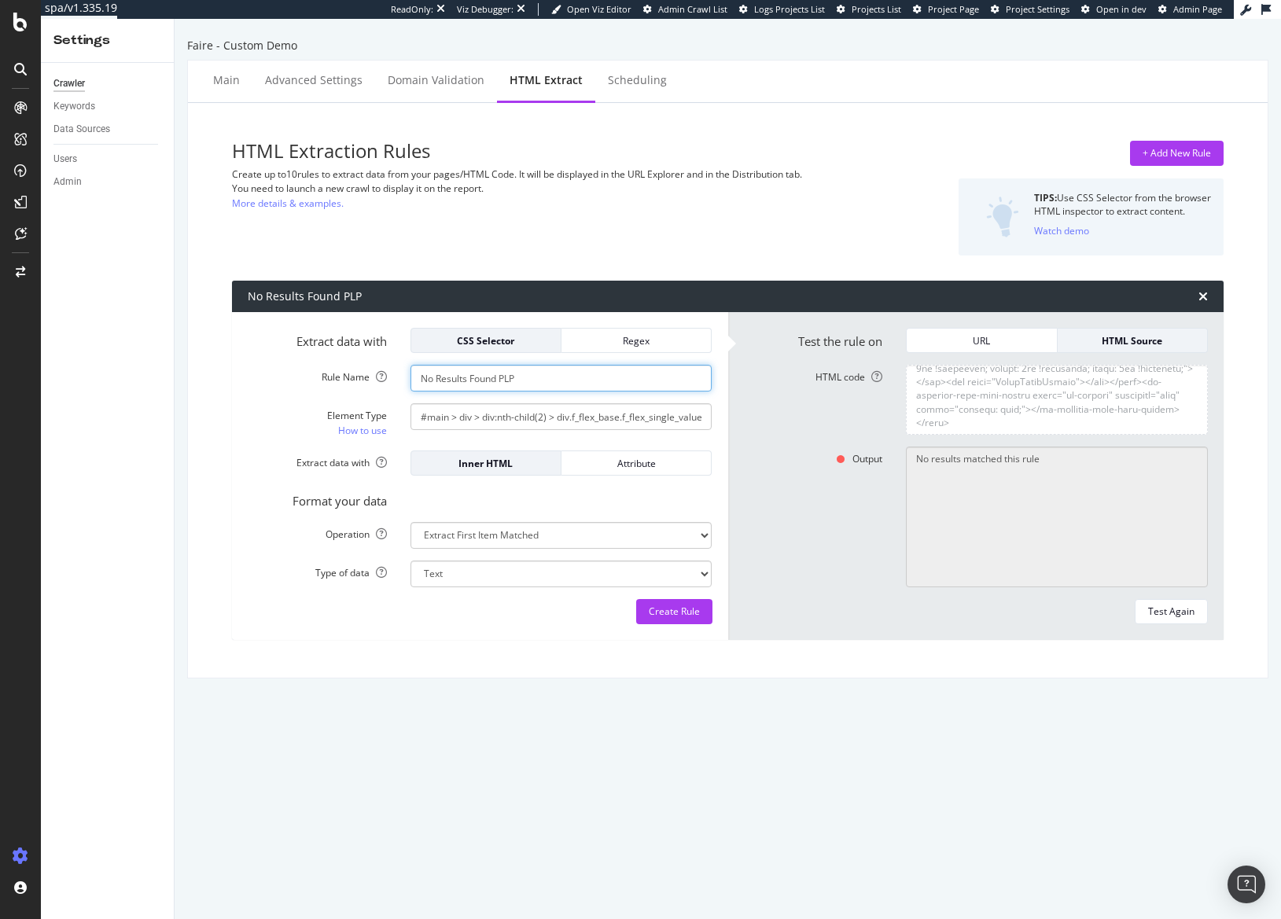
type input "No Results Found PLP"
drag, startPoint x: 588, startPoint y: 418, endPoint x: 808, endPoint y: 424, distance: 220.3
click at [808, 424] on div "Extract data with CSS Selector Regex Rule Name No Results Found PLP Element Typ…" at bounding box center [728, 476] width 992 height 328
click at [575, 418] on input "#main > div > div:nth-child(2) > div.f_flex_base.f_flex_single_value_direction …" at bounding box center [561, 416] width 302 height 27
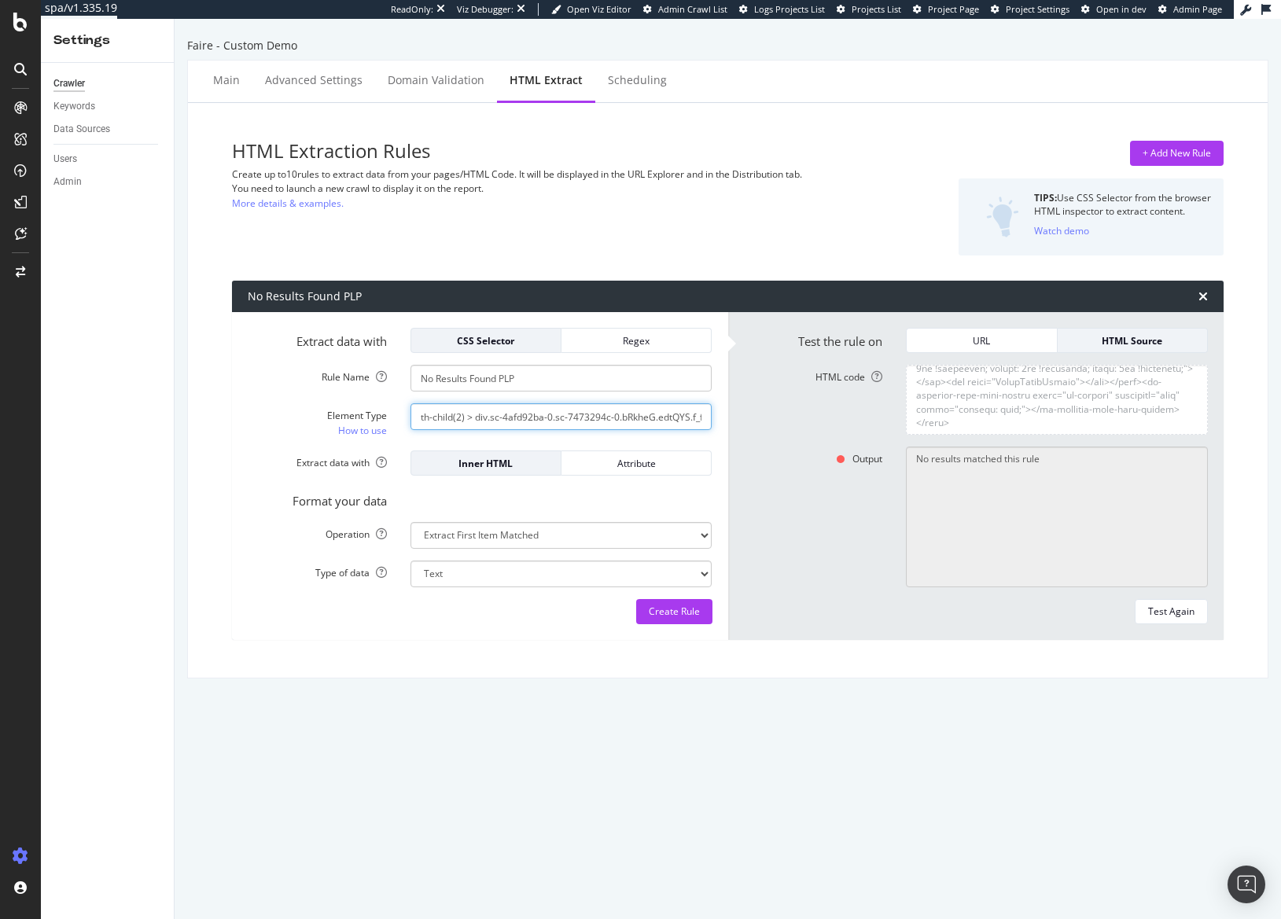
scroll to position [0, 0]
drag, startPoint x: 537, startPoint y: 417, endPoint x: 443, endPoint y: 420, distance: 94.4
click at [458, 421] on input "#main > div > div:nth-child(2) > div.f_flex_base.f_flex_single_value_direction …" at bounding box center [561, 416] width 302 height 27
click at [445, 418] on input "#main > div > div:nth-child(2) > div.f_flex_base.f_flex_single_value_direction …" at bounding box center [561, 416] width 302 height 27
click at [446, 417] on input "#main > div > div:nth-child(2) > div.f_flex_base.f_flex_single_value_direction …" at bounding box center [561, 416] width 302 height 27
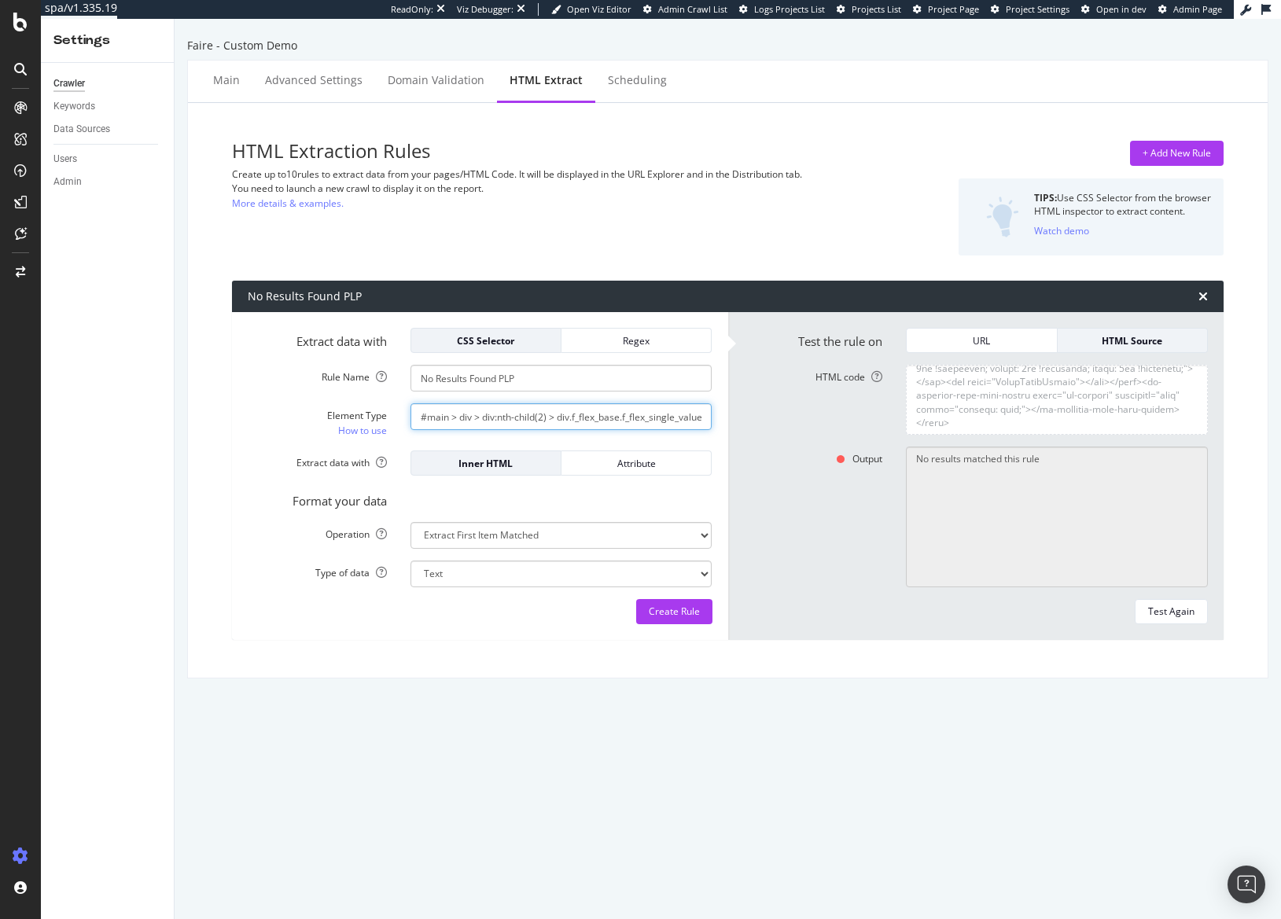
click at [446, 417] on input "#main > div > div:nth-child(2) > div.f_flex_base.f_flex_single_value_direction …" at bounding box center [561, 416] width 302 height 27
click at [628, 335] on div "Regex" at bounding box center [636, 340] width 124 height 13
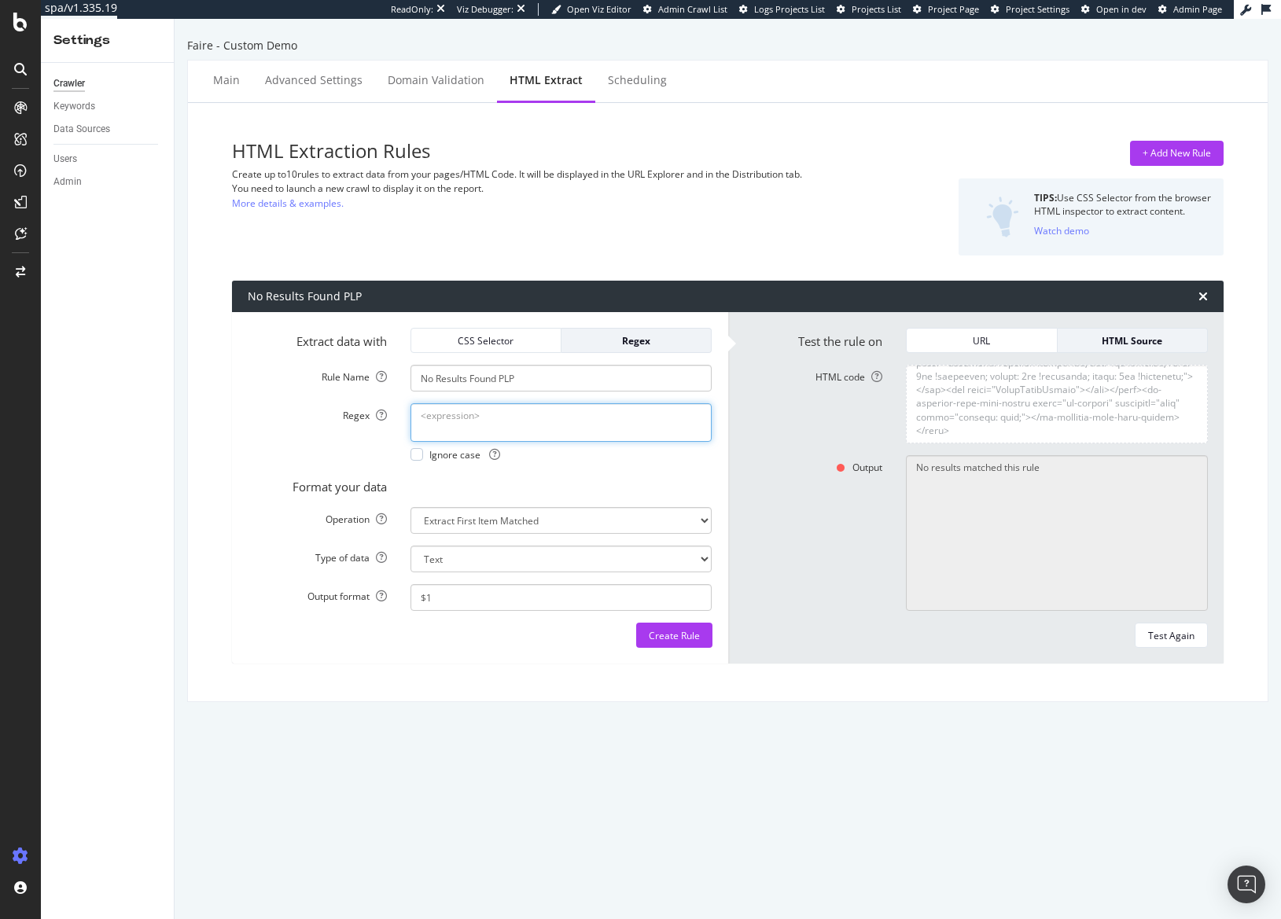
click at [572, 418] on textarea "Regex" at bounding box center [561, 422] width 302 height 38
drag, startPoint x: 507, startPoint y: 415, endPoint x: 561, endPoint y: 444, distance: 61.2
click at [508, 415] on textarea "(No results available)" at bounding box center [561, 422] width 302 height 38
type textarea "(No results available|No results match these filters)"
click at [1167, 642] on div "Test Again" at bounding box center [1171, 635] width 46 height 13
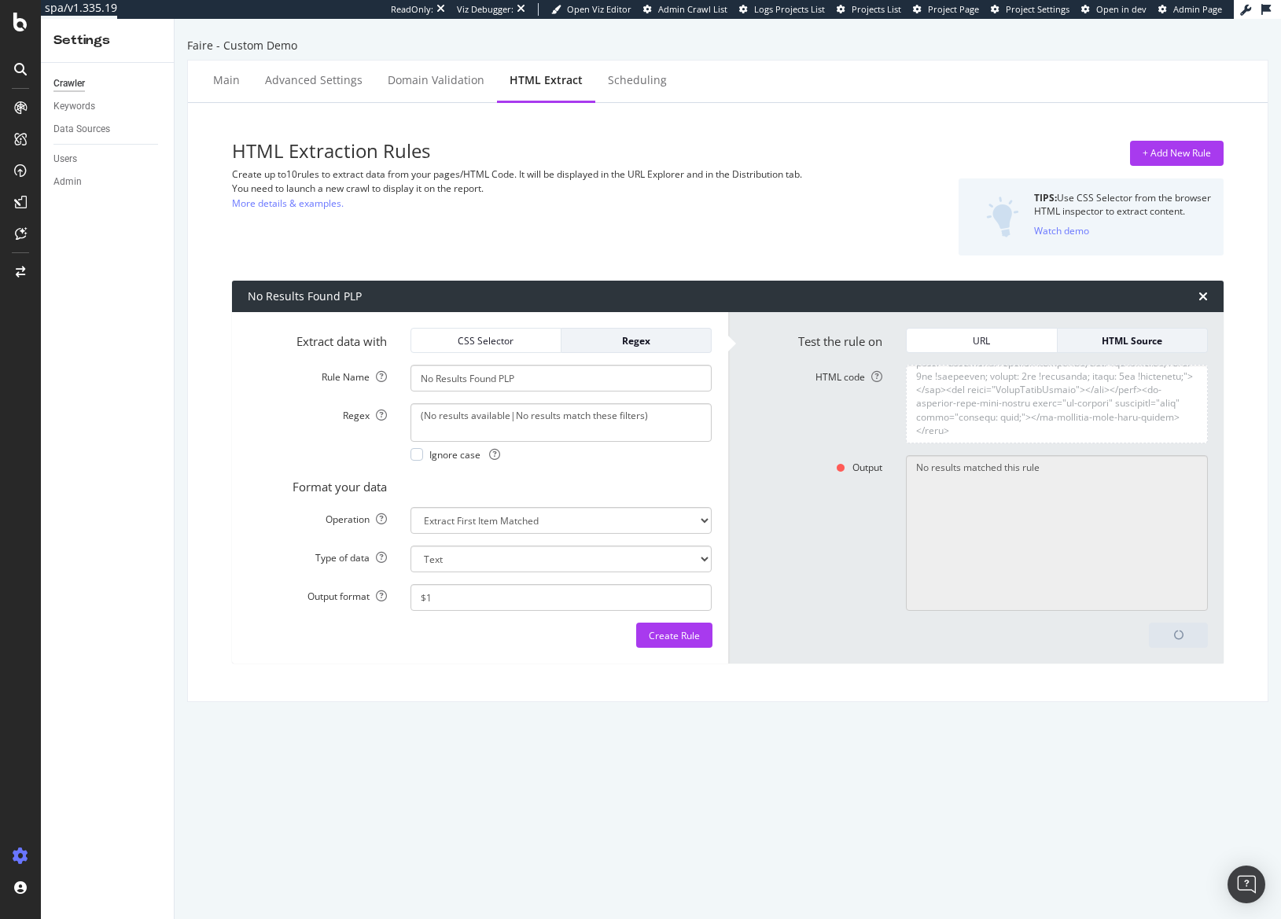
type textarea "No results available"
click at [554, 528] on select "Extract First Item Matched Extract First 3 Items Matched Count Number of Occure…" at bounding box center [561, 520] width 302 height 27
select select "exist"
click at [410, 507] on select "Extract First Item Matched Extract First 3 Items Matched Count Number of Occure…" at bounding box center [561, 520] width 302 height 27
select select "b"
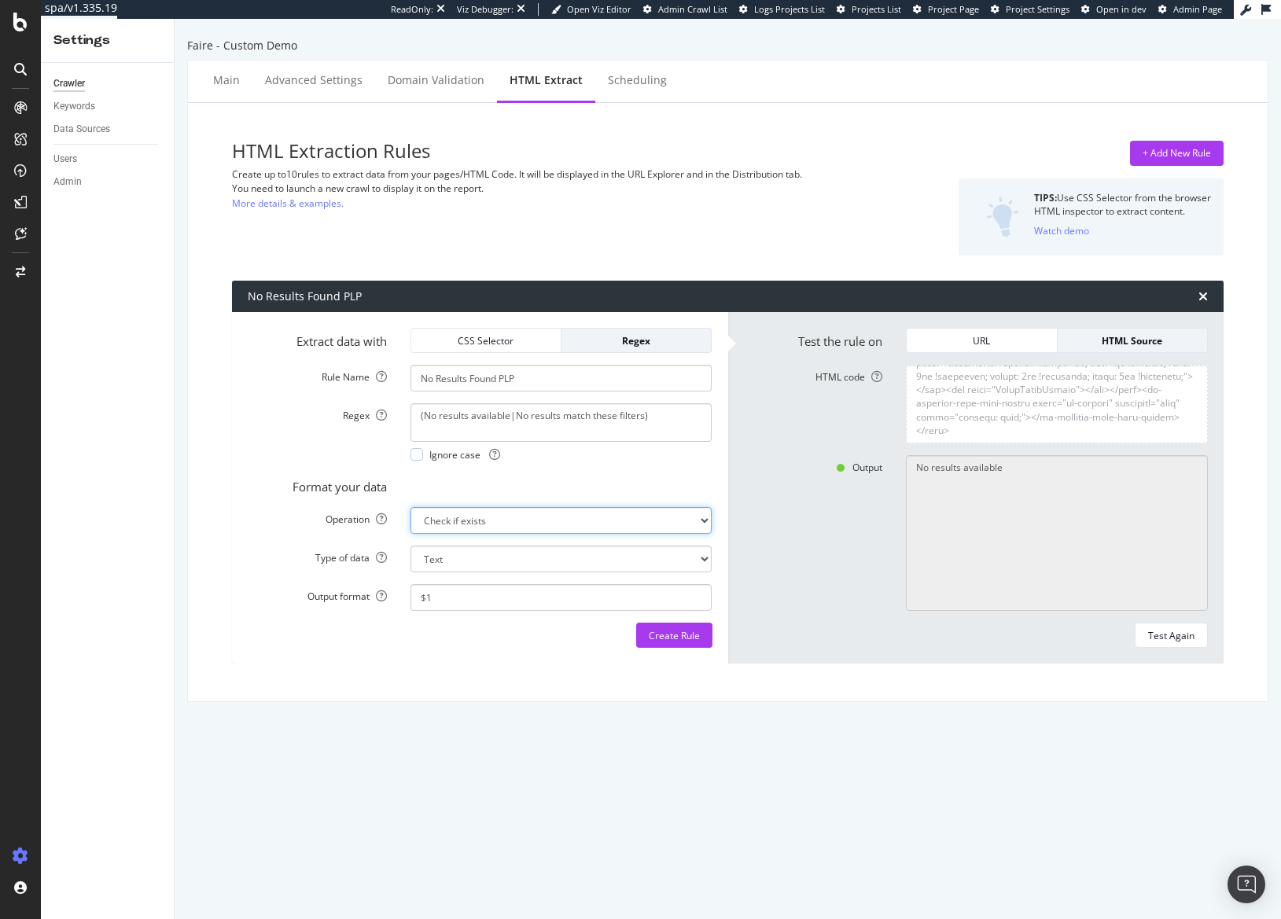
scroll to position [225508, 0]
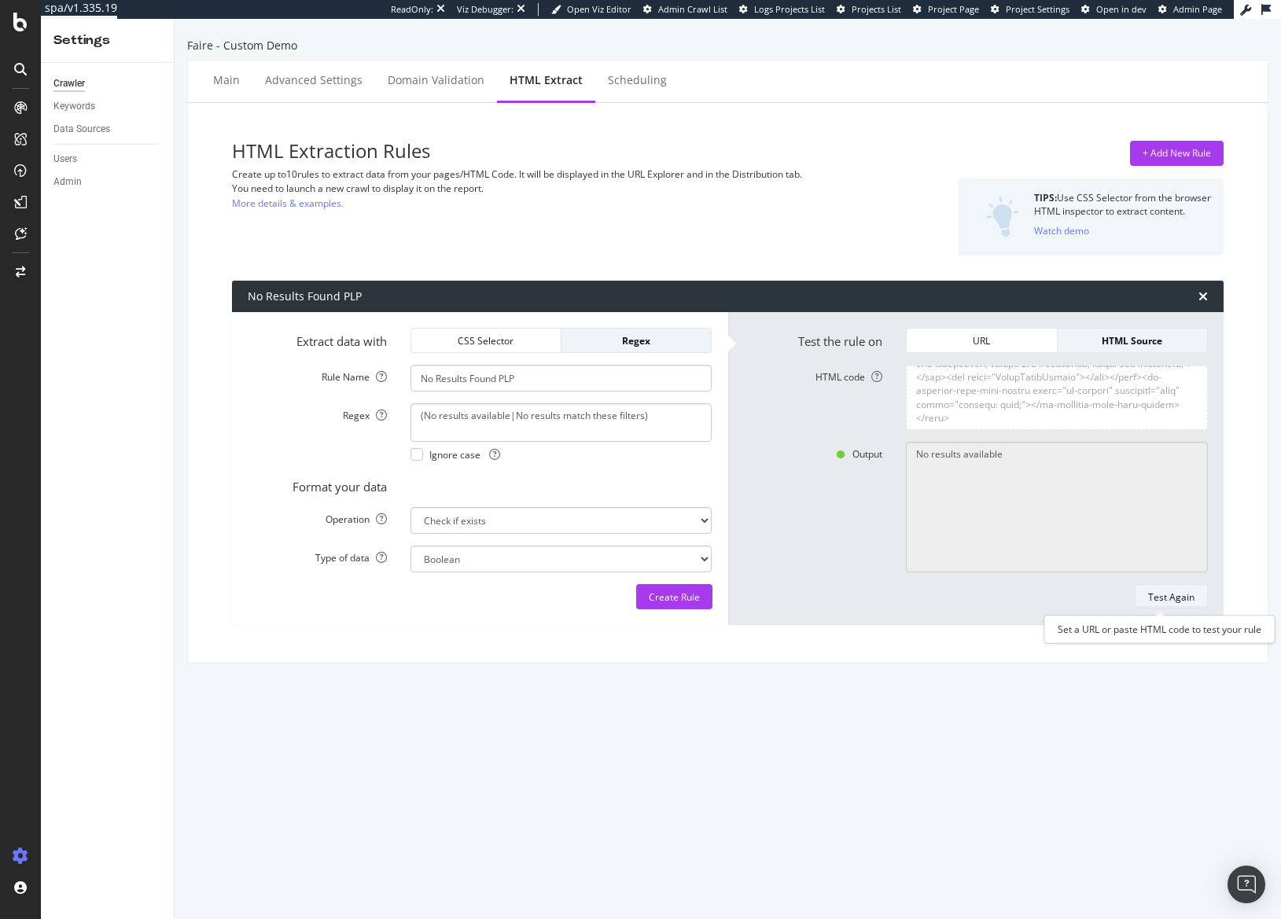
click at [1161, 599] on div "Test Again" at bounding box center [1171, 597] width 46 height 13
type textarea "Yes"
click at [1016, 392] on textarea "HTML code" at bounding box center [1057, 397] width 302 height 65
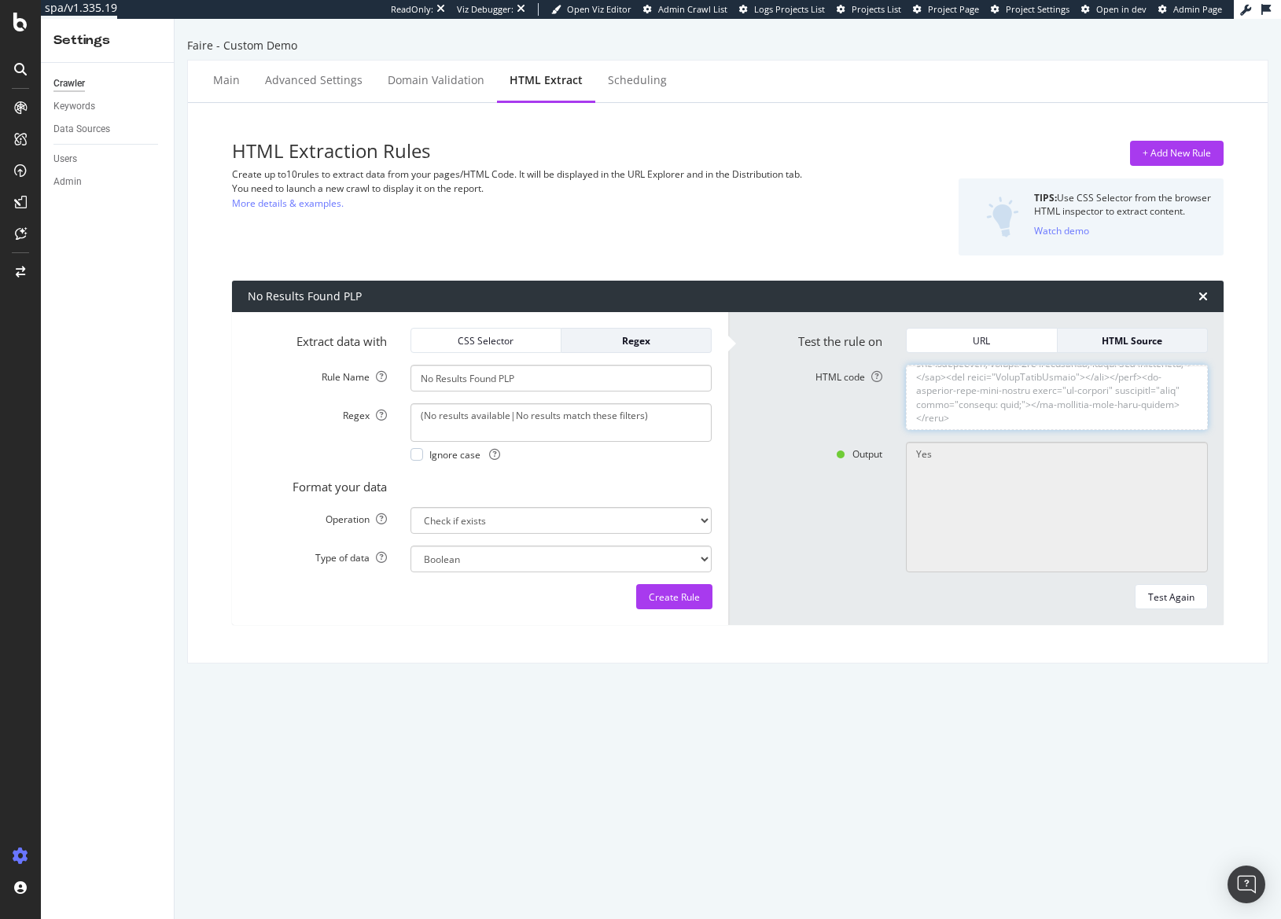
paste textarea "<html lang="en"><head><style type="text/css">:root{--toastify-color-light: #fff…"
drag, startPoint x: 1154, startPoint y: 598, endPoint x: 1280, endPoint y: 592, distance: 126.0
click at [1154, 598] on div "Test Again" at bounding box center [1171, 597] width 46 height 13
click at [959, 641] on div "HTML Extraction Rules Create up to 10 rules to extract data from your pages/HTM…" at bounding box center [728, 383] width 1055 height 535
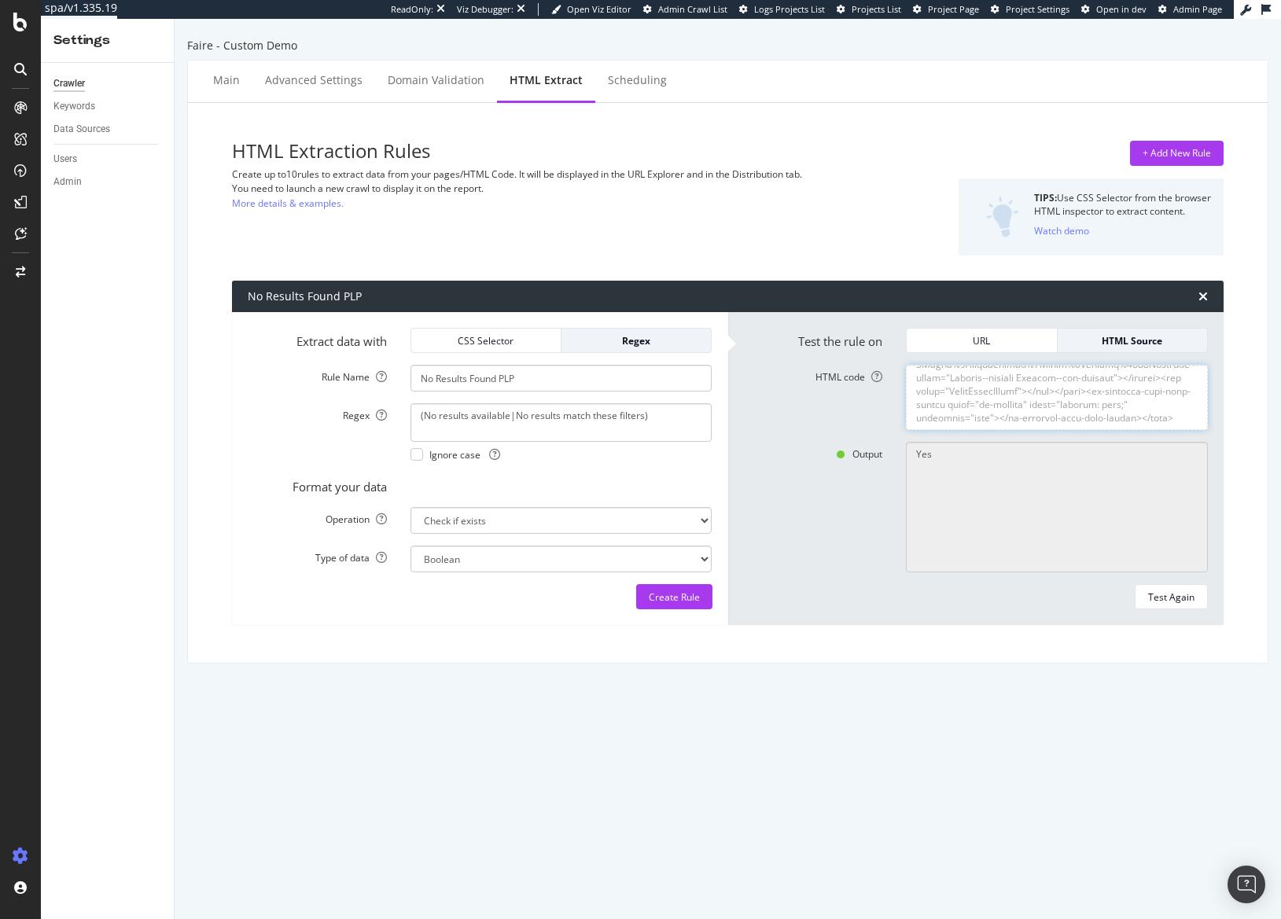
click at [983, 386] on textarea "HTML code" at bounding box center [1057, 397] width 302 height 65
click at [984, 385] on textarea "HTML code" at bounding box center [1057, 397] width 302 height 65
paste textarea "<html lang="en"><head><style type="text/css">:root{--toastify-color-light: #fff…"
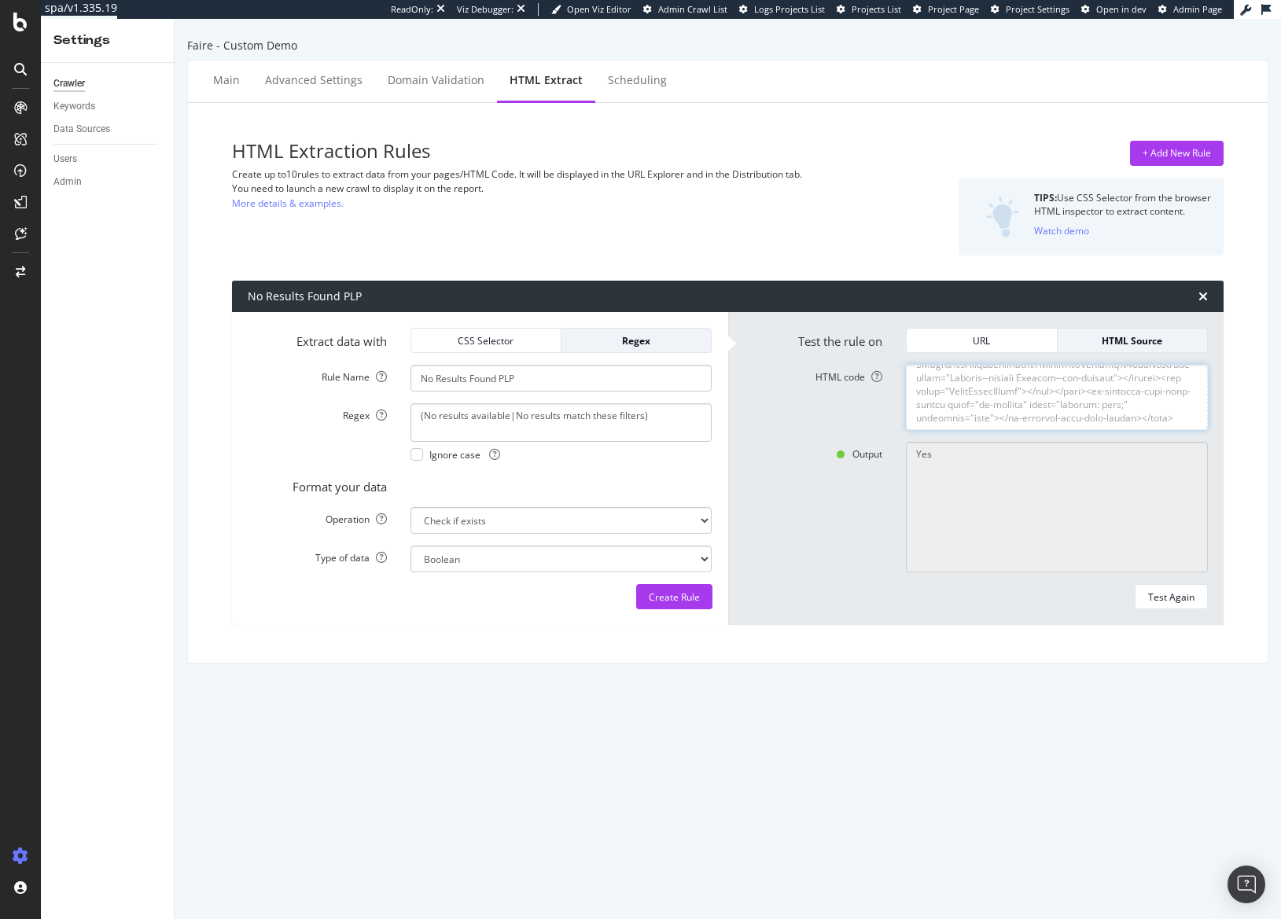
type textarea "<html lang="en"><head><style type="text/css">:root{--toastify-color-light: #fff…"
select select "exist"
click at [861, 710] on div "Faire - Custom Demo Main Advanced Settings Domain Validation HTML Extract Sched…" at bounding box center [728, 469] width 1106 height 900
click at [669, 595] on div "Create Rule" at bounding box center [674, 597] width 51 height 13
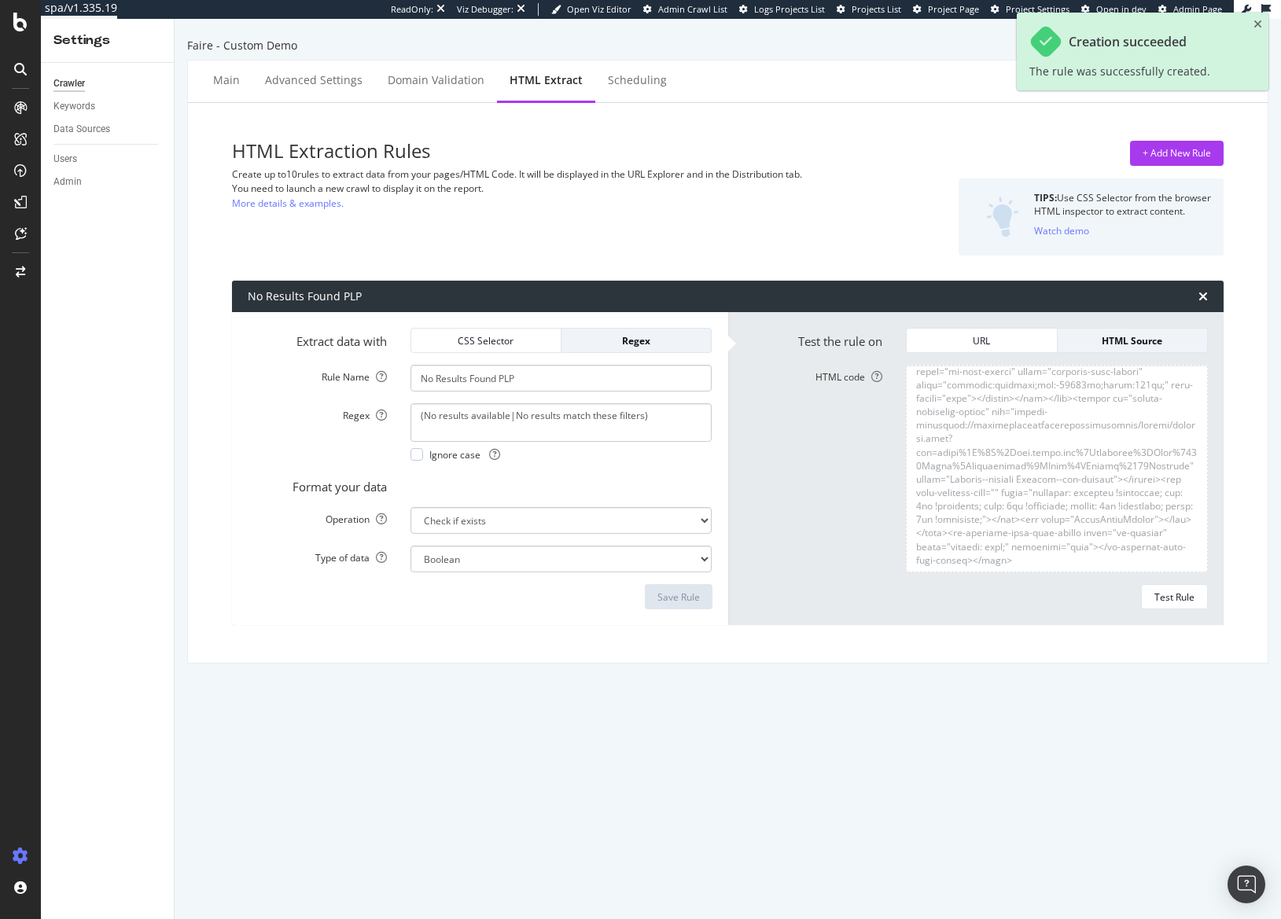
scroll to position [647536, 0]
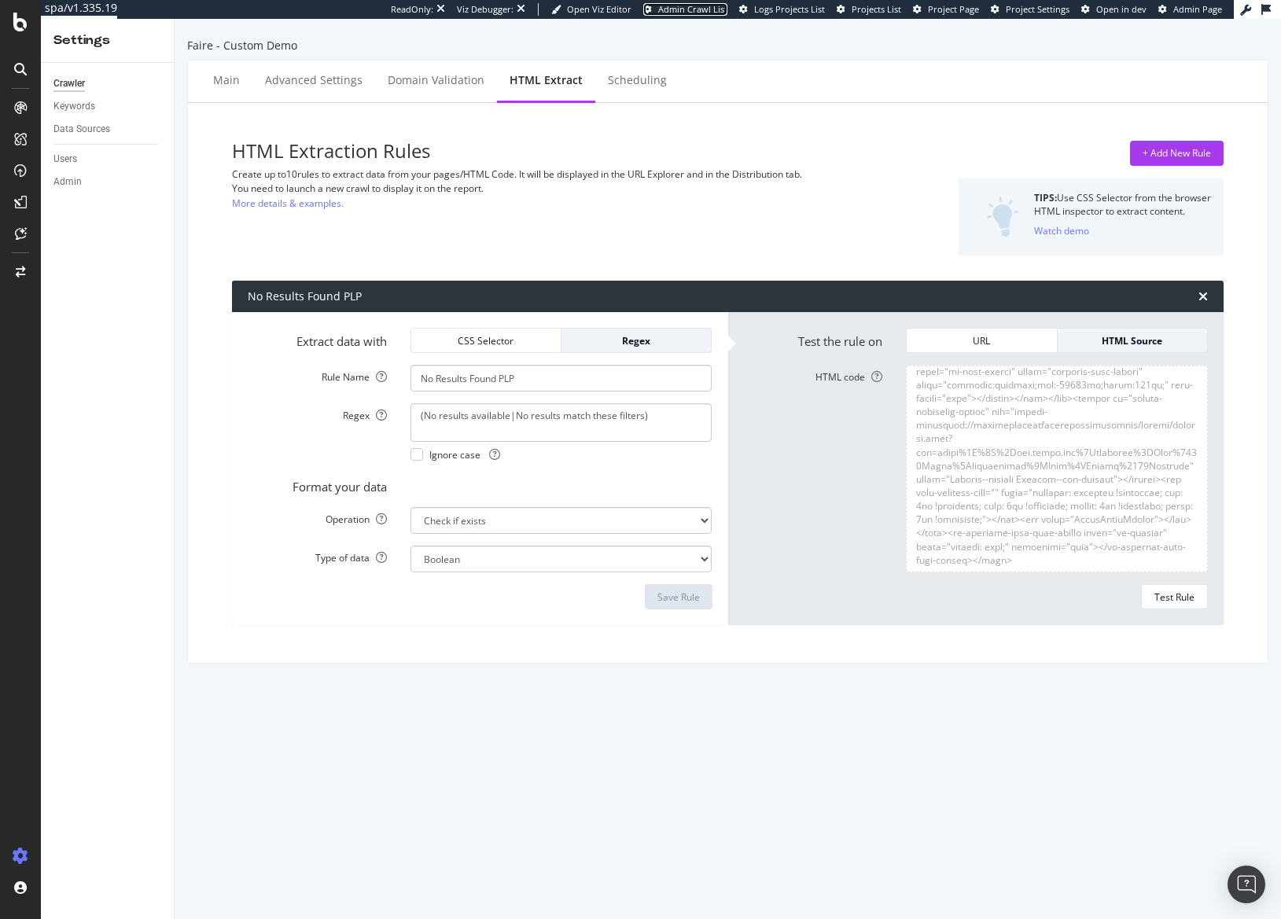
click at [687, 9] on span "Admin Crawl List" at bounding box center [692, 9] width 69 height 12
click at [87, 176] on div "SiteCrawler" at bounding box center [86, 177] width 56 height 16
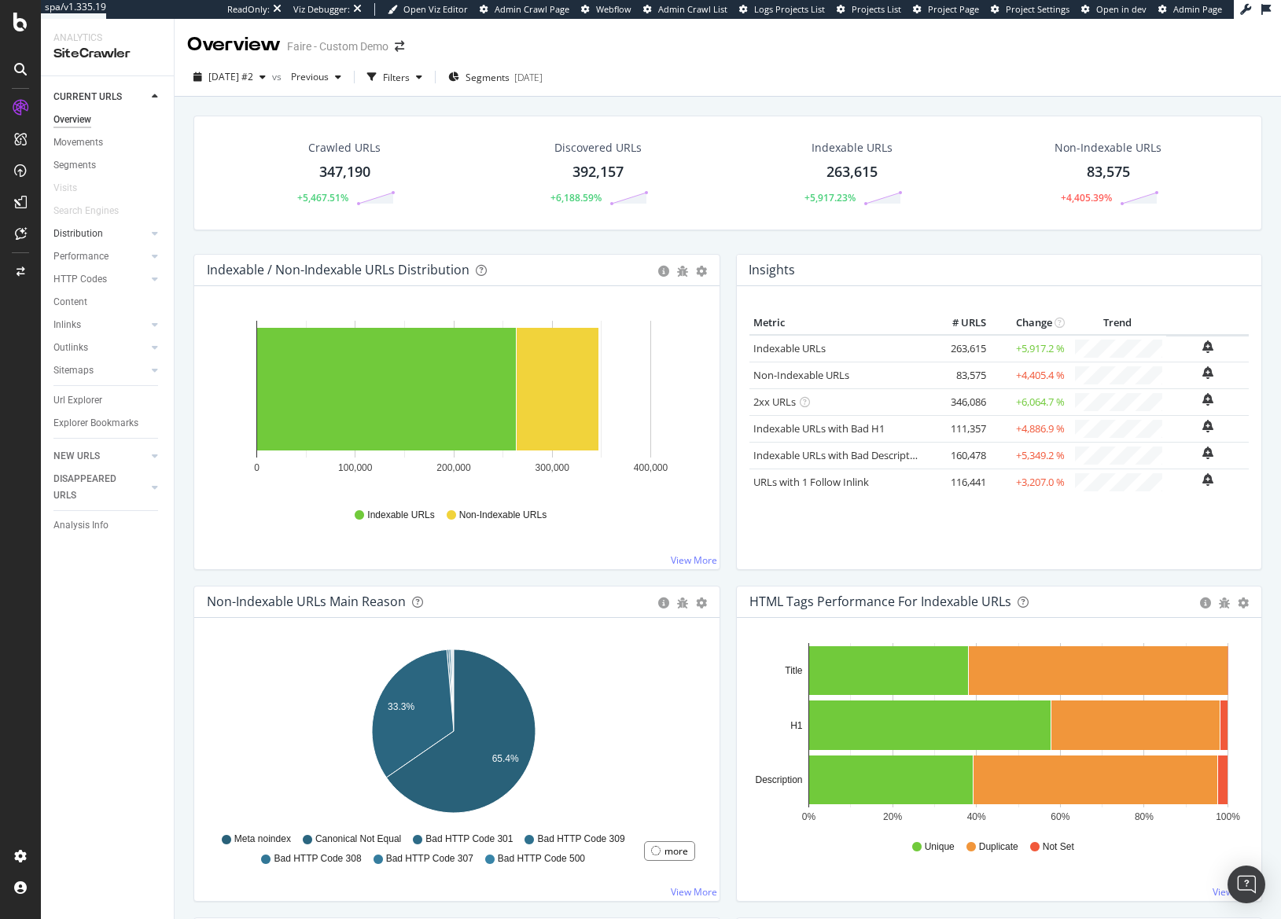
click at [112, 233] on link "Distribution" at bounding box center [100, 234] width 94 height 17
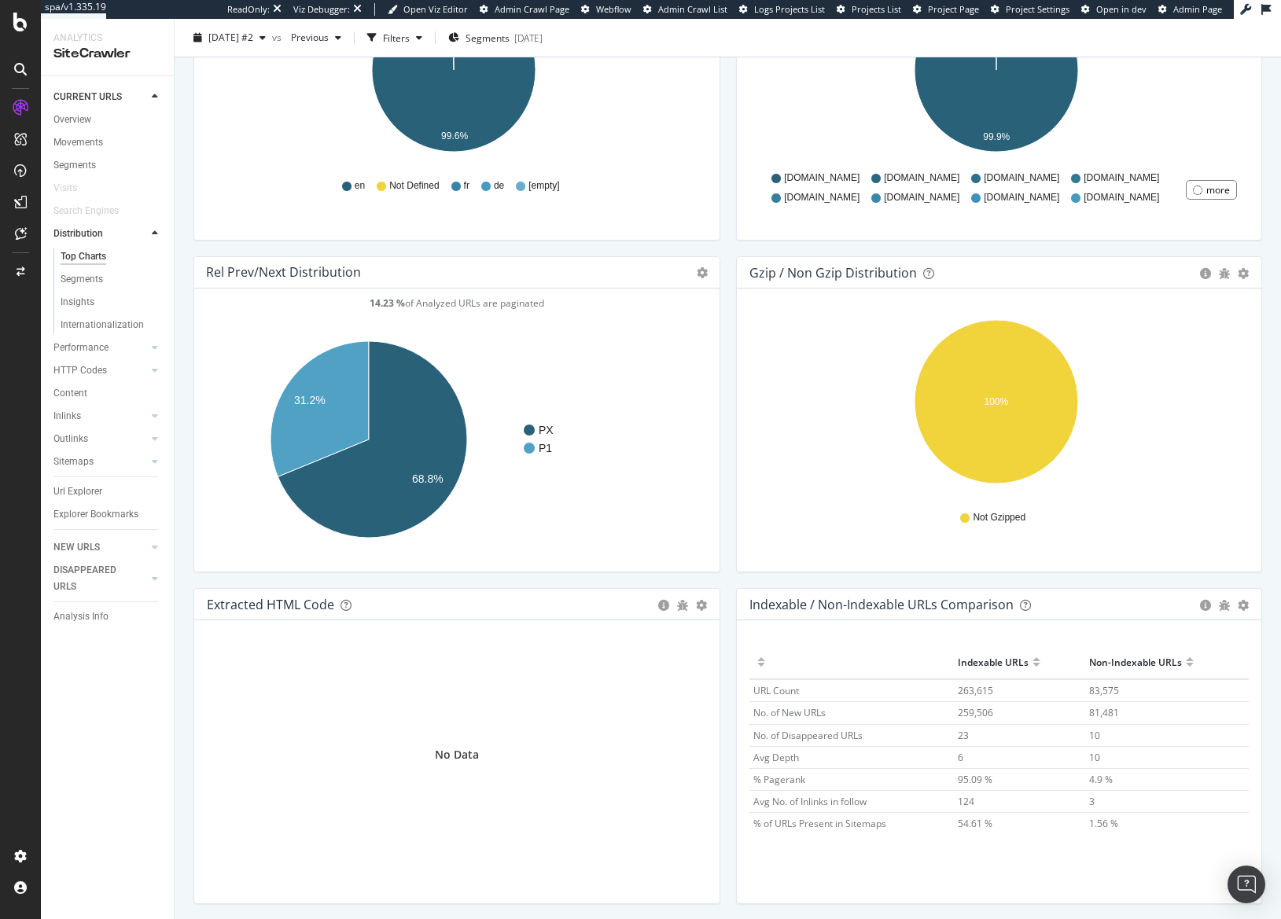
scroll to position [2022, 0]
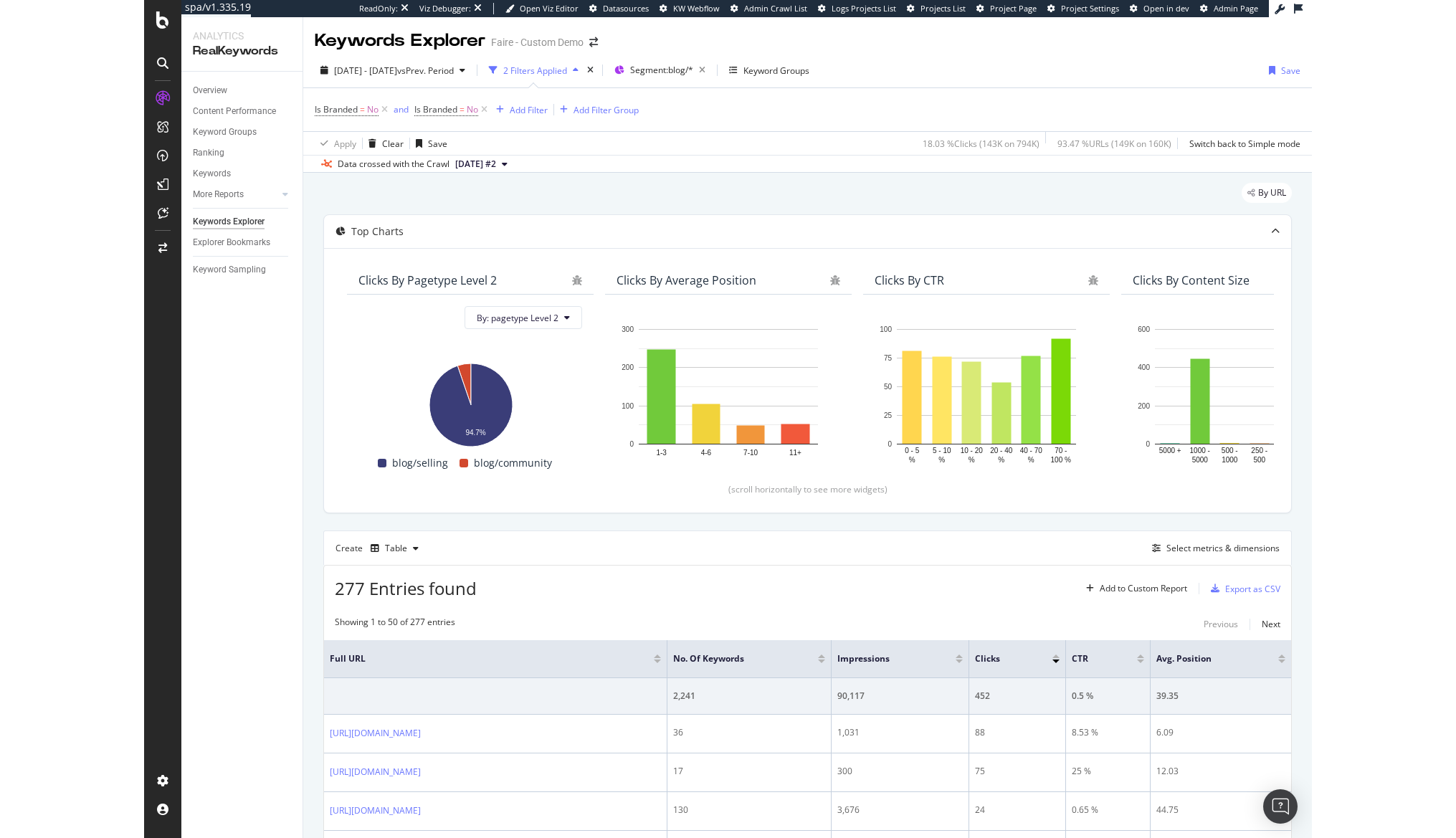
scroll to position [134, 0]
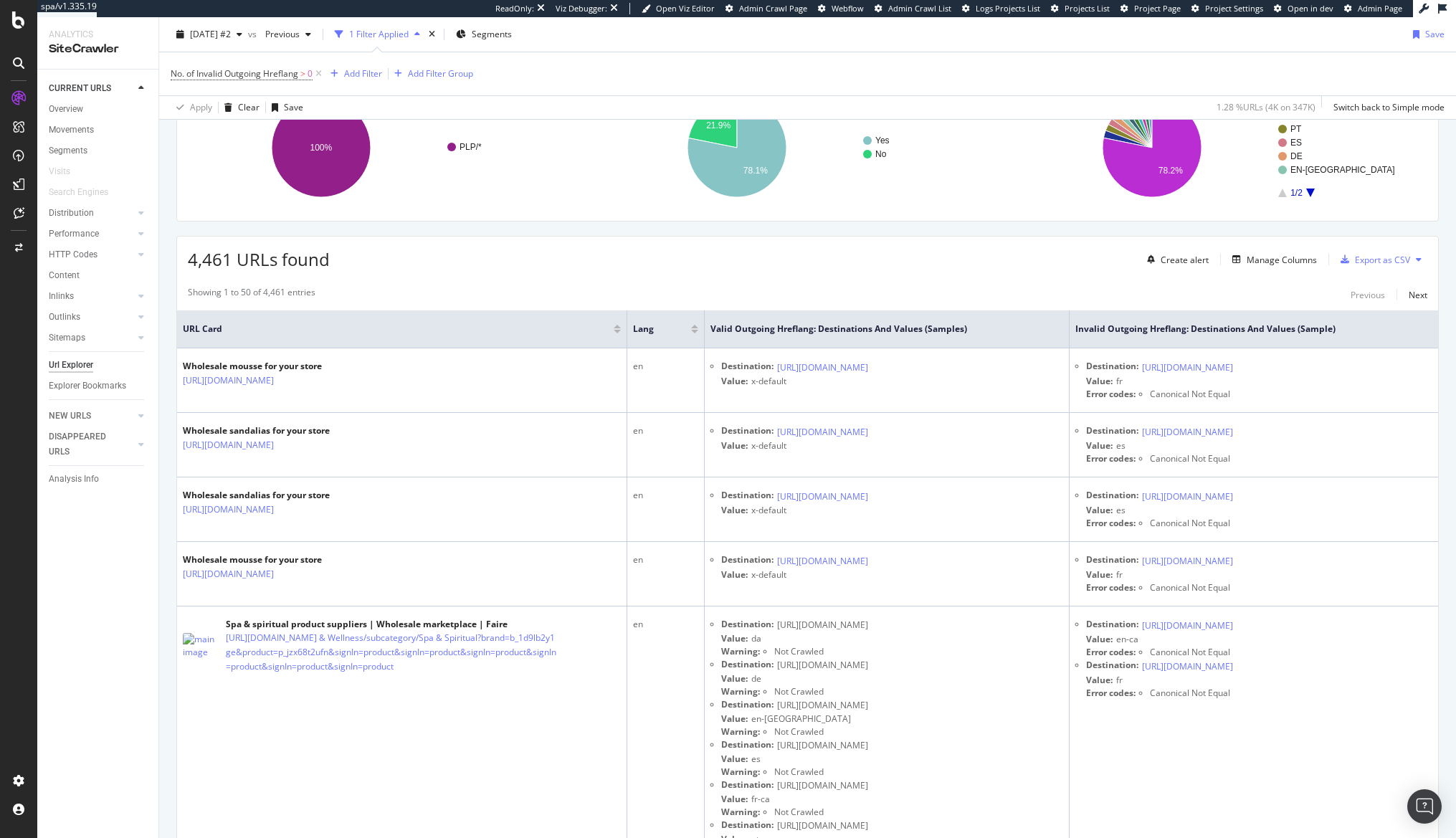
scroll to position [143, 0]
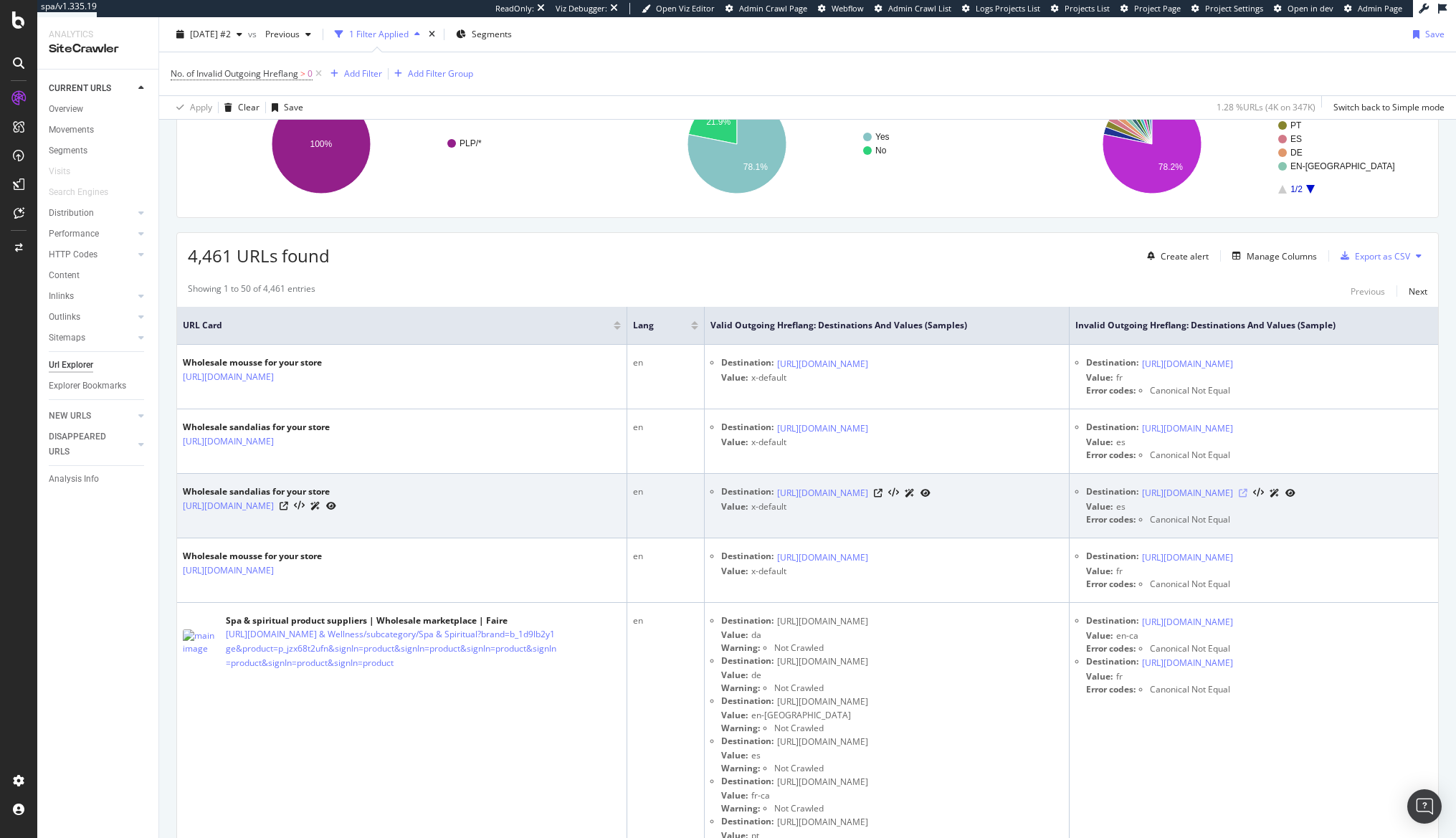
click at [1167, 492] on icon at bounding box center [1243, 492] width 8 height 8
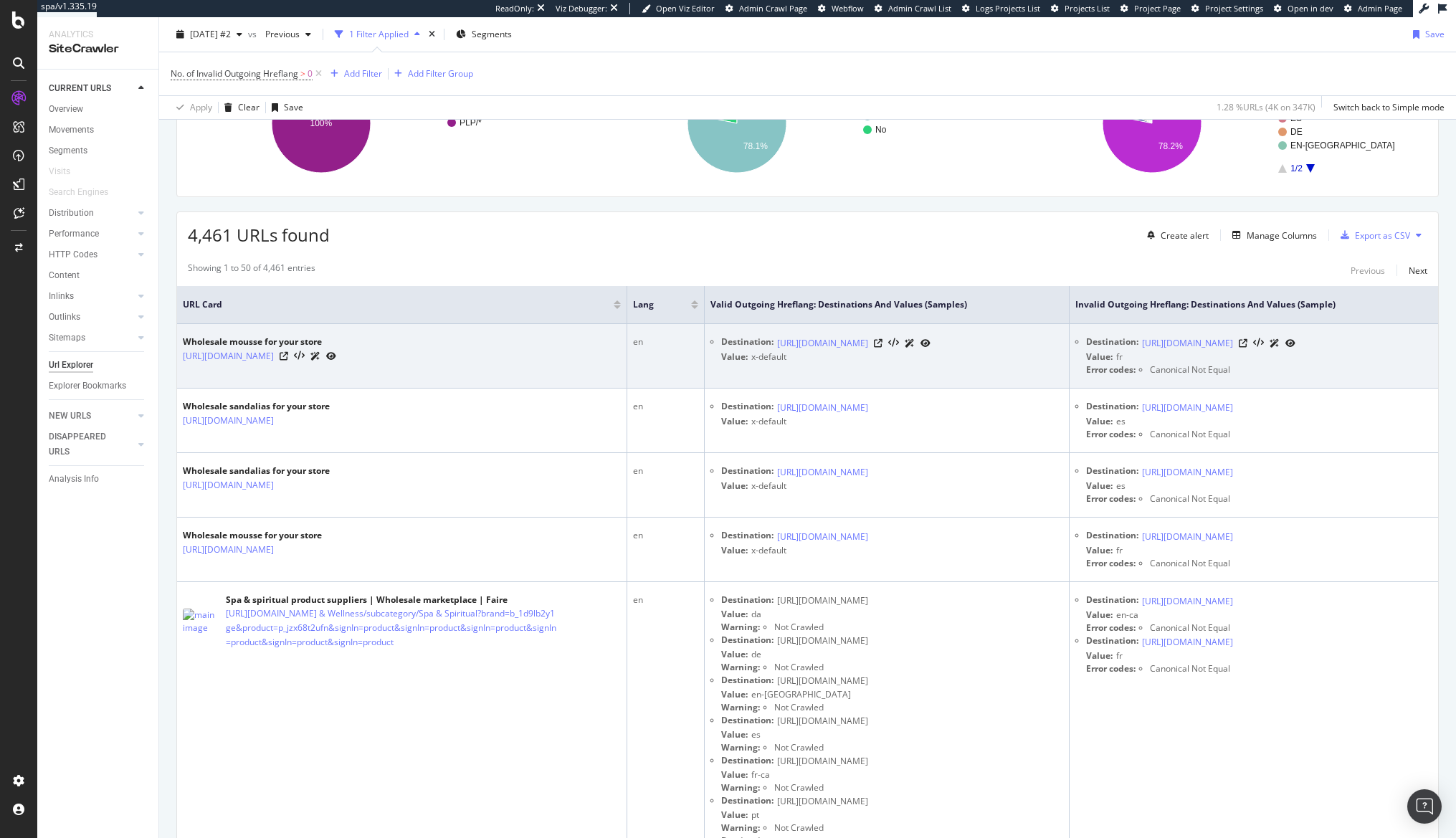
scroll to position [0, 0]
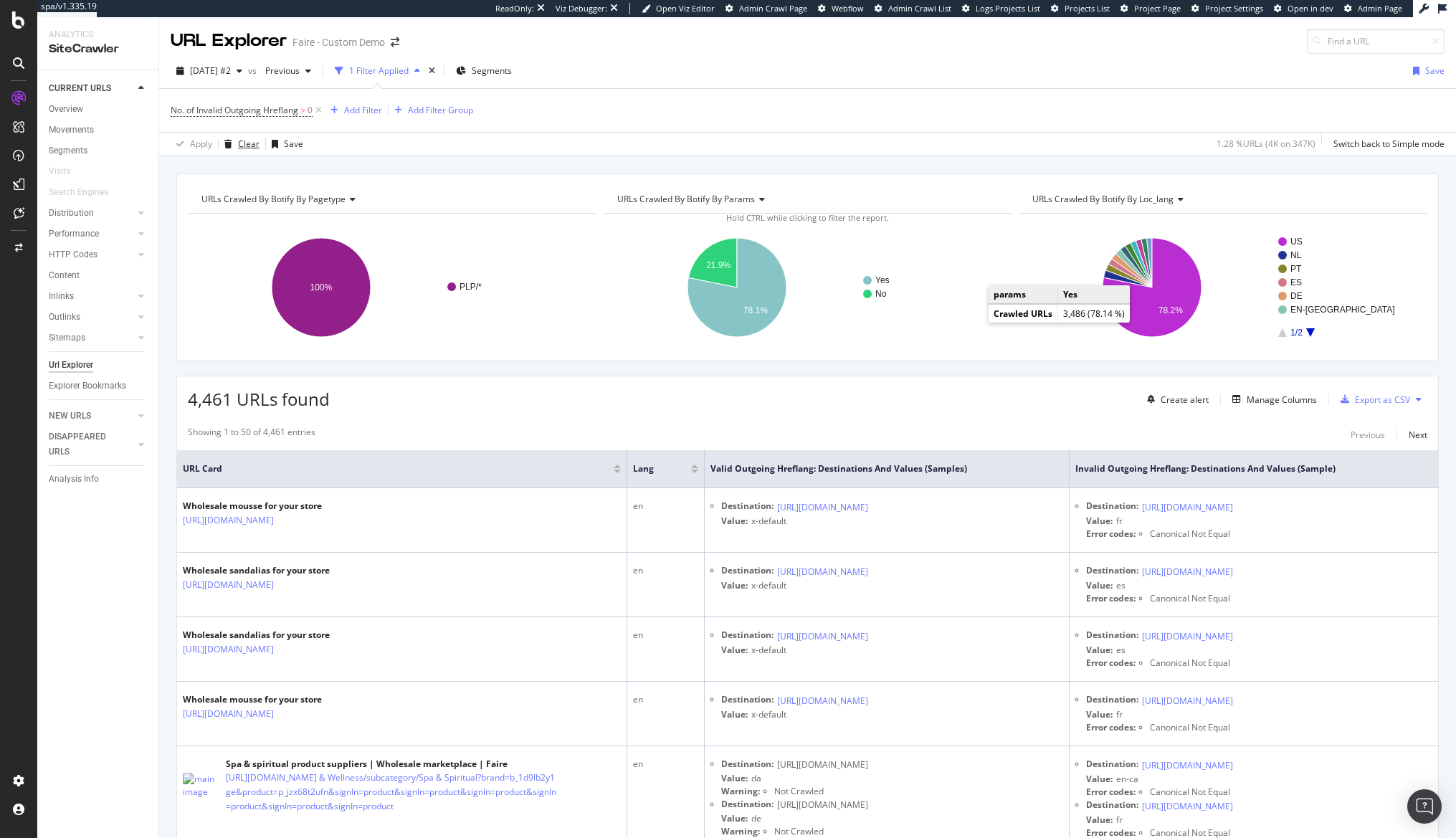
click at [245, 143] on div "Clear" at bounding box center [249, 143] width 22 height 12
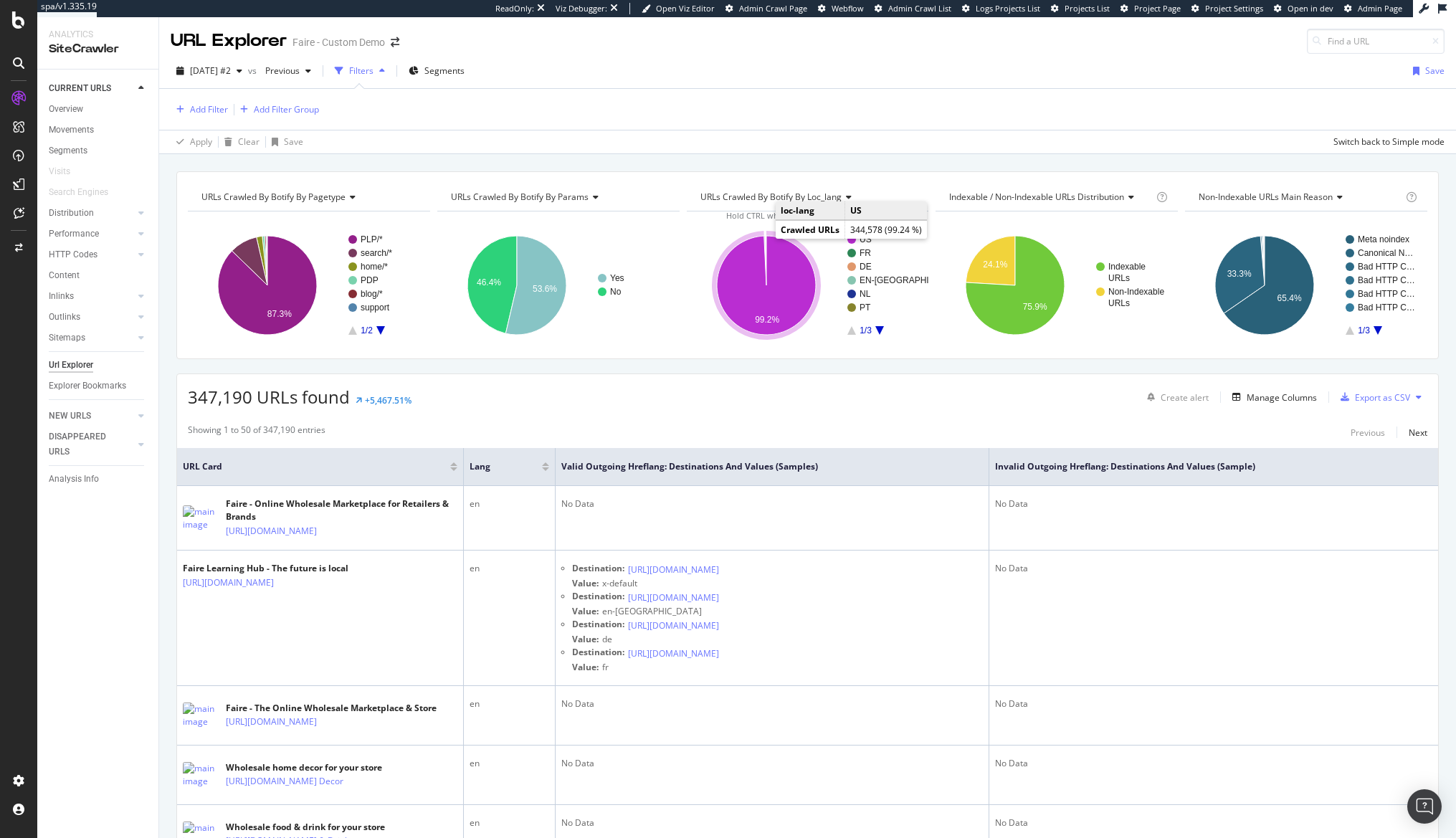
click at [743, 253] on icon "A chart." at bounding box center [766, 285] width 99 height 99
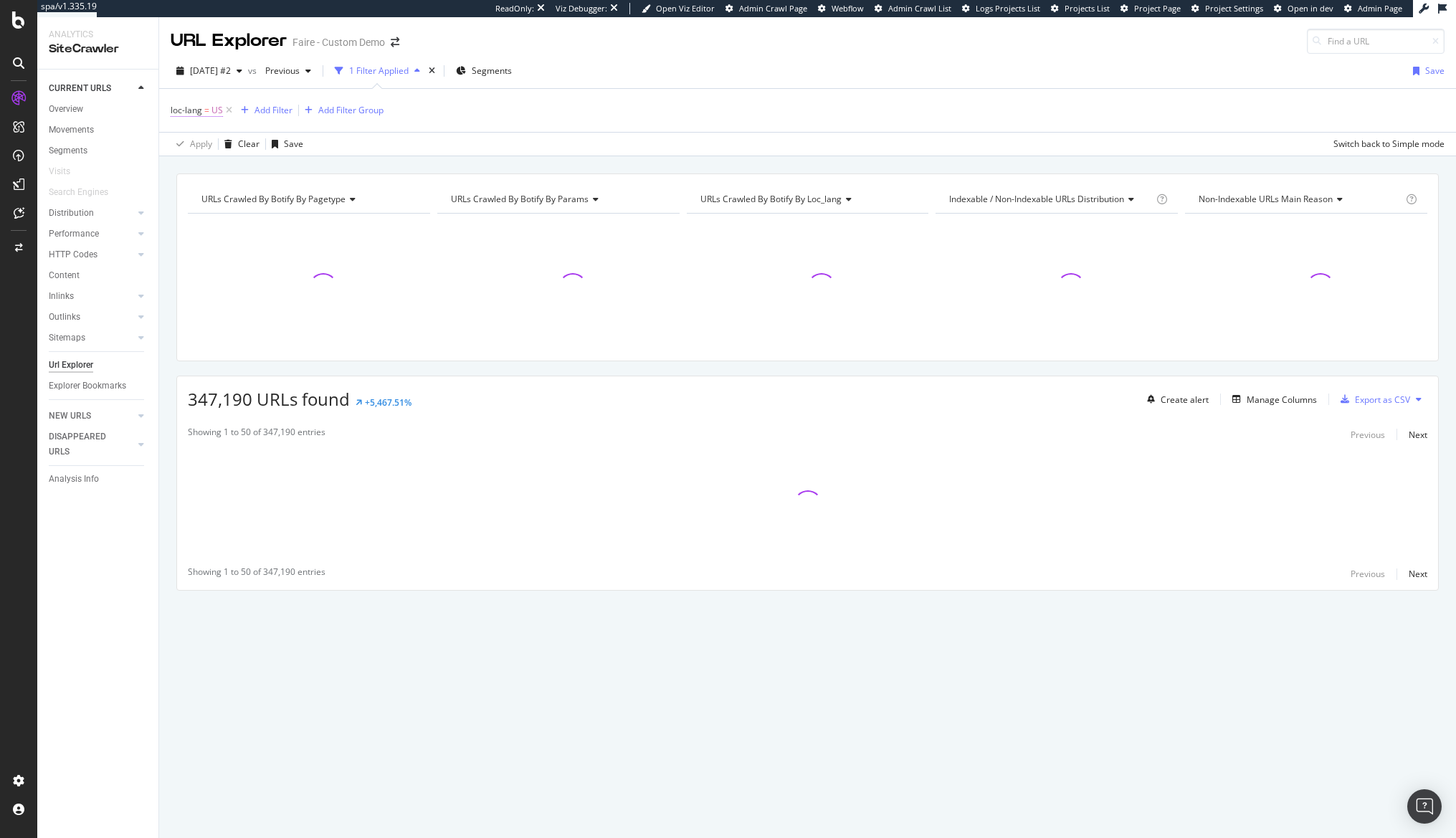
click at [186, 111] on span "loc-lang" at bounding box center [186, 109] width 32 height 12
click at [208, 171] on icon at bounding box center [211, 167] width 10 height 8
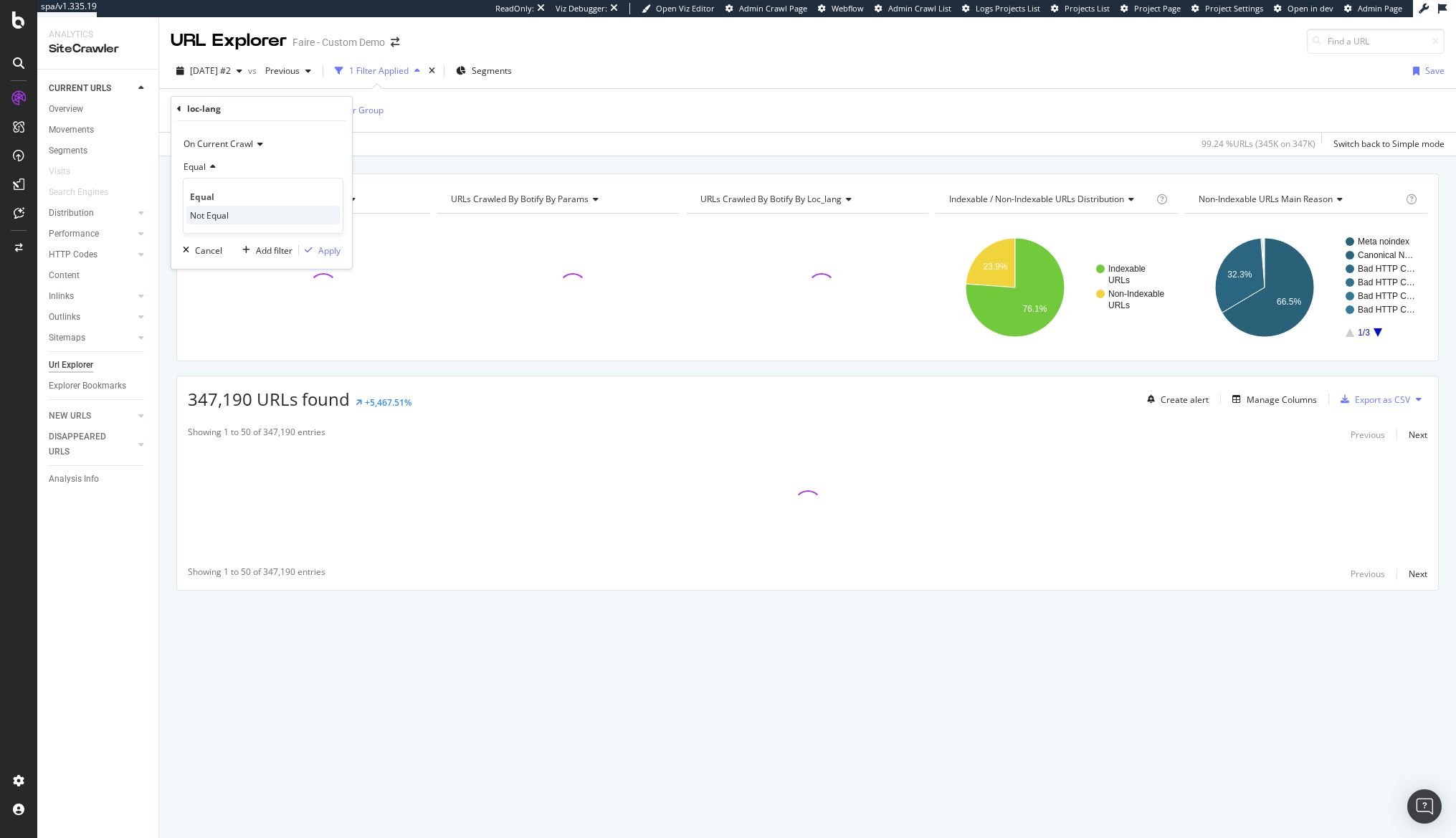
click at [220, 216] on span "Not Equal" at bounding box center [209, 215] width 38 height 12
click at [227, 186] on div "US" at bounding box center [261, 193] width 156 height 23
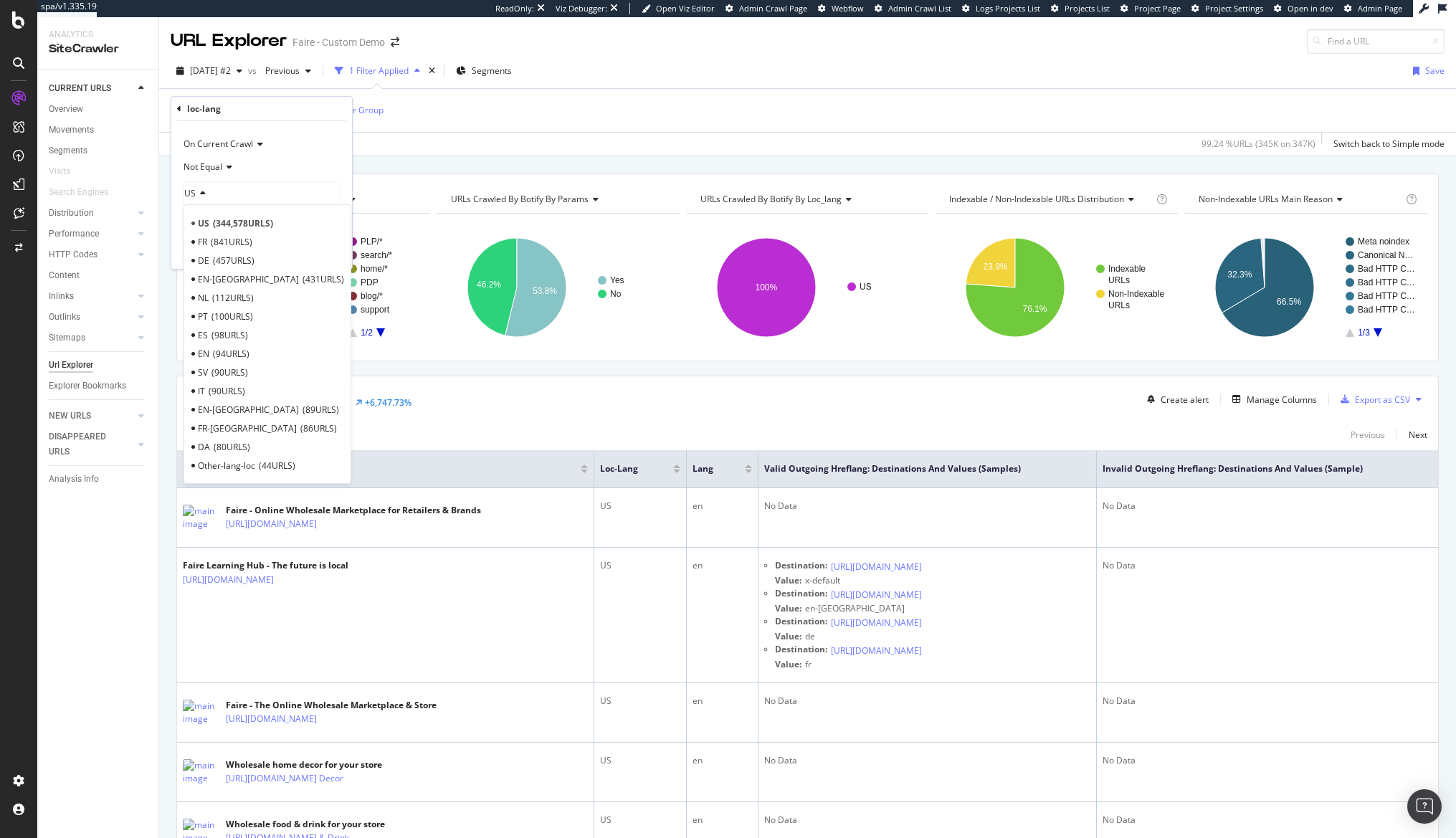
click at [227, 186] on div "US" at bounding box center [261, 193] width 156 height 23
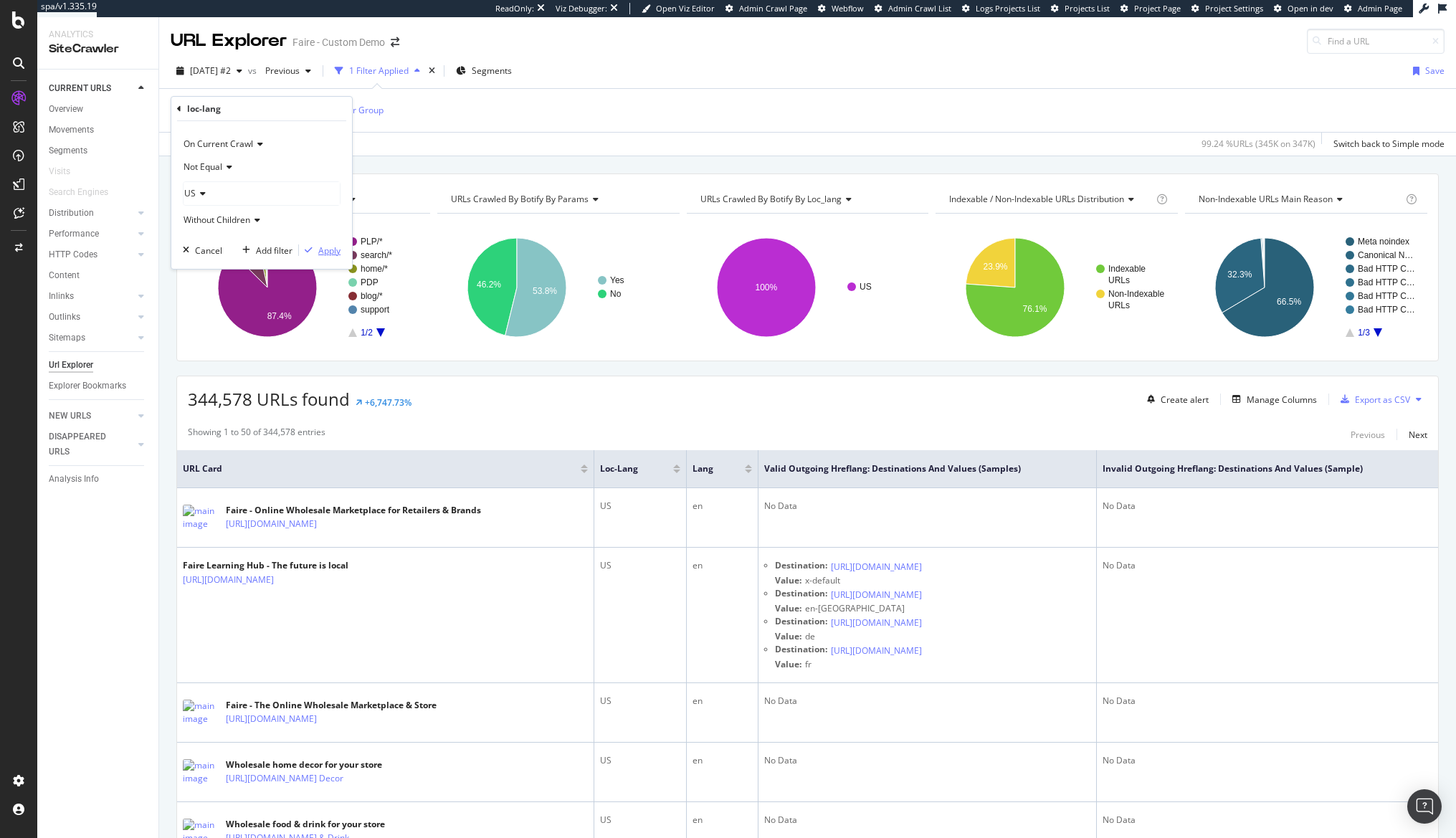
click at [331, 257] on div "Apply" at bounding box center [320, 250] width 42 height 13
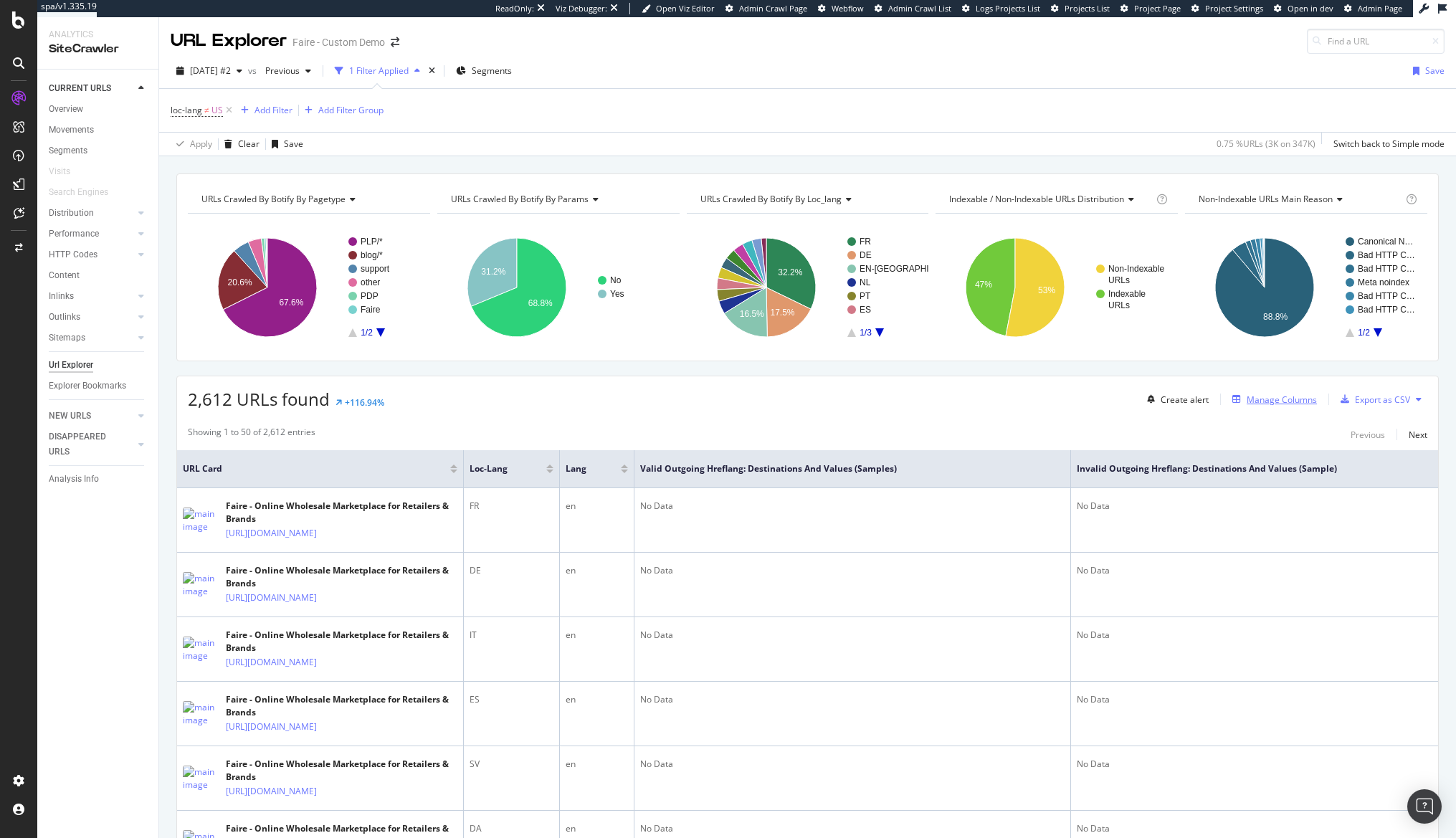
click at [1167, 405] on div "Manage Columns" at bounding box center [1282, 399] width 70 height 12
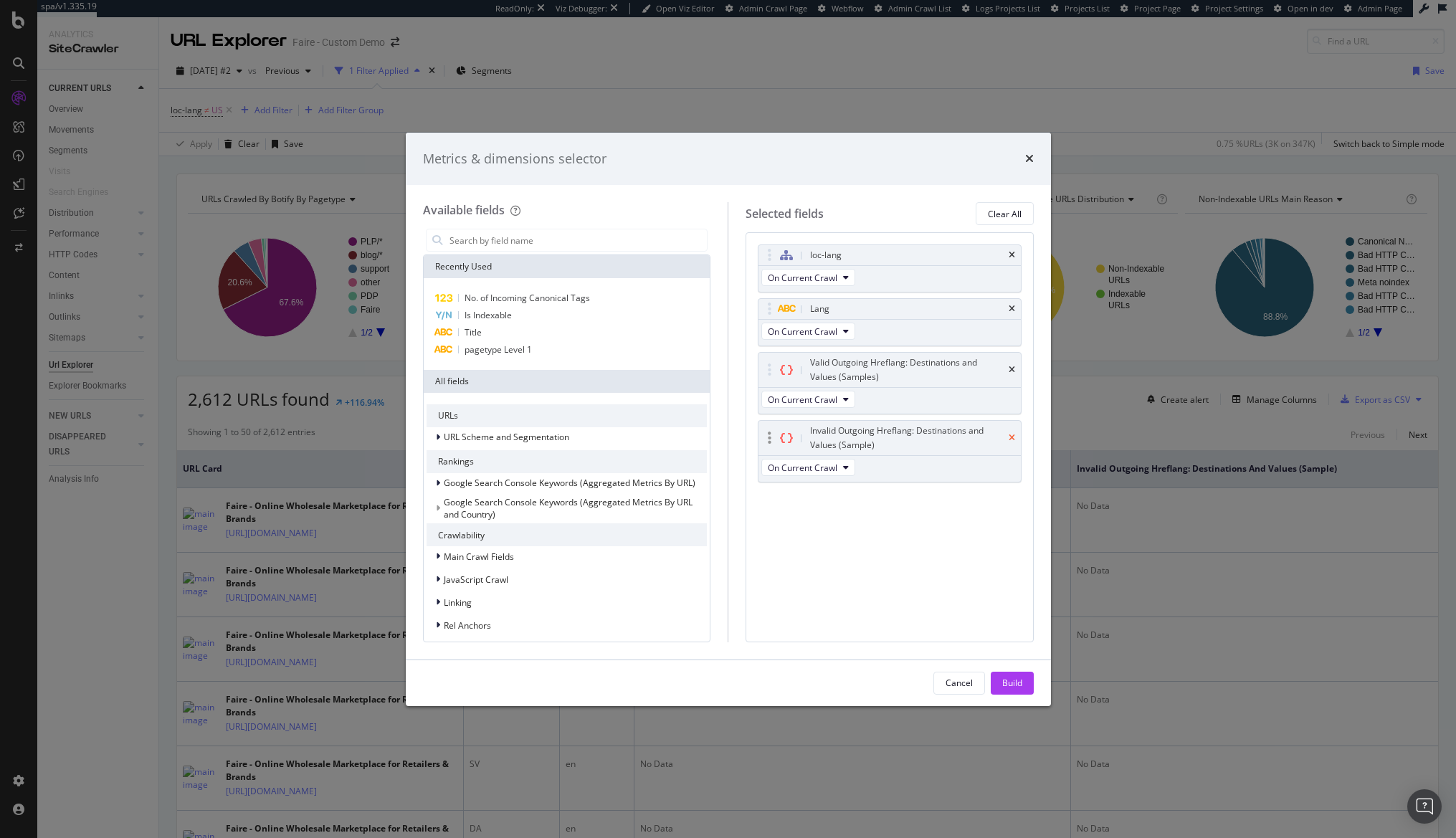
click at [1010, 434] on icon "times" at bounding box center [1011, 438] width 6 height 8
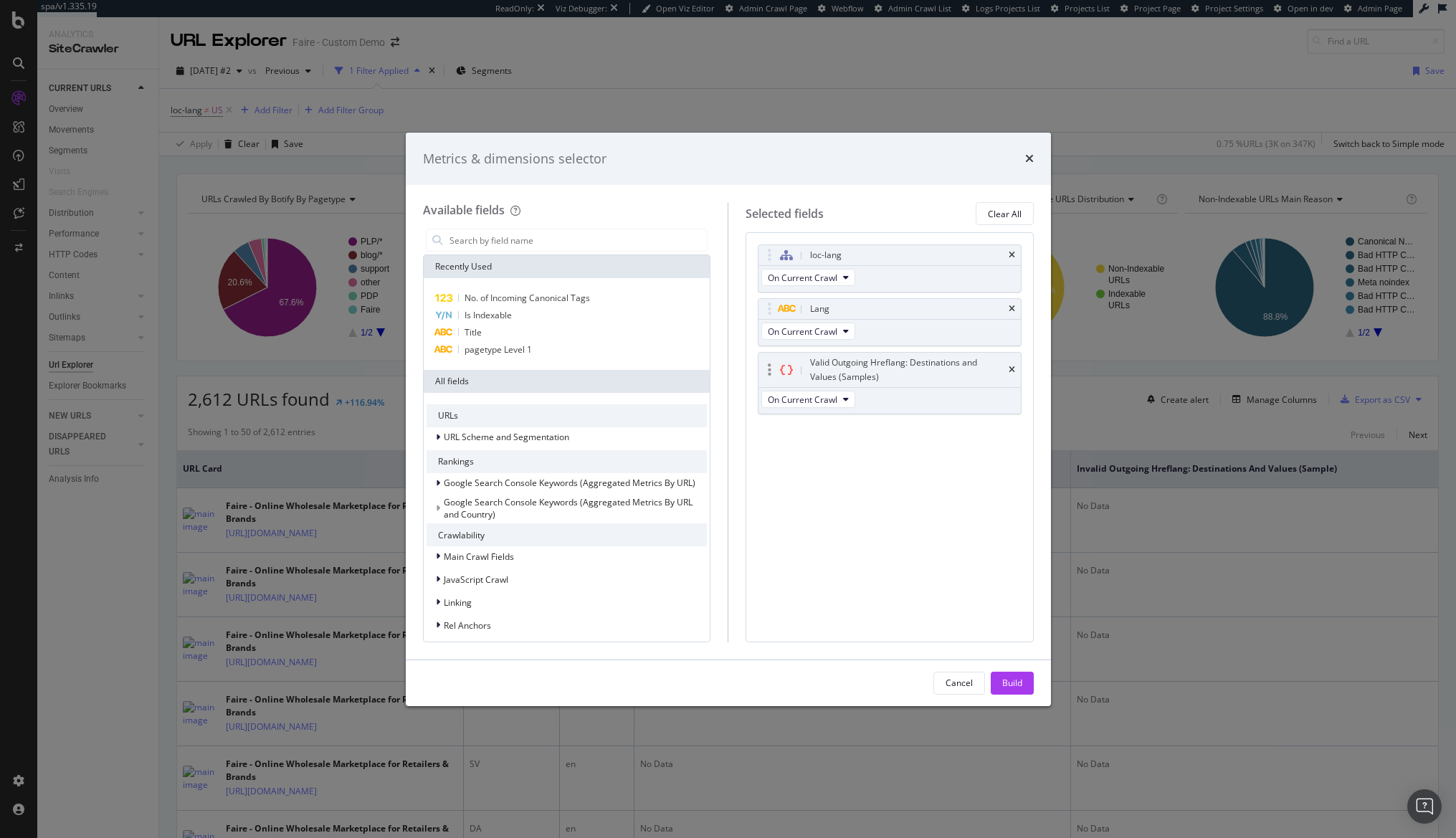
click at [1016, 375] on div "Valid Outgoing Hreflang: Destinations and Values (Samples)" at bounding box center [890, 370] width 263 height 35
click at [1012, 307] on icon "times" at bounding box center [1011, 308] width 6 height 8
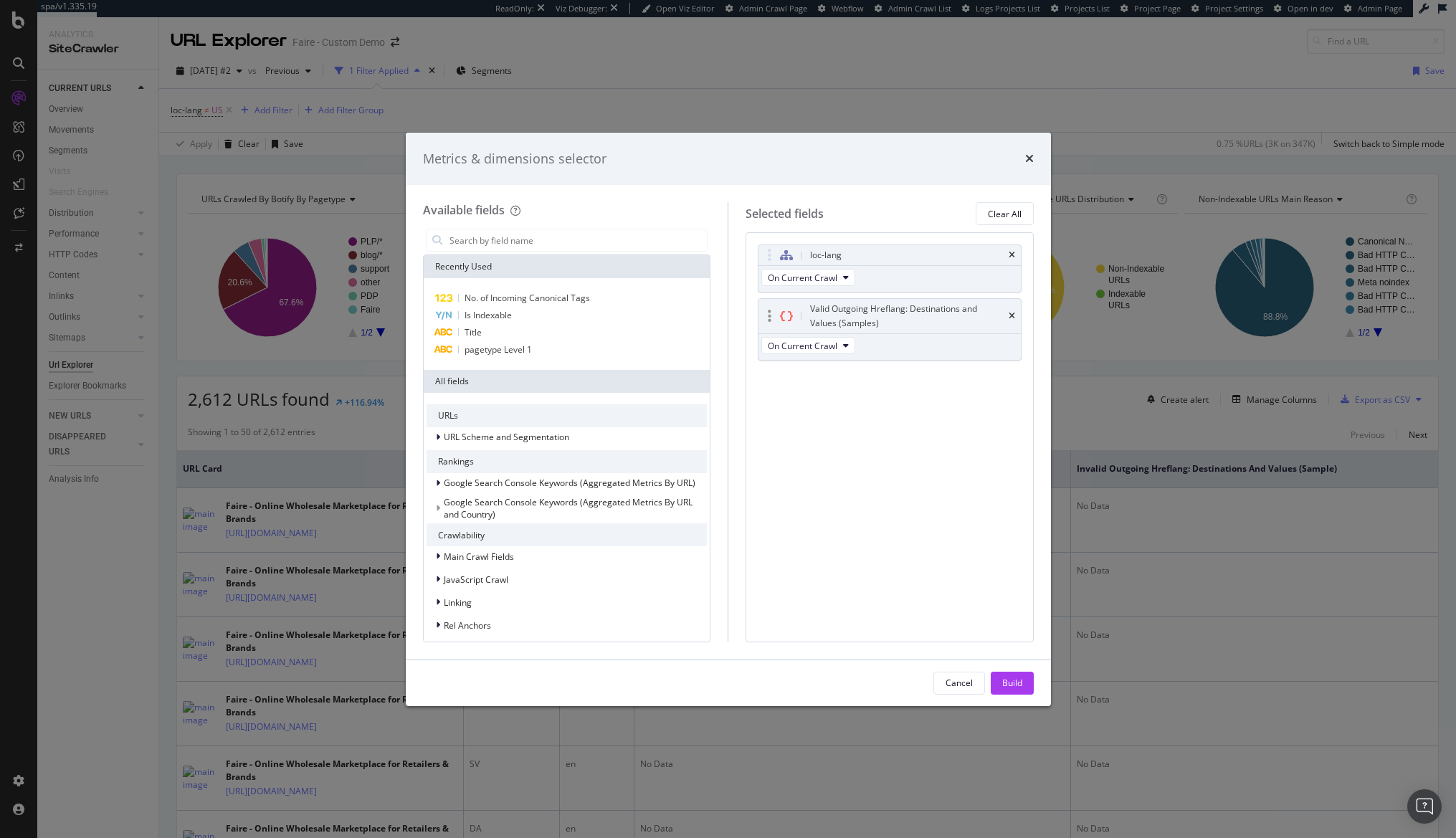
click at [1012, 305] on div "Valid Outgoing Hreflang: Destinations and Values (Samples)" at bounding box center [890, 316] width 263 height 35
click at [1007, 314] on div "Valid Outgoing Hreflang: Destinations and Values (Samples)" at bounding box center [890, 316] width 263 height 35
click at [1014, 253] on icon "times" at bounding box center [1011, 254] width 6 height 8
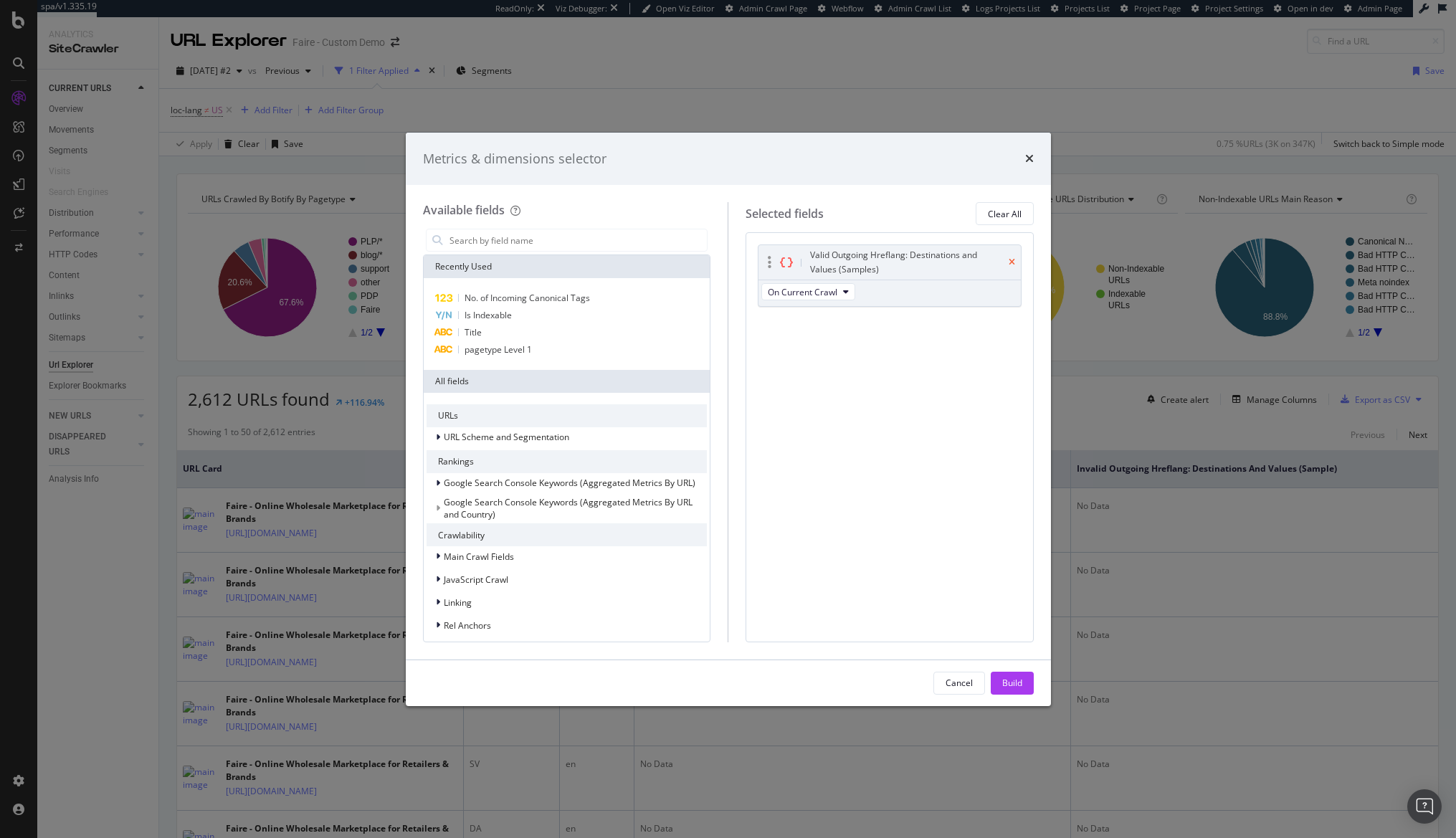
click at [1013, 263] on icon "times" at bounding box center [1011, 262] width 6 height 8
click at [552, 242] on input "modal" at bounding box center [577, 241] width 260 height 22
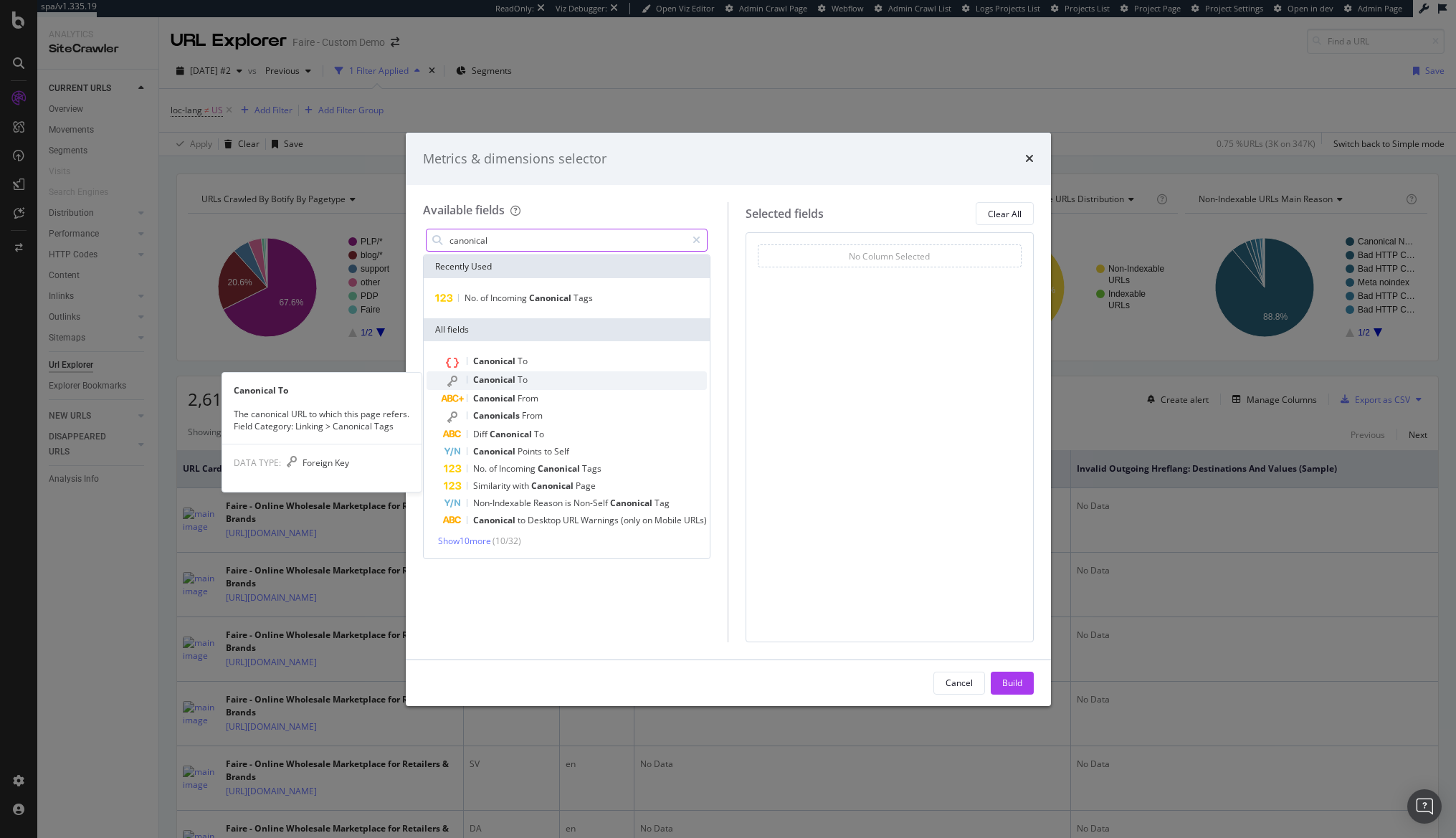
type input "canonical"
click at [554, 384] on div "Canonical To" at bounding box center [575, 380] width 263 height 18
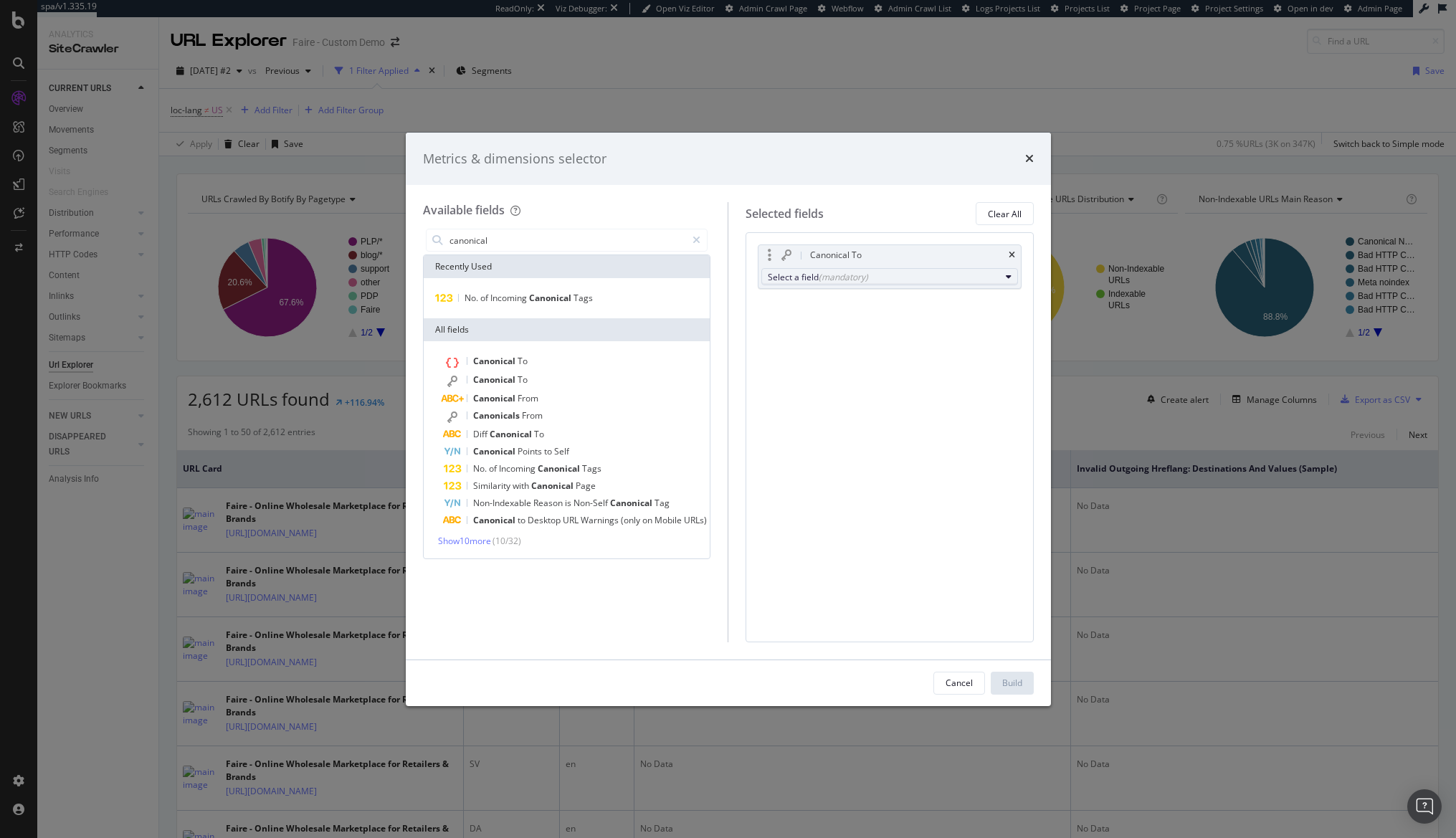
click at [821, 280] on div "(mandatory)" at bounding box center [843, 276] width 49 height 12
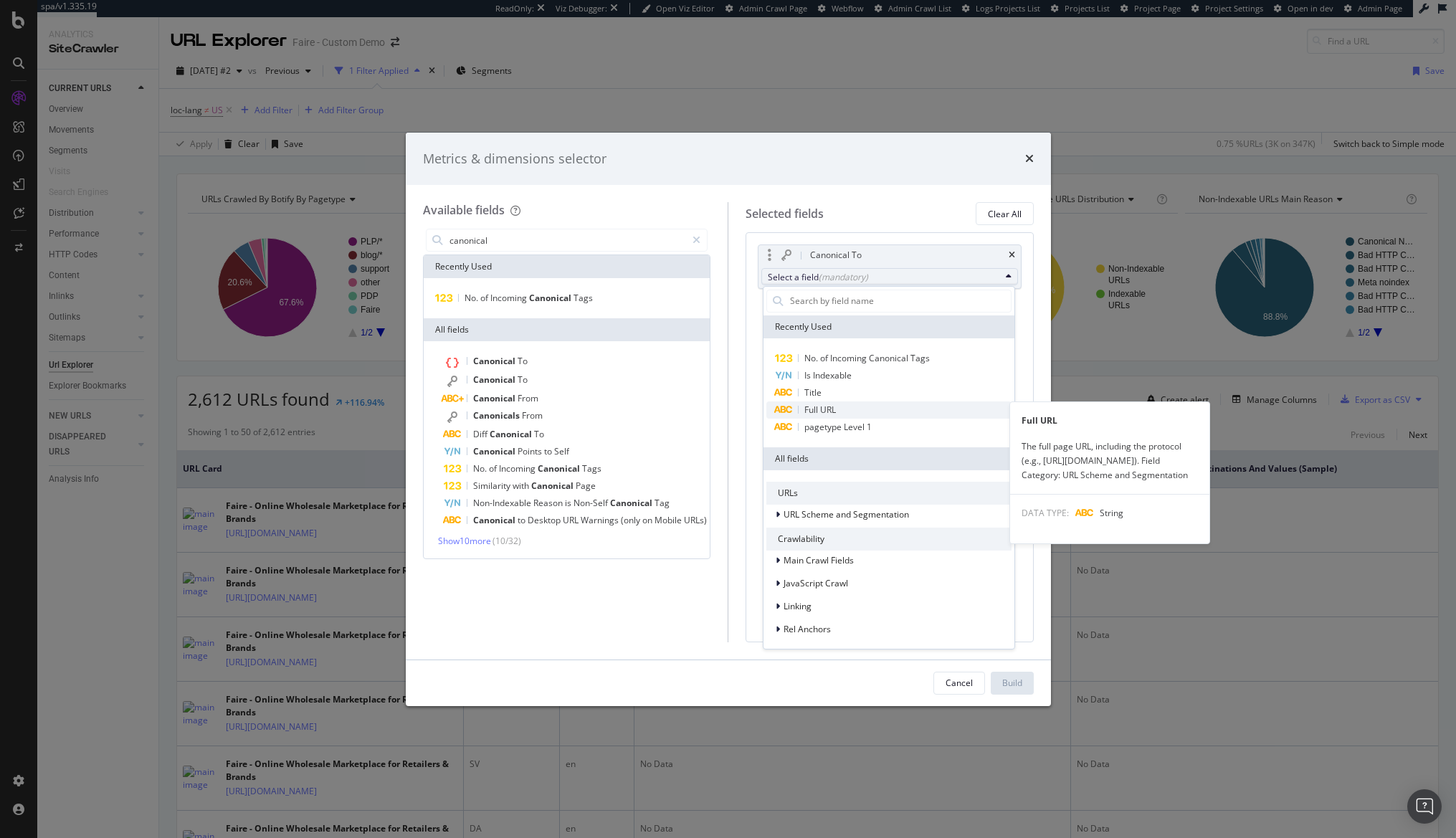
click at [870, 402] on span "Full URL" at bounding box center [889, 409] width 245 height 17
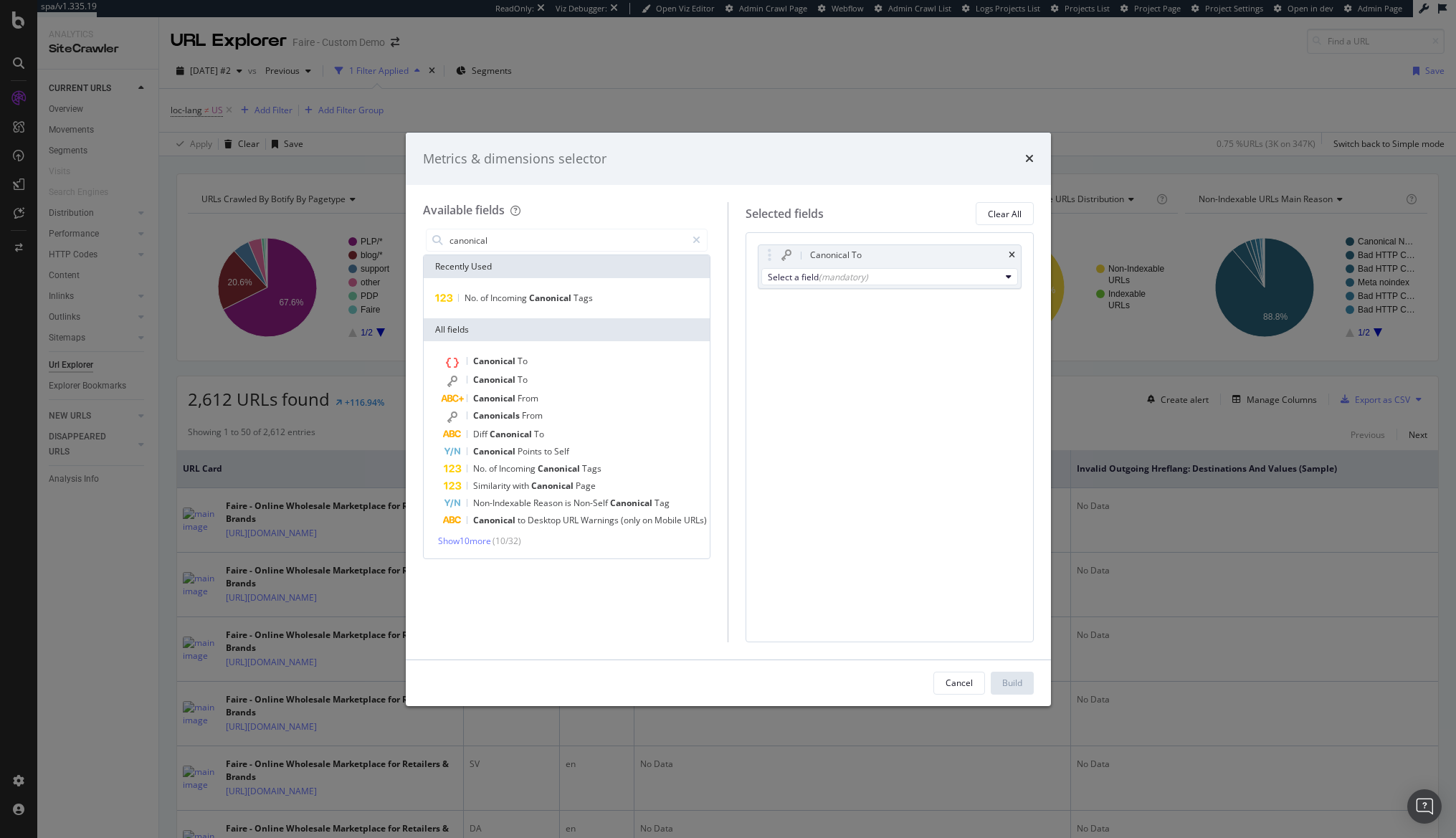
click at [1027, 304] on div "Canonical To Select a field (mandatory) You can use this field as a To pick up …" at bounding box center [890, 437] width 288 height 409
click at [844, 274] on div "(mandatory)" at bounding box center [843, 276] width 49 height 12
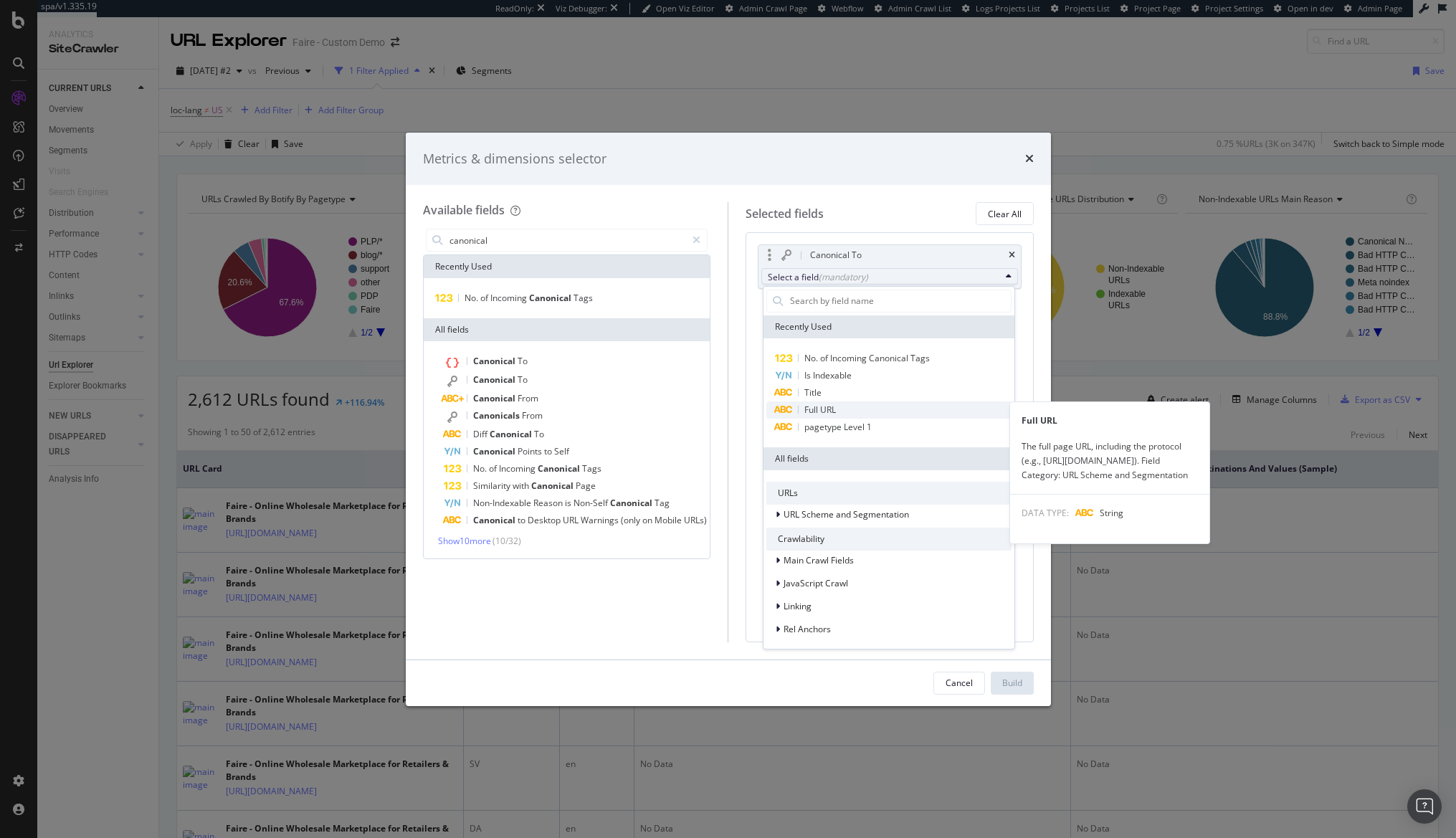
click at [867, 406] on span "Full URL" at bounding box center [889, 409] width 245 height 17
click at [812, 405] on span "Full URL" at bounding box center [820, 409] width 32 height 12
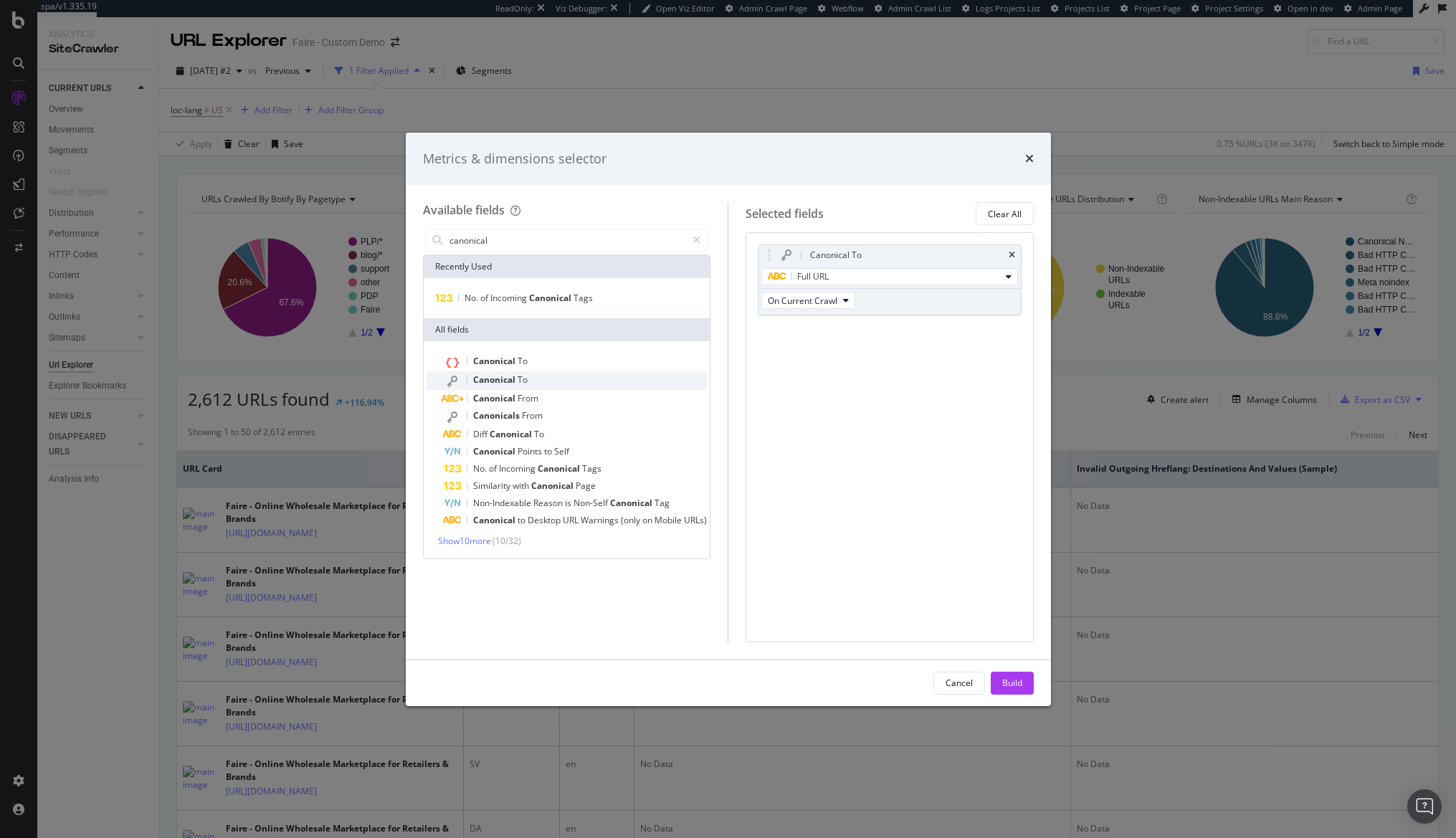
click at [534, 378] on div "Canonical To" at bounding box center [575, 380] width 263 height 18
click at [827, 344] on div "Select a field (mandatory)" at bounding box center [890, 353] width 263 height 23
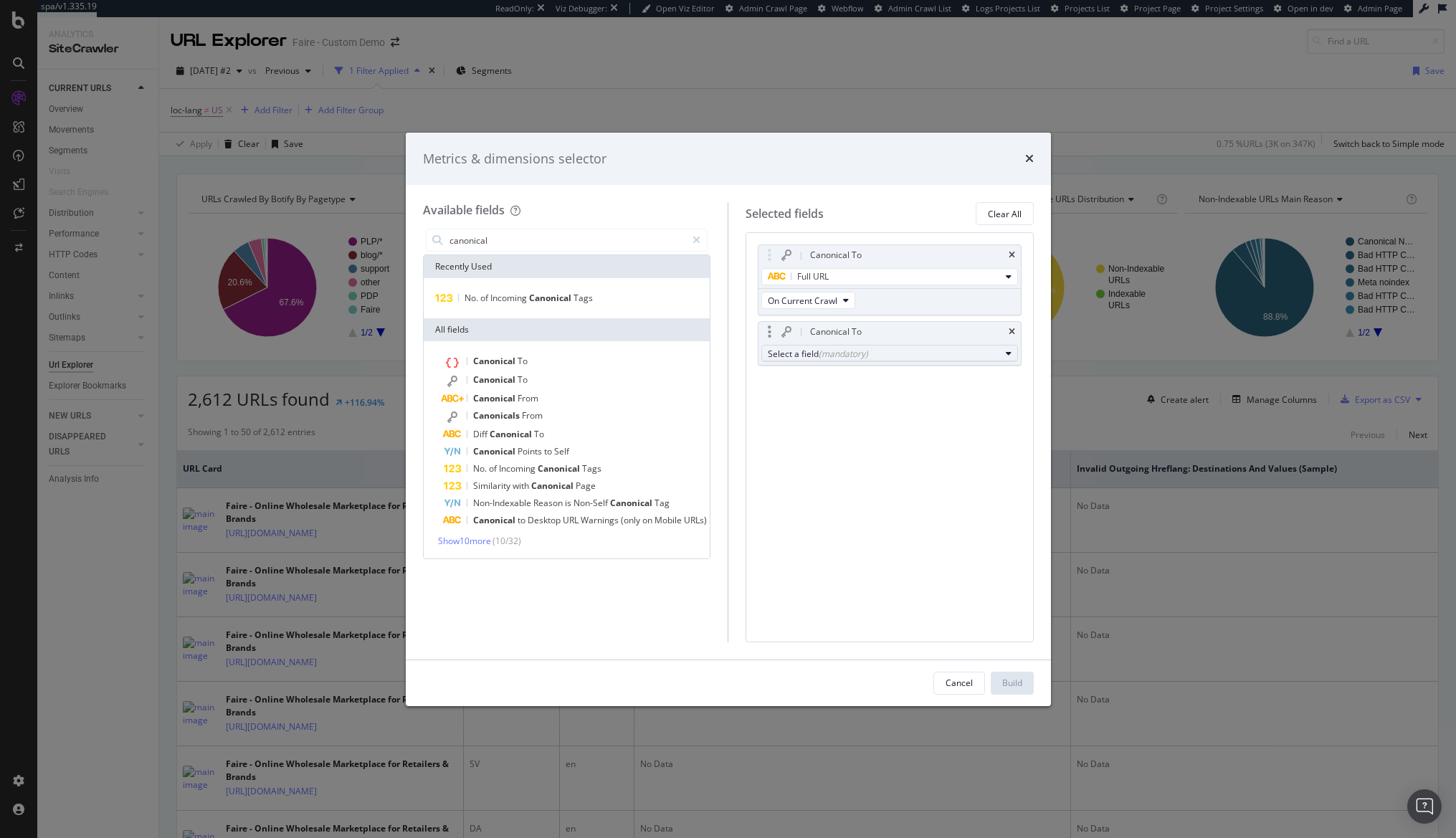
click at [823, 362] on button "Select a field (mandatory)" at bounding box center [890, 353] width 257 height 17
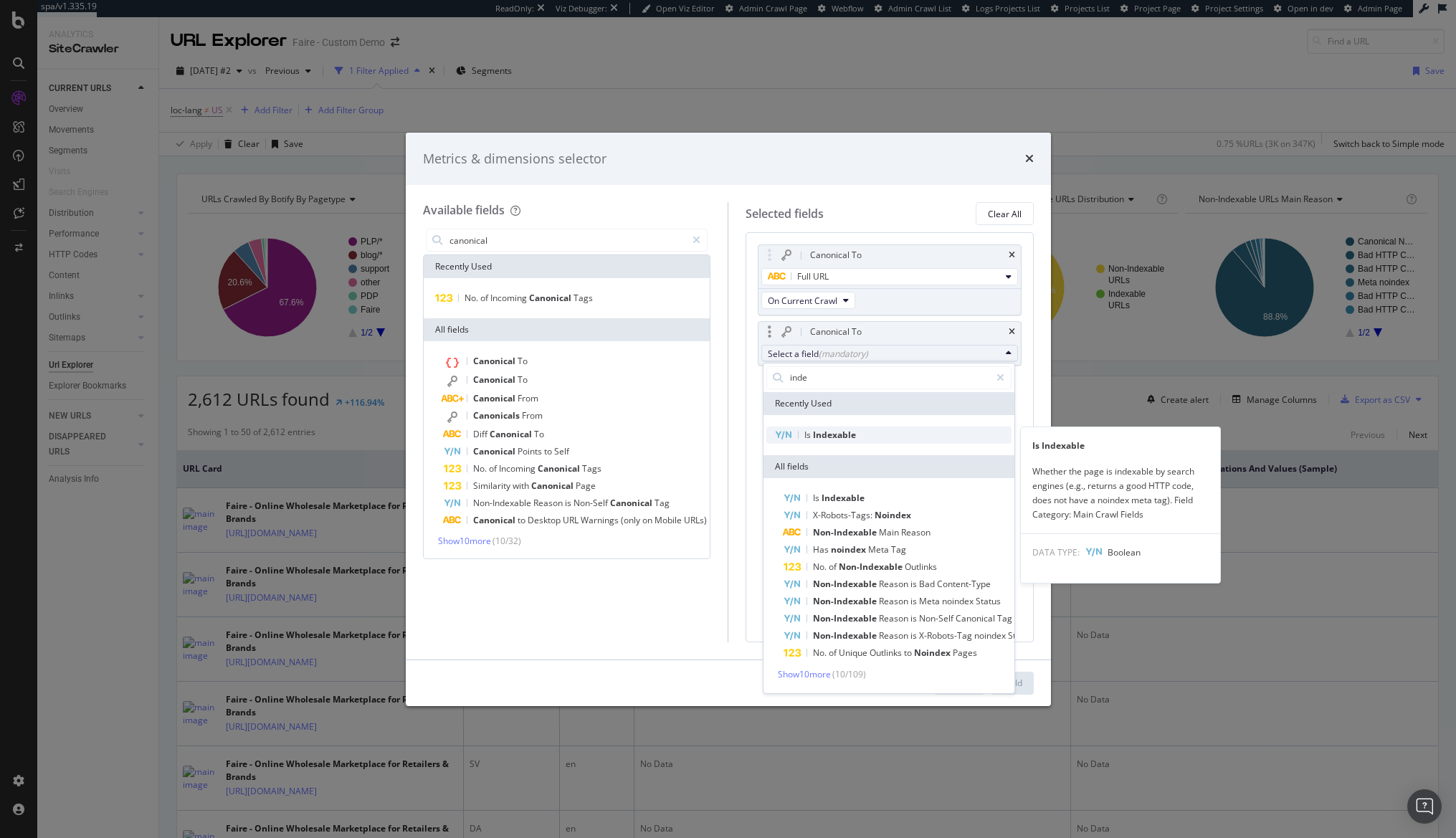
type input "inde"
click at [829, 429] on span "Indexable" at bounding box center [834, 434] width 43 height 12
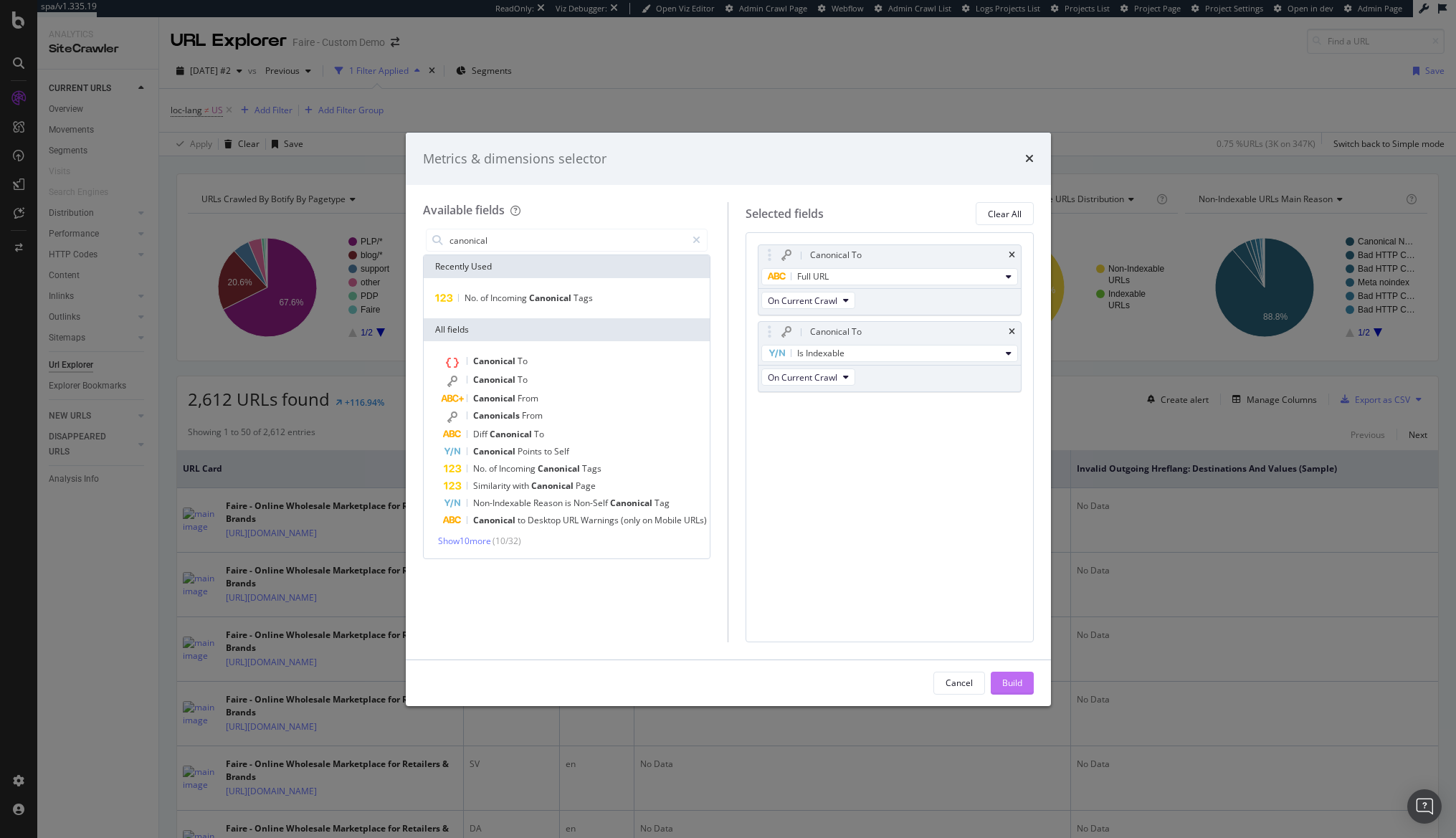
click at [999, 682] on button "Build" at bounding box center [1012, 683] width 43 height 23
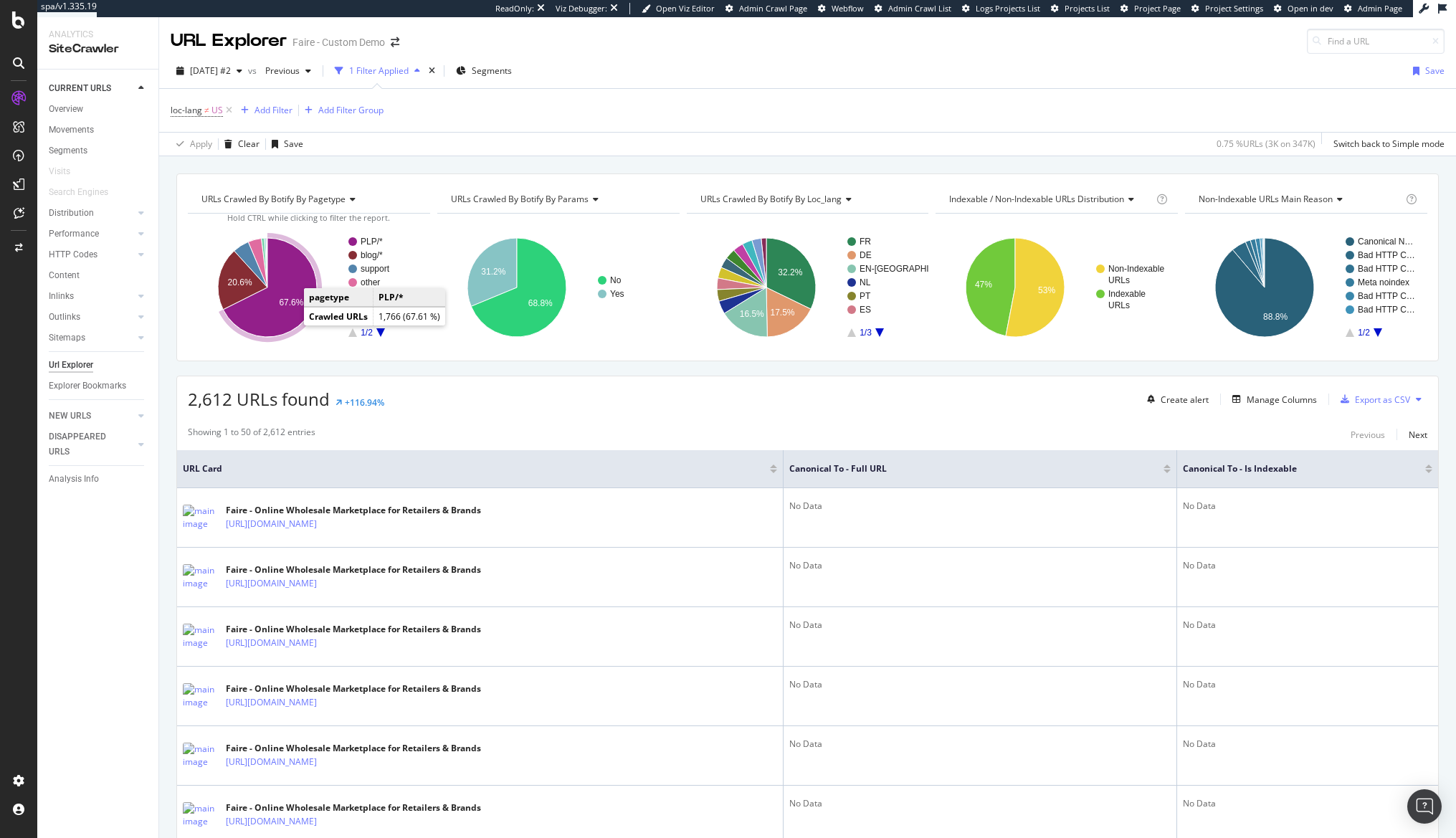
click at [274, 313] on icon "A chart." at bounding box center [270, 287] width 94 height 99
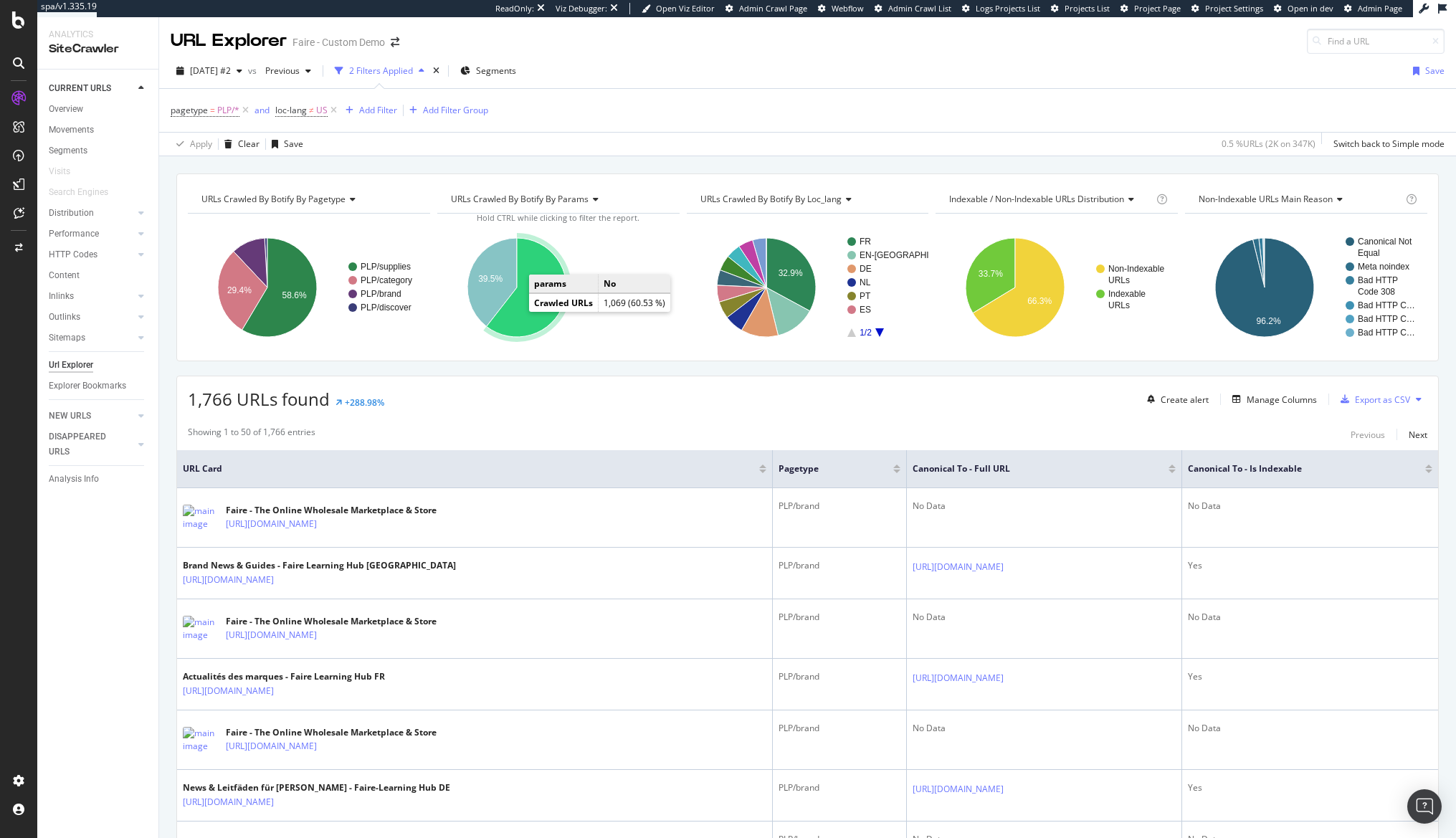
click at [521, 322] on icon "A chart." at bounding box center [525, 287] width 79 height 99
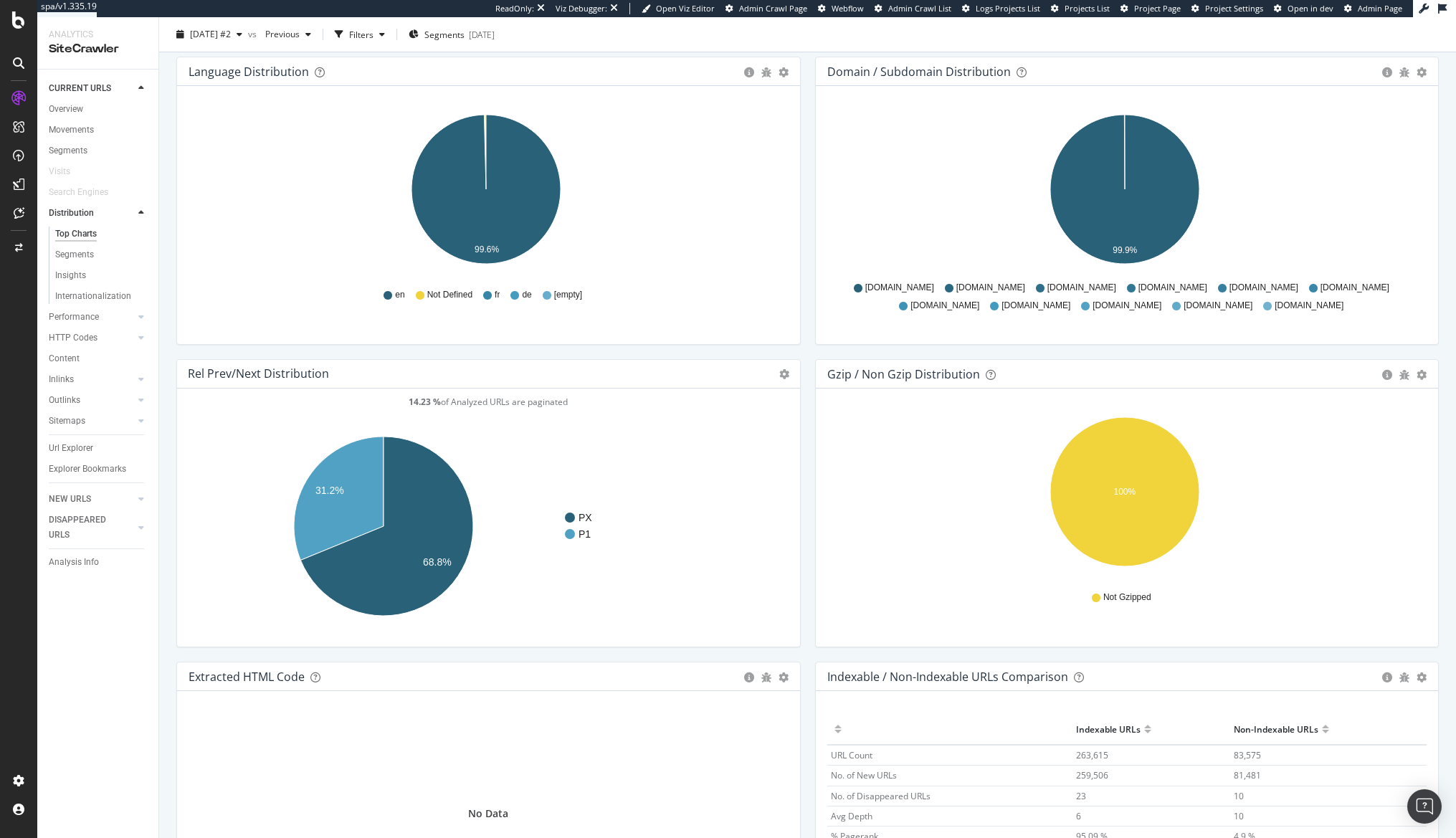
scroll to position [1844, 0]
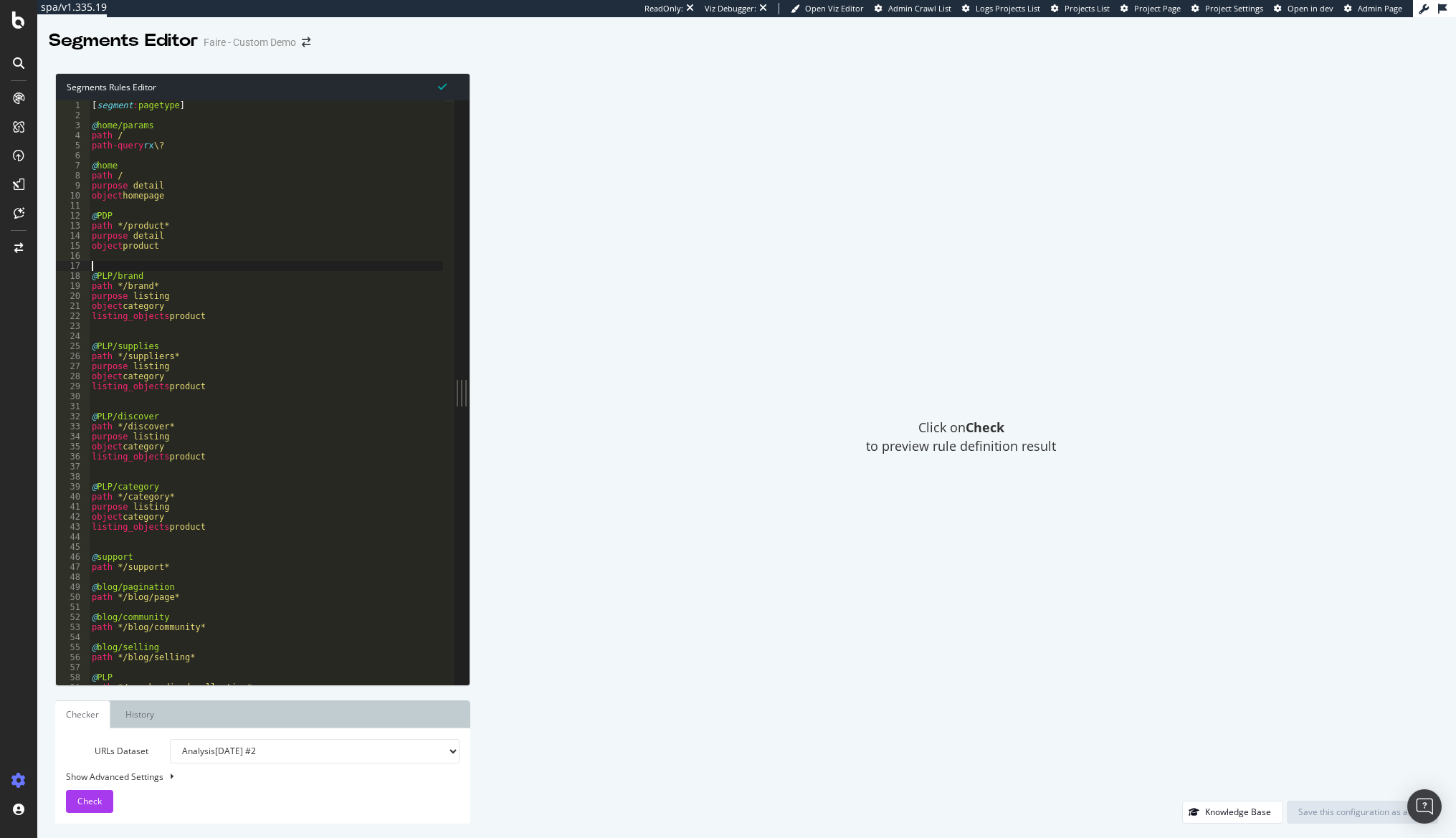
click at [297, 267] on div "[ segment : pagetype ] @ home/params path / path-query rx \? @ home path / purp…" at bounding box center [266, 402] width 354 height 605
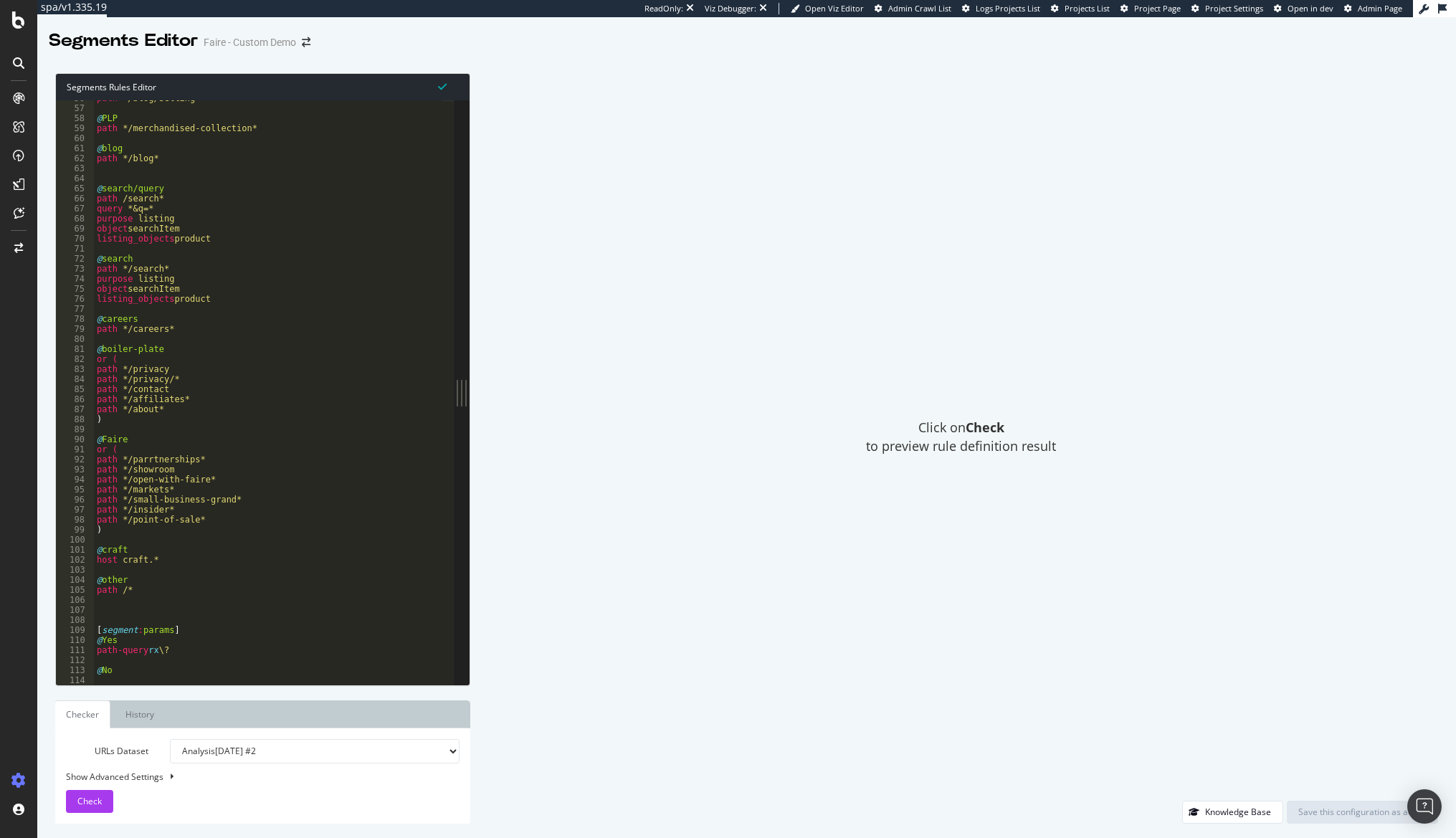
scroll to position [430, 0]
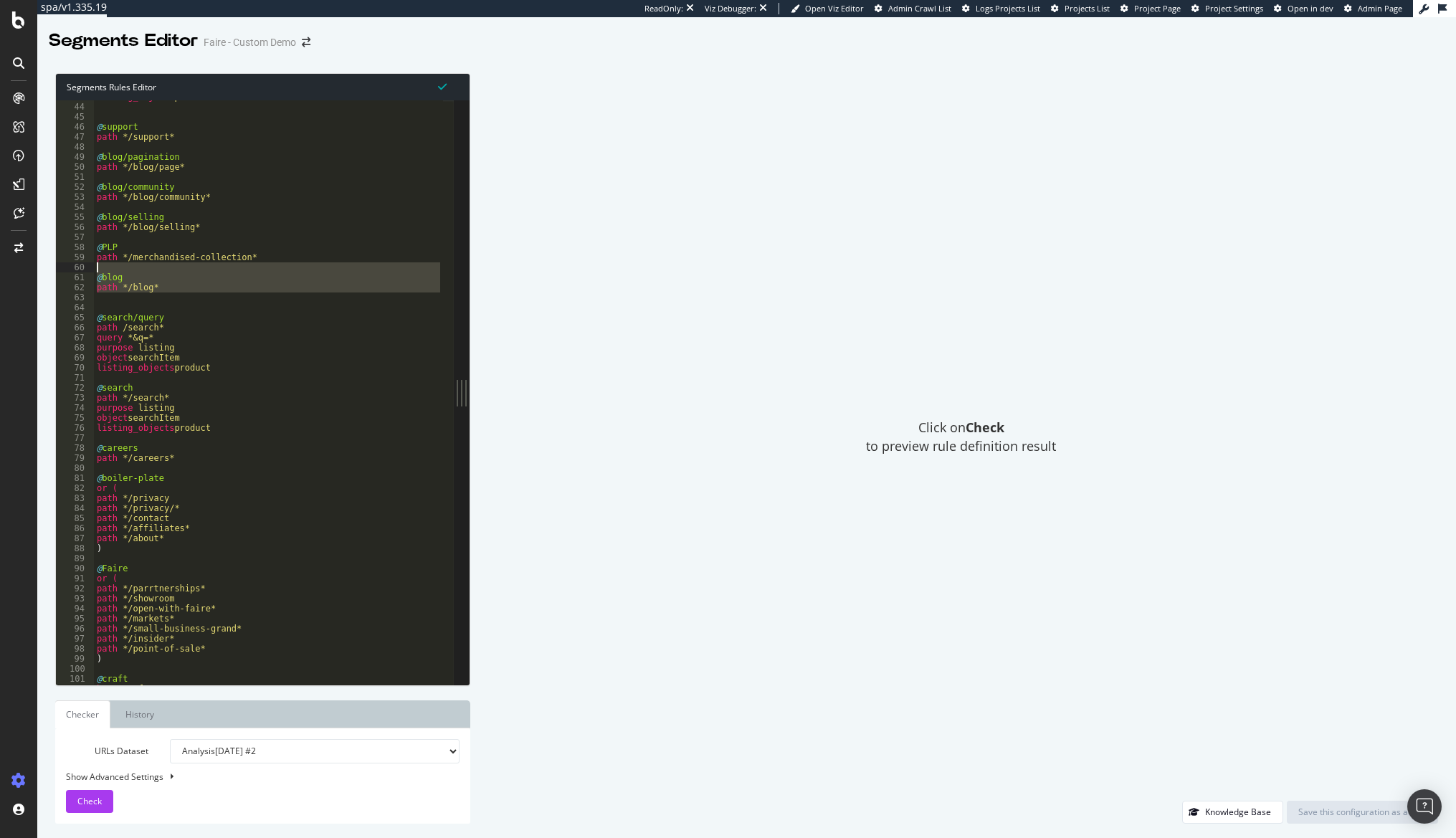
drag, startPoint x: 197, startPoint y: 296, endPoint x: 68, endPoint y: 272, distance: 131.2
click at [68, 272] on div "43 44 45 46 47 48 49 50 51 52 53 54 55 56 57 58 59 60 61 62 63 64 65 66 67 68 6…" at bounding box center [254, 392] width 398 height 585
type textarea "@blog"
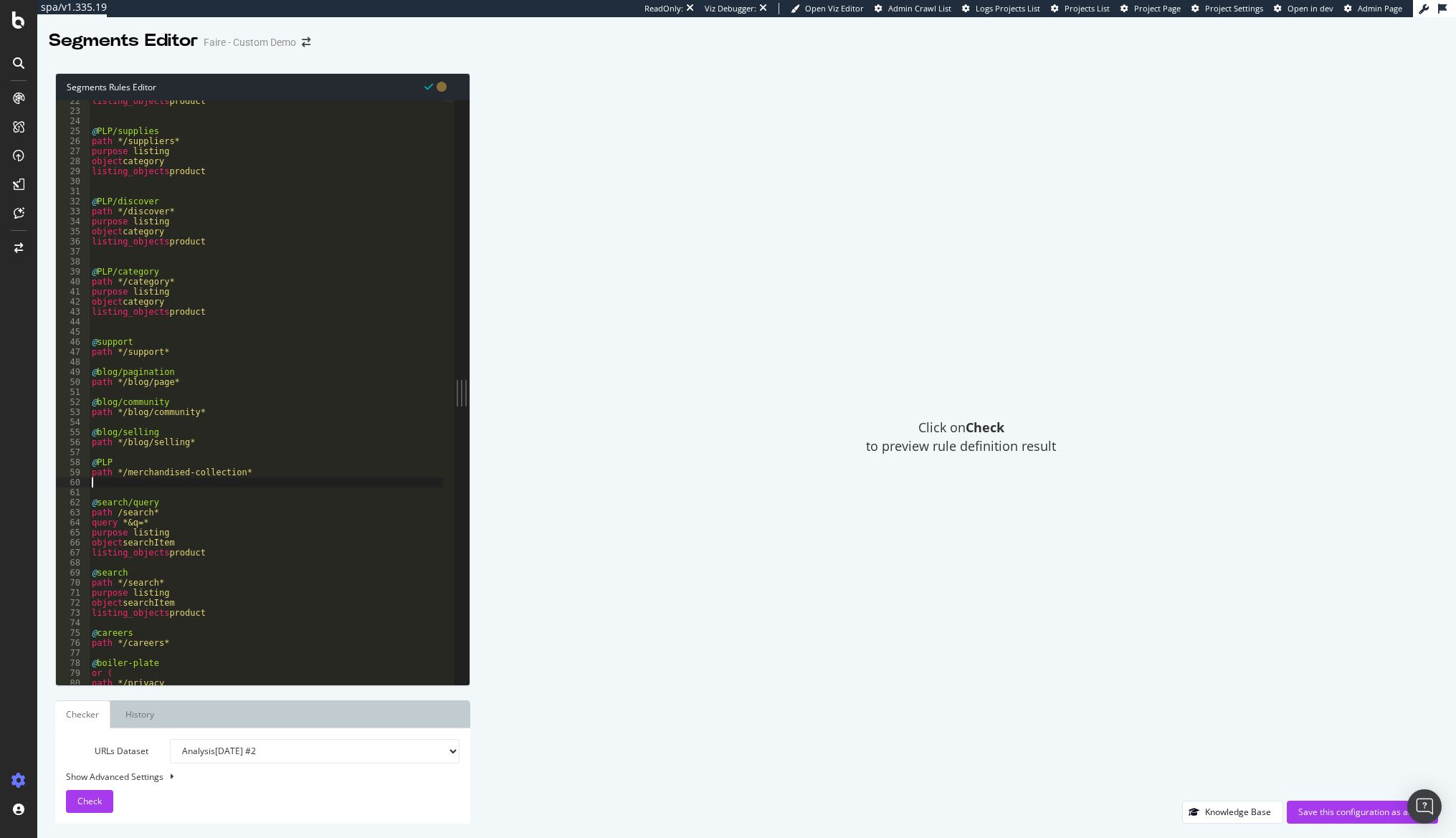
scroll to position [473, 0]
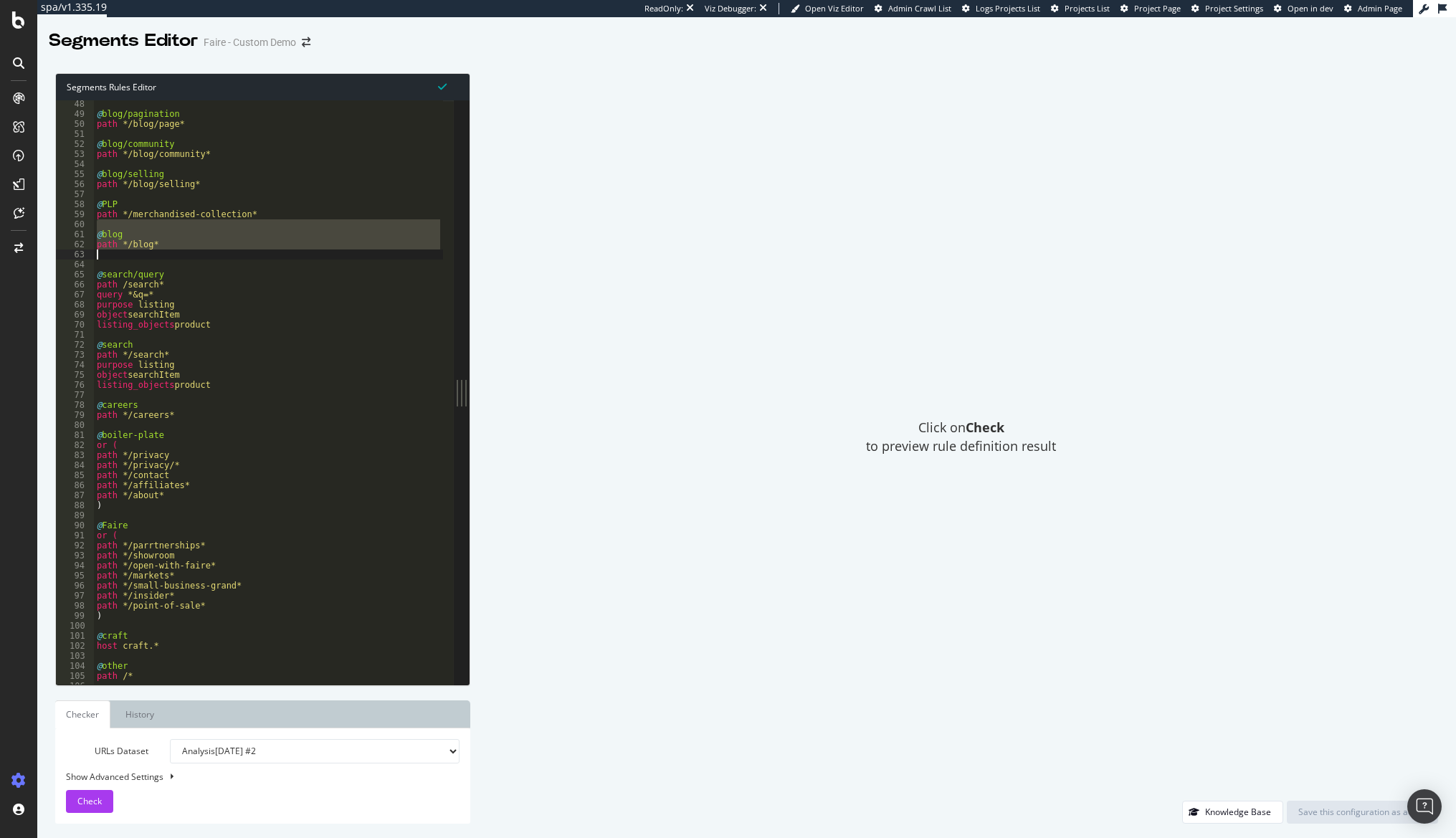
click at [218, 248] on div "@ blog/pagination path */blog/page* @ blog/community path */blog/community* @ b…" at bounding box center [268, 392] width 349 height 585
drag, startPoint x: 191, startPoint y: 250, endPoint x: 74, endPoint y: 226, distance: 119.4
click at [74, 226] on div "path */blog* 48 49 50 51 52 53 54 55 56 57 58 59 60 61 62 63 64 65 66 67 68 69 …" at bounding box center [254, 392] width 398 height 585
type textarea "@blog"
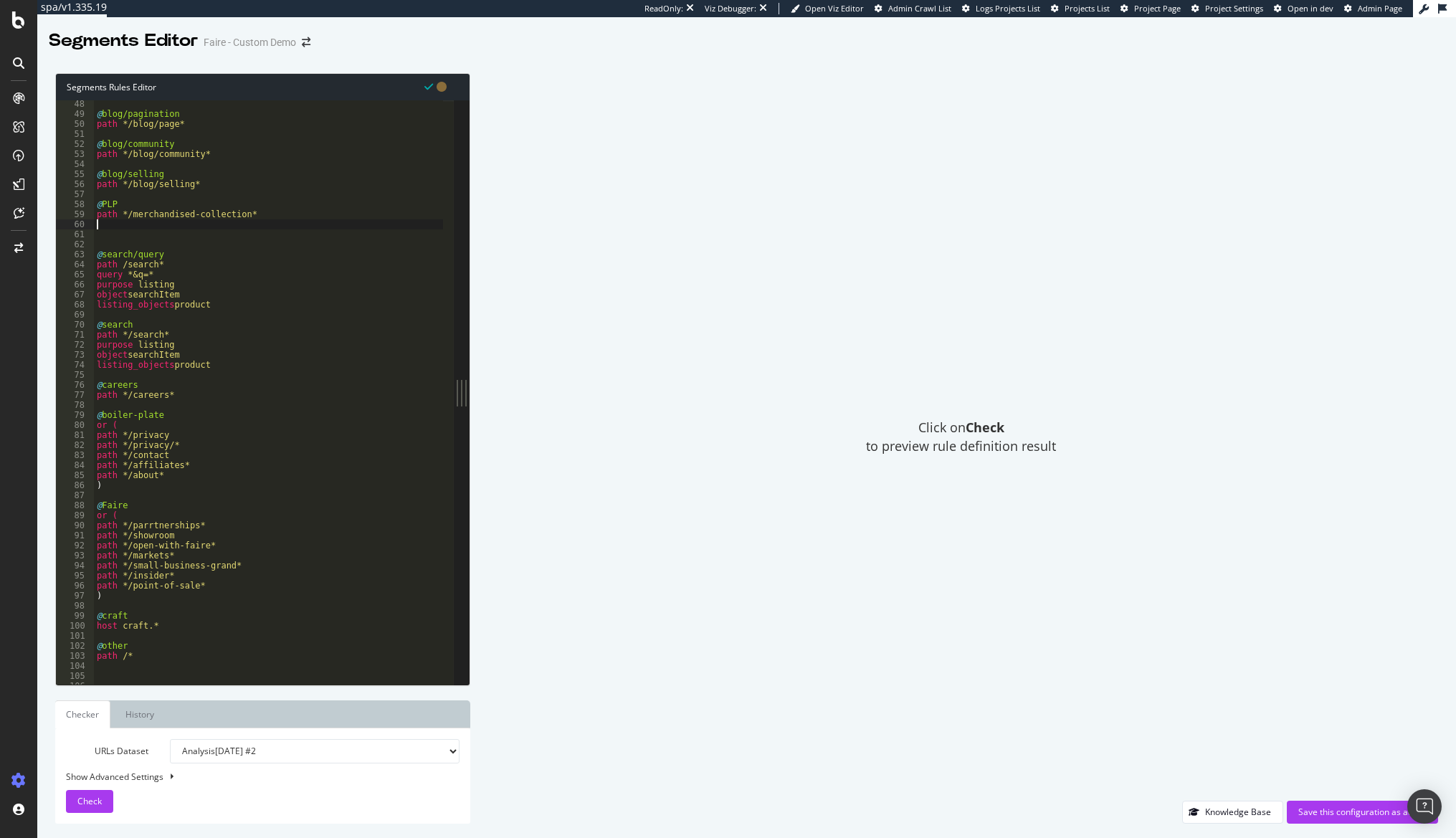
click at [223, 181] on div "@ blog/pagination path */blog/page* @ blog/community path */blog/community* @ b…" at bounding box center [268, 401] width 349 height 605
type textarea "path */blog/selling*"
paste textarea "path */blog*"
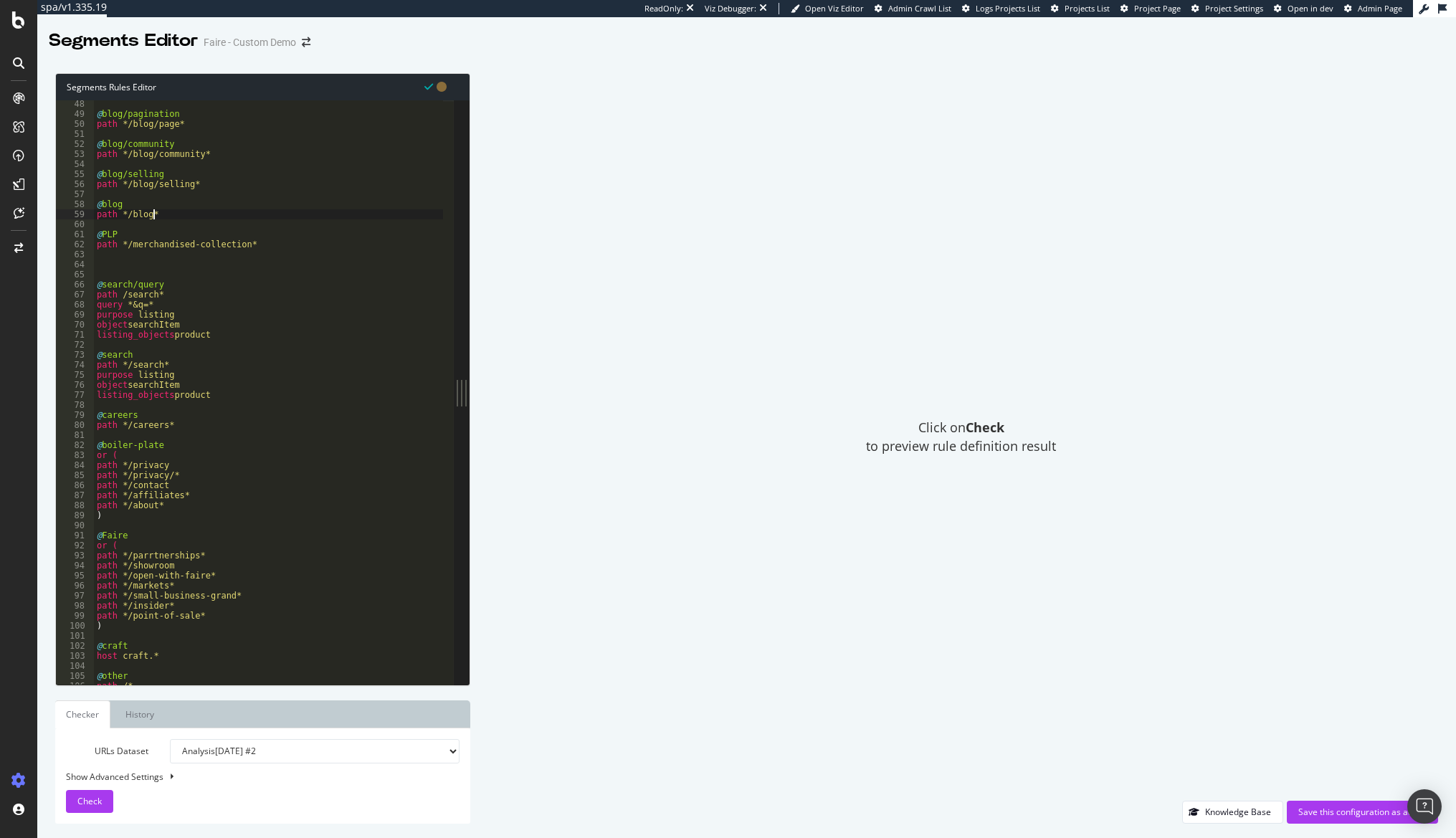
scroll to position [388, 0]
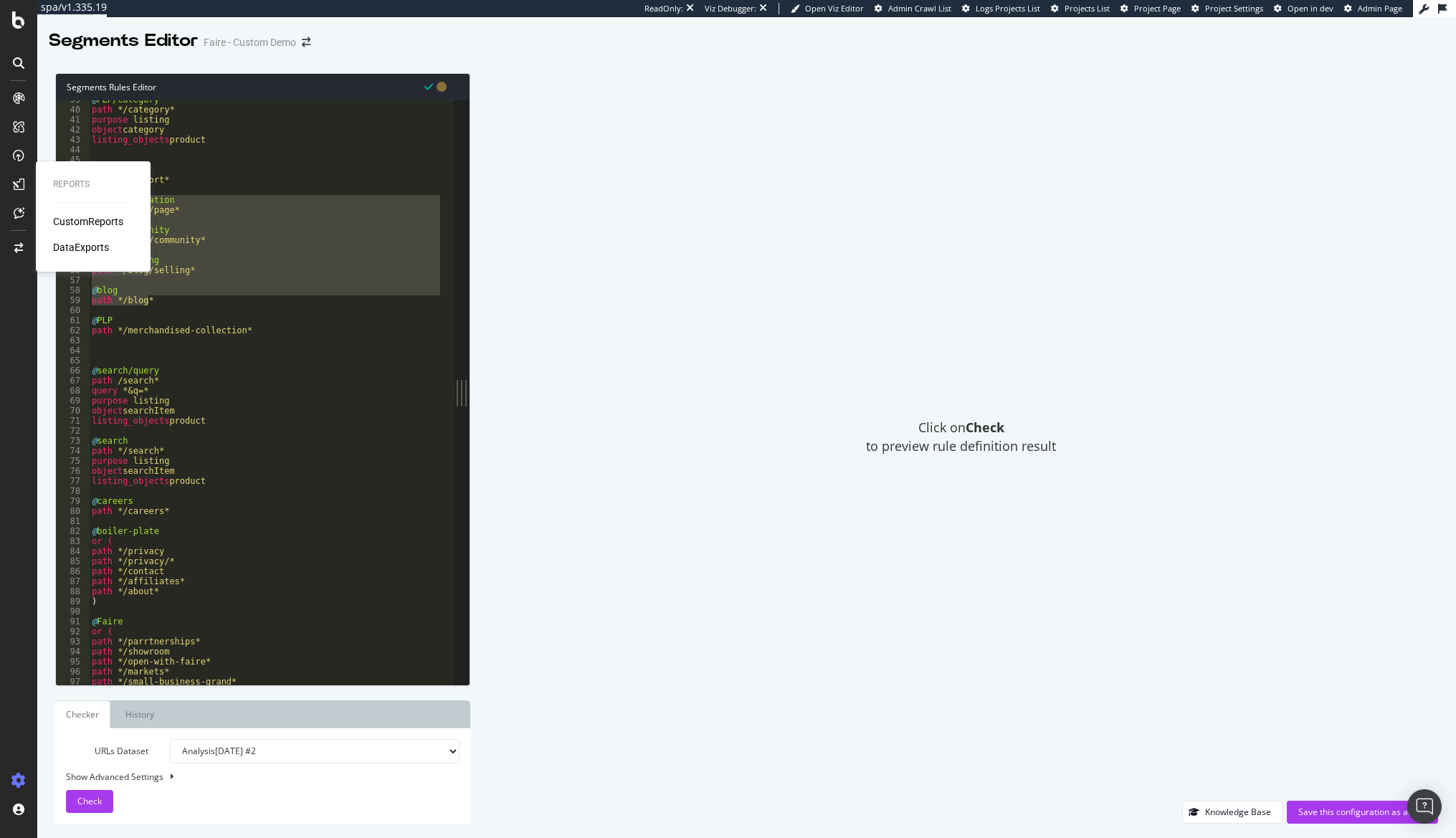
drag, startPoint x: 136, startPoint y: 300, endPoint x: 33, endPoint y: 199, distance: 144.3
click at [33, 199] on div "Reports CustomReports DataExports spa/v1.335.19 ReadOnly: Viz Debugger: Open Vi…" at bounding box center [728, 419] width 1456 height 838
type textarea "@blog/pagination path */blog/page*"
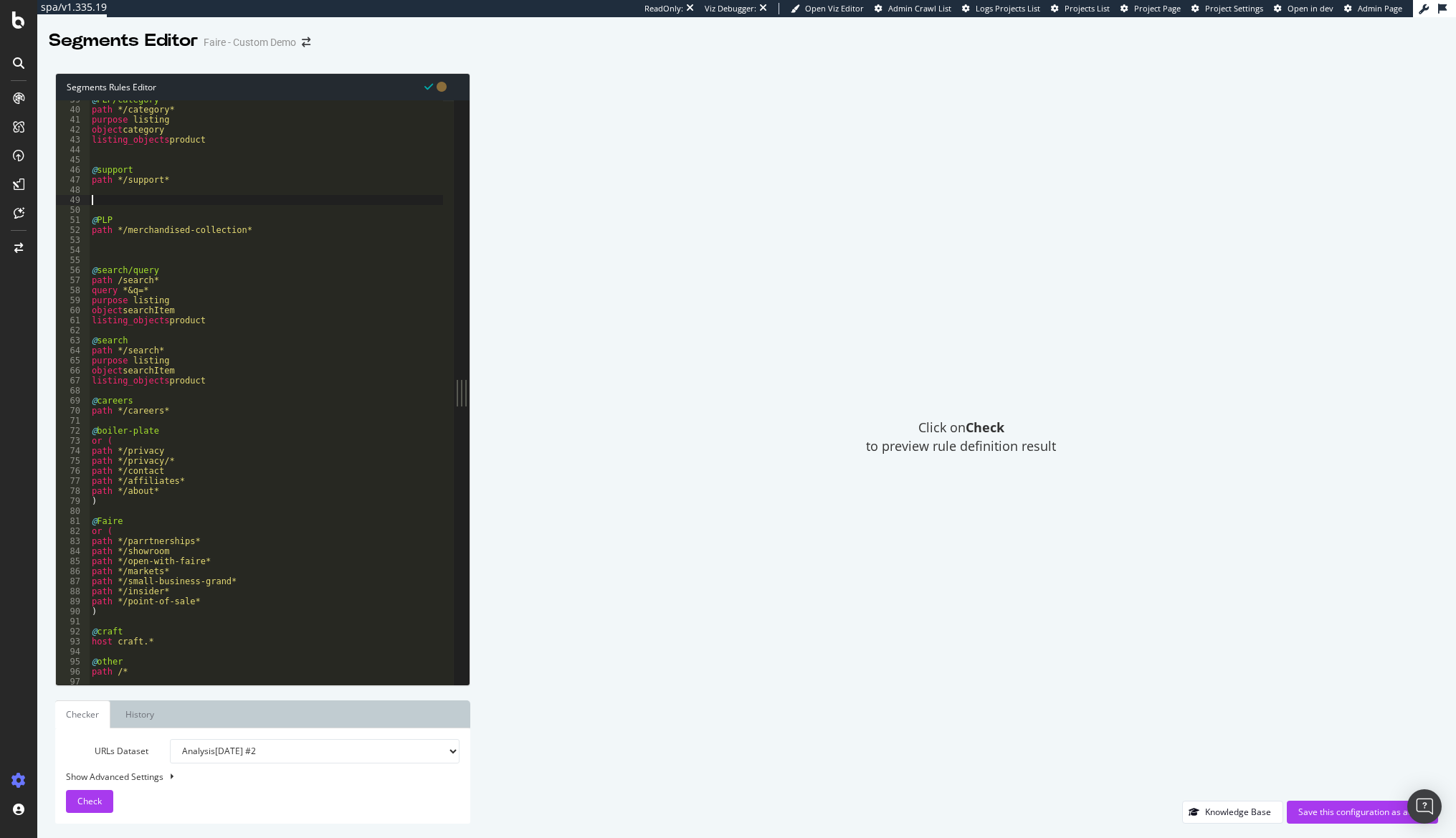
scroll to position [0, 0]
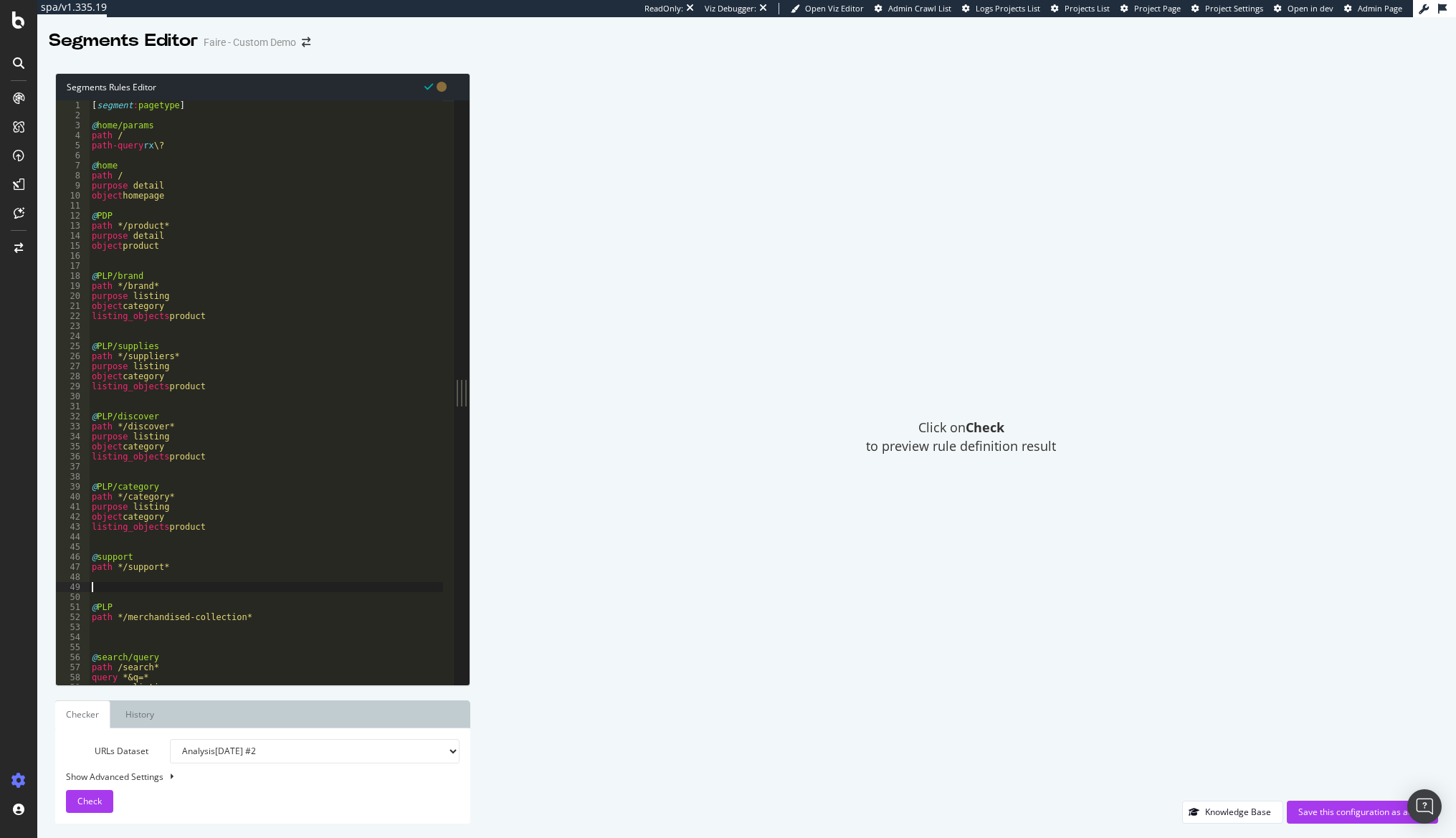
click at [230, 150] on div "[ segment : pagetype ] @ home/params path / path-query rx \? @ home path / purp…" at bounding box center [266, 402] width 354 height 605
click at [214, 214] on div "[ segment : pagetype ] @ home/params path / path-query rx \? @ home path / purp…" at bounding box center [266, 402] width 354 height 605
click at [219, 197] on div "[ segment : pagetype ] @ home/params path / path-query rx \? @ home path / purp…" at bounding box center [266, 402] width 354 height 605
type textarea "object homepage"
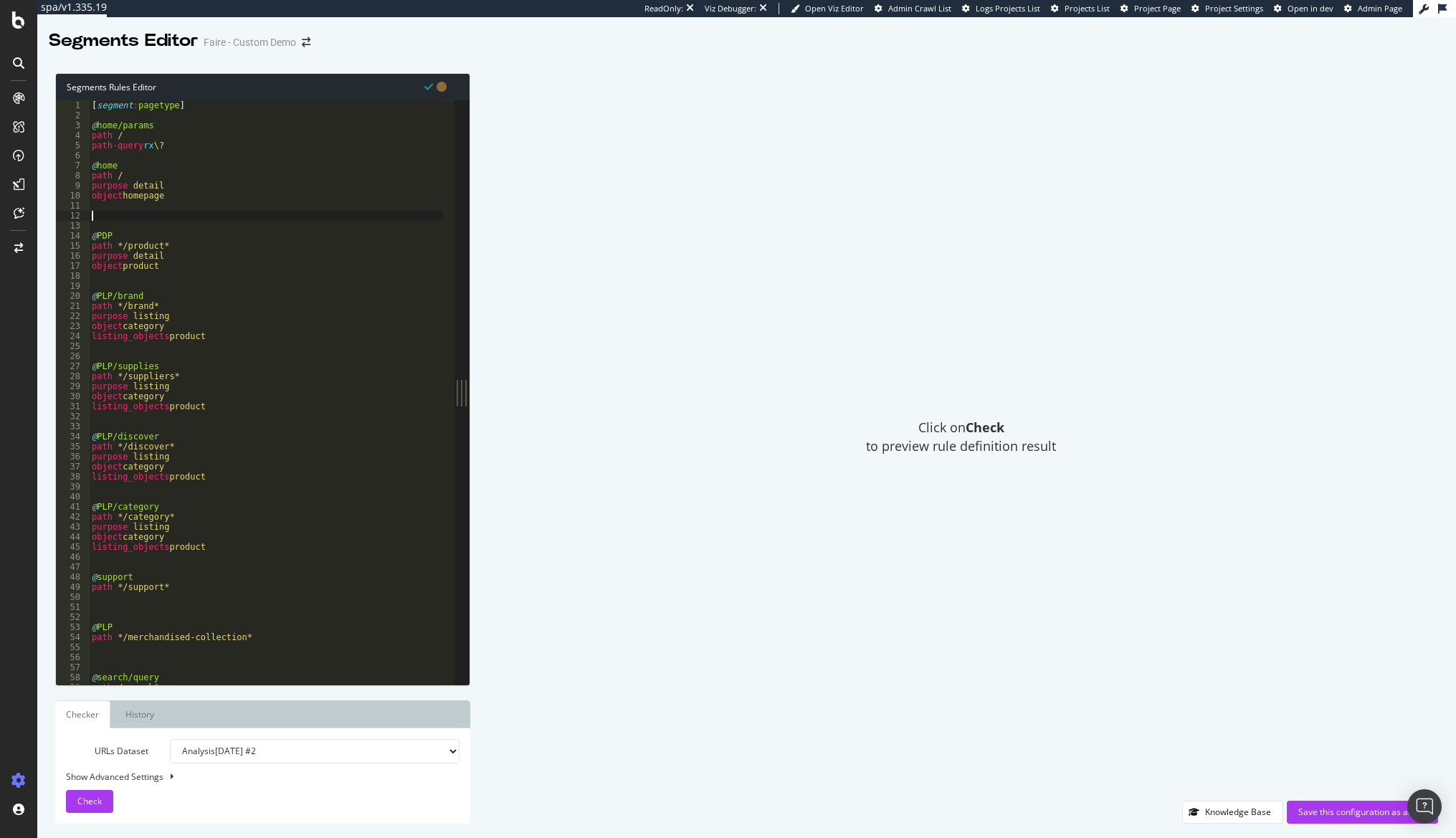
paste textarea "path */blog*"
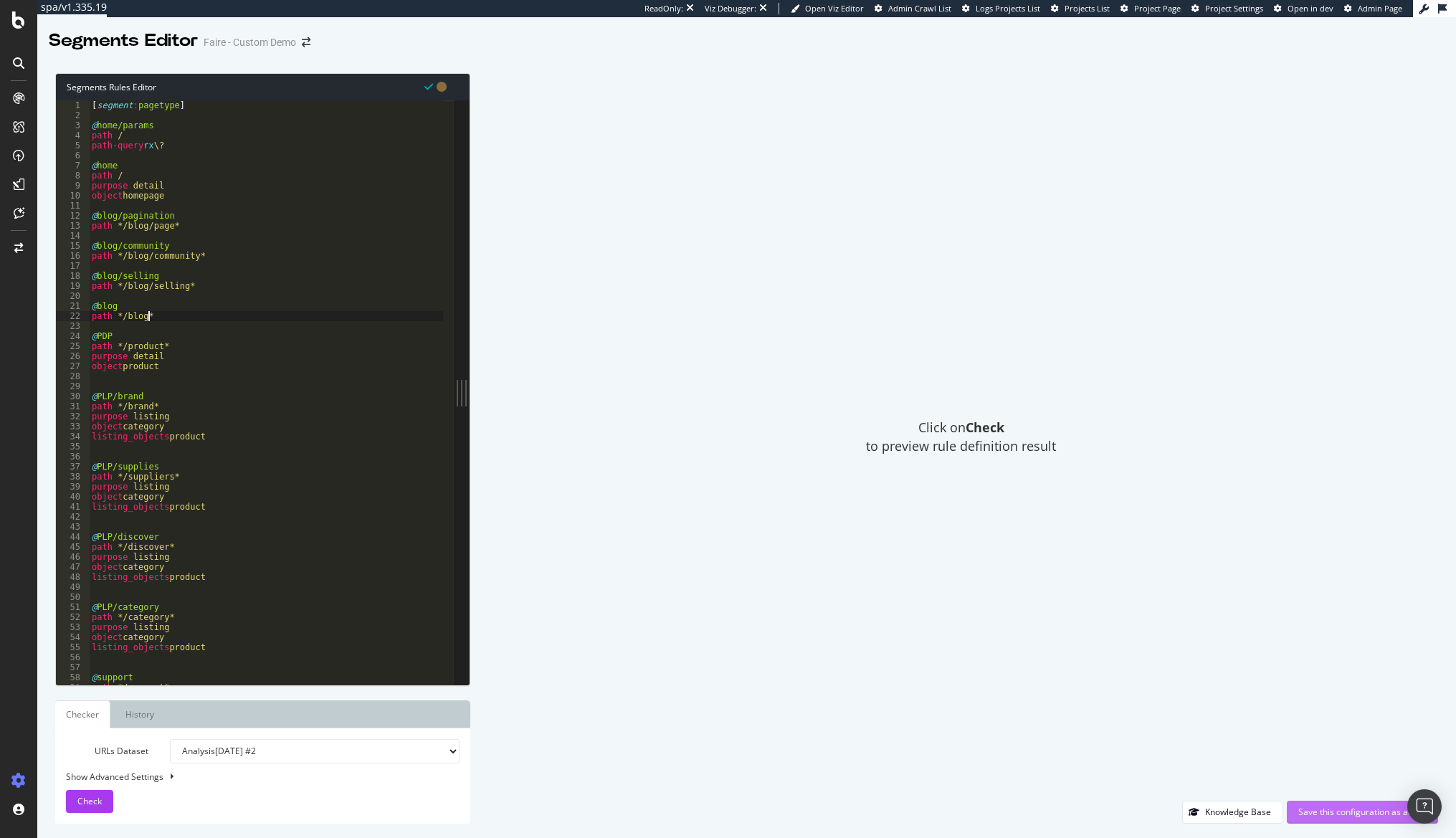
type textarea "path */blog*"
click at [1316, 815] on div "Save this configuration as active" at bounding box center [1362, 812] width 129 height 12
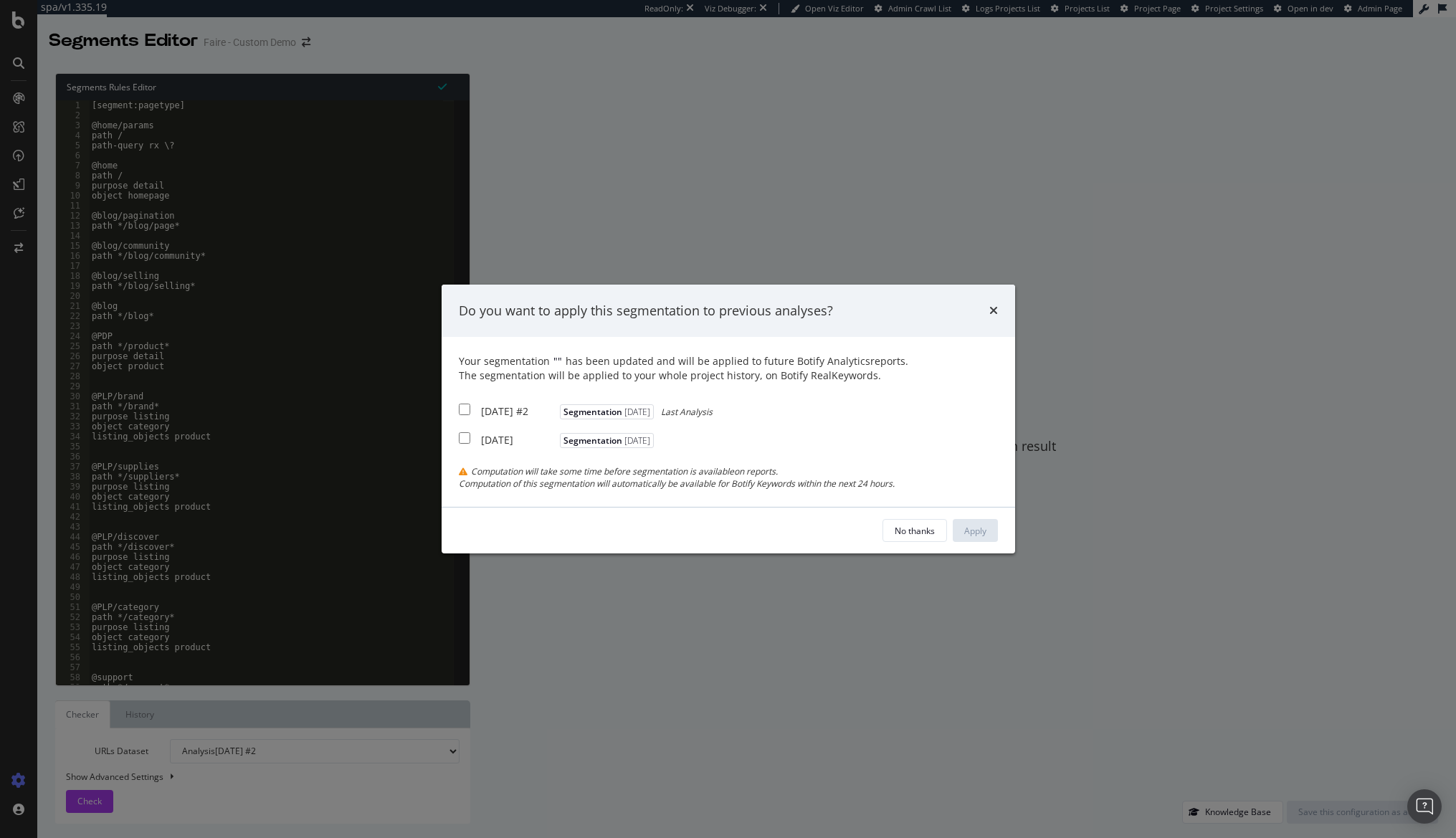
click at [511, 407] on div "[DATE] #2" at bounding box center [519, 412] width 76 height 15
checkbox input "true"
click at [516, 460] on div "Your segmentation " " has been updated and will be applied to future Botify Ana…" at bounding box center [728, 421] width 539 height 136
click at [511, 440] on div "[DATE]" at bounding box center [519, 440] width 76 height 15
checkbox input "true"
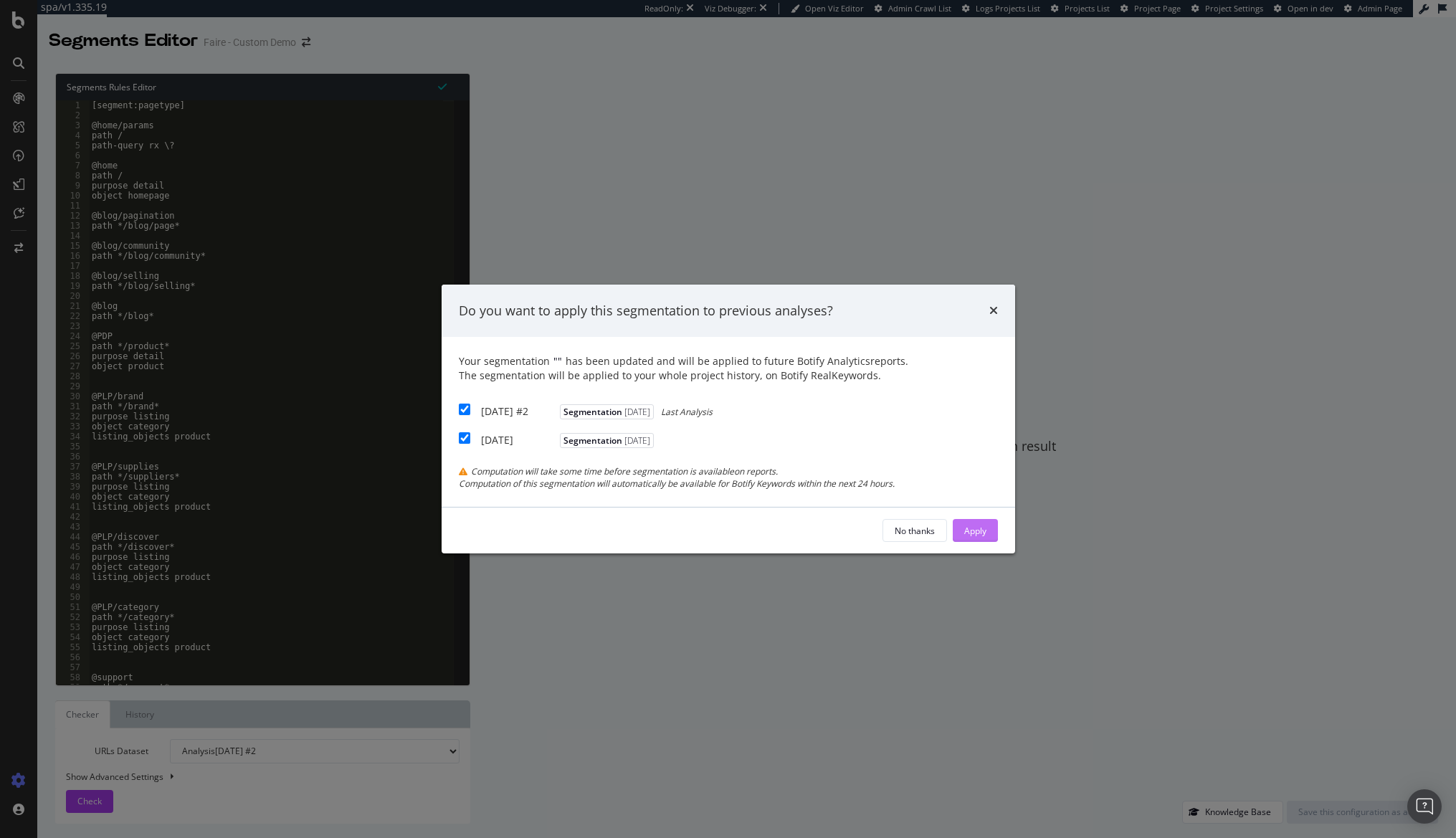
click at [977, 531] on div "Apply" at bounding box center [976, 531] width 22 height 12
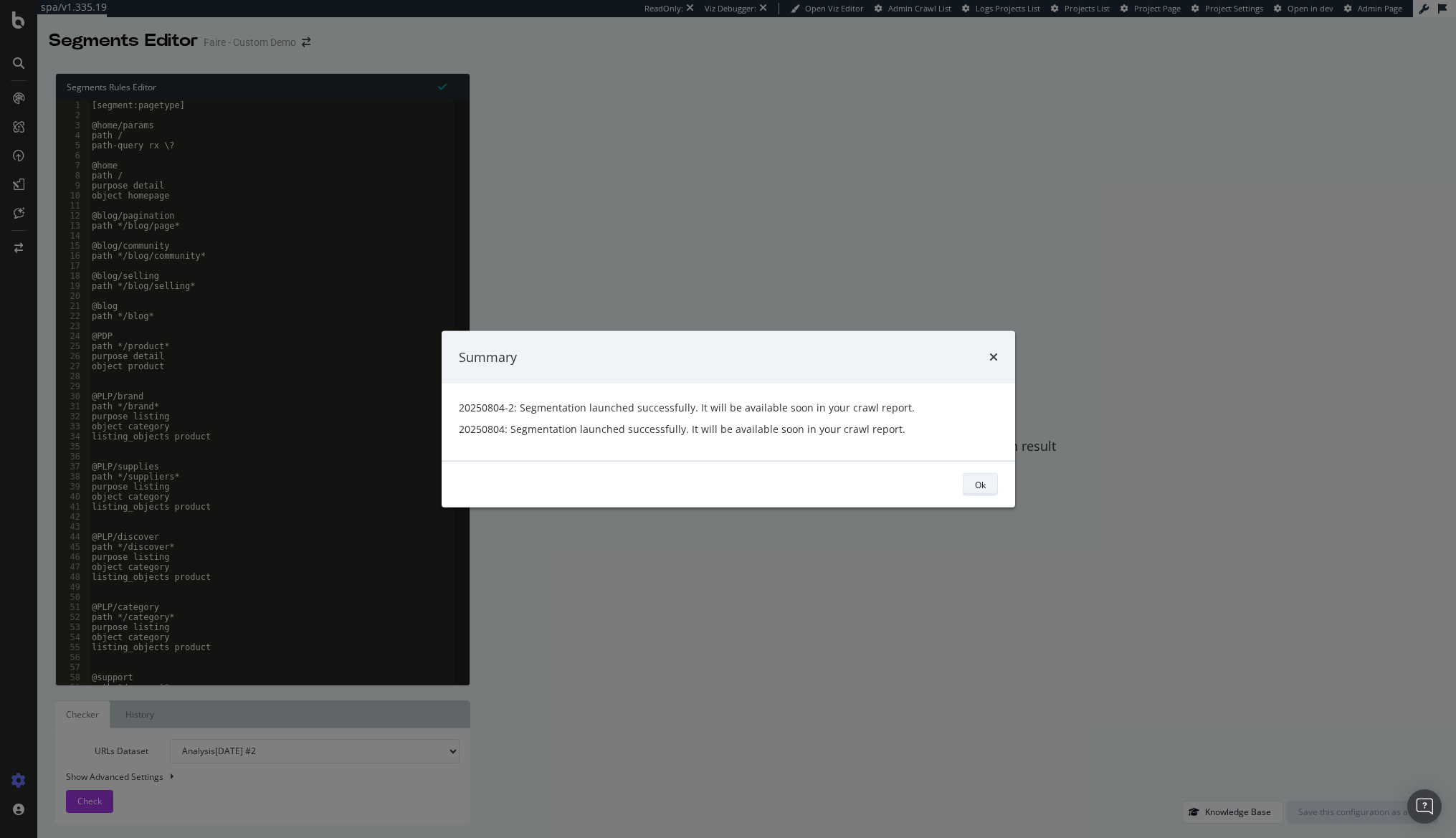
click at [992, 482] on button "Ok" at bounding box center [980, 484] width 36 height 23
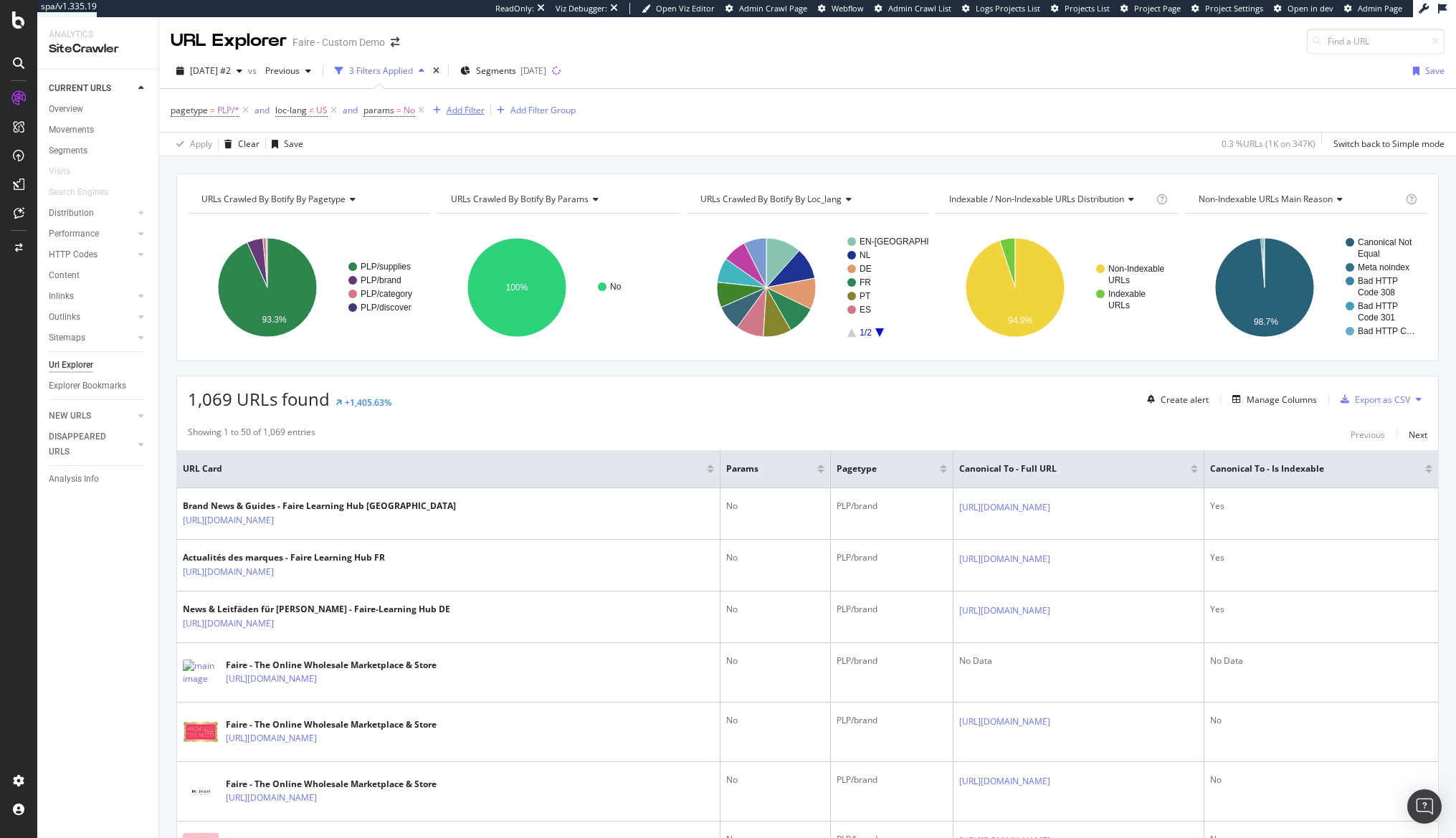
click at [458, 112] on div "Add Filter" at bounding box center [466, 109] width 38 height 12
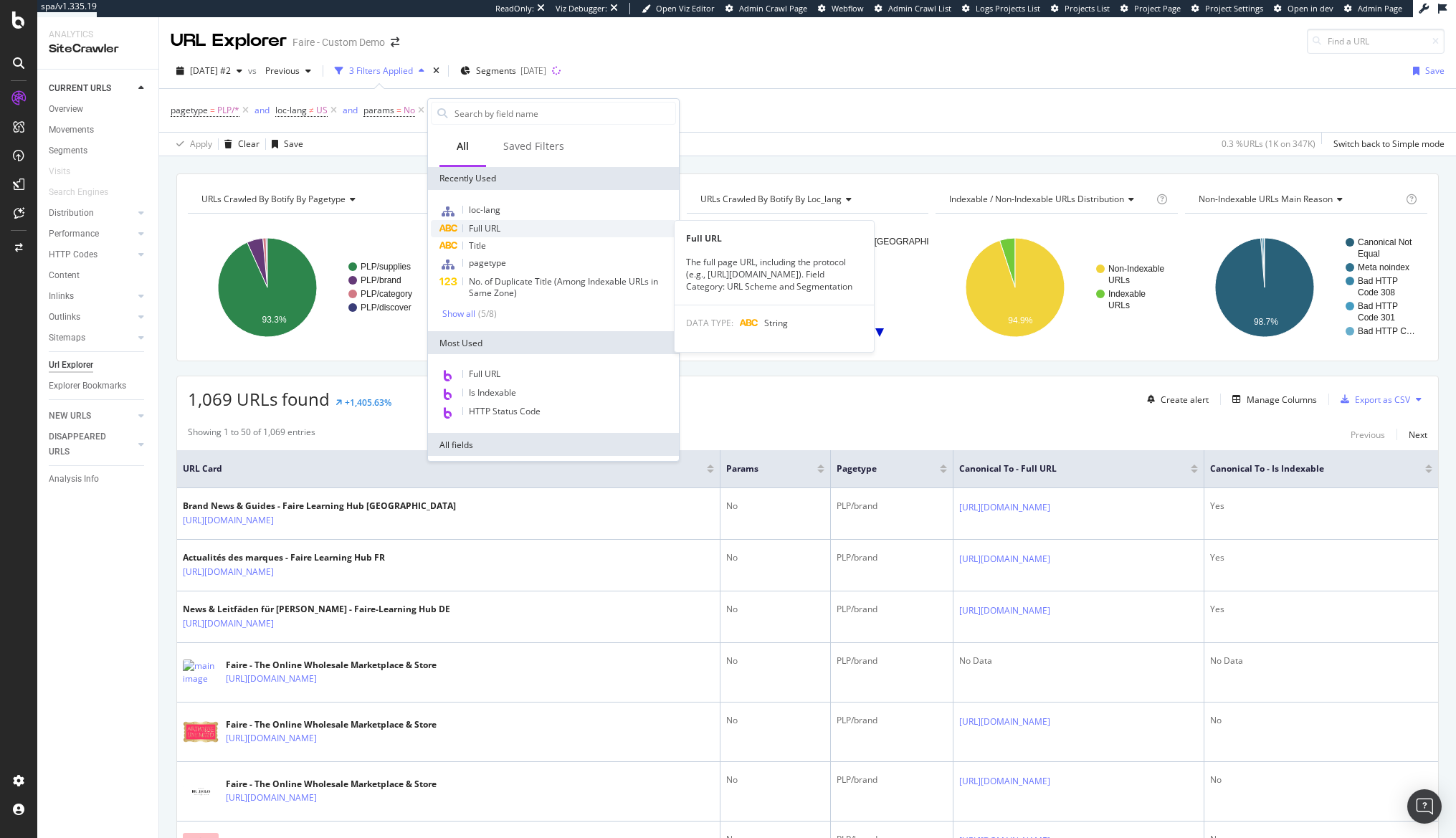
click at [511, 233] on div "Full URL" at bounding box center [553, 228] width 245 height 17
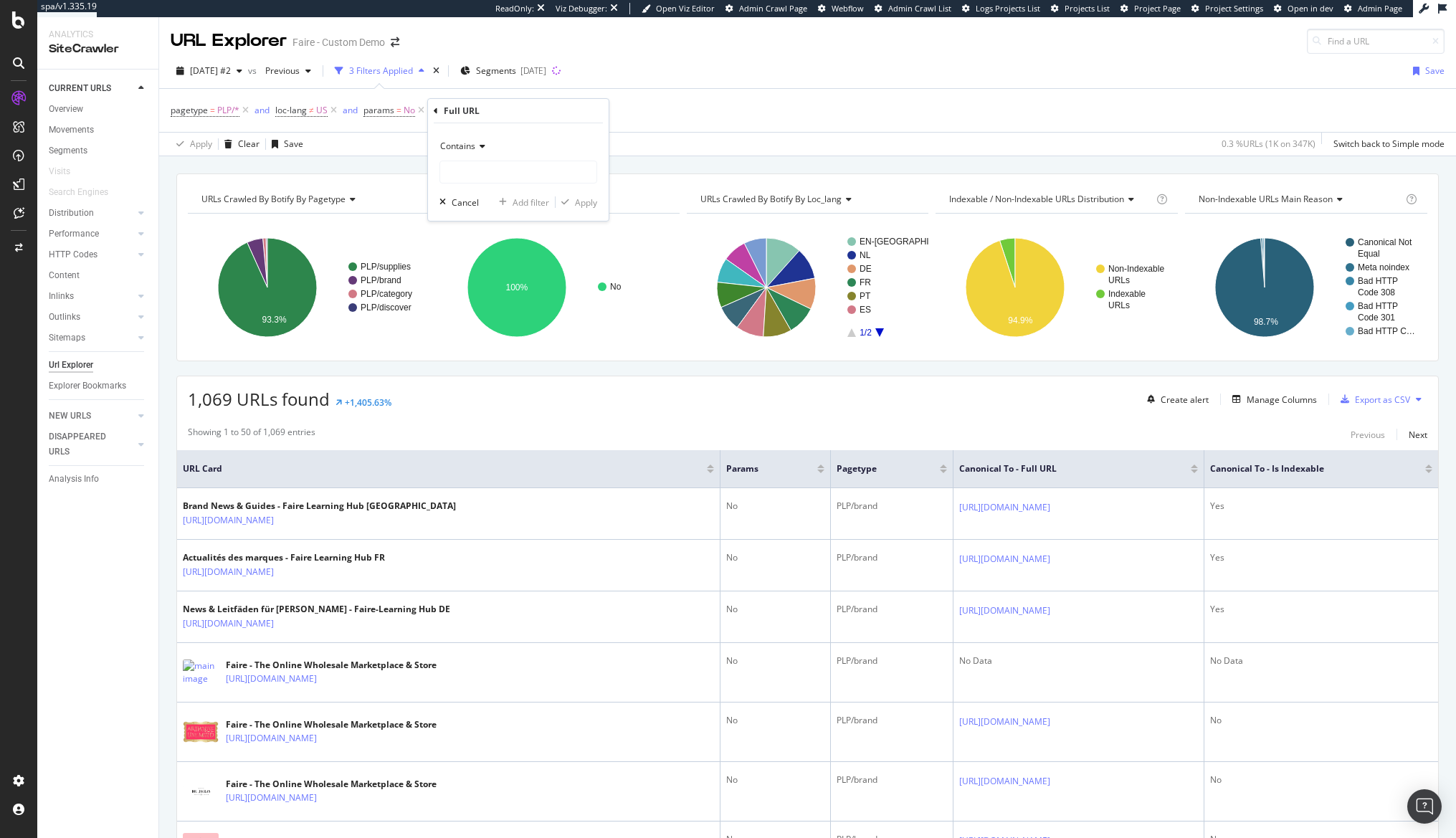
click at [477, 153] on div "Contains" at bounding box center [518, 146] width 158 height 23
click at [498, 305] on span "Doesn't contain" at bounding box center [478, 305] width 62 height 12
click at [497, 168] on input "text" at bounding box center [518, 171] width 156 height 23
type input "/blog/"
click at [589, 202] on div "Apply" at bounding box center [586, 202] width 22 height 12
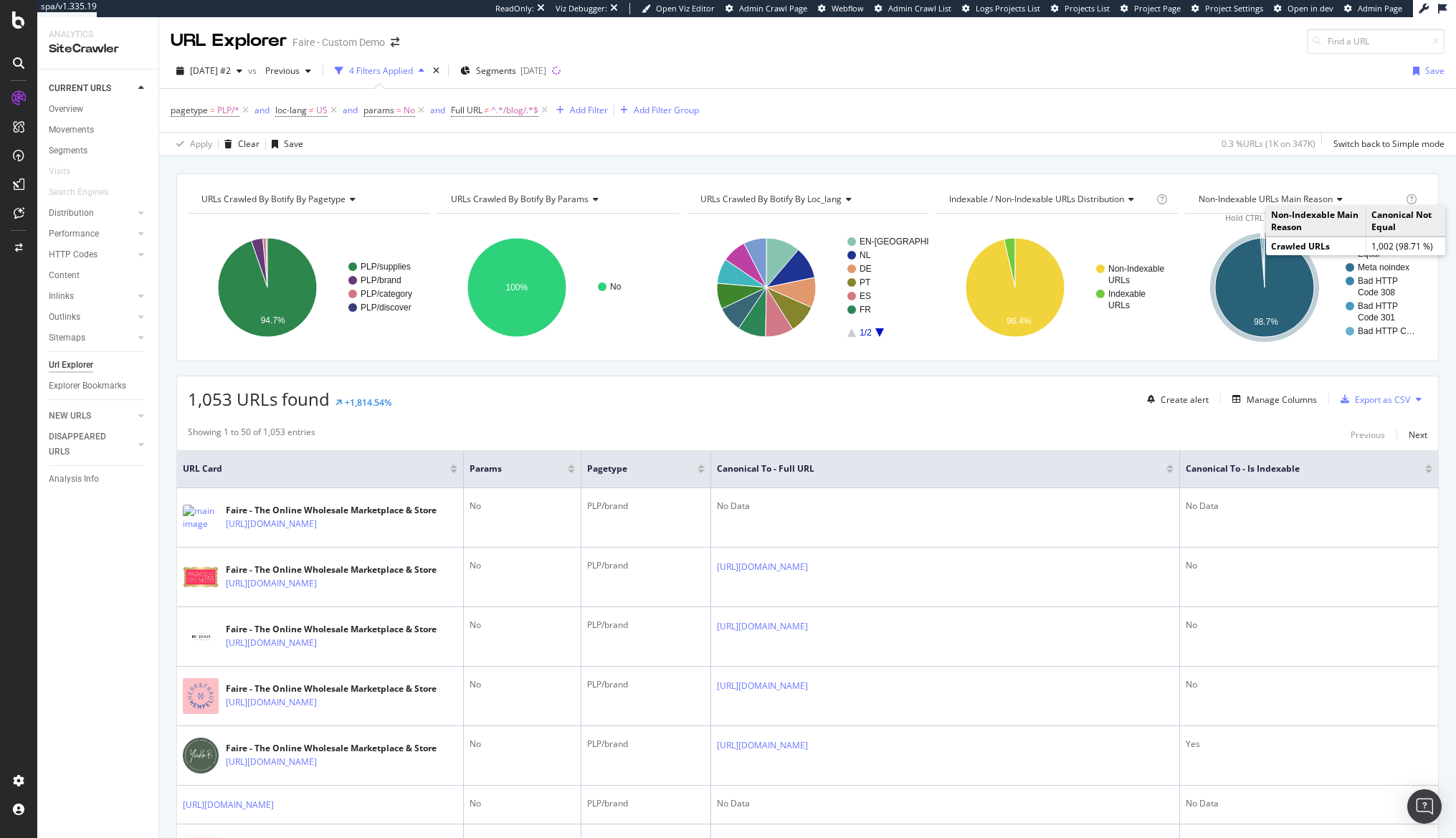
click at [1234, 253] on icon "A chart." at bounding box center [1265, 287] width 99 height 99
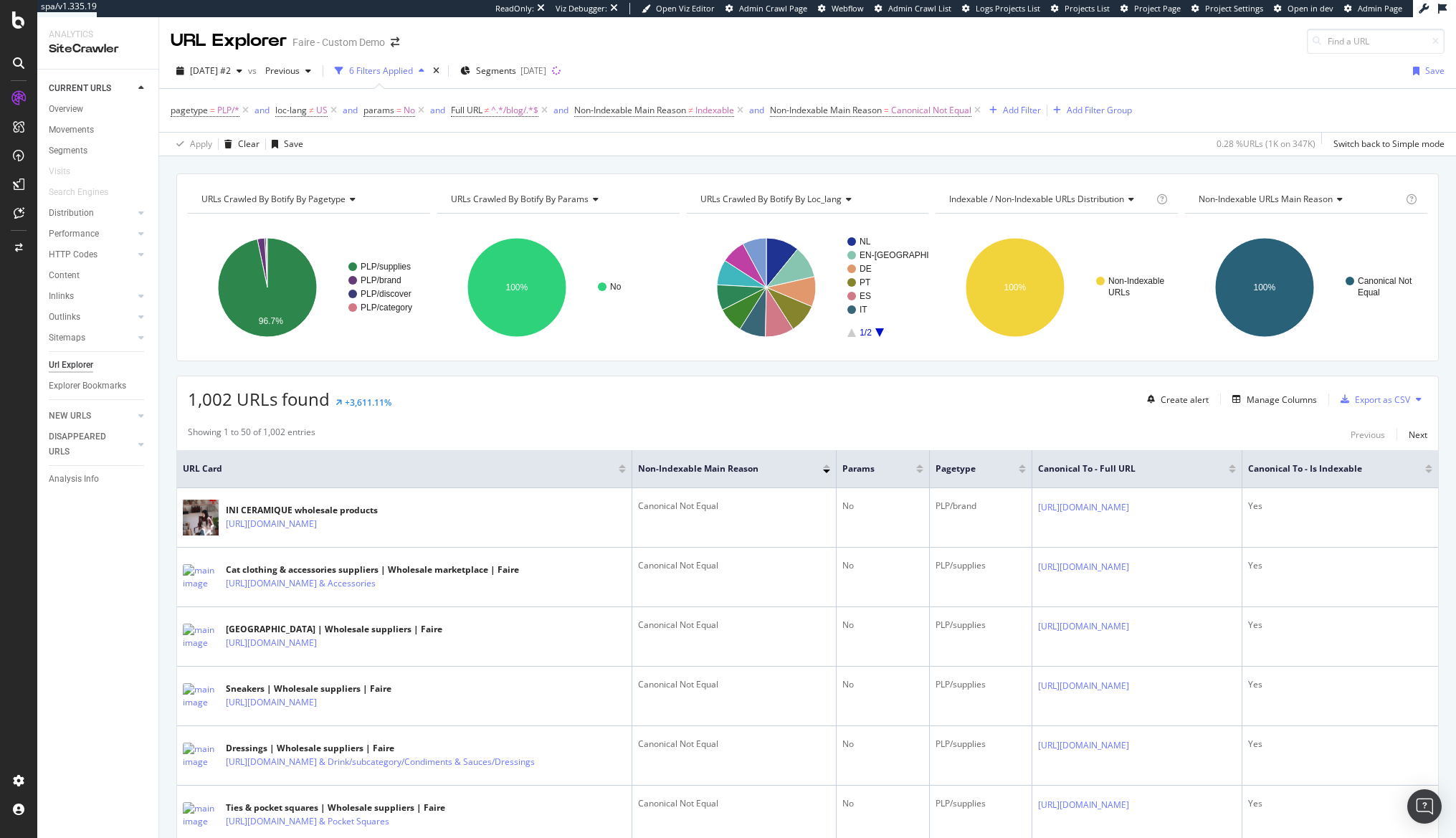
drag, startPoint x: 1155, startPoint y: 167, endPoint x: 1162, endPoint y: 168, distance: 7.1
click at [1155, 167] on div "URLs Crawled By Botify By pagetype Chart (by Value) Table Expand Export as CSV …" at bounding box center [808, 173] width 1297 height 35
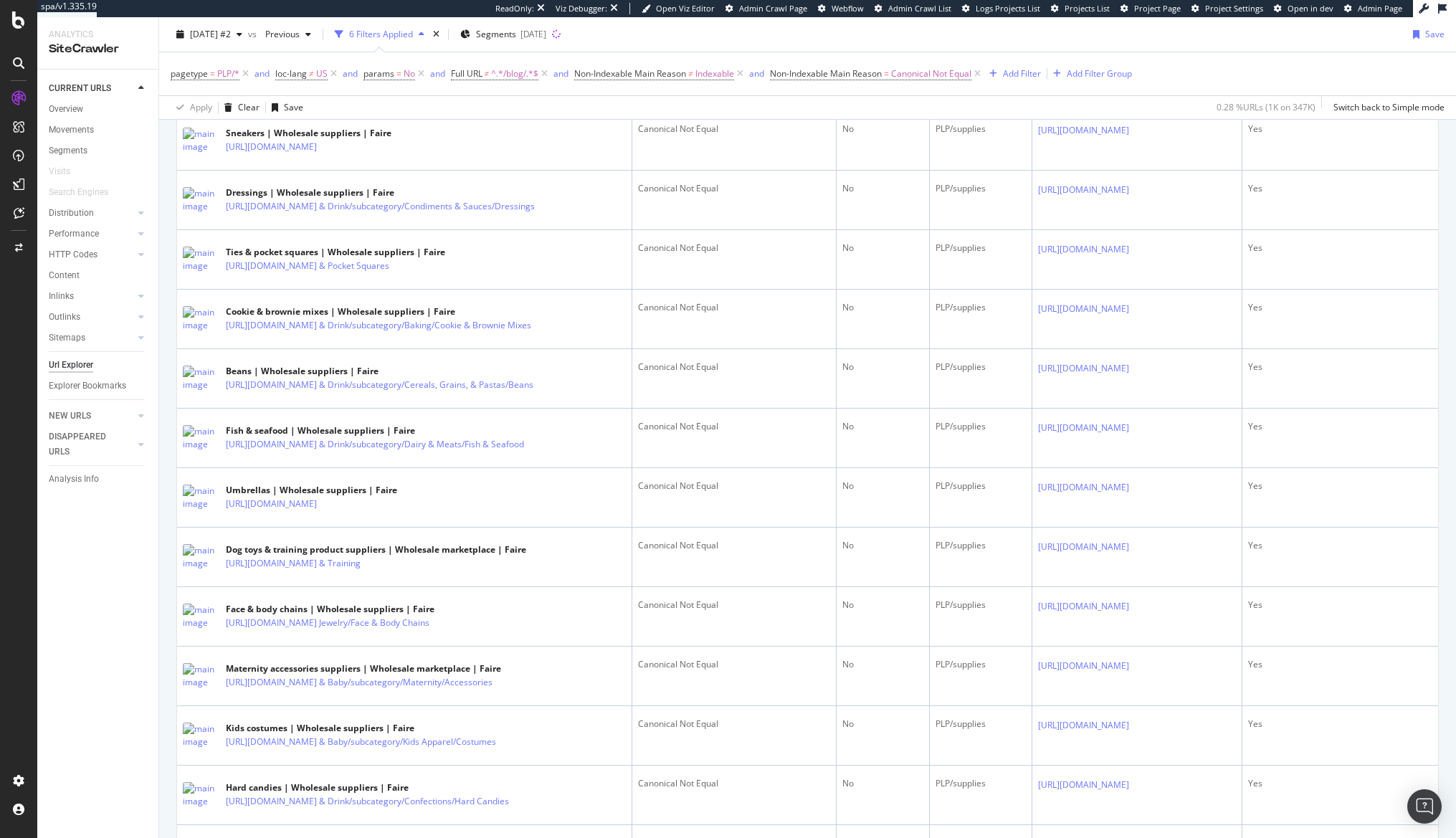
scroll to position [932, 0]
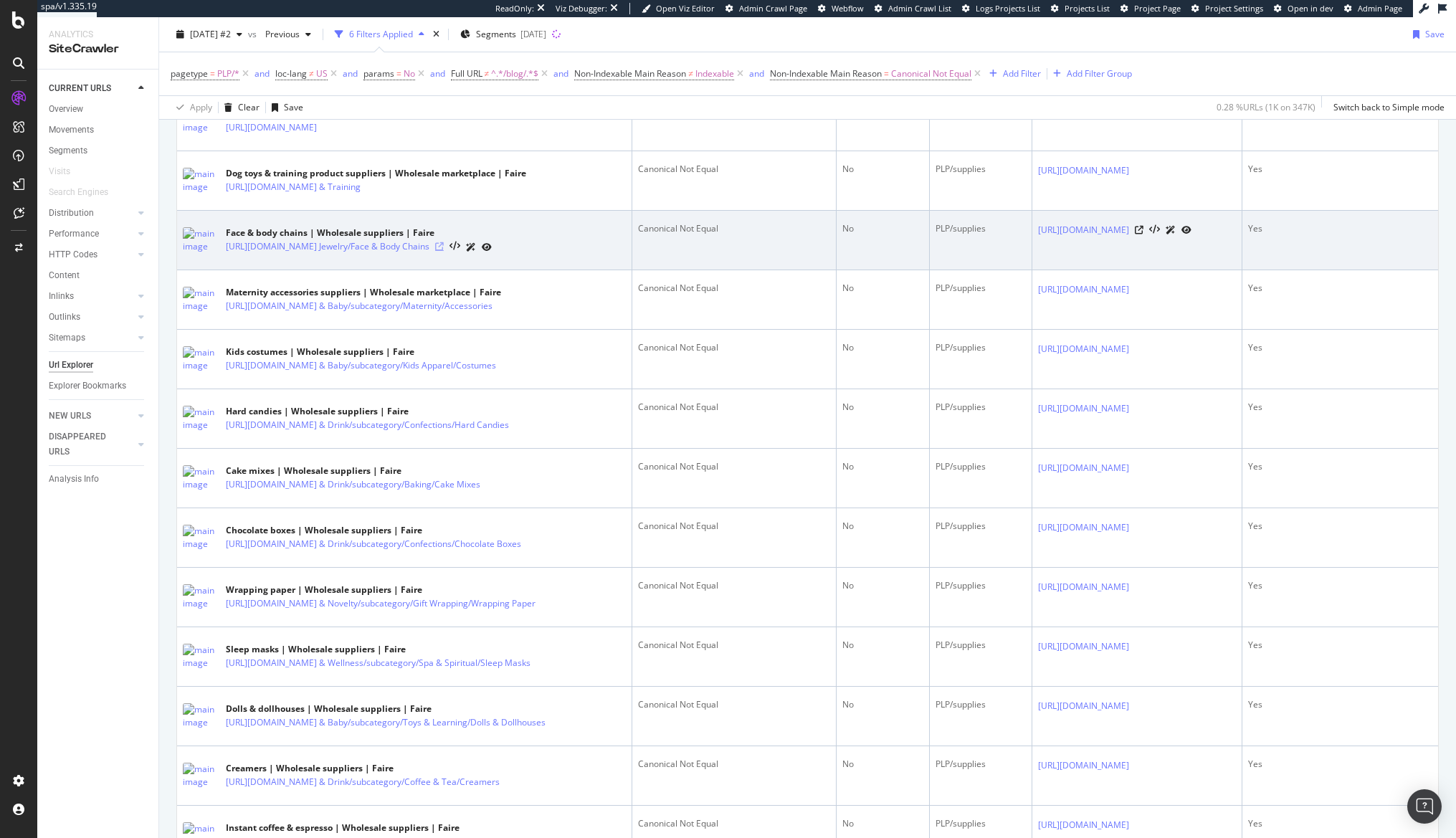
click at [444, 251] on icon at bounding box center [439, 246] width 8 height 8
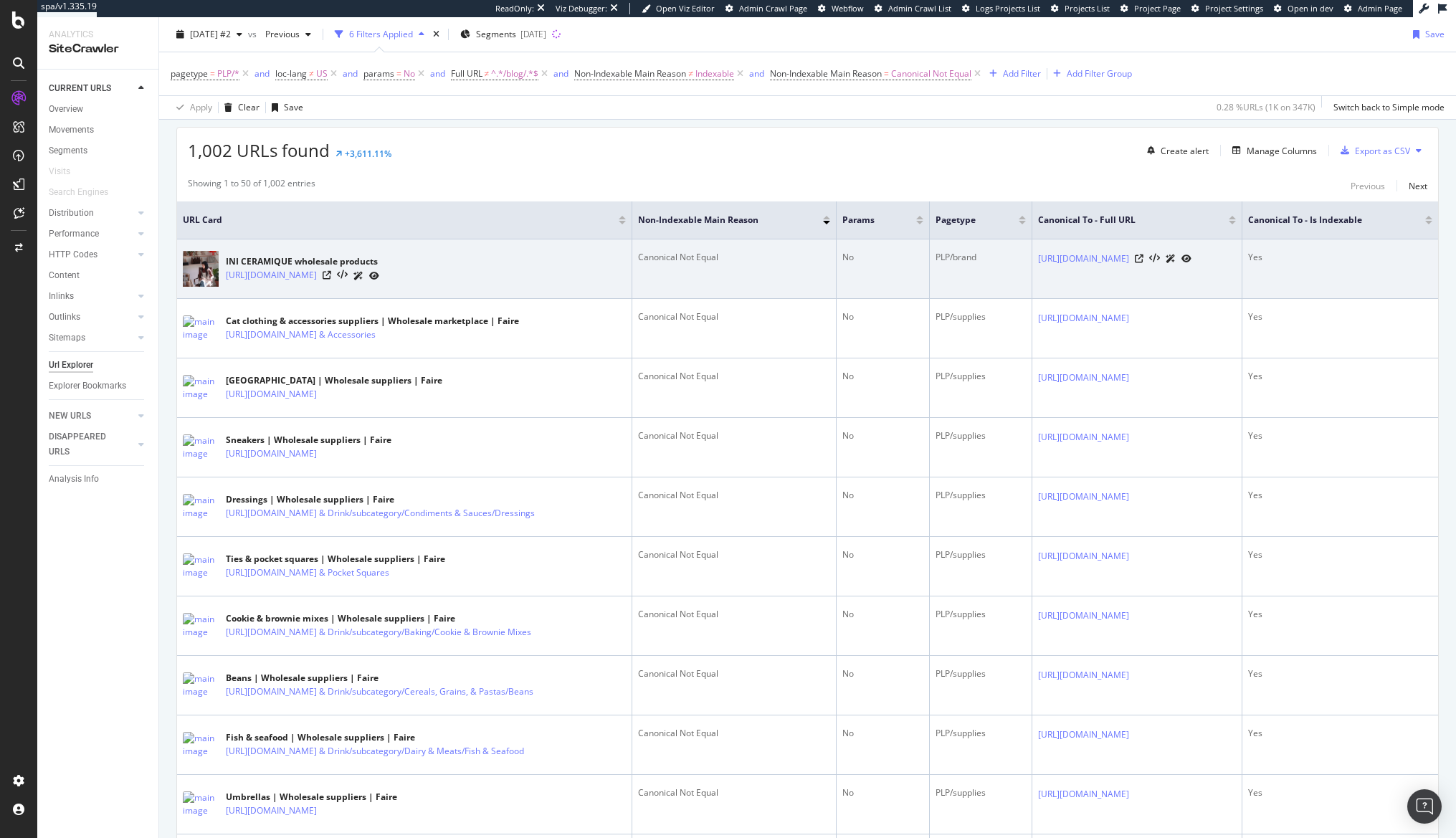
scroll to position [287, 0]
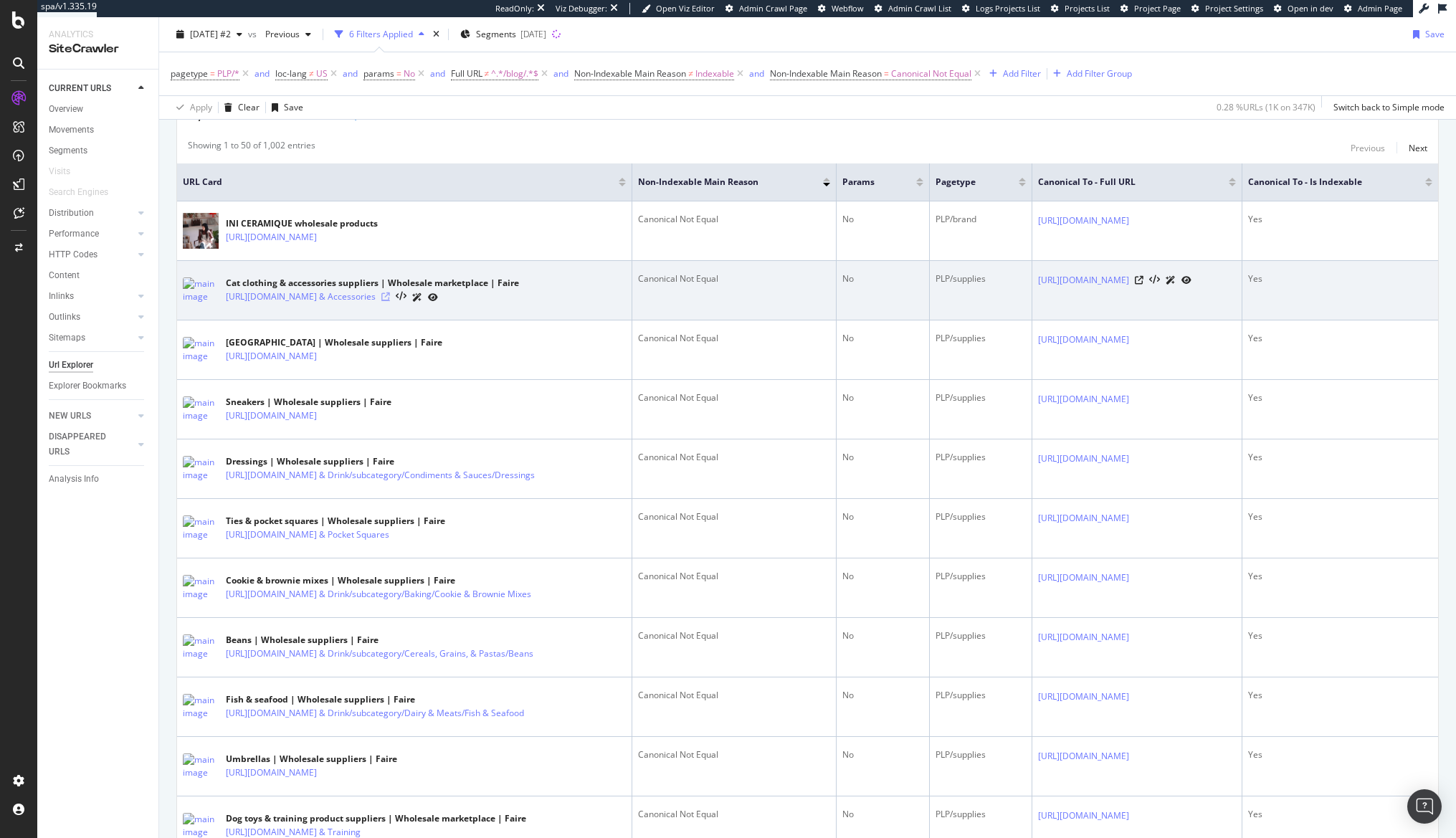
click at [390, 301] on icon at bounding box center [385, 296] width 8 height 8
click at [407, 302] on icon at bounding box center [401, 296] width 11 height 10
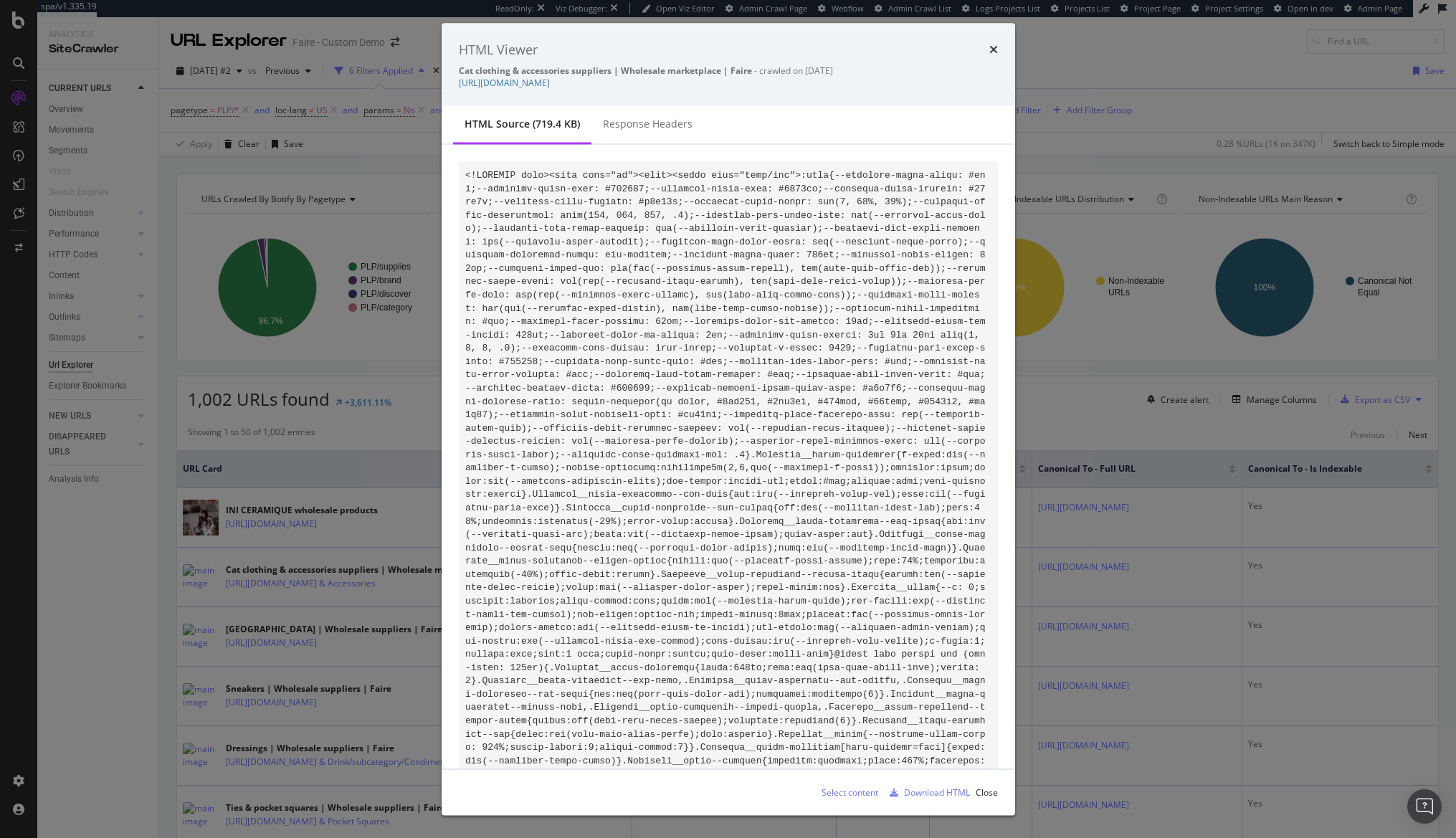
scroll to position [465, 0]
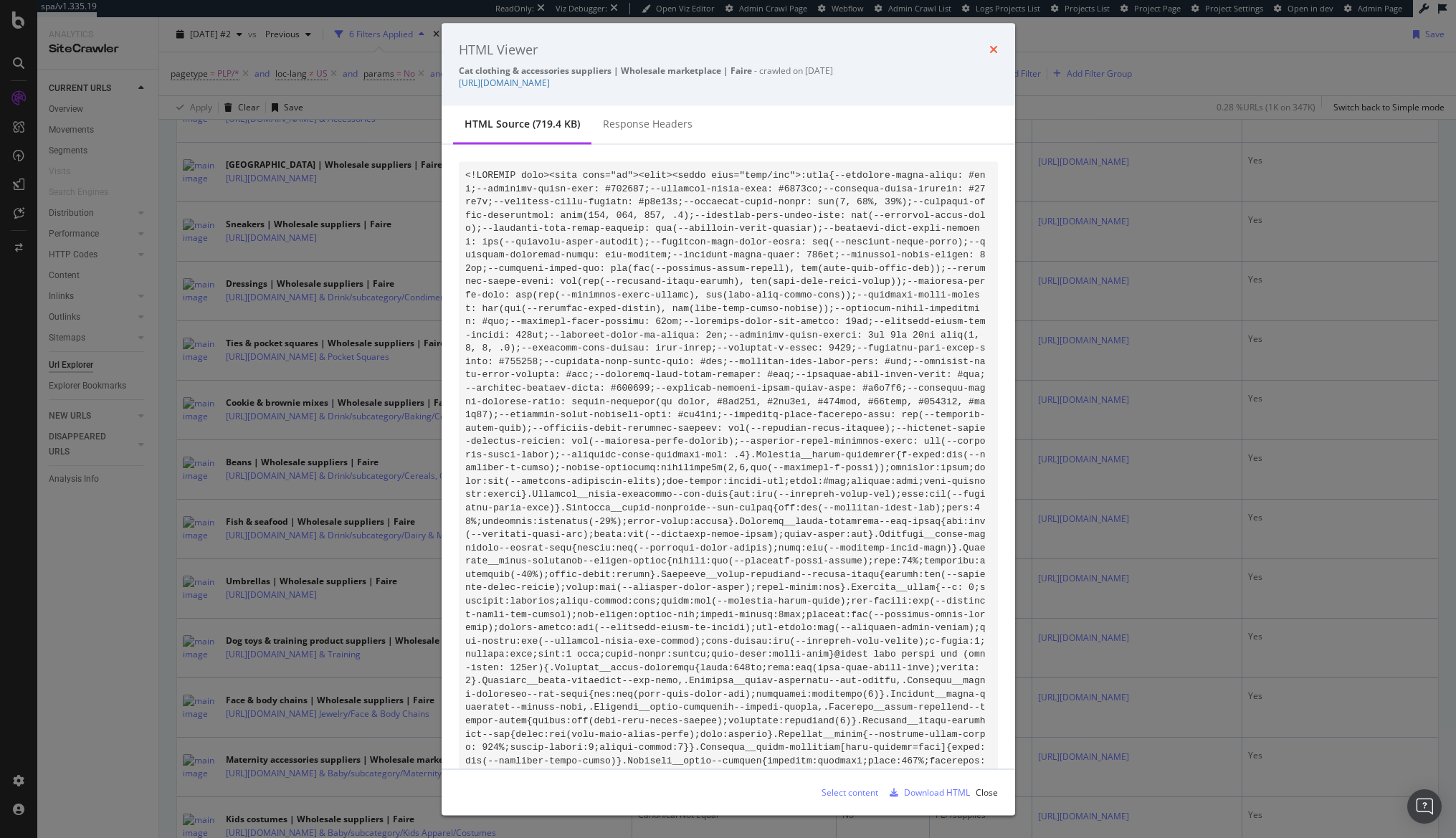
click at [995, 52] on icon "times" at bounding box center [993, 49] width 8 height 12
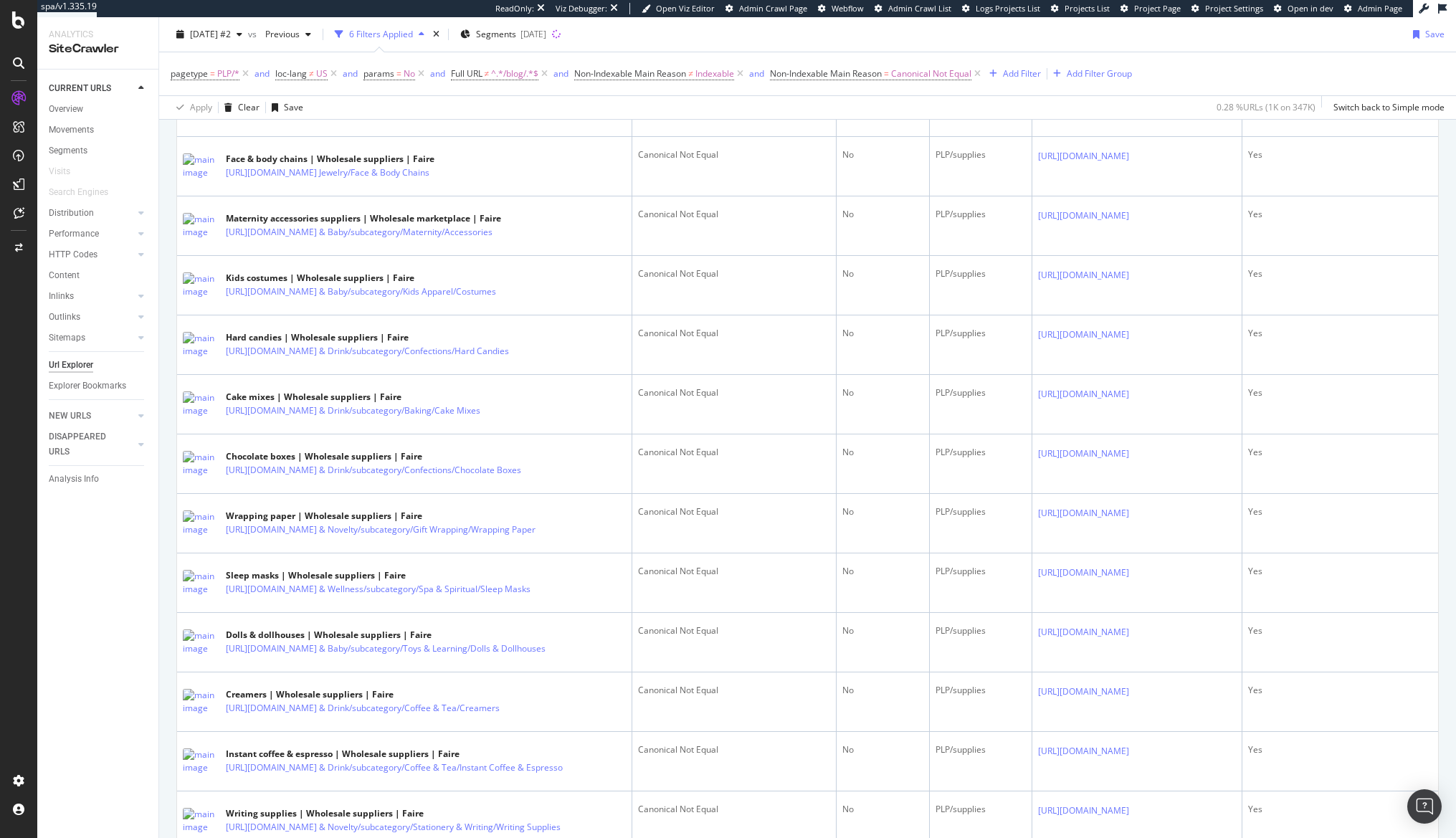
scroll to position [1612, 0]
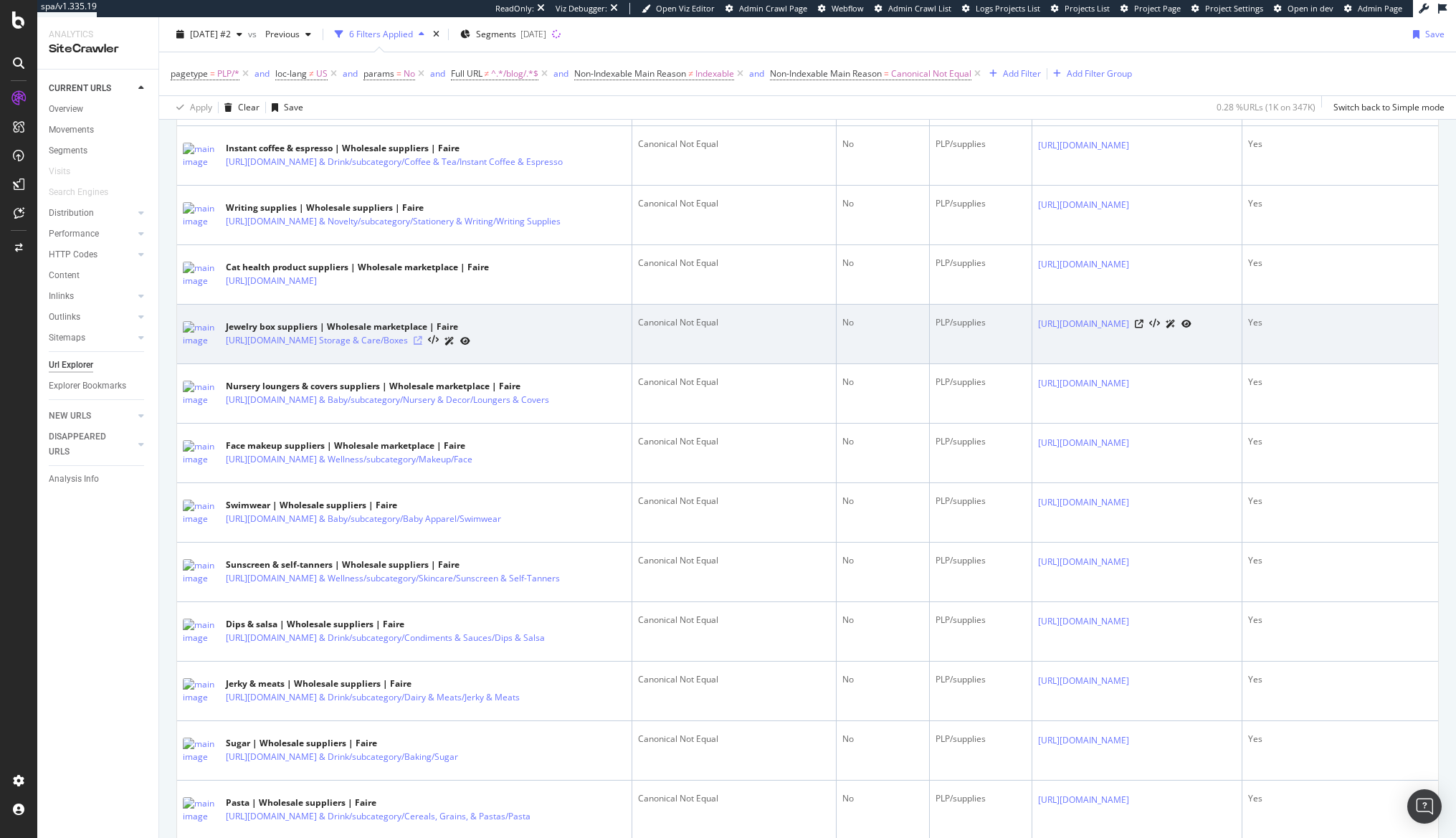
click at [422, 345] on icon at bounding box center [418, 340] width 8 height 8
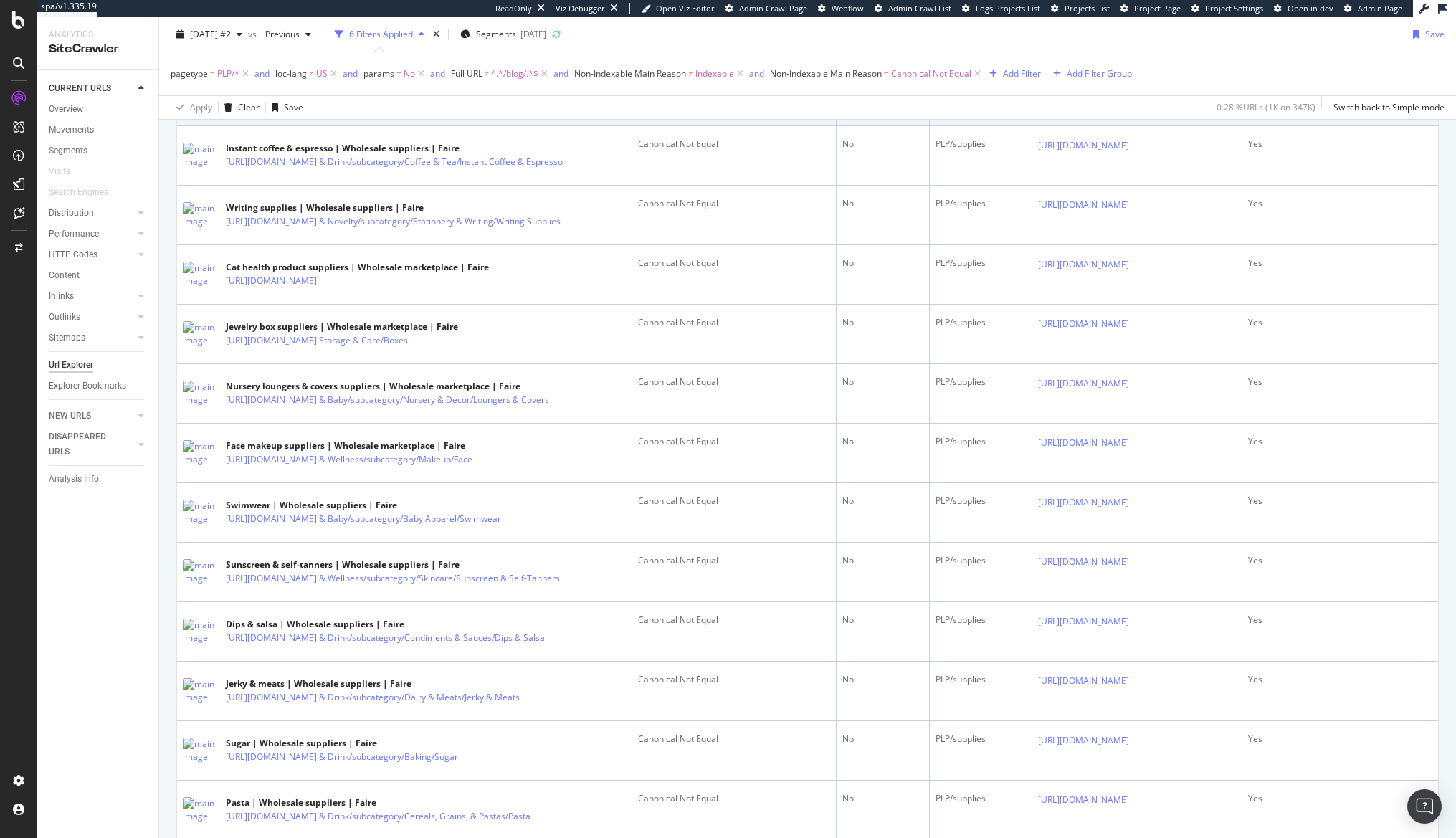
drag, startPoint x: 949, startPoint y: 212, endPoint x: 1210, endPoint y: 206, distance: 261.1
click at [1192, 93] on div at bounding box center [1163, 86] width 57 height 16
click at [1143, 90] on icon at bounding box center [1139, 86] width 8 height 8
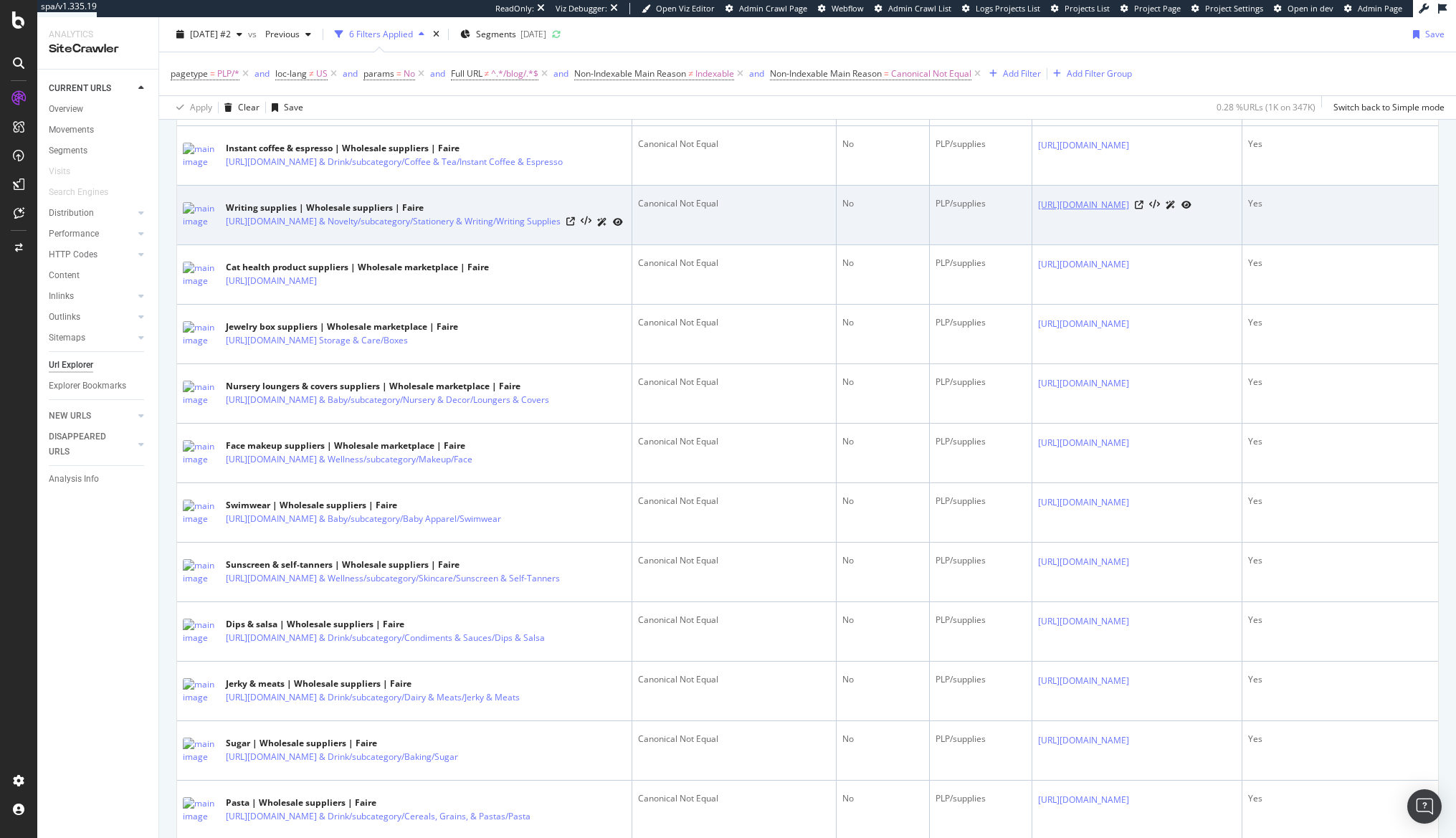
click at [1038, 212] on link "https://www.faire.com/suppliers/Paper%20&%20Novelty/subcategory/Stationery%20&%…" at bounding box center [1084, 205] width 91 height 15
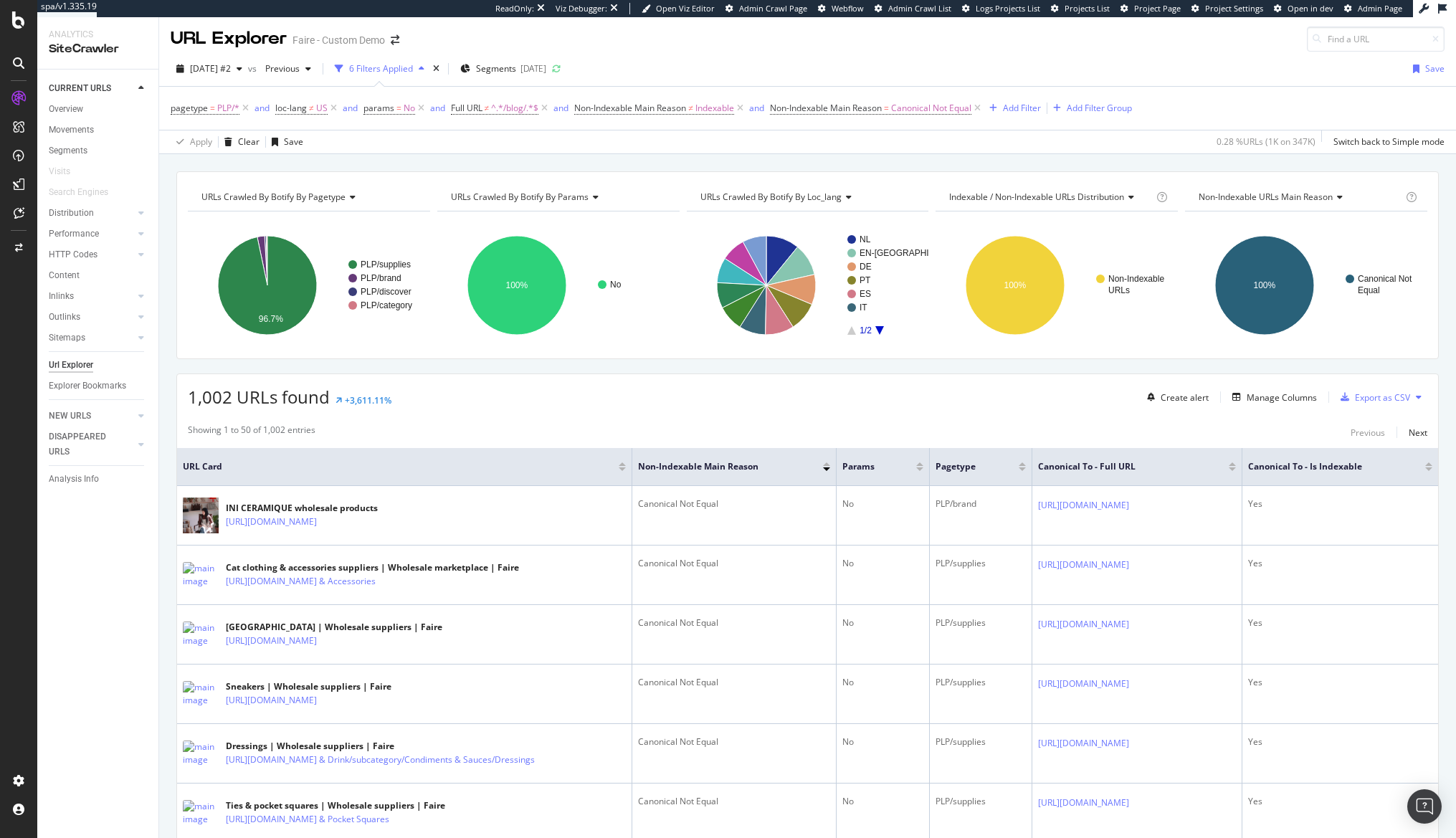
scroll to position [0, 0]
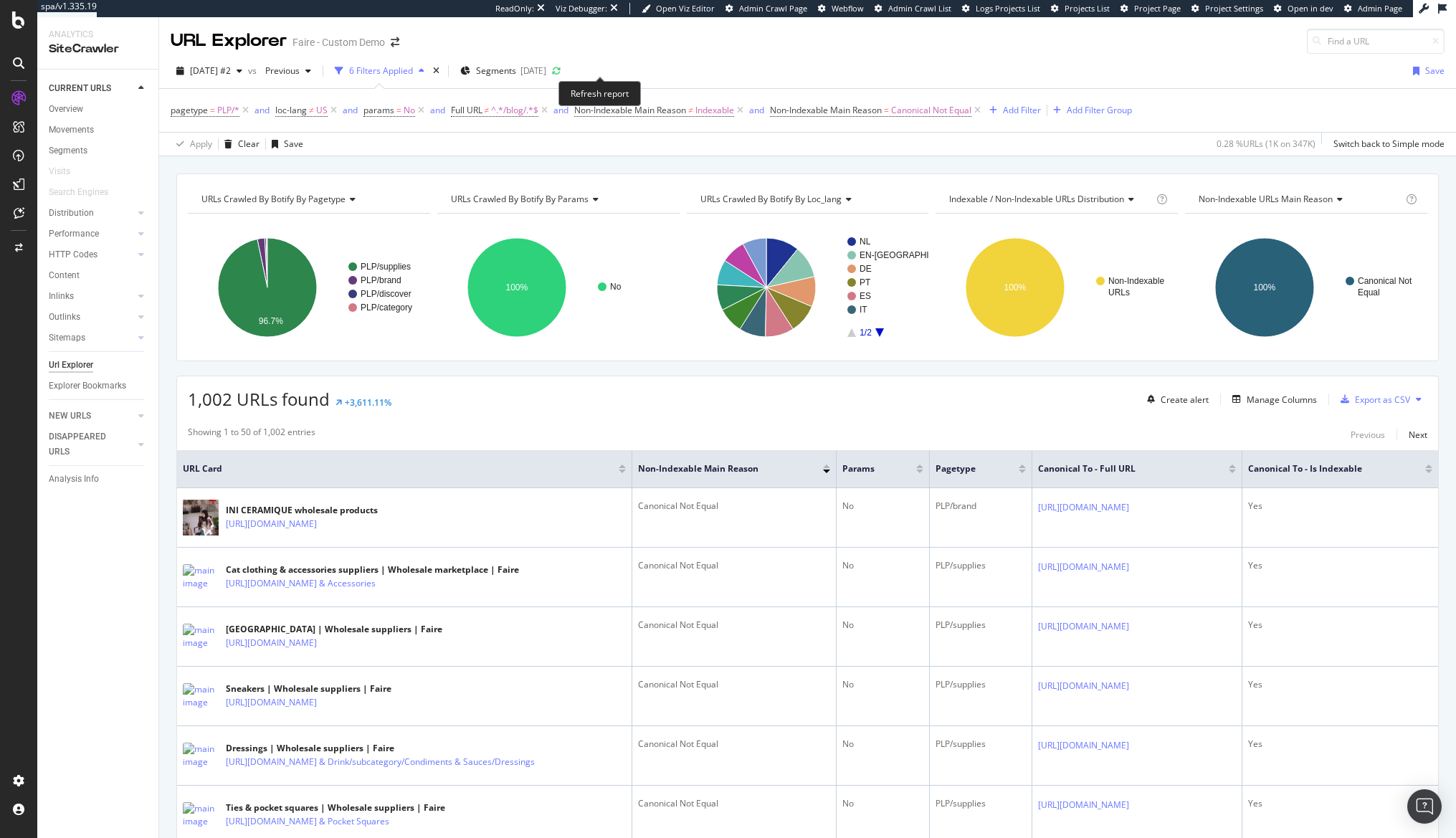
click at [563, 73] on icon at bounding box center [557, 71] width 11 height 11
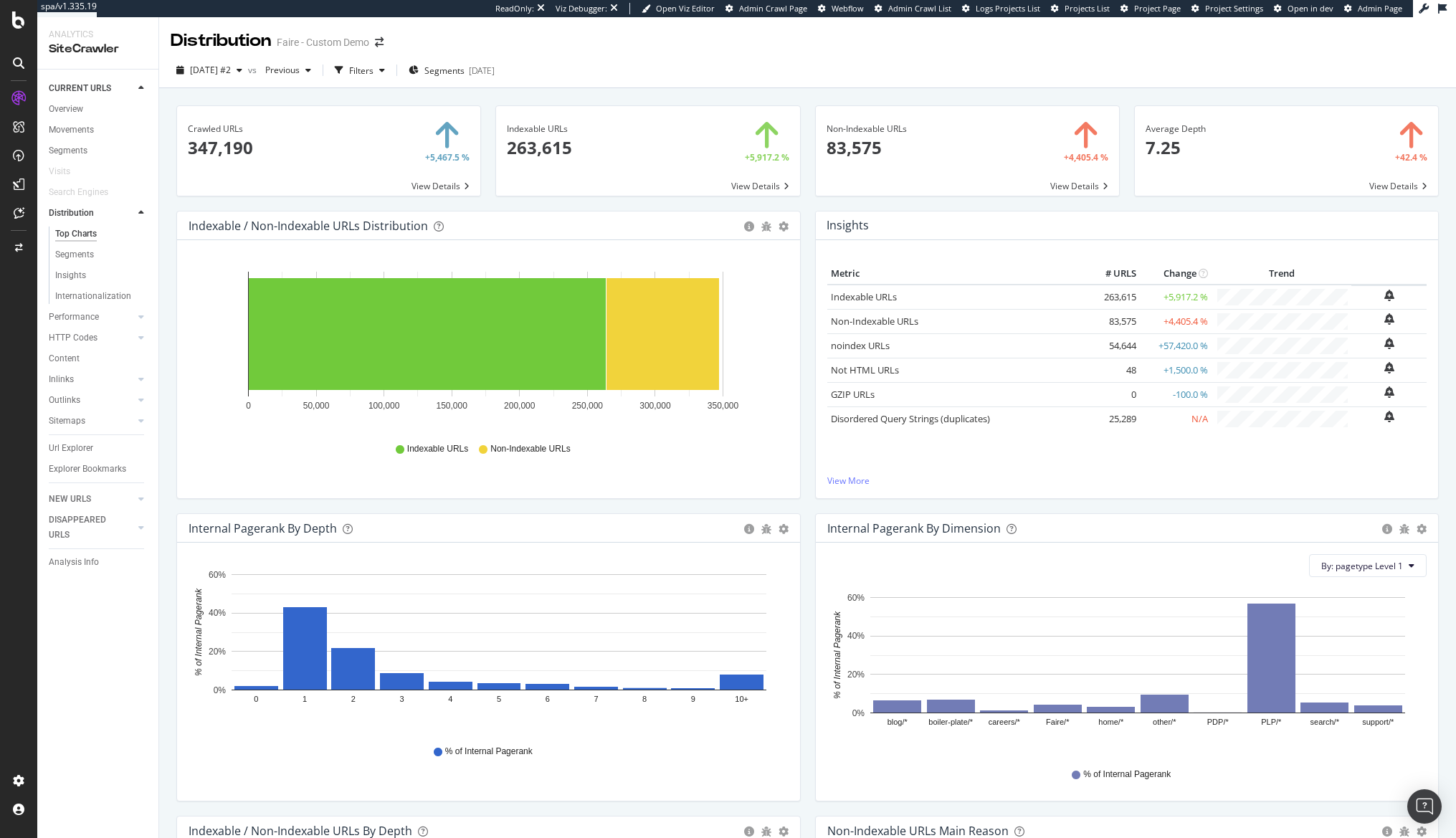
scroll to position [1844, 0]
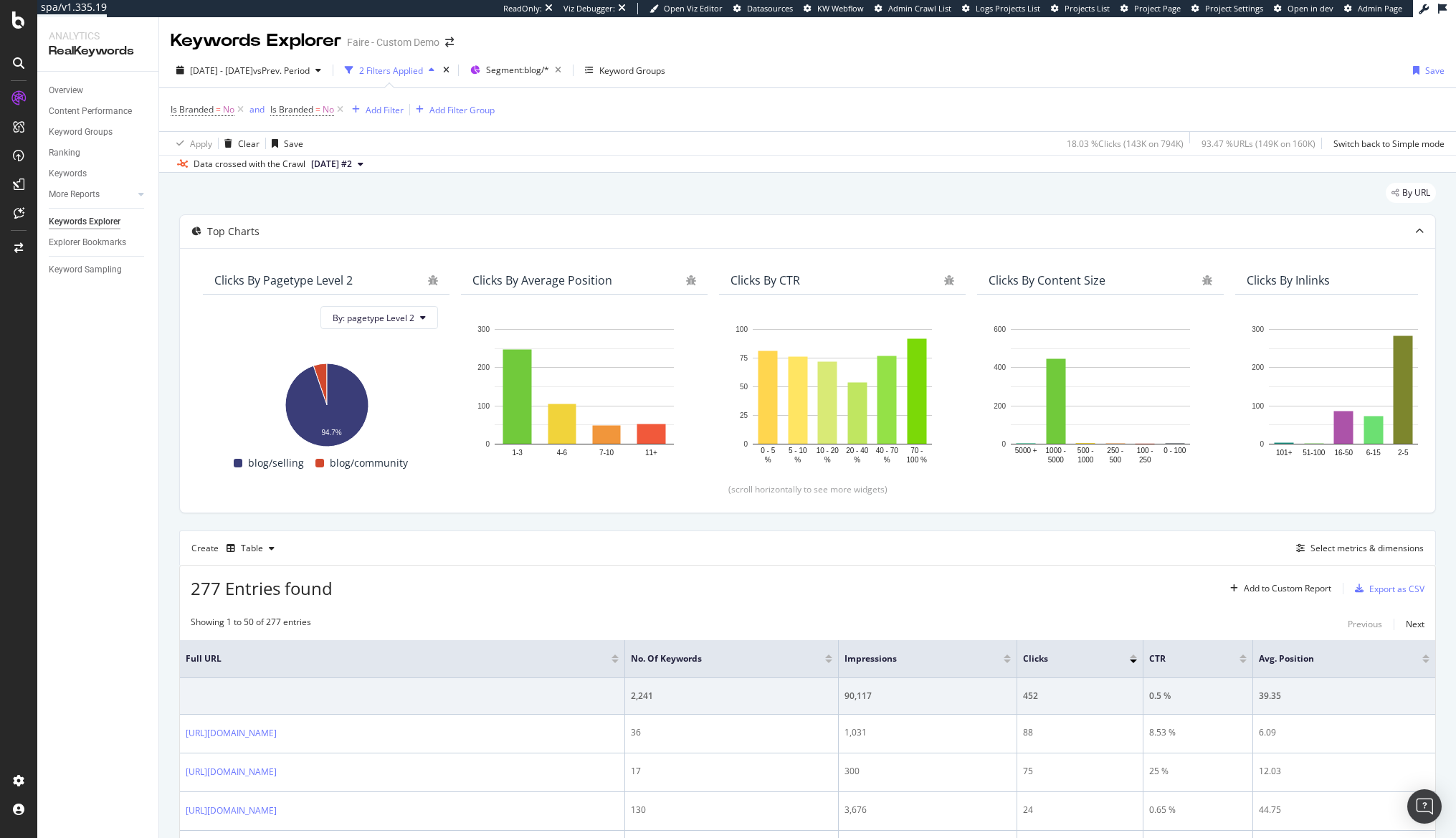
scroll to position [134, 0]
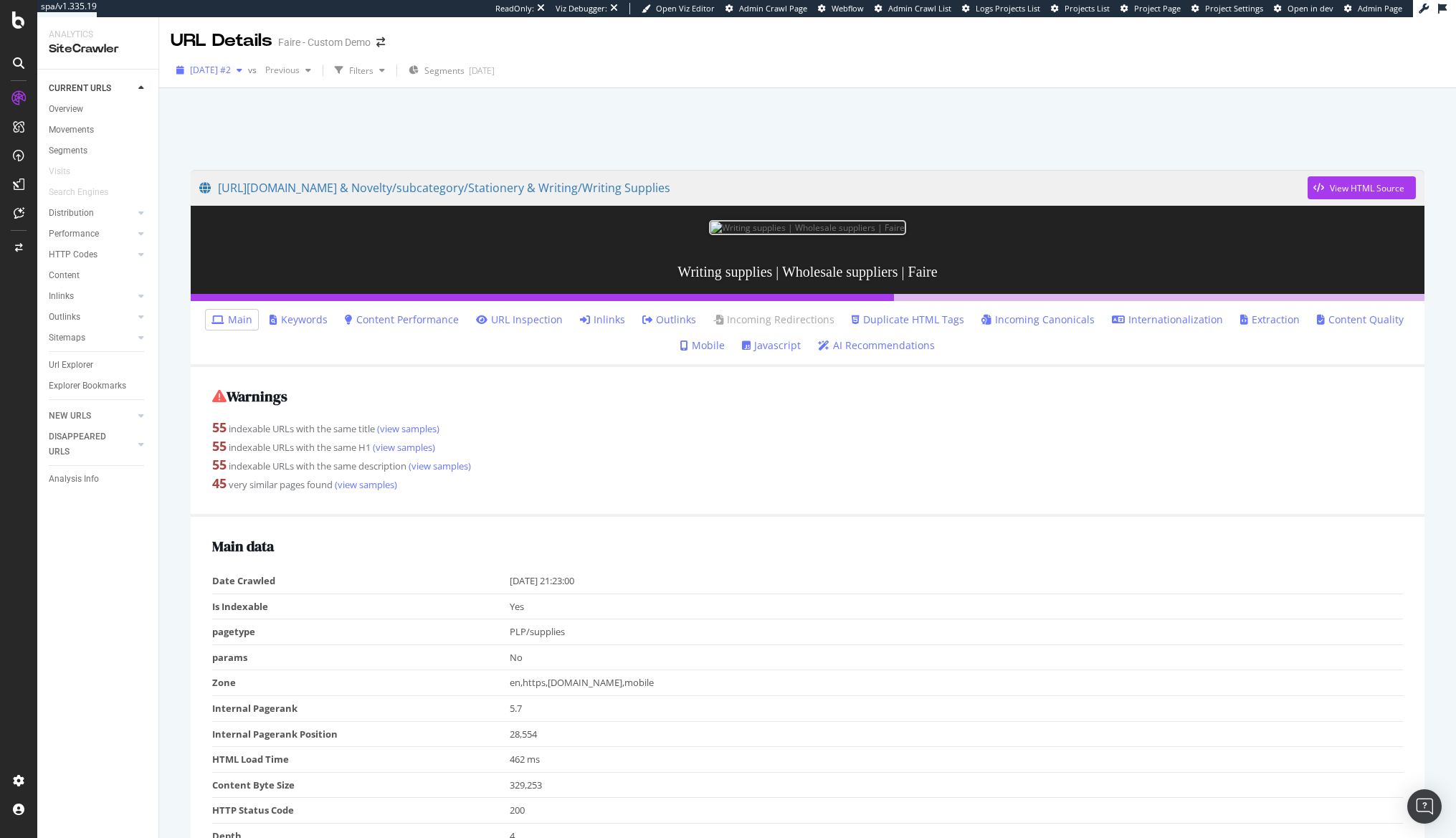
click at [238, 78] on div "[DATE] #2" at bounding box center [209, 70] width 77 height 22
click at [545, 138] on div at bounding box center [807, 125] width 1263 height 61
drag, startPoint x: 797, startPoint y: 473, endPoint x: 816, endPoint y: 203, distance: 270.7
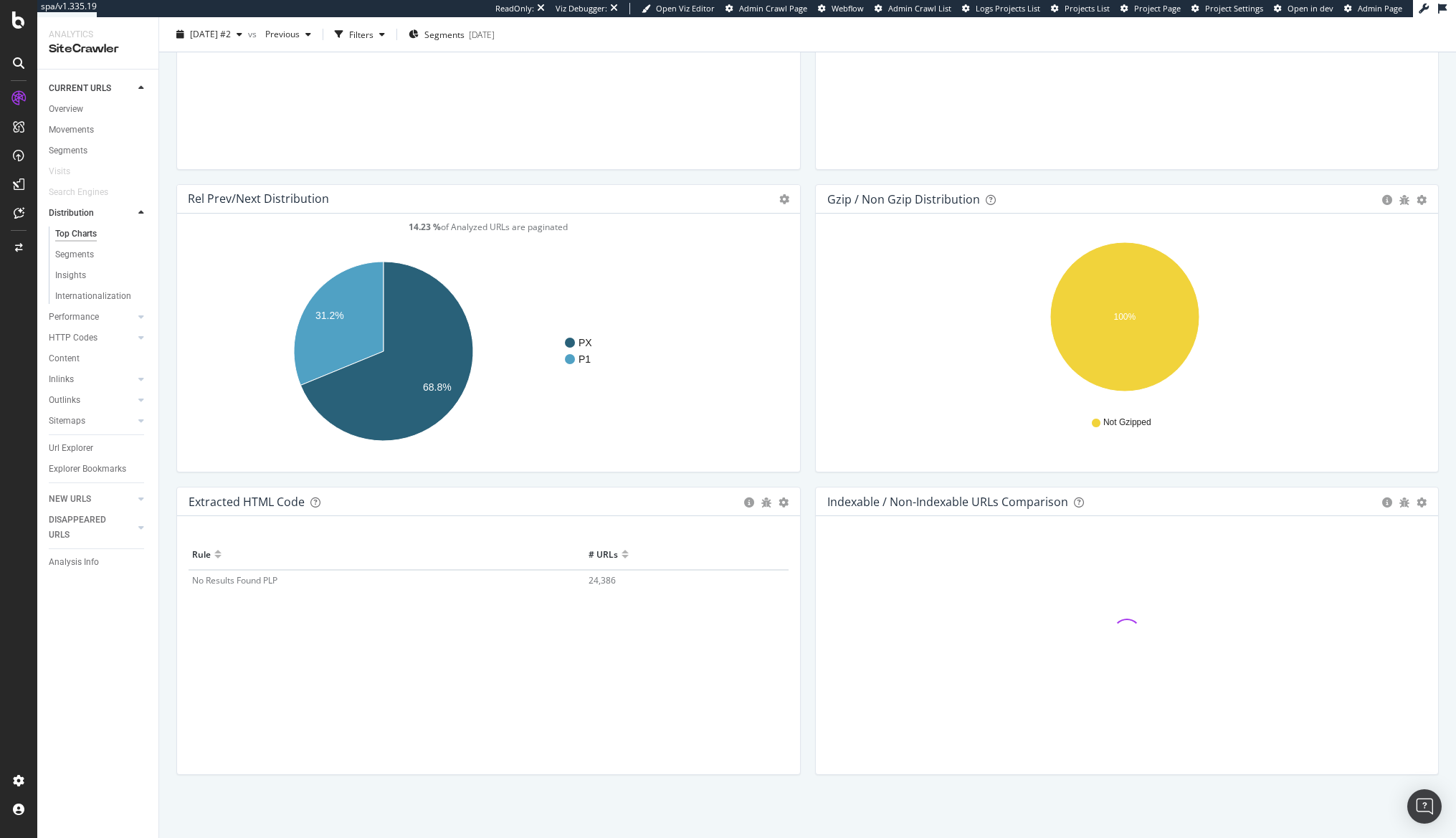
scroll to position [1844, 0]
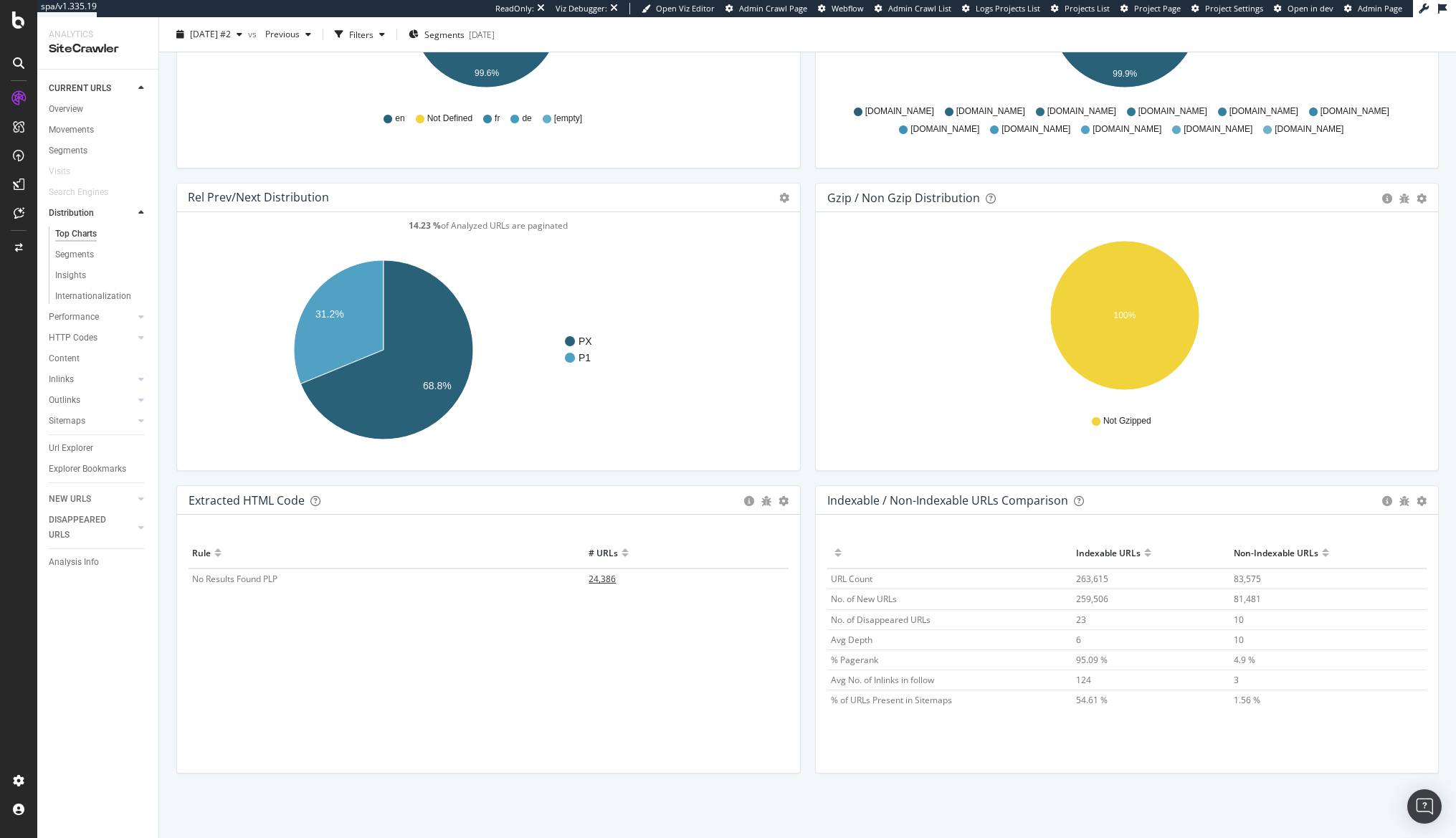
click at [602, 583] on span "24,386" at bounding box center [603, 578] width 27 height 12
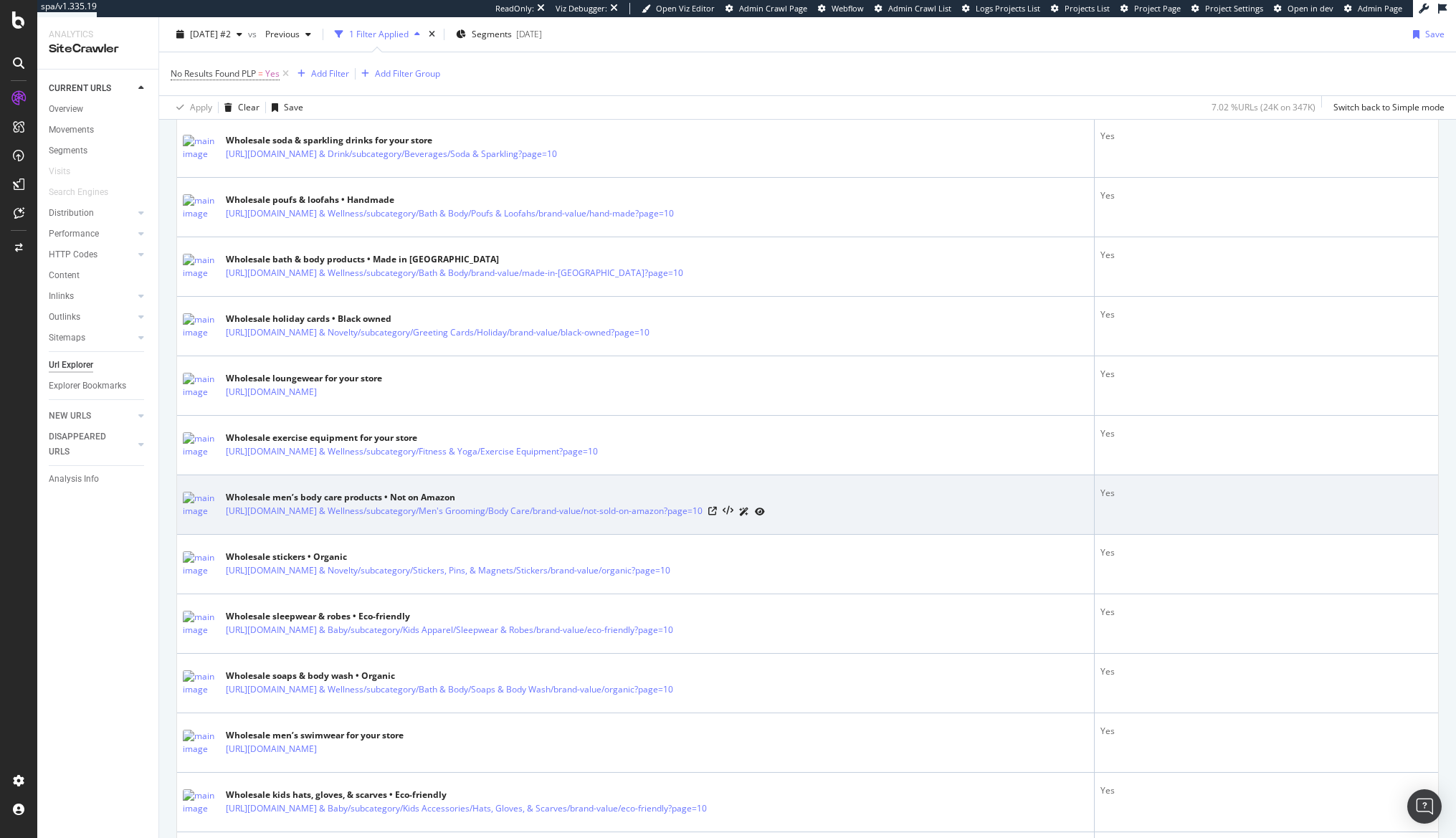
scroll to position [2708, 0]
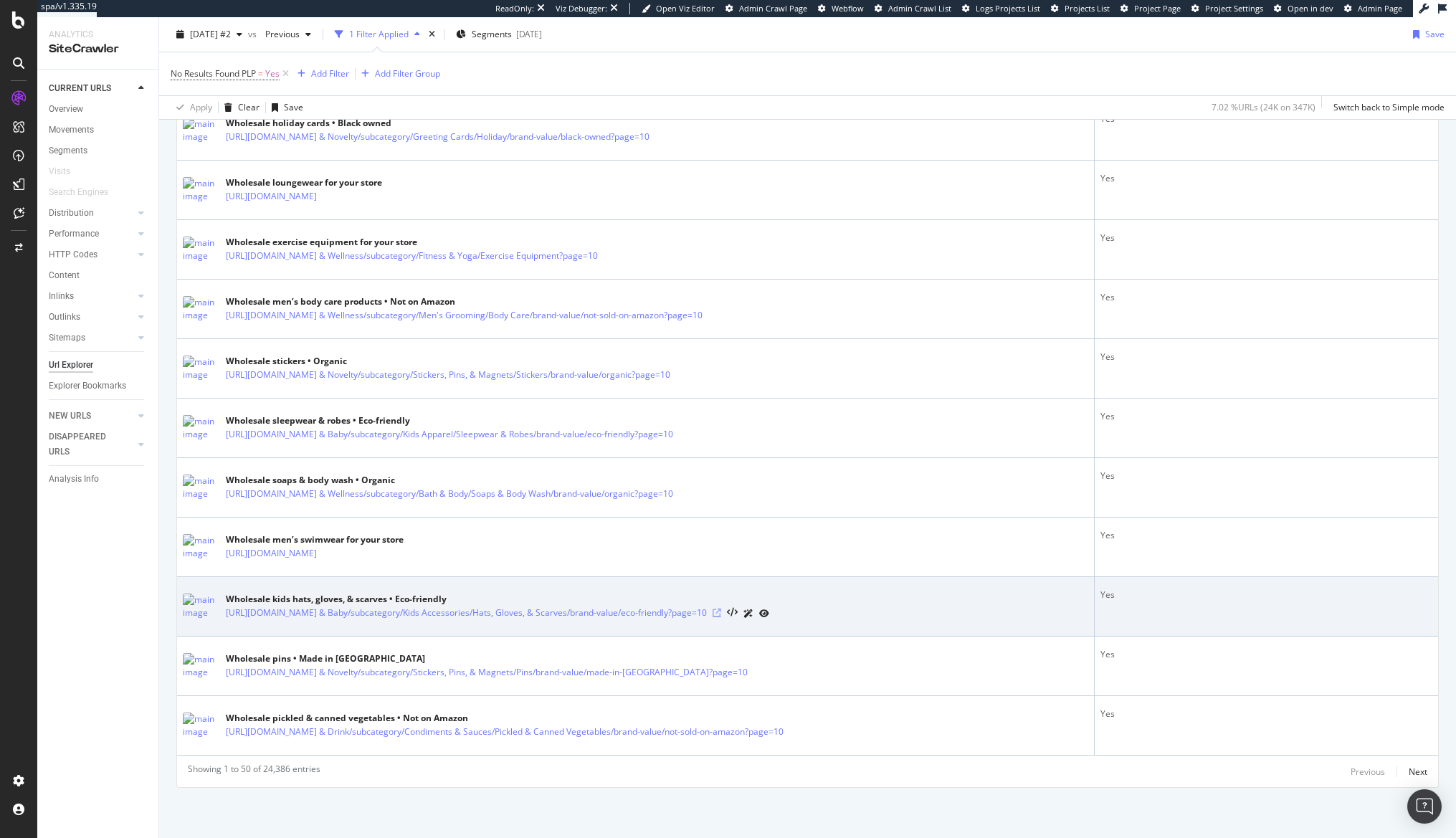
click at [721, 611] on icon at bounding box center [717, 613] width 8 height 8
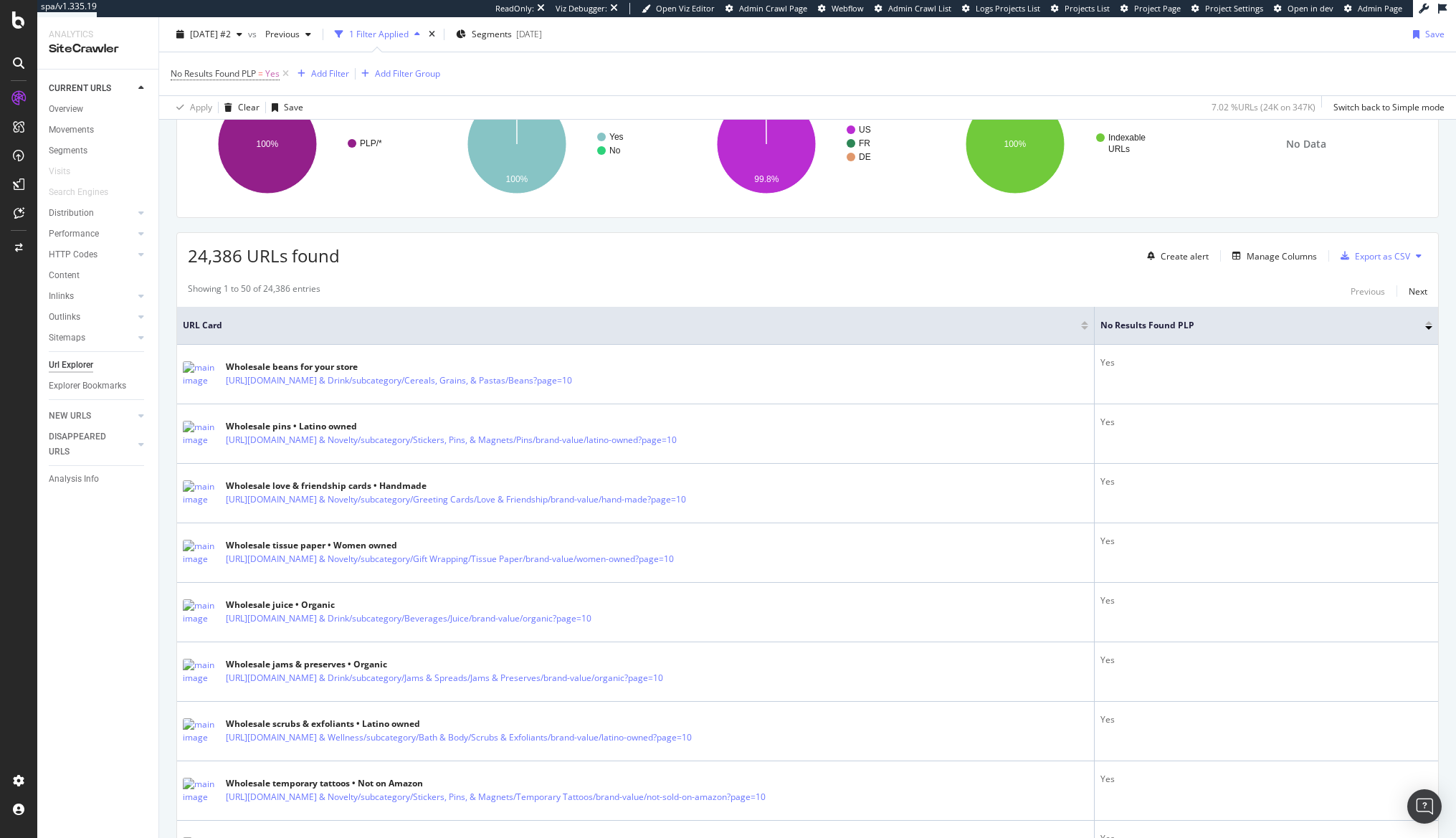
scroll to position [0, 0]
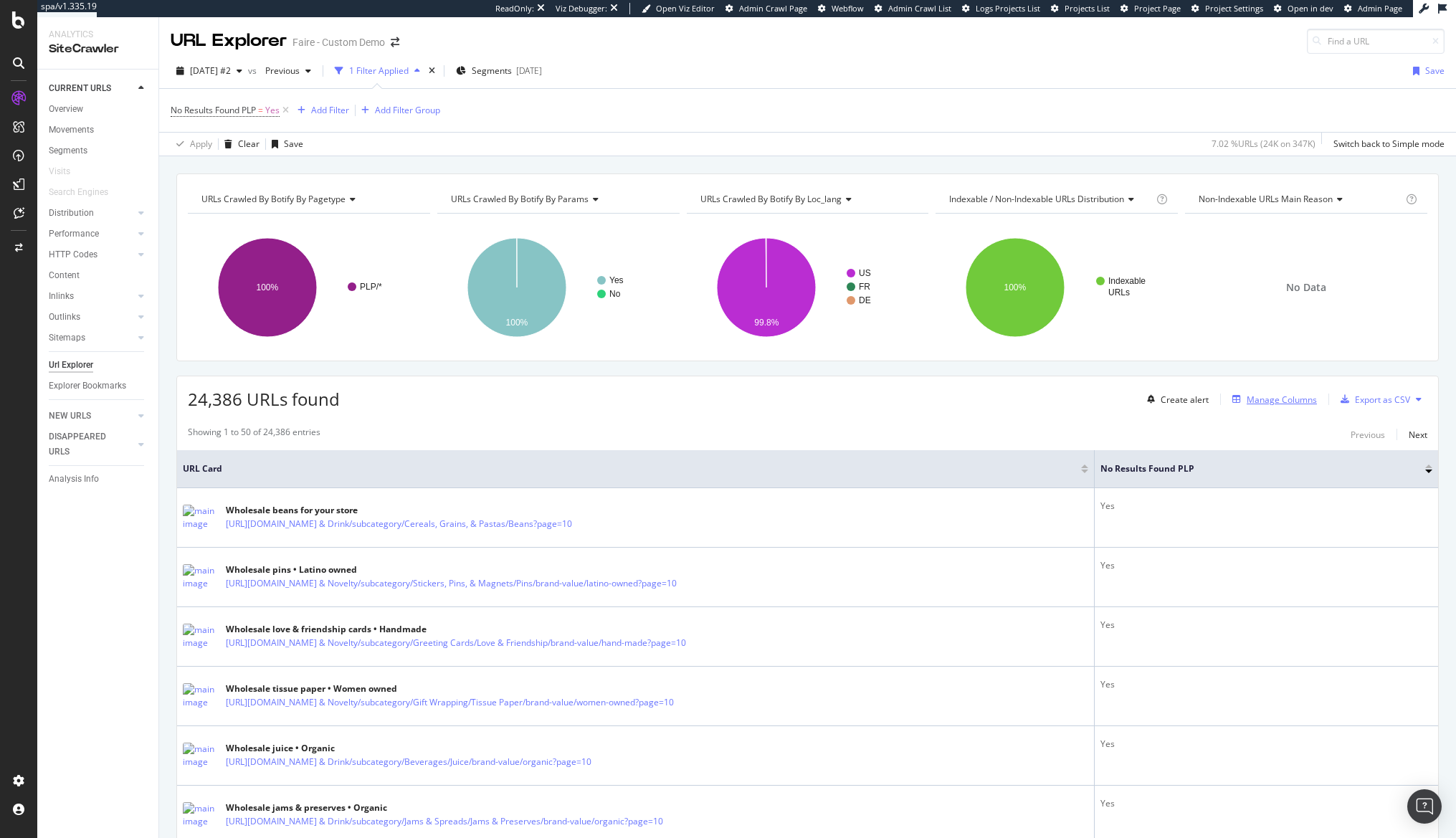
click at [1280, 401] on div "Manage Columns" at bounding box center [1282, 399] width 70 height 12
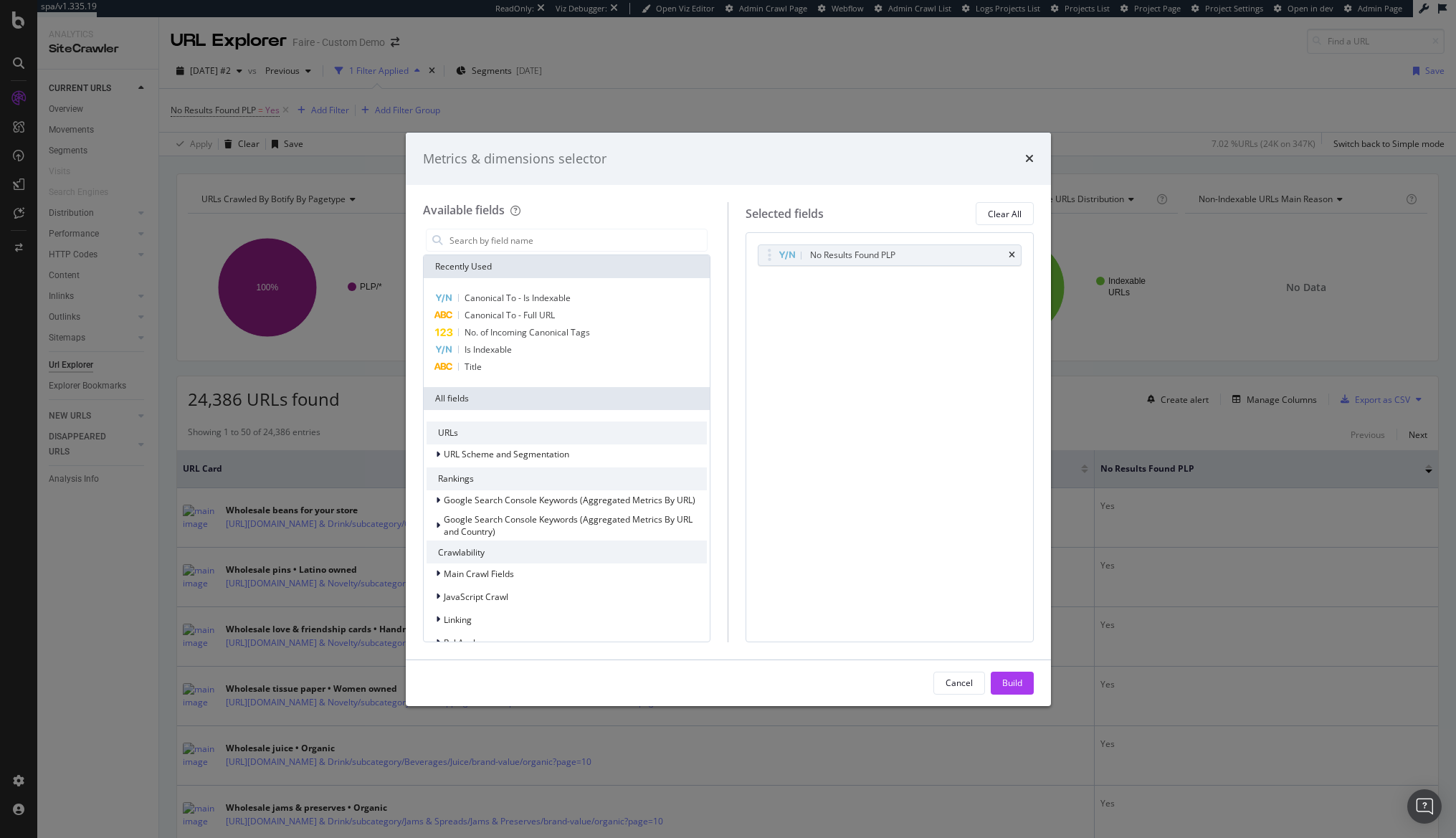
click at [1038, 161] on div "Metrics & dimensions selector" at bounding box center [728, 159] width 645 height 53
click at [1032, 156] on icon "times" at bounding box center [1029, 158] width 8 height 12
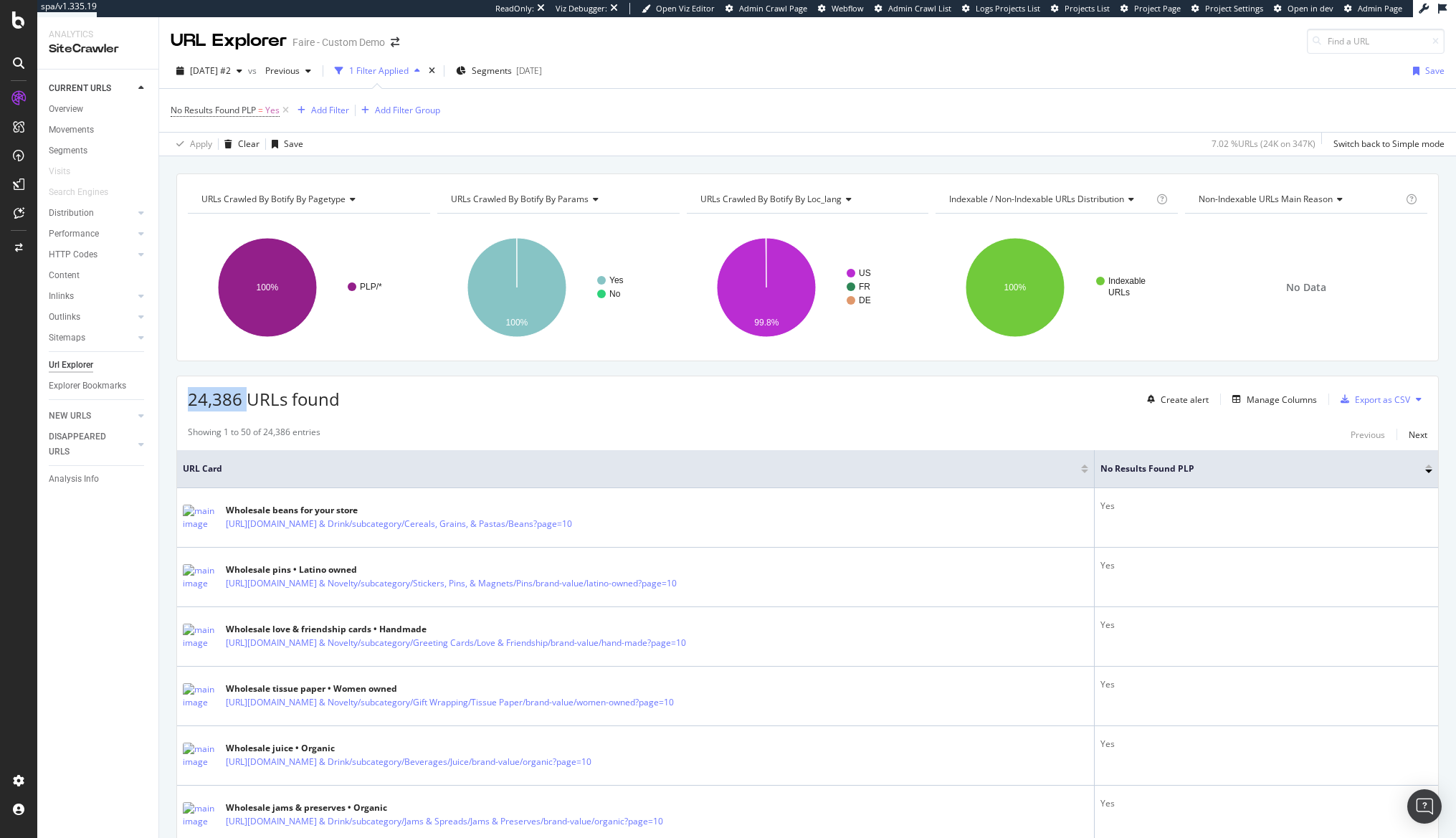
drag, startPoint x: 241, startPoint y: 399, endPoint x: 183, endPoint y: 393, distance: 58.3
click at [183, 393] on div "24,386 URLs found Create alert Manage Columns Export as CSV" at bounding box center [807, 394] width 1261 height 36
copy span "24,386"
click at [324, 104] on div "Add Filter" at bounding box center [330, 109] width 38 height 12
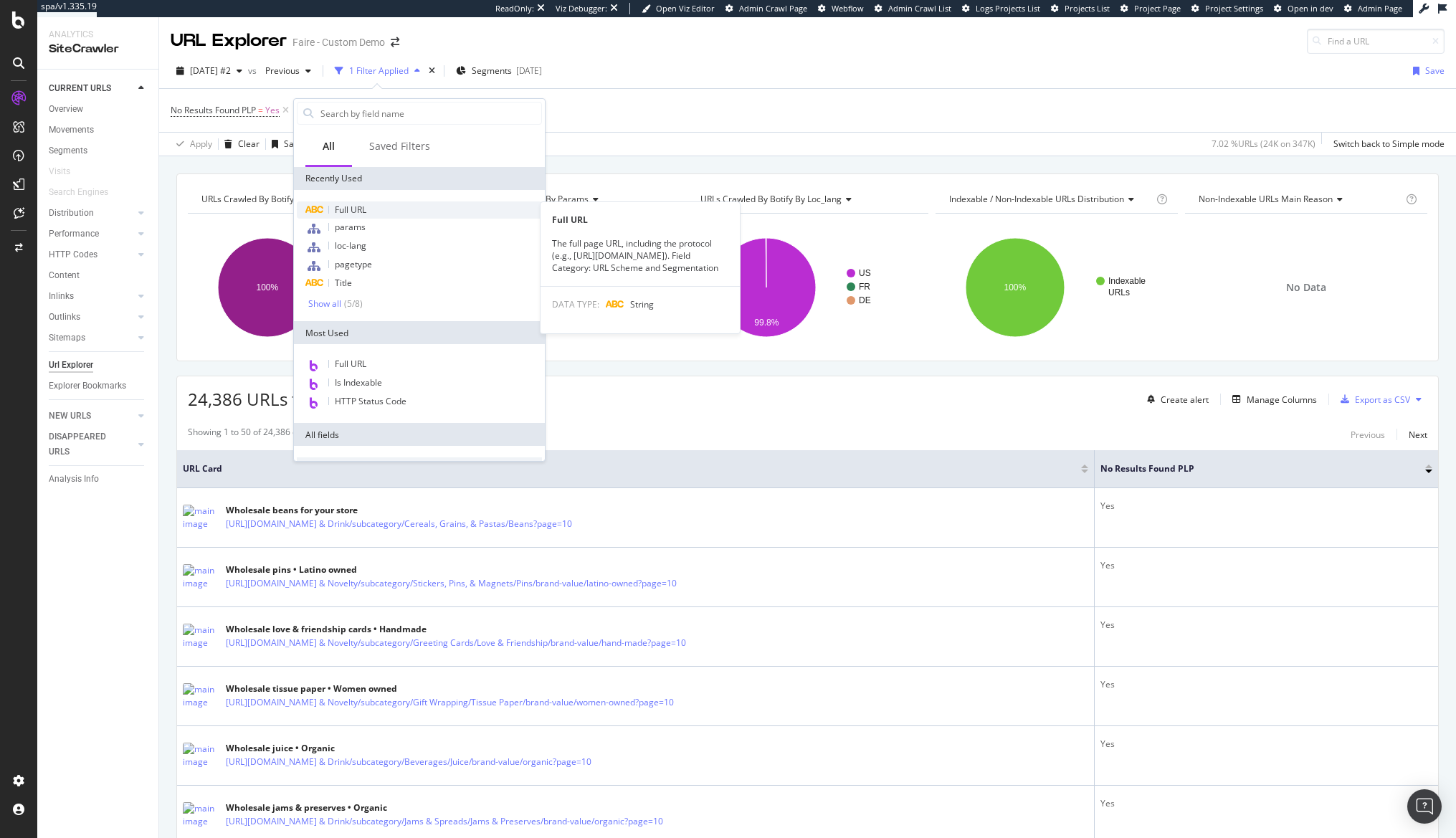
click at [367, 210] on span "Full URL" at bounding box center [350, 209] width 32 height 12
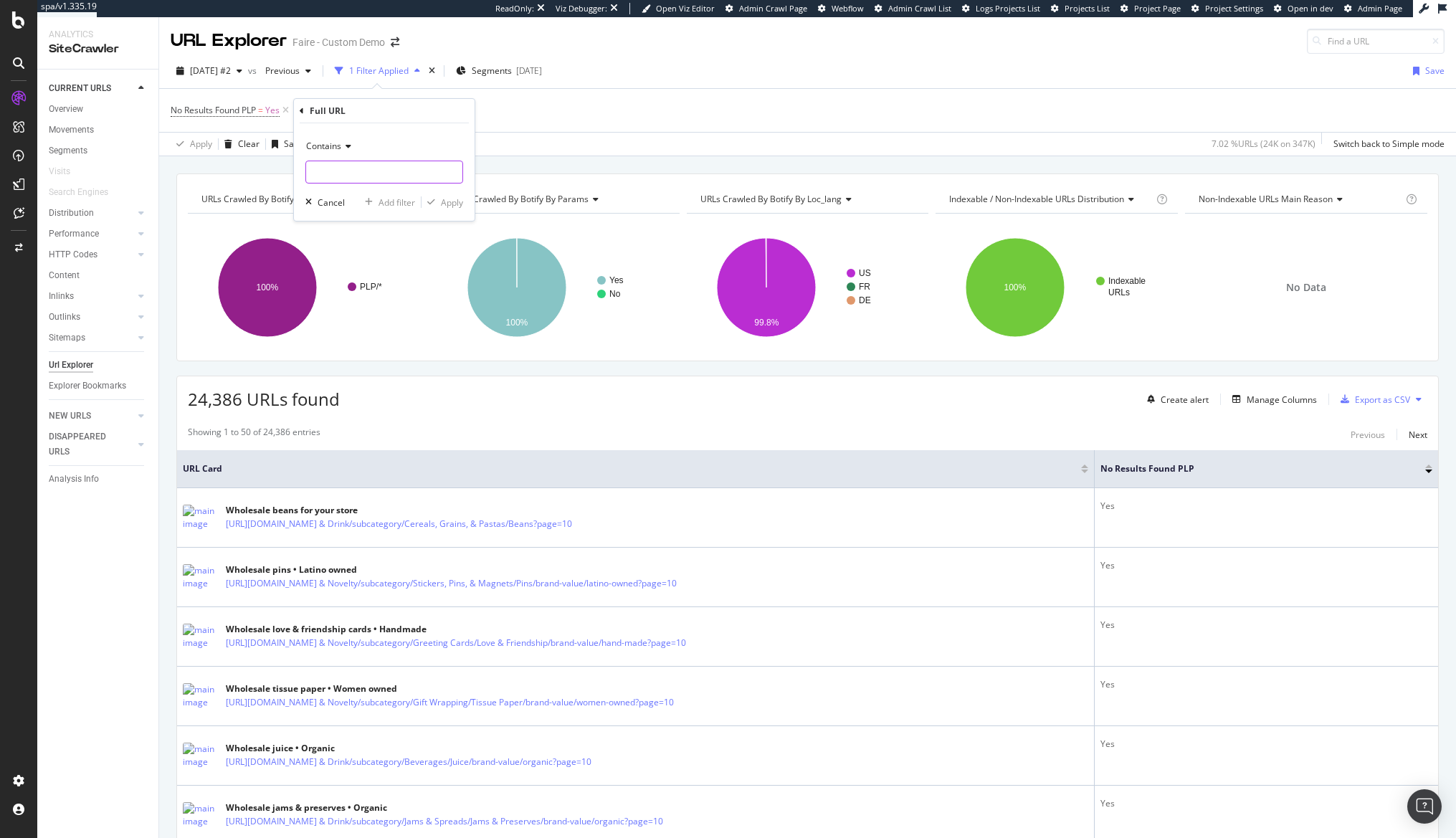
click at [372, 168] on input "text" at bounding box center [384, 171] width 156 height 23
type input "page=10"
click at [438, 200] on div "button" at bounding box center [430, 202] width 19 height 8
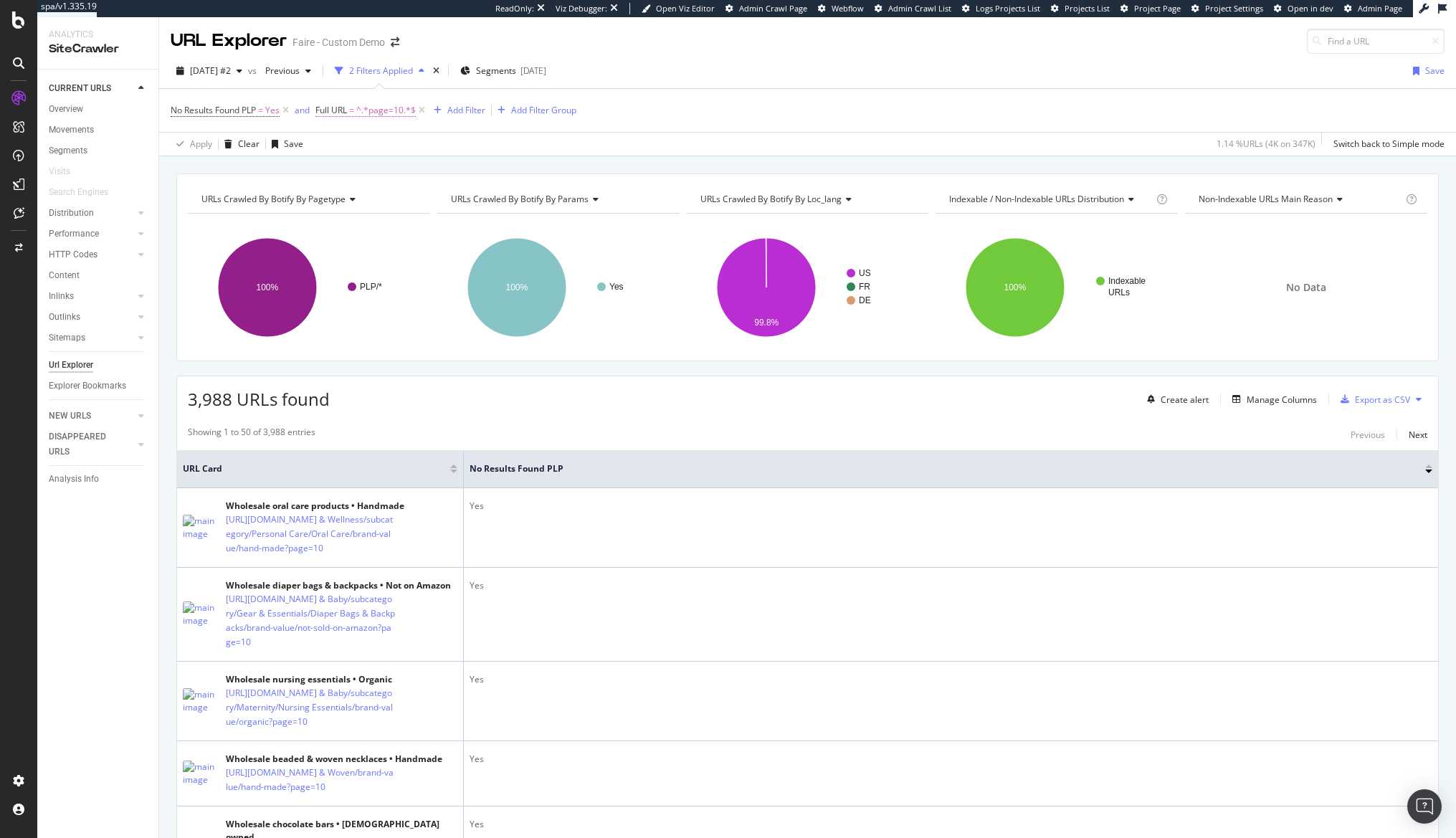
click at [372, 117] on span "^.*page=10.*$" at bounding box center [386, 110] width 59 height 20
click at [357, 146] on span "Contains" at bounding box center [348, 143] width 36 height 12
drag, startPoint x: 398, startPoint y: 111, endPoint x: 399, endPoint y: 160, distance: 49.0
click at [399, 111] on div "Full URL" at bounding box center [408, 109] width 170 height 25
click at [390, 177] on input "page=10" at bounding box center [398, 170] width 136 height 23
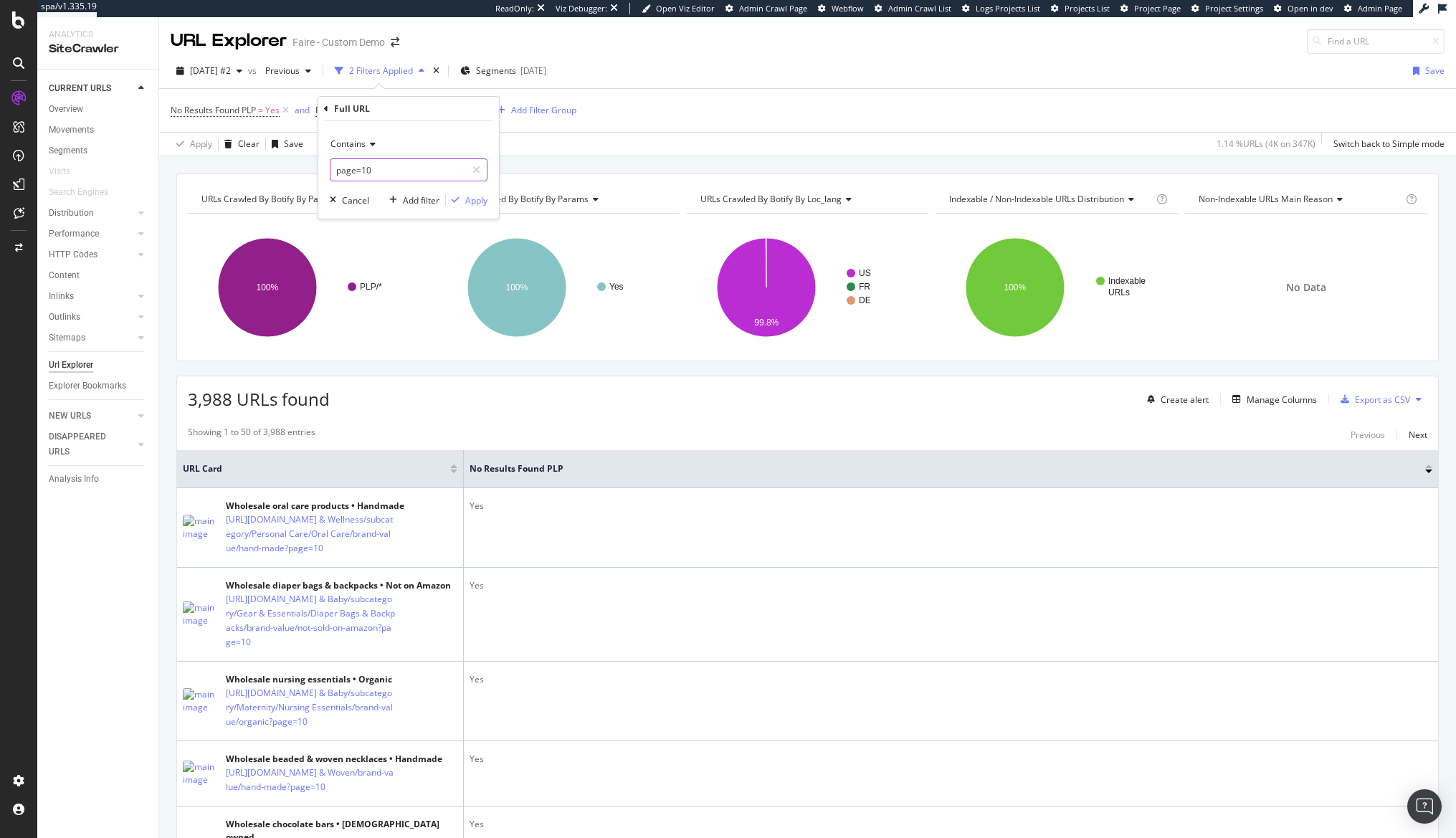
click at [408, 171] on input "page=10" at bounding box center [398, 170] width 136 height 23
type input "page="
click at [471, 203] on div "Apply" at bounding box center [476, 200] width 22 height 12
